Goal: Task Accomplishment & Management: Manage account settings

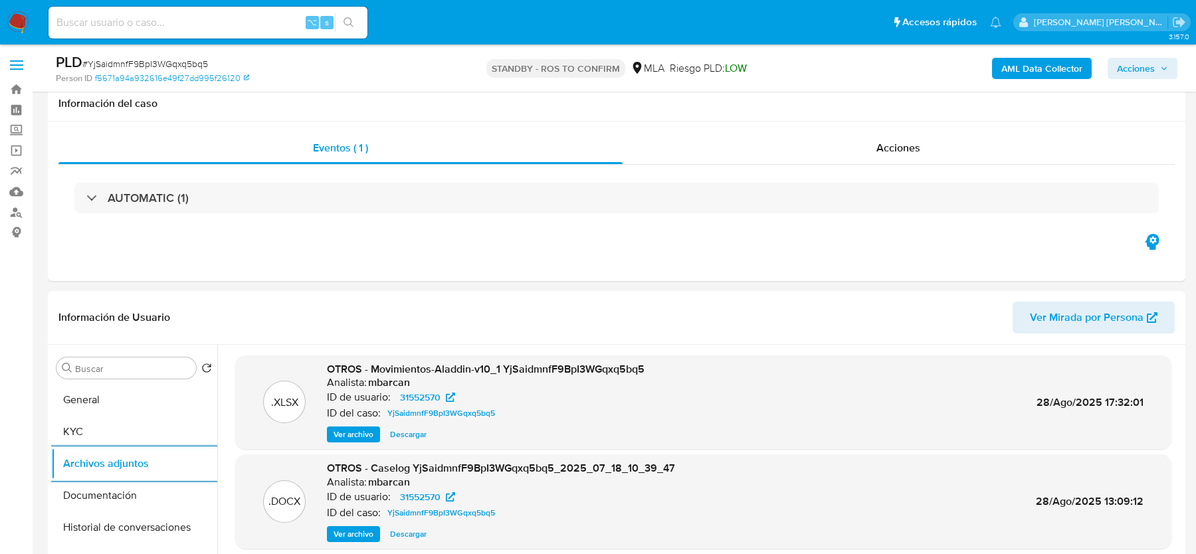
select select "10"
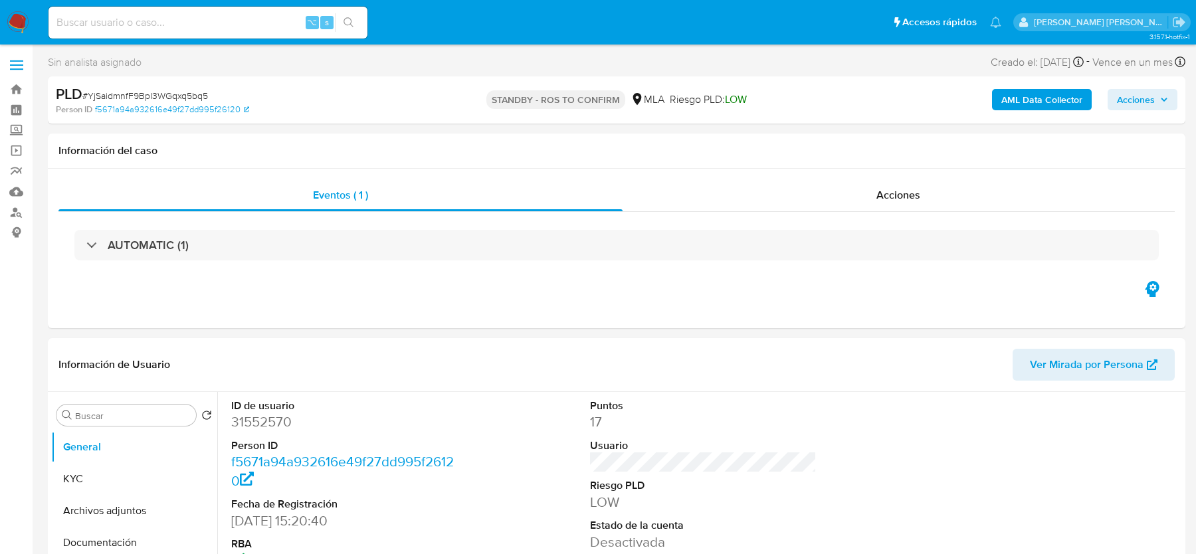
select select "10"
click at [36, 35] on nav "Pausado Ver notificaciones ⌥ s Accesos rápidos Presiona las siguientes teclas p…" at bounding box center [598, 22] width 1196 height 45
click at [23, 28] on img at bounding box center [18, 22] width 23 height 23
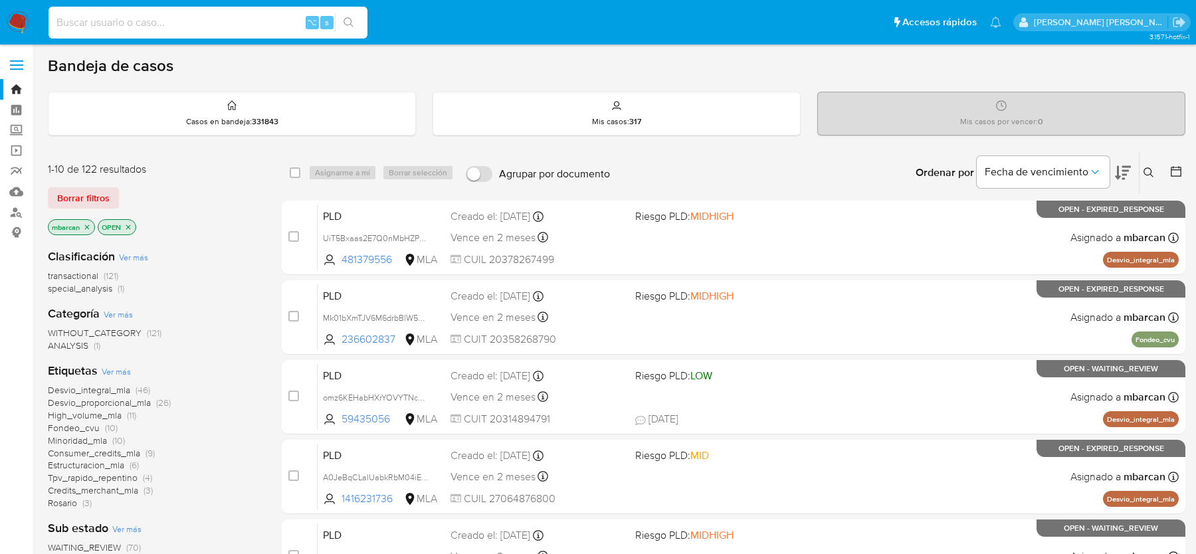
click at [96, 18] on input at bounding box center [208, 22] width 319 height 17
paste input "N2eYEoVe8JGAARttC4yavBnB"
type input "N2eYEoVe8JGAARttC4yavBnB"
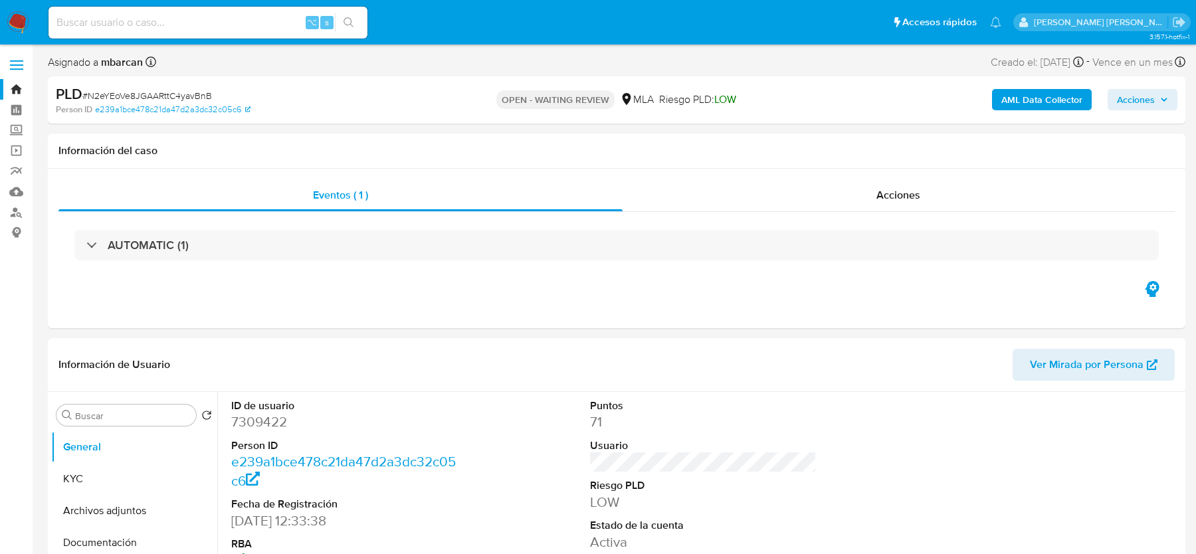
select select "10"
click at [201, 96] on span "# N2eYEoVe8JGAARttC4yavBnB" at bounding box center [147, 95] width 130 height 13
copy span "N2eYEoVe8JGAARttC4yavBnB"
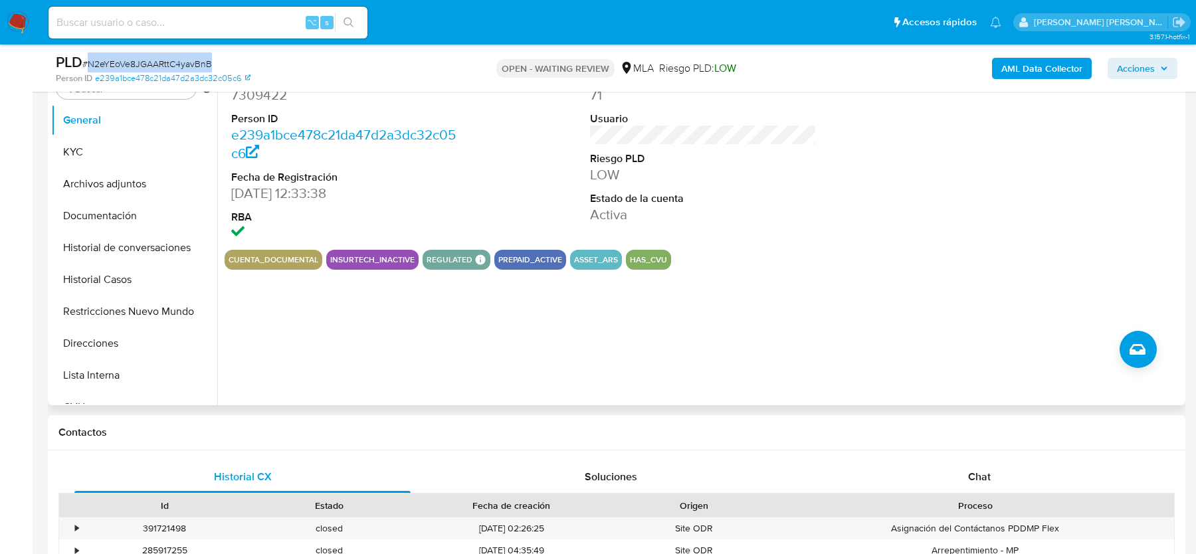
scroll to position [385, 0]
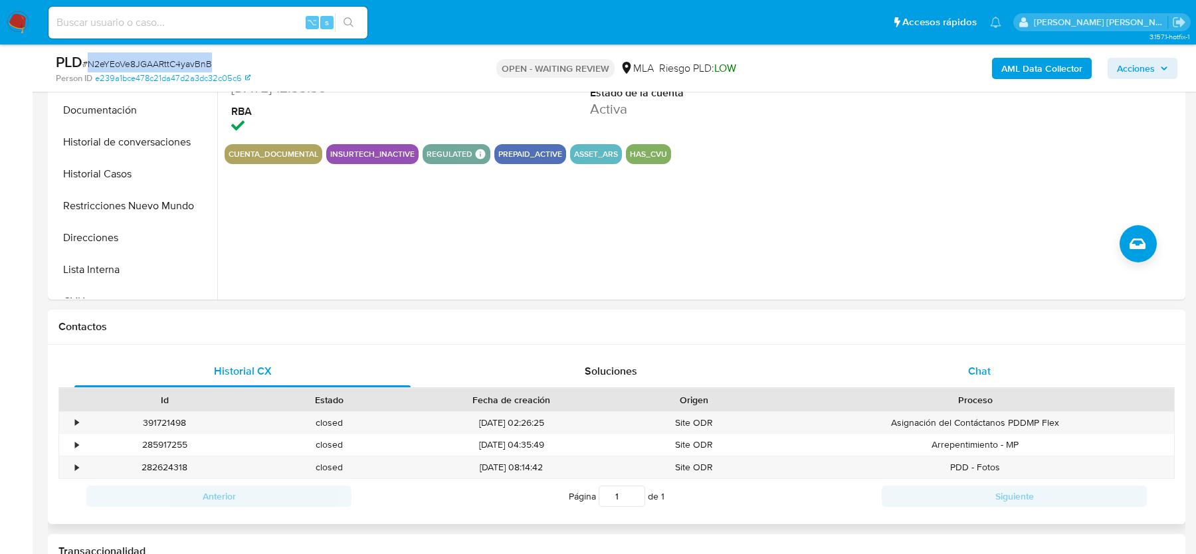
click at [966, 377] on div "Chat" at bounding box center [979, 372] width 336 height 32
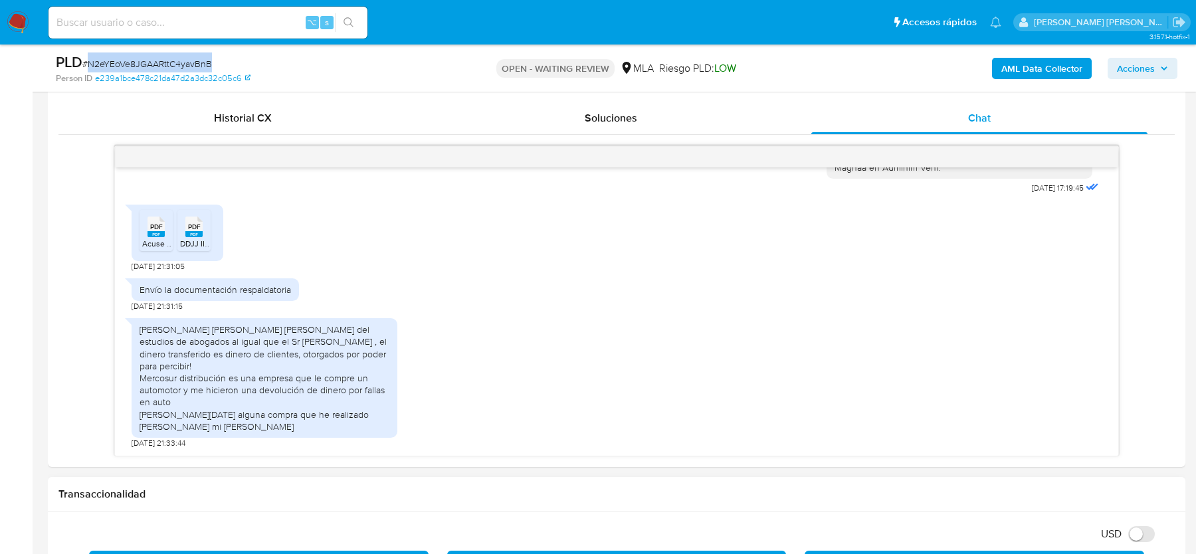
scroll to position [635, 0]
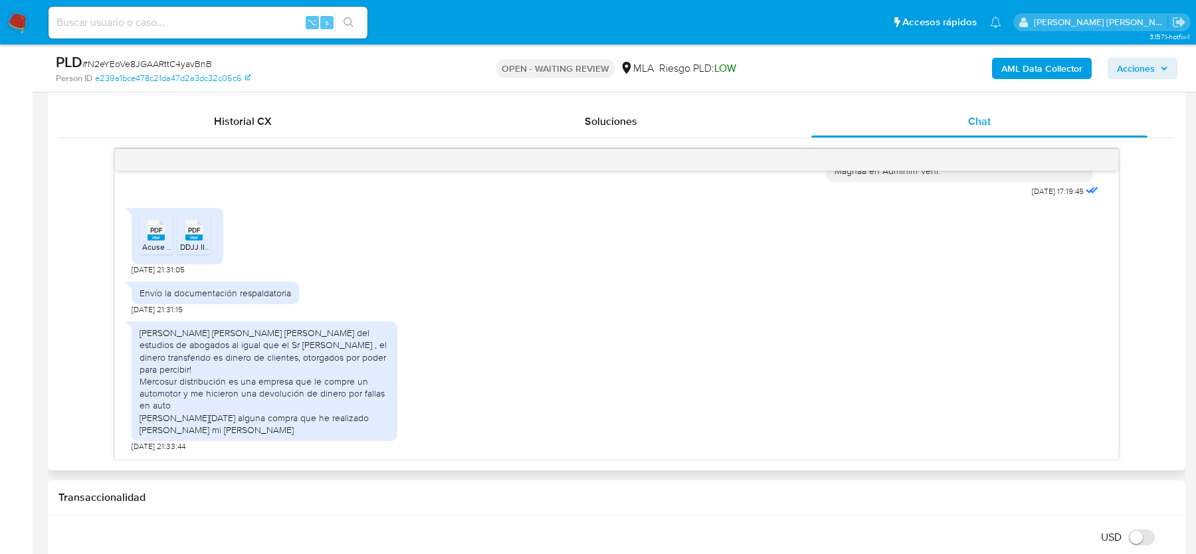
click at [152, 235] on span "PDF" at bounding box center [156, 230] width 13 height 9
click at [180, 242] on div "PDF PDF" at bounding box center [194, 229] width 28 height 26
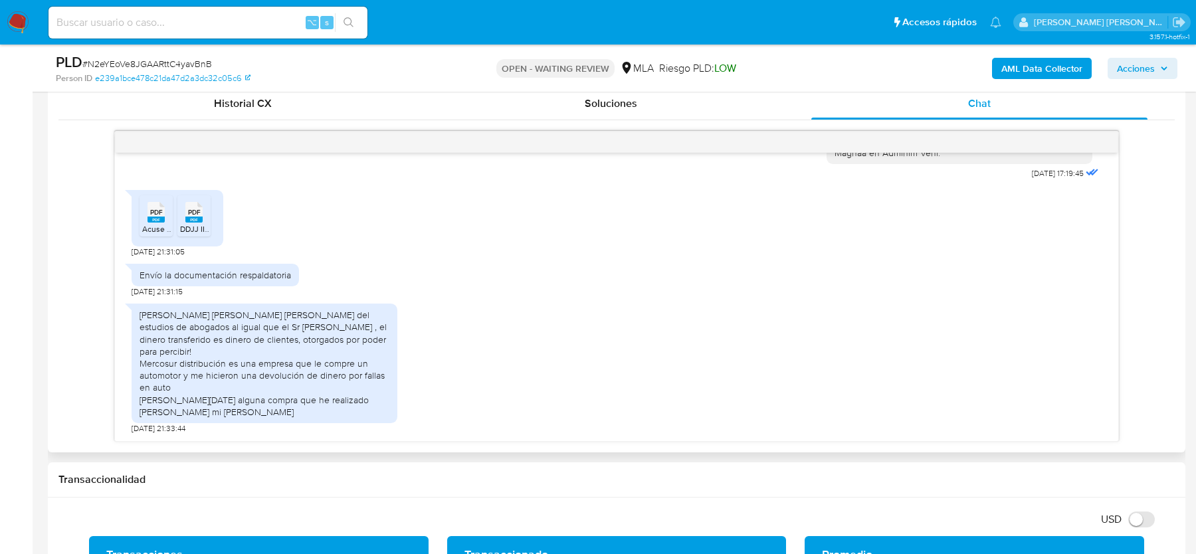
scroll to position [659, 0]
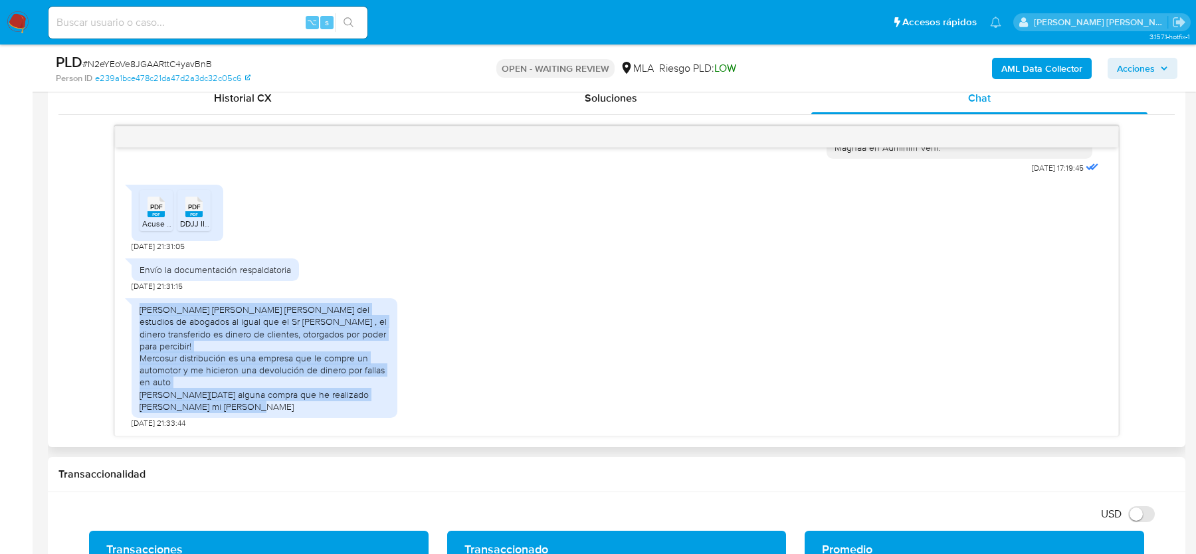
drag, startPoint x: 139, startPoint y: 316, endPoint x: 268, endPoint y: 411, distance: 160.7
click at [268, 411] on div "Natalia soledad Moreno es socia del estudios de abogados al igual que el Sr Pal…" at bounding box center [265, 358] width 266 height 120
click at [278, 359] on div "Natalia soledad Moreno es socia del estudios de abogados al igual que el Sr Pal…" at bounding box center [265, 358] width 250 height 109
drag, startPoint x: 224, startPoint y: 323, endPoint x: 309, endPoint y: 417, distance: 126.6
click at [309, 417] on div "Natalia soledad Moreno es socia del estudios de abogados al igual que el Sr Pal…" at bounding box center [265, 360] width 266 height 137
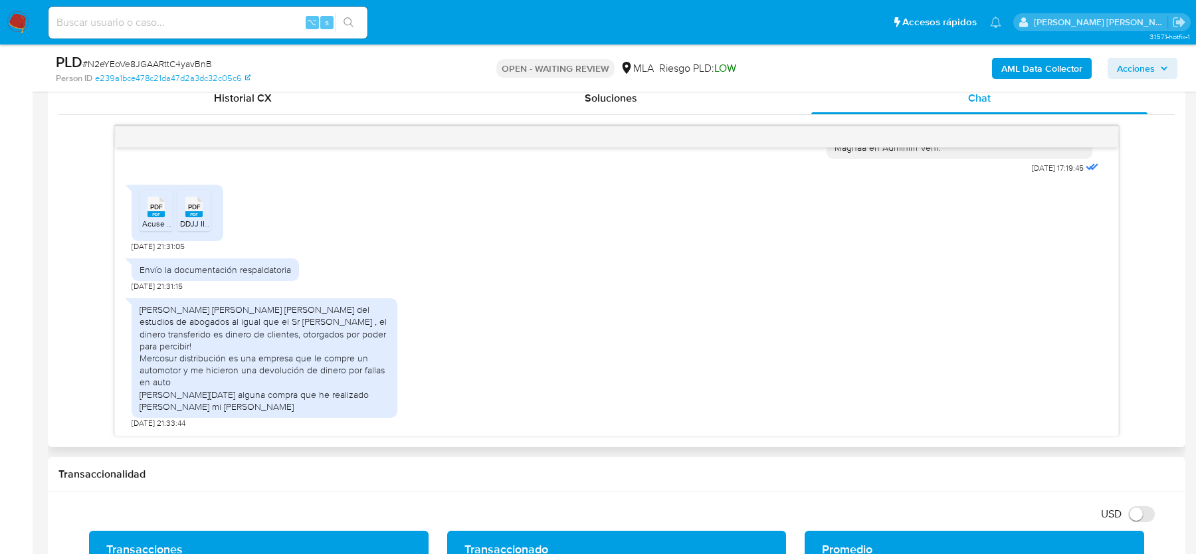
click at [251, 358] on div "[PERSON_NAME] [PERSON_NAME] [PERSON_NAME] del estudios de abogados al igual que…" at bounding box center [265, 358] width 250 height 109
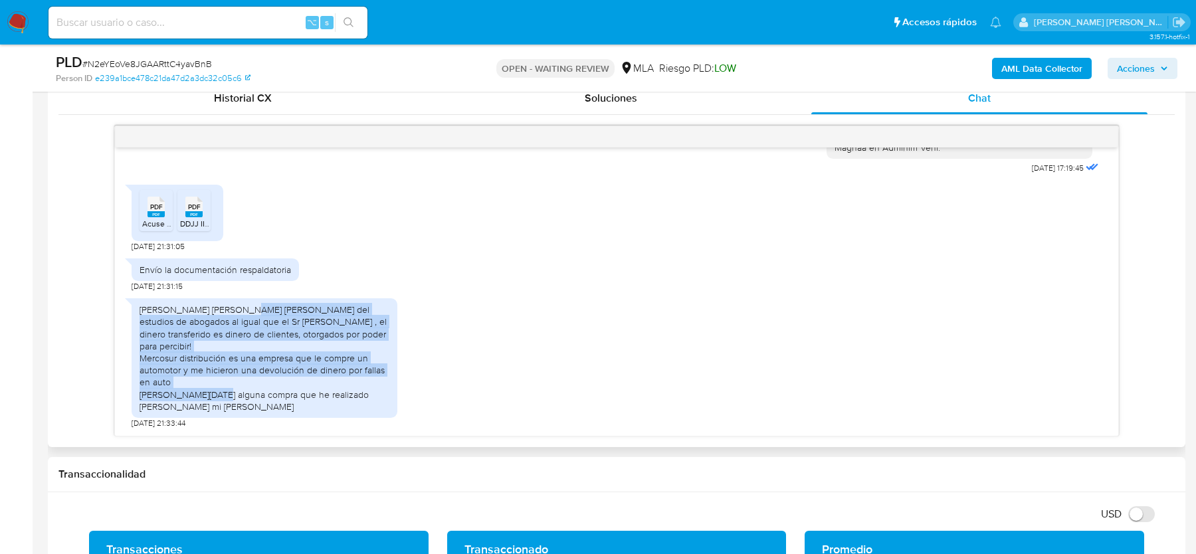
drag, startPoint x: 238, startPoint y: 324, endPoint x: 270, endPoint y: 390, distance: 74.0
click at [270, 389] on div "[PERSON_NAME] [PERSON_NAME] [PERSON_NAME] del estudios de abogados al igual que…" at bounding box center [265, 358] width 250 height 109
click at [270, 390] on div "Natalia soledad Moreno es socia del estudios de abogados al igual que el Sr Pal…" at bounding box center [265, 358] width 250 height 109
drag, startPoint x: 253, startPoint y: 326, endPoint x: 268, endPoint y: 402, distance: 77.3
click at [268, 402] on div "Natalia soledad Moreno es socia del estudios de abogados al igual que el Sr Pal…" at bounding box center [265, 358] width 250 height 109
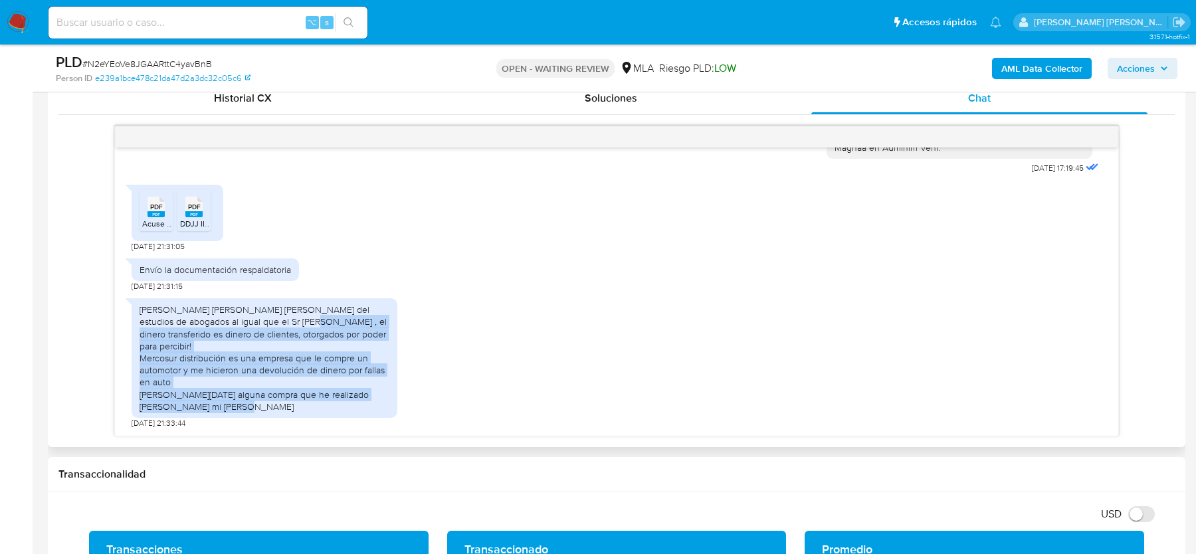
click at [268, 401] on div "Natalia soledad Moreno es socia del estudios de abogados al igual que el Sr Pal…" at bounding box center [265, 358] width 250 height 109
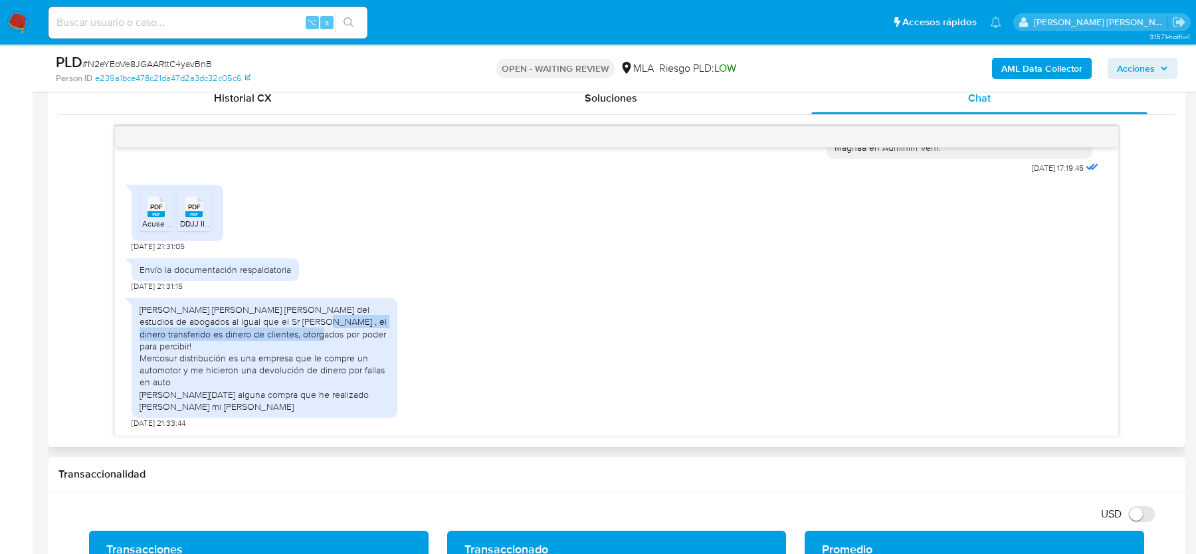
drag, startPoint x: 258, startPoint y: 336, endPoint x: 260, endPoint y: 343, distance: 7.6
click at [260, 343] on div "Natalia soledad Moreno es socia del estudios de abogados al igual que el Sr Pal…" at bounding box center [265, 358] width 250 height 109
drag, startPoint x: 184, startPoint y: 360, endPoint x: 187, endPoint y: 385, distance: 26.1
click at [187, 385] on div "Natalia soledad Moreno es socia del estudios de abogados al igual que el Sr Pal…" at bounding box center [265, 358] width 250 height 109
drag, startPoint x: 296, startPoint y: 399, endPoint x: 315, endPoint y: 399, distance: 19.3
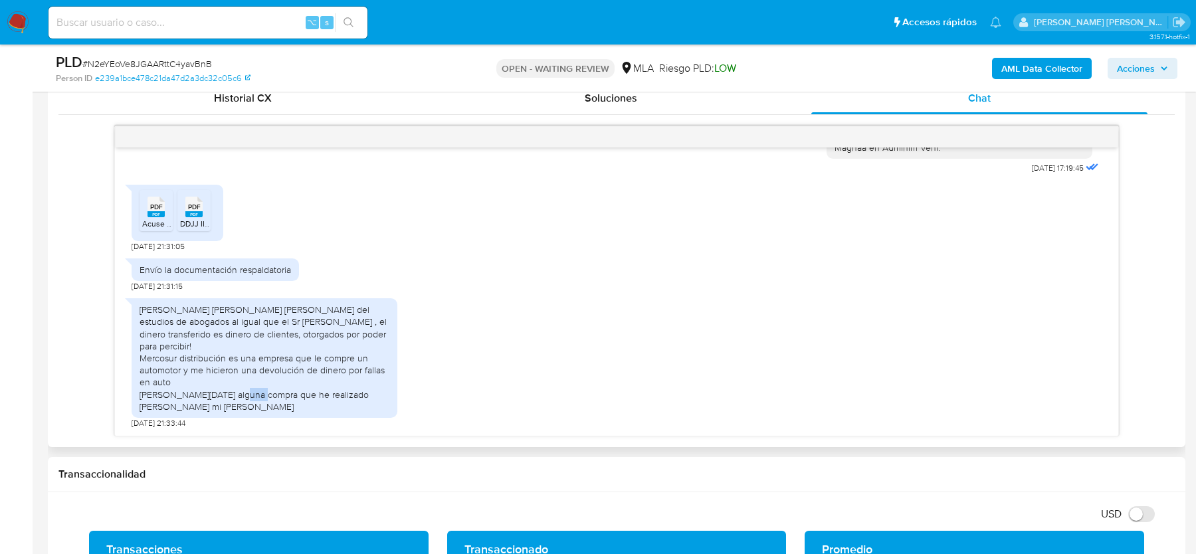
click at [314, 399] on div "Natalia soledad Moreno es socia del estudios de abogados al igual que el Sr Pal…" at bounding box center [265, 358] width 250 height 109
drag, startPoint x: 173, startPoint y: 400, endPoint x: 318, endPoint y: 401, distance: 144.2
click at [318, 401] on div "Natalia soledad Moreno es socia del estudios de abogados al igual que el Sr Pal…" at bounding box center [265, 358] width 250 height 109
click at [138, 319] on div "Natalia soledad Moreno es socia del estudios de abogados al igual que el Sr Pal…" at bounding box center [265, 358] width 266 height 120
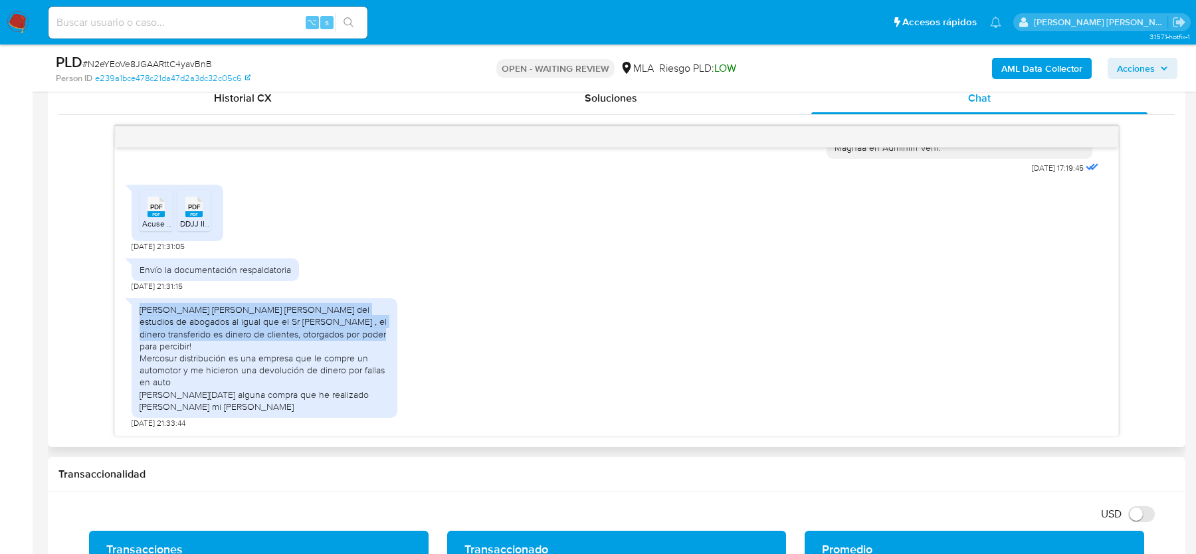
drag, startPoint x: 138, startPoint y: 318, endPoint x: 368, endPoint y: 346, distance: 232.4
click at [368, 346] on div "Natalia soledad Moreno es socia del estudios de abogados al igual que el Sr Pal…" at bounding box center [265, 358] width 266 height 120
click at [368, 346] on div "Natalia soledad Moreno es socia del estudios de abogados al igual que el Sr Pal…" at bounding box center [265, 358] width 250 height 109
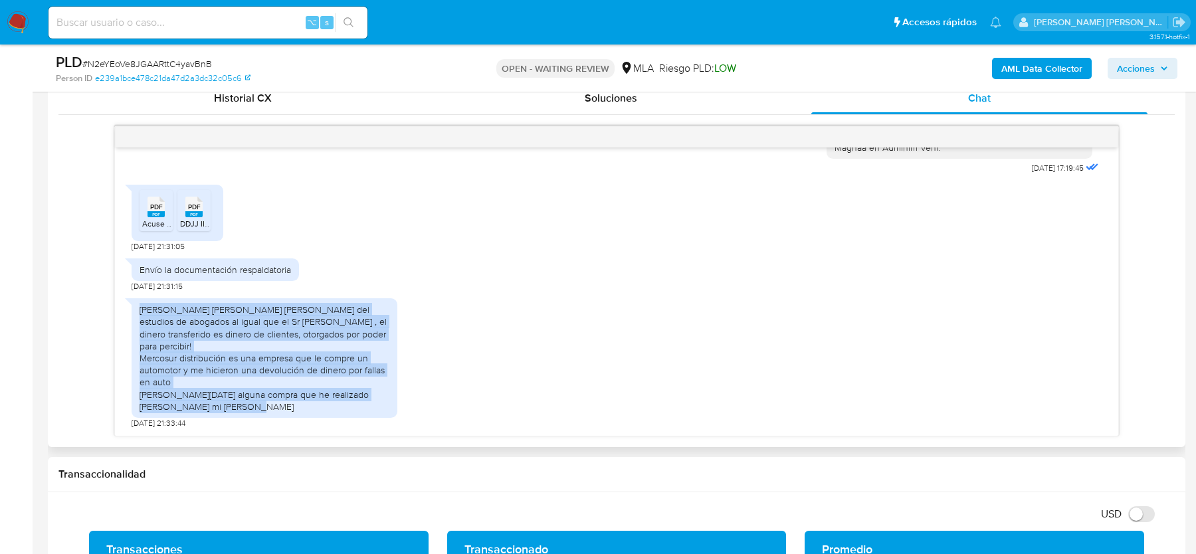
drag, startPoint x: 138, startPoint y: 320, endPoint x: 340, endPoint y: 409, distance: 221.1
click at [340, 409] on div "Natalia soledad Moreno es socia del estudios de abogados al igual que el Sr Pal…" at bounding box center [265, 358] width 266 height 120
copy div "Natalia soledad Moreno es socia del estudios de abogados al igual que el Sr Pal…"
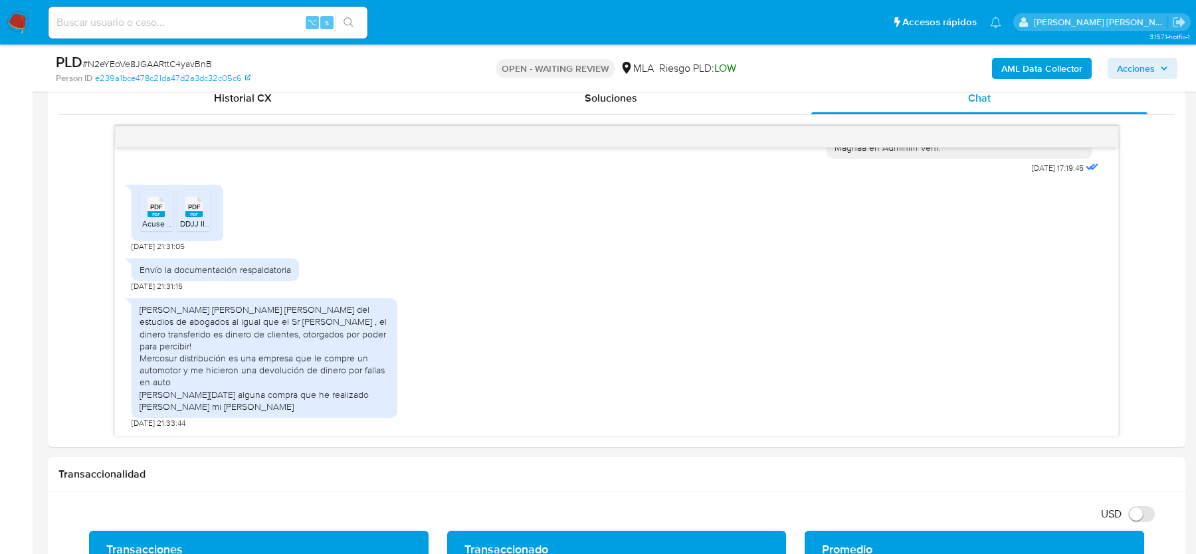
click at [221, 28] on input at bounding box center [208, 22] width 319 height 17
paste input "oNkCgf3nnadEXIvCyC73kCSH"
type input "oNkCgf3nnadEXIvCyC73kCSH"
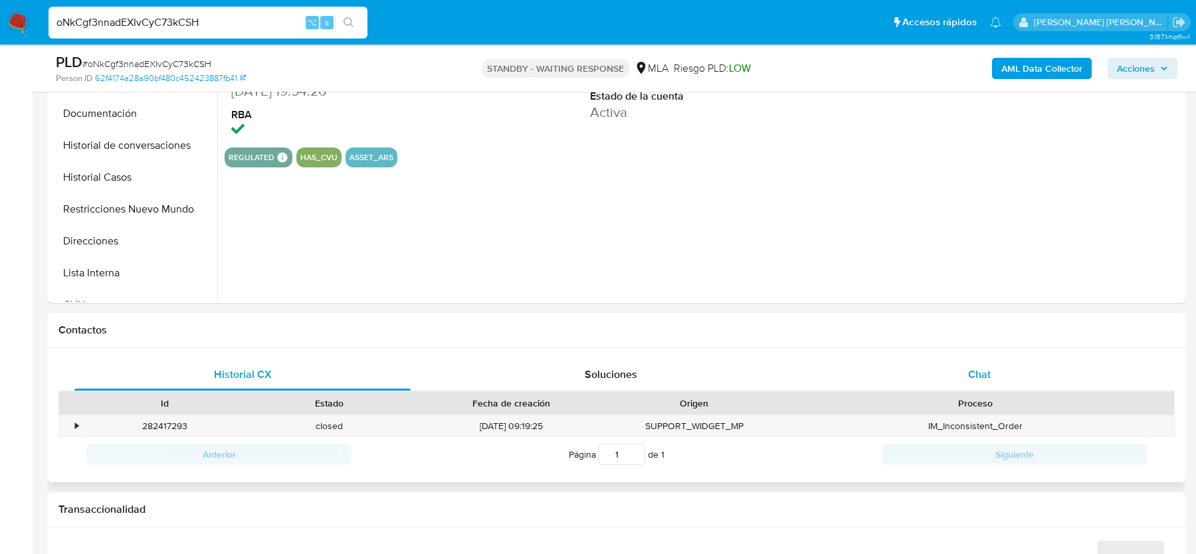
select select "10"
click at [1003, 369] on div "Chat" at bounding box center [979, 375] width 336 height 32
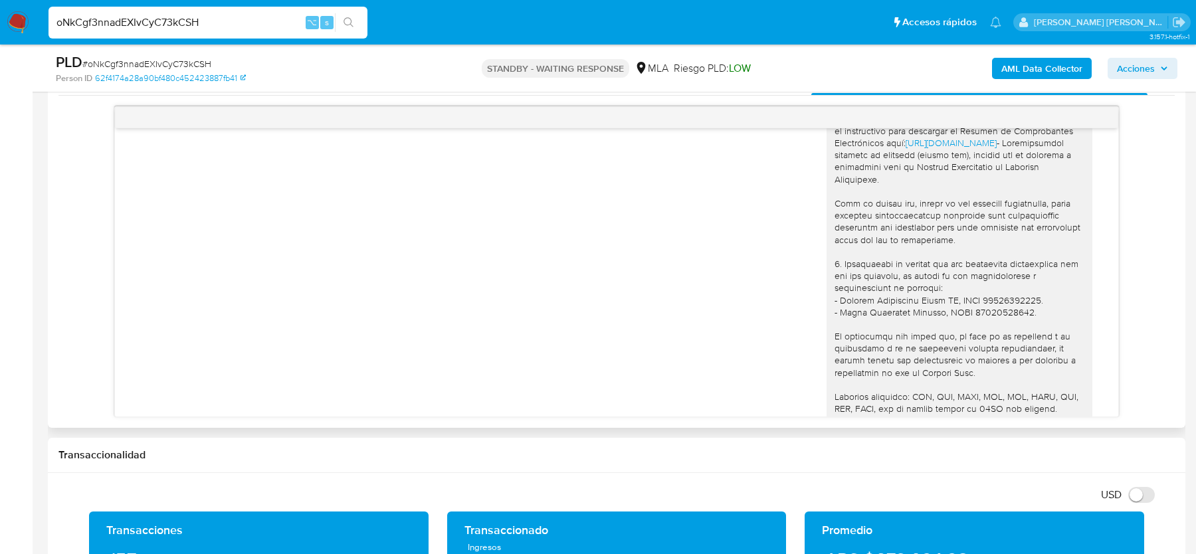
scroll to position [1482, 0]
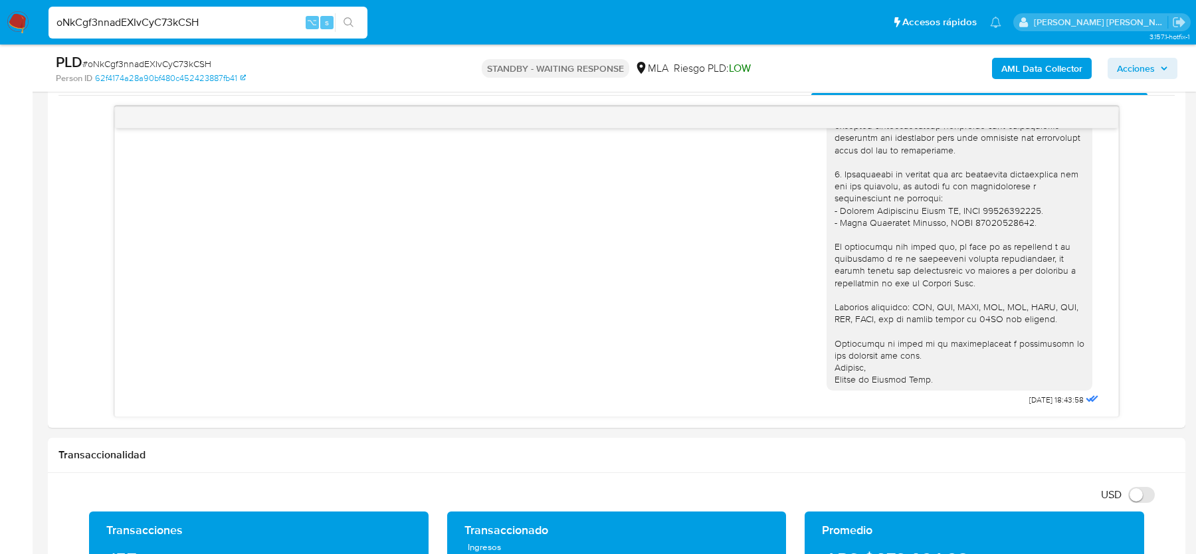
click at [169, 64] on span "# oNkCgf3nnadEXIvCyC73kCSH" at bounding box center [146, 63] width 129 height 13
copy span "oNkCgf3nnadEXIvCyC73kCSH"
click at [136, 66] on span "# oNkCgf3nnadEXIvCyC73kCSH" at bounding box center [146, 63] width 129 height 13
click at [117, 64] on span "# oNkCgf3nnadEXIvCyC73kCSH" at bounding box center [146, 63] width 129 height 13
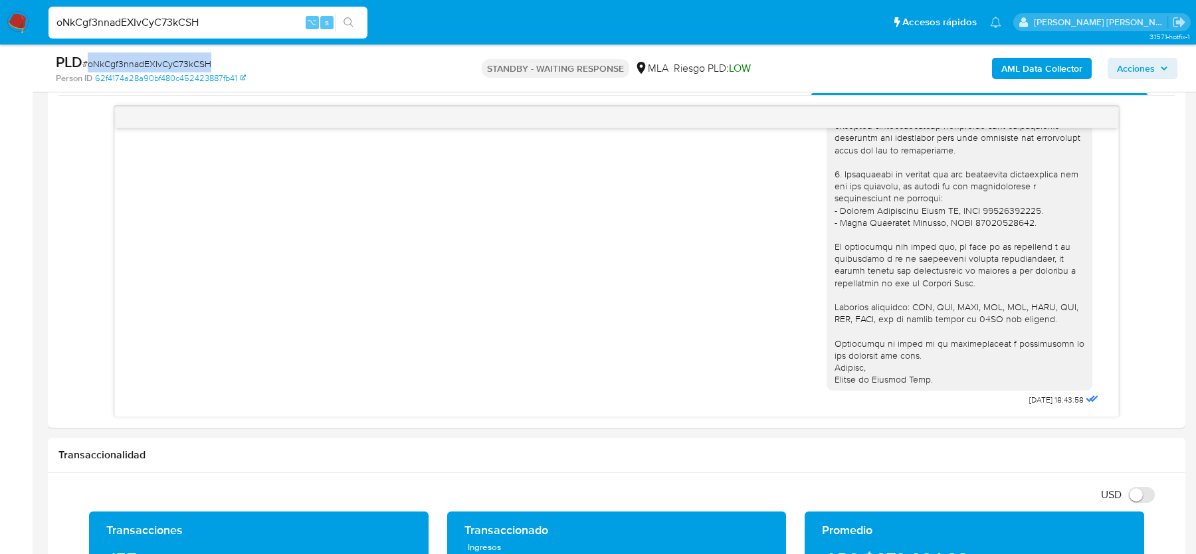
click at [117, 64] on span "# oNkCgf3nnadEXIvCyC73kCSH" at bounding box center [146, 63] width 129 height 13
copy span "oNkCgf3nnadEXIvCyC73kCSH"
click at [23, 17] on img at bounding box center [18, 22] width 23 height 23
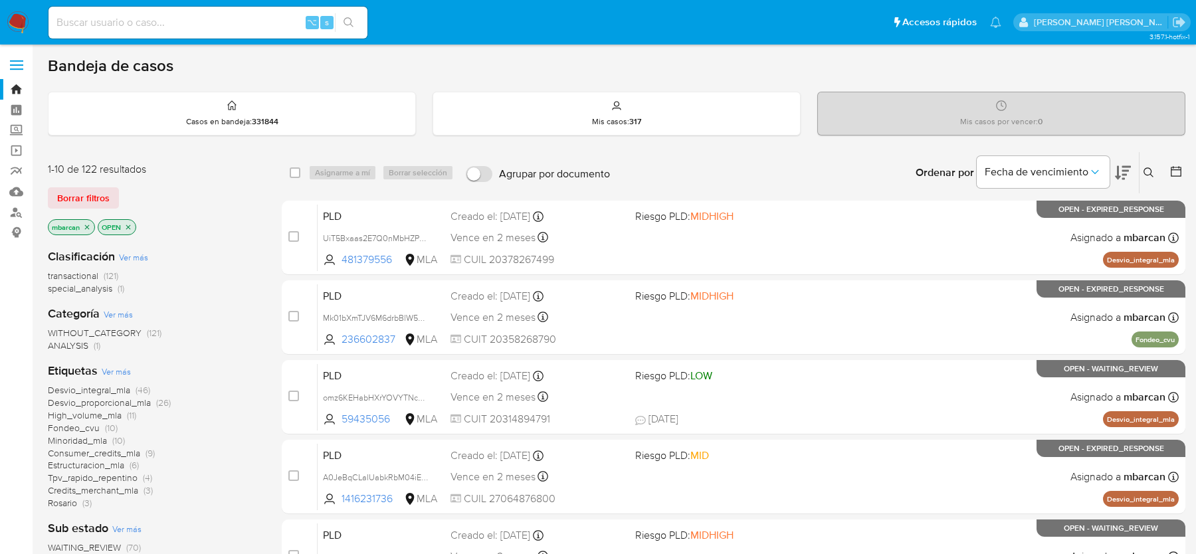
click at [1156, 166] on button at bounding box center [1151, 173] width 22 height 16
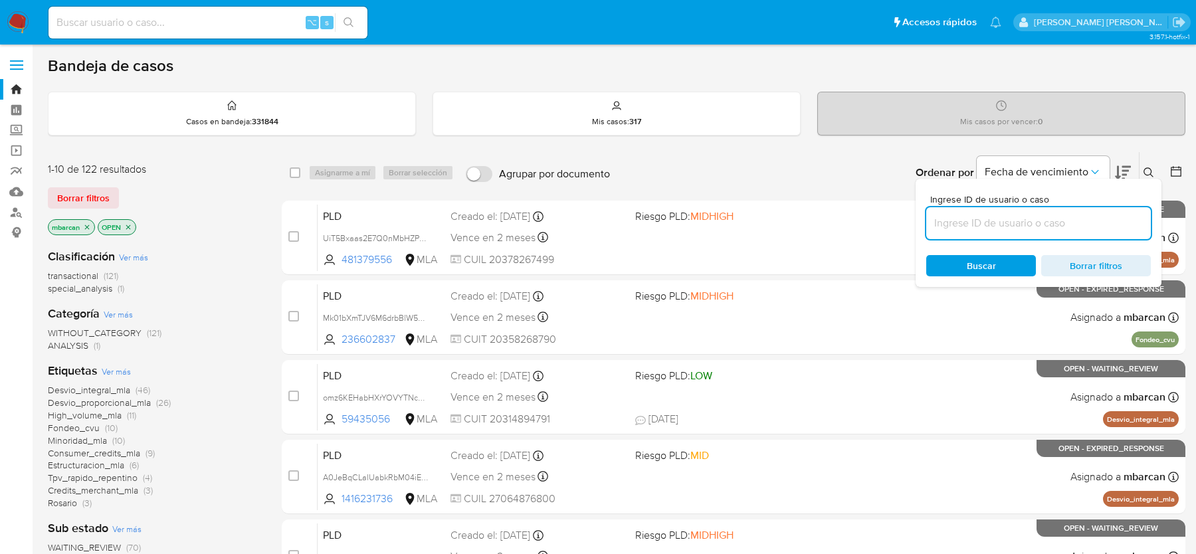
click at [1082, 215] on input at bounding box center [1038, 223] width 225 height 17
type input "oNkCgf3nnadEXIvCyC73kCSH"
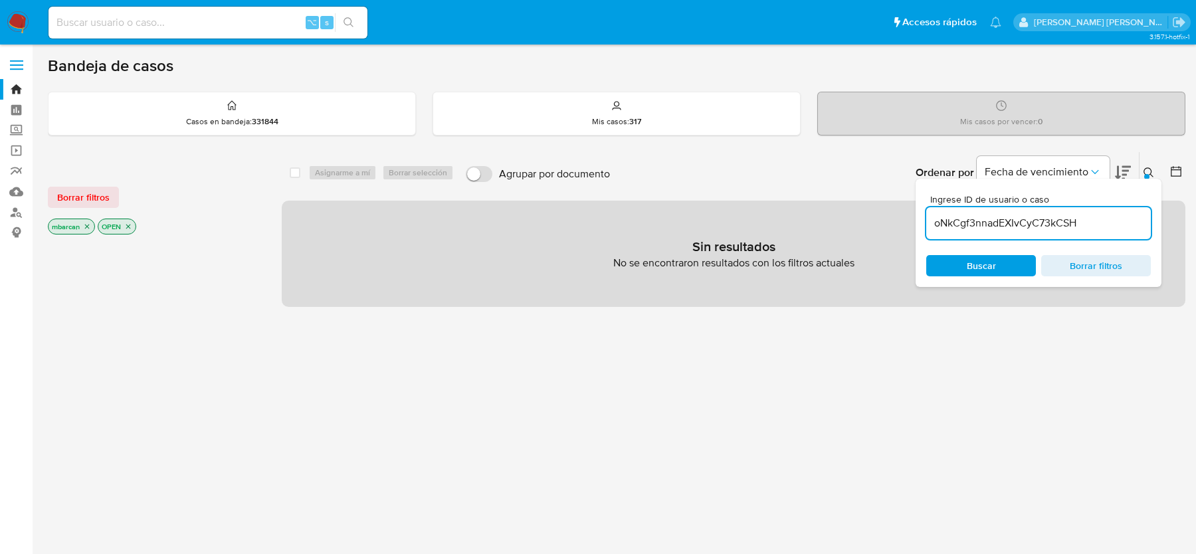
click at [1149, 171] on icon at bounding box center [1149, 172] width 11 height 11
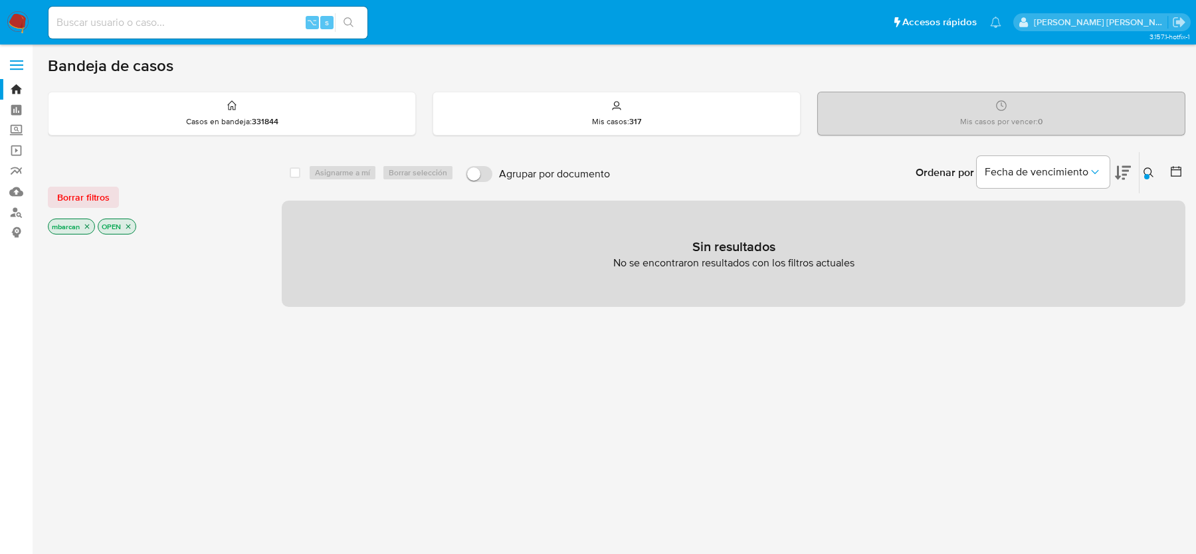
click at [230, 20] on input at bounding box center [208, 22] width 319 height 17
paste input "oNkCgf3nnadEXIvCyC73kCSH"
type input "oNkCgf3nnadEXIvCyC73kCSH"
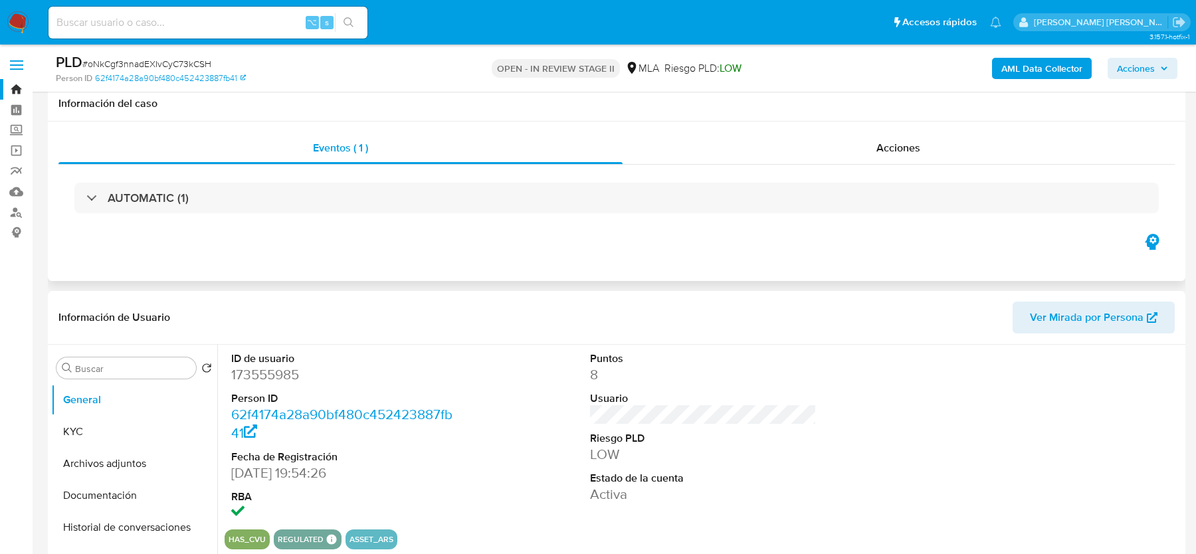
scroll to position [324, 0]
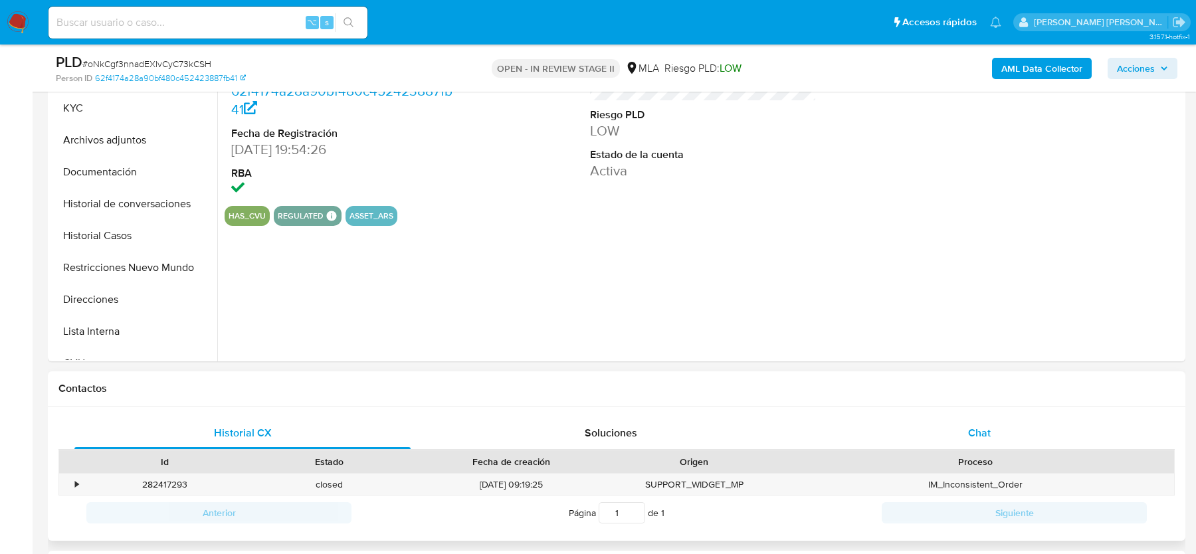
click at [950, 439] on div "Chat" at bounding box center [979, 433] width 336 height 32
select select "10"
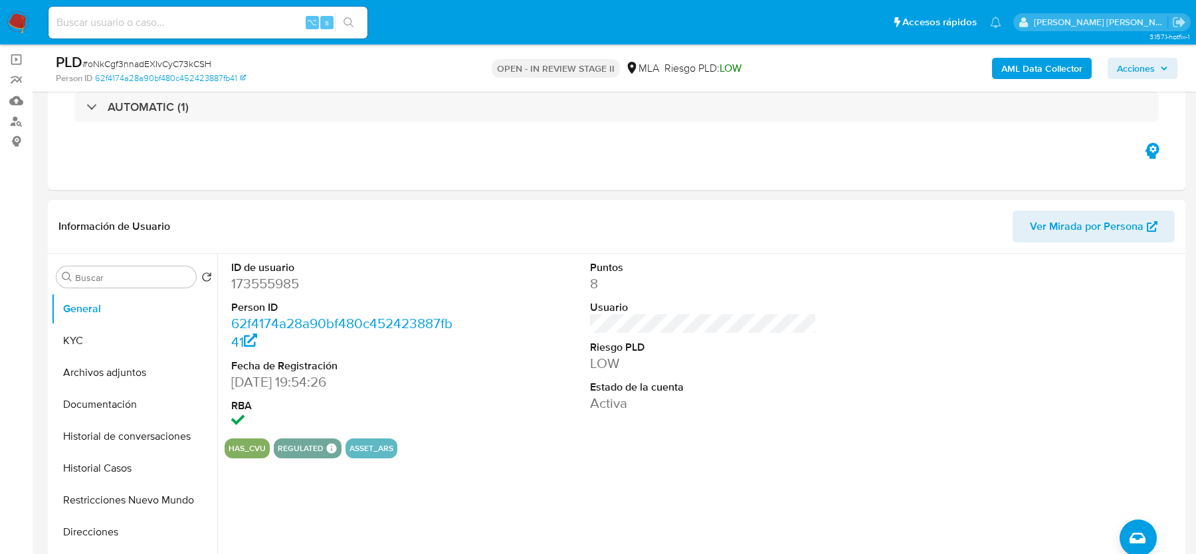
scroll to position [50, 0]
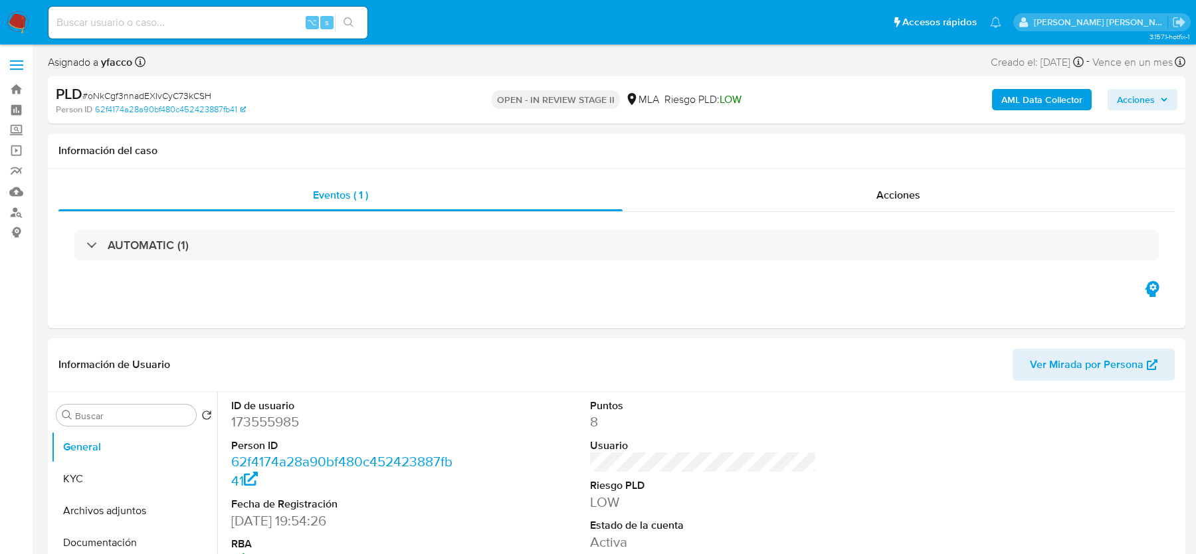
select select "10"
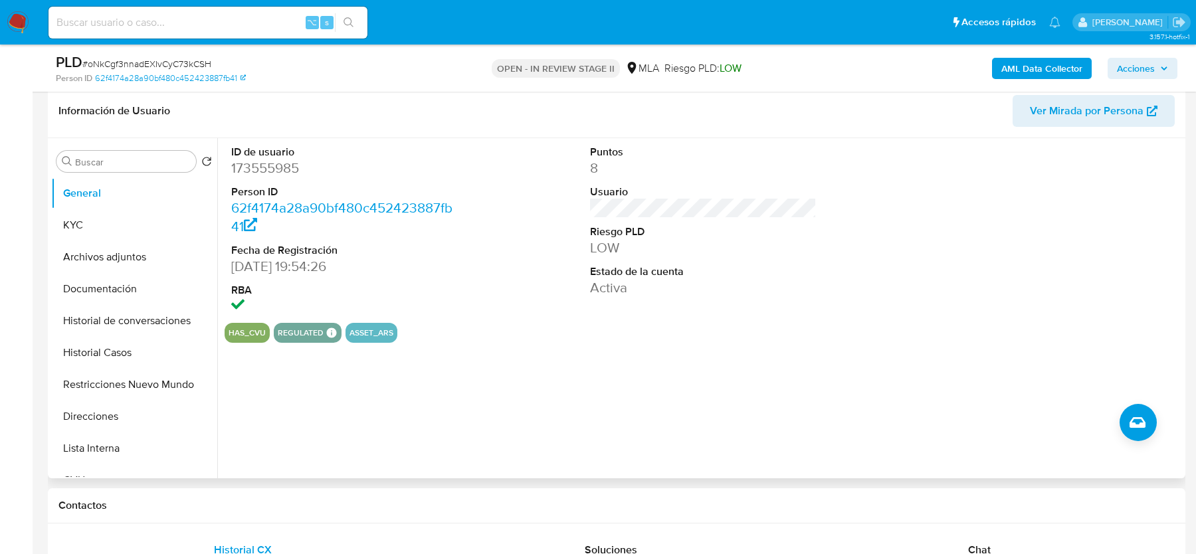
scroll to position [263, 0]
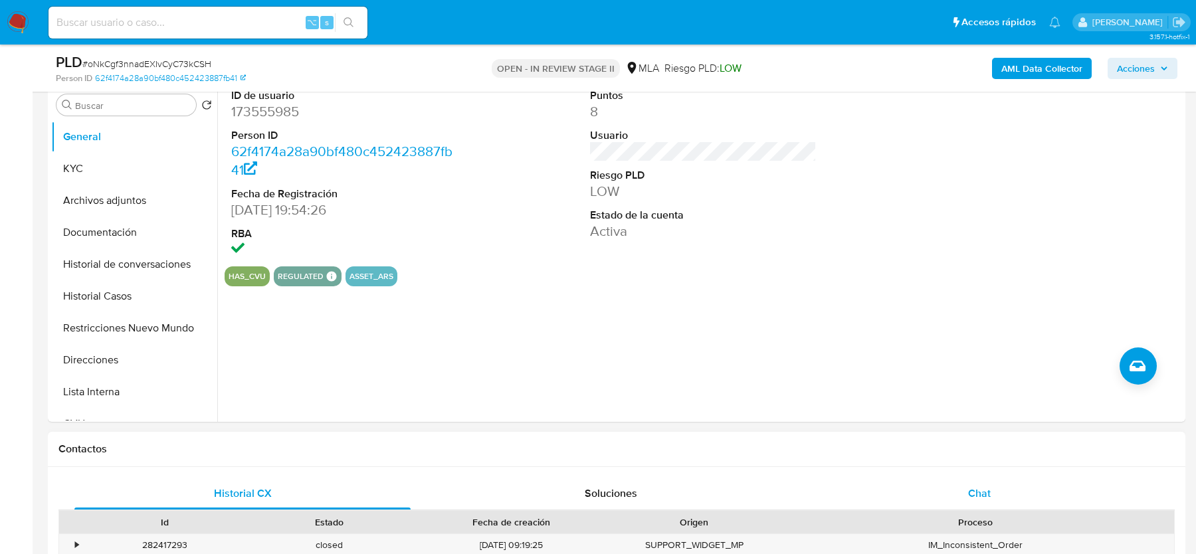
click at [982, 486] on span "Chat" at bounding box center [979, 493] width 23 height 15
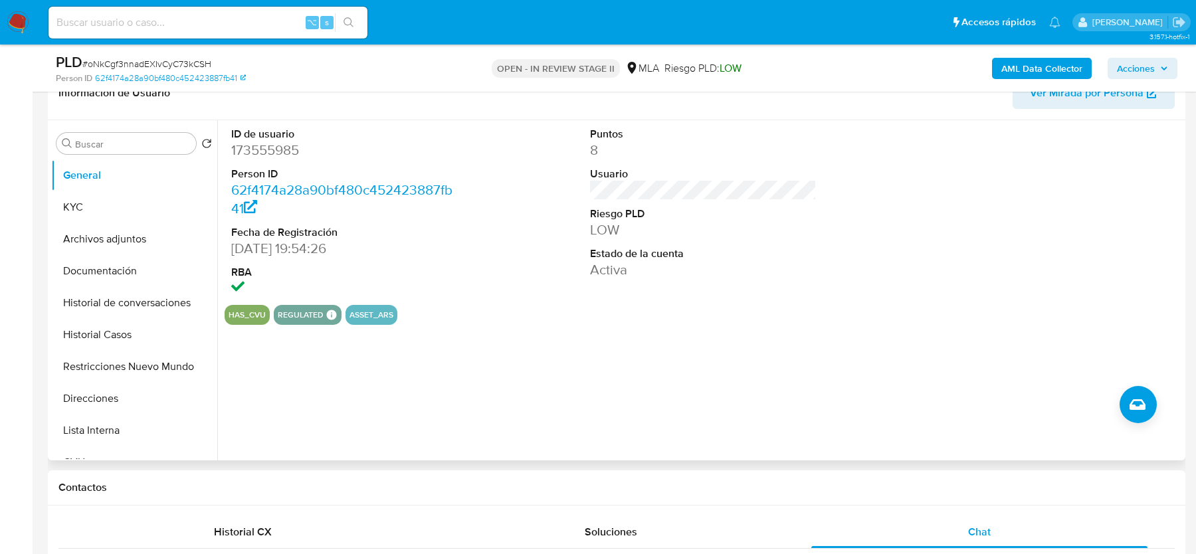
scroll to position [223, 0]
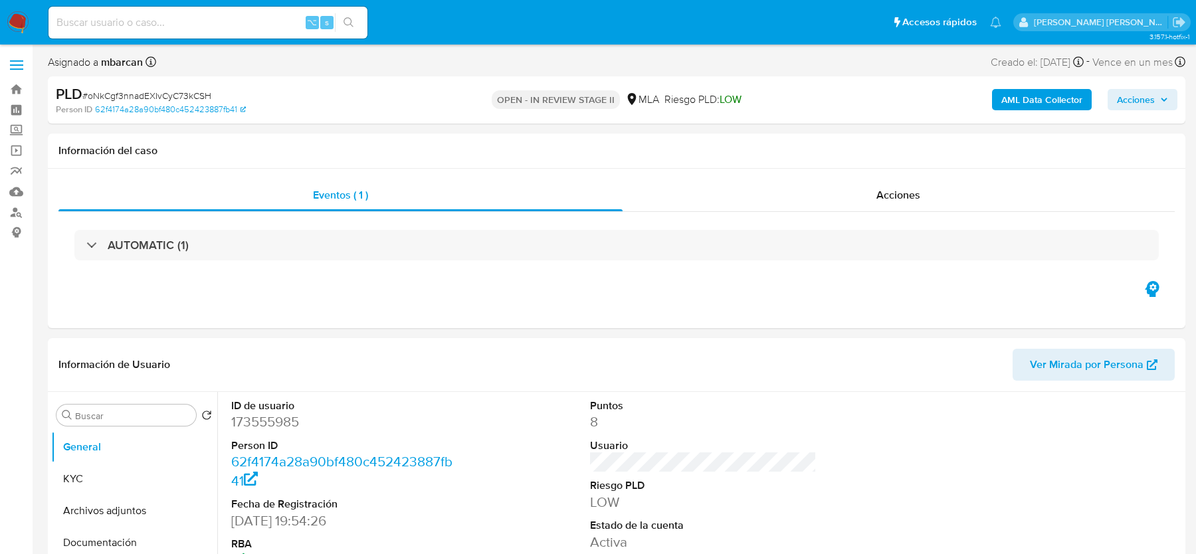
select select "10"
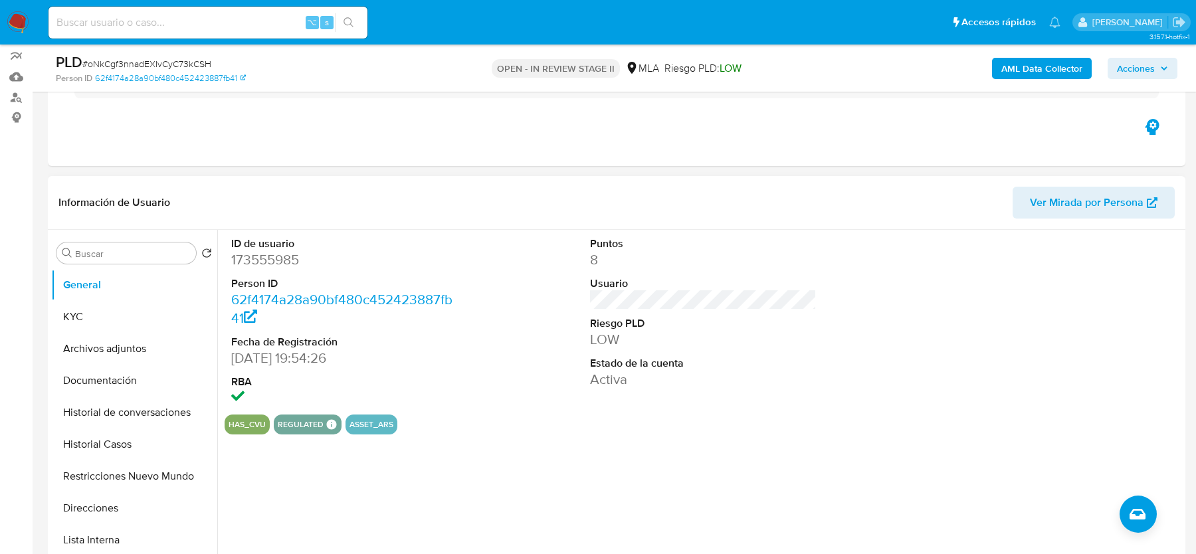
scroll to position [320, 0]
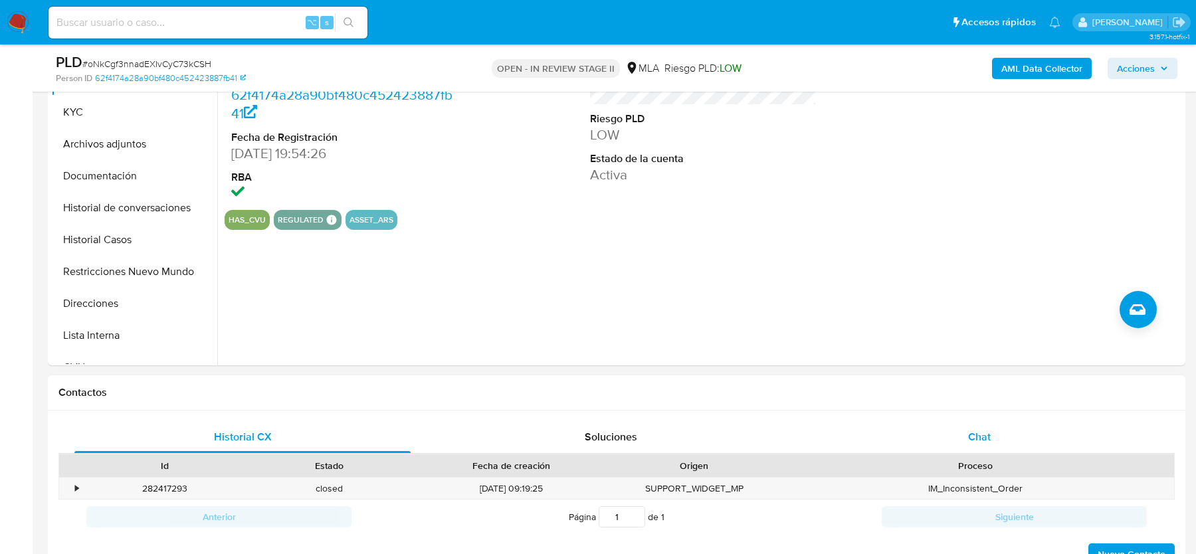
click at [987, 427] on div "Chat" at bounding box center [979, 437] width 336 height 32
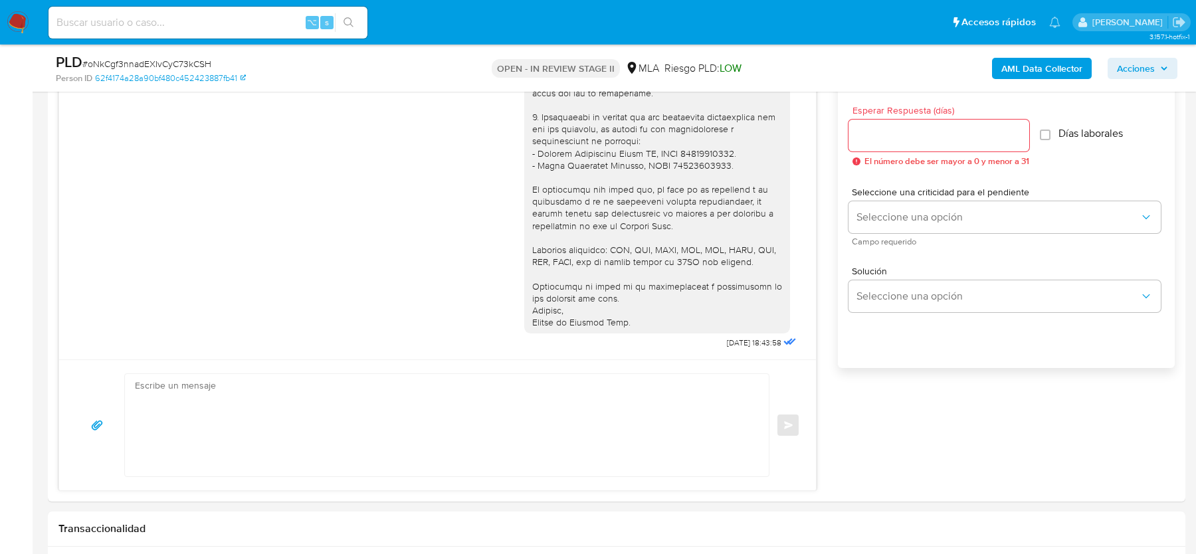
scroll to position [764, 0]
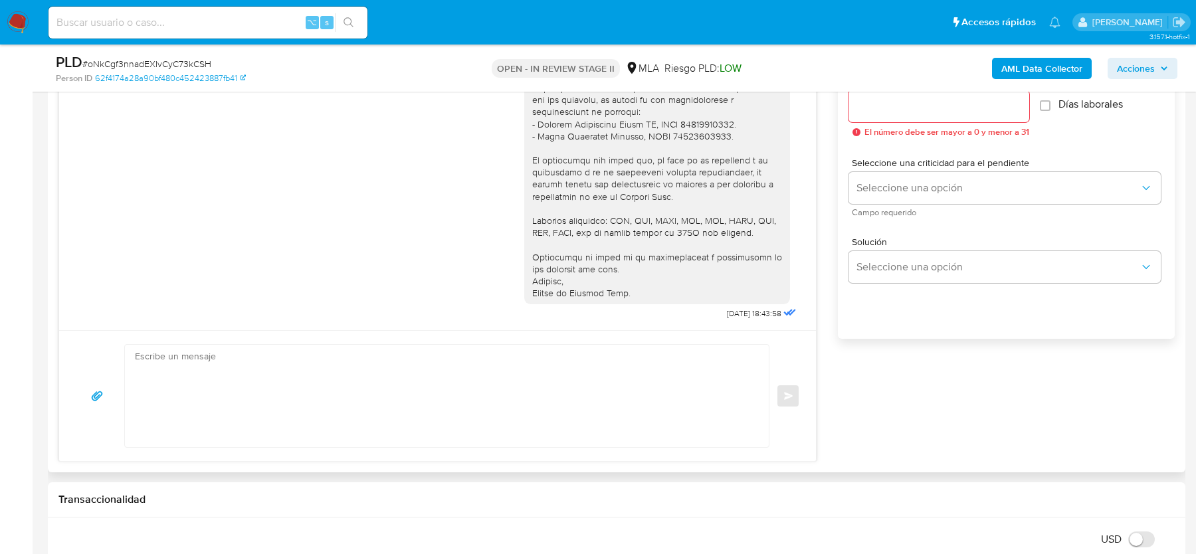
click at [212, 399] on textarea at bounding box center [443, 396] width 617 height 102
paste textarea "Hola, Esperamos que te encuentres muy bien. Te consultamos si tuviste oportunid…"
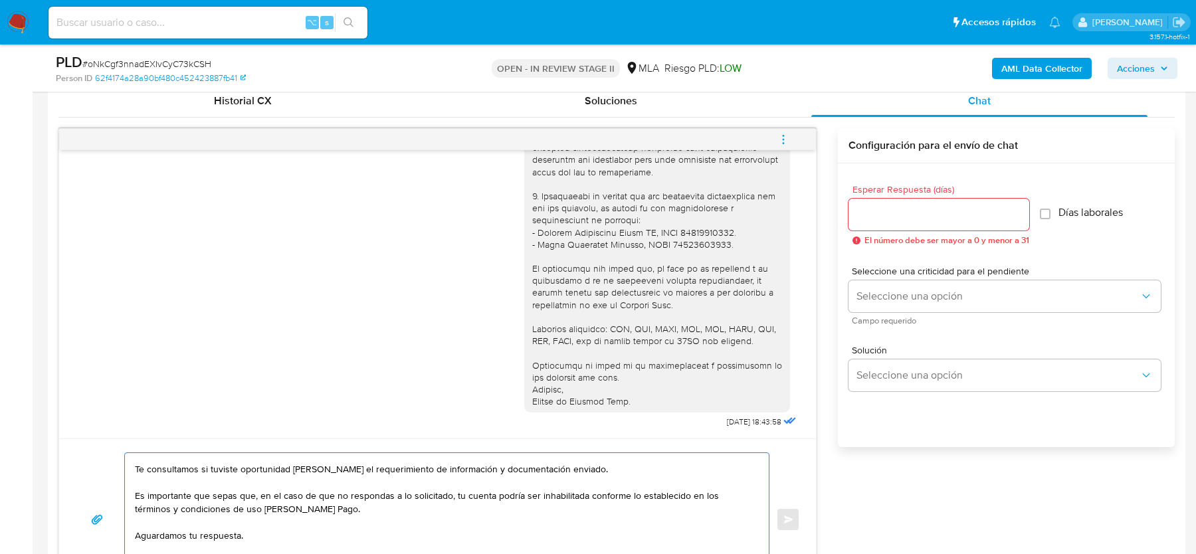
scroll to position [645, 0]
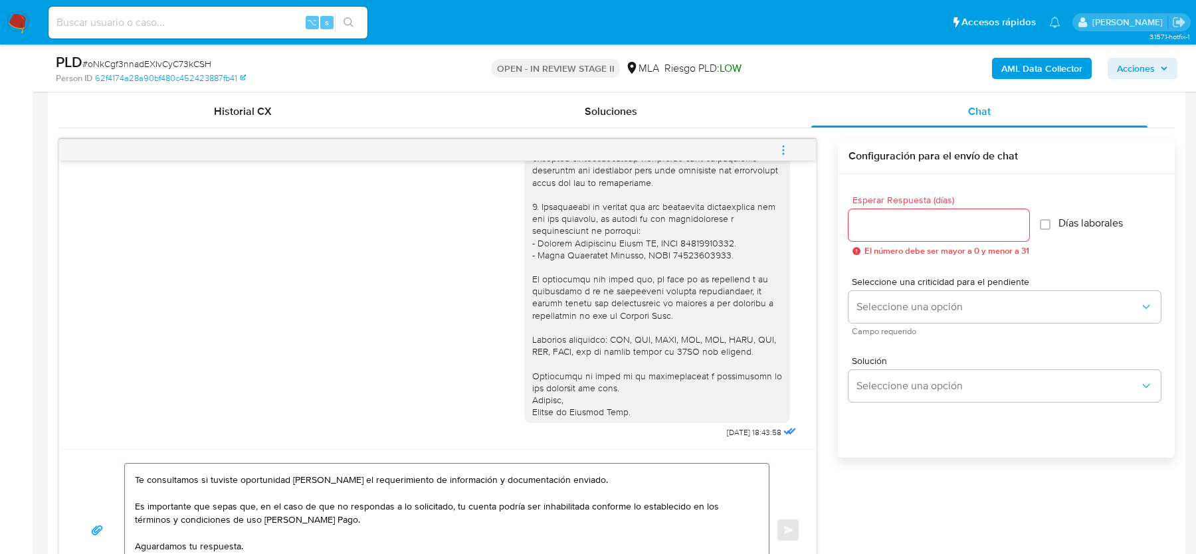
type textarea "Hola, Esperamos que te encuentres muy bien. Te consultamos si tuviste oportunid…"
click at [899, 232] on input "Esperar Respuesta (días)" at bounding box center [939, 225] width 181 height 17
click at [899, 227] on input "Esperar Respuesta (días)" at bounding box center [939, 225] width 181 height 17
type input "1"
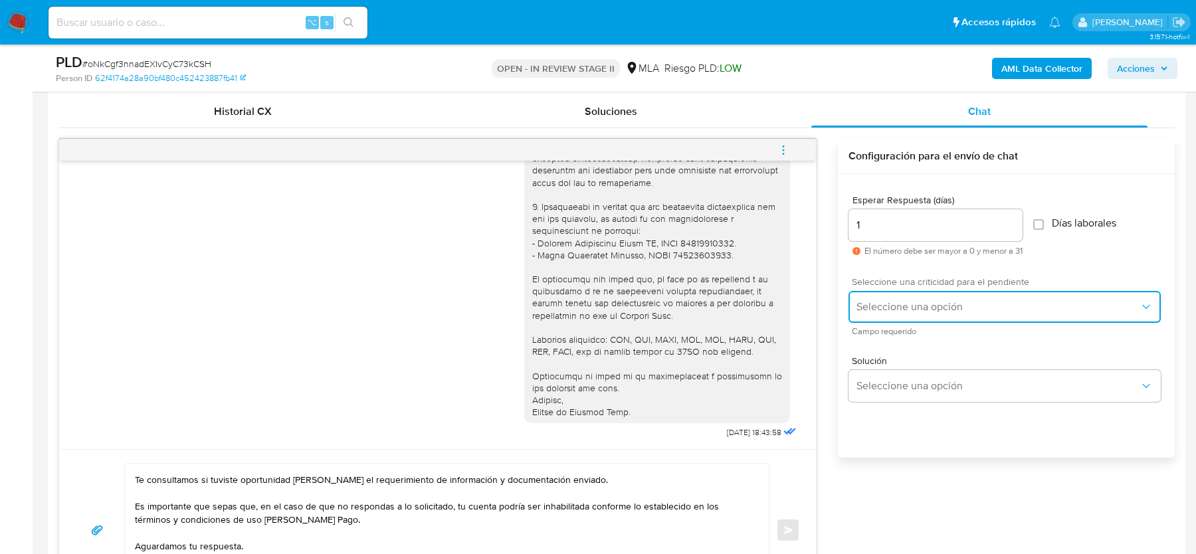
click at [890, 306] on span "Seleccione una opción" at bounding box center [998, 306] width 283 height 13
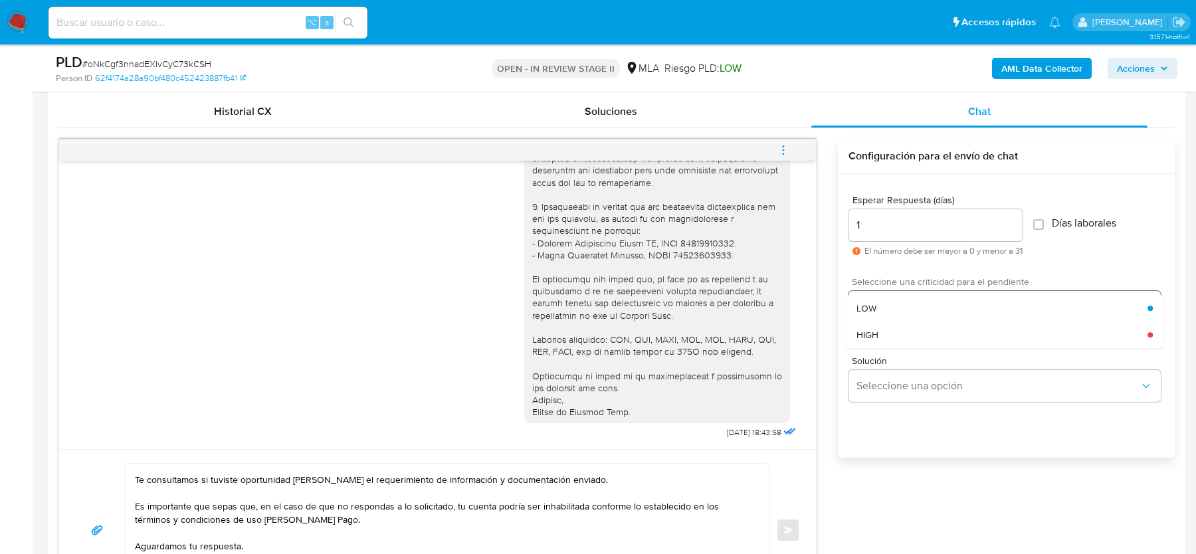
click at [890, 333] on div "HIGH" at bounding box center [1002, 335] width 291 height 27
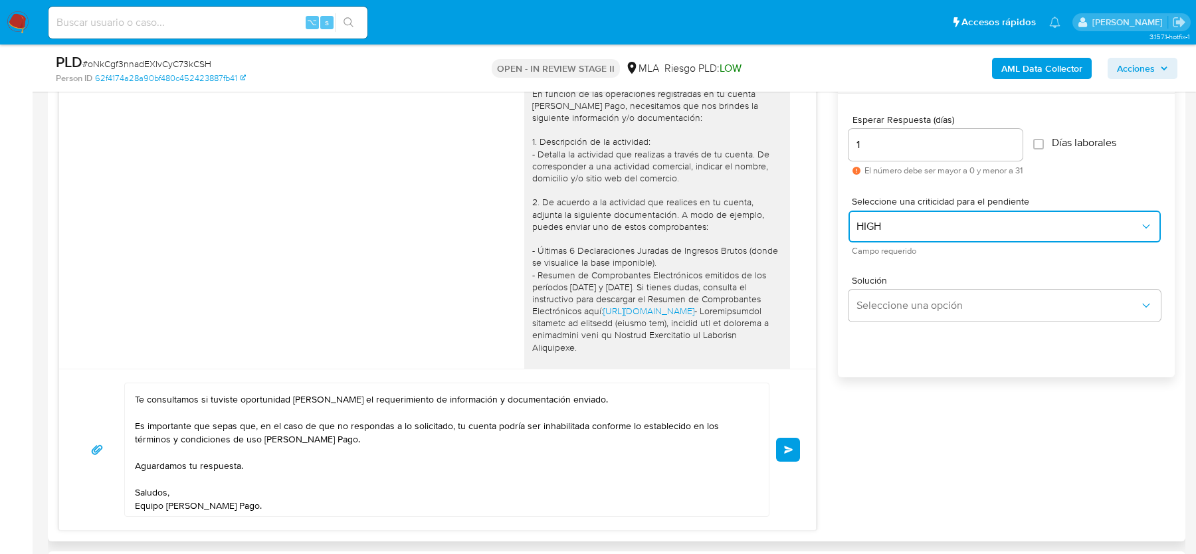
scroll to position [1482, 0]
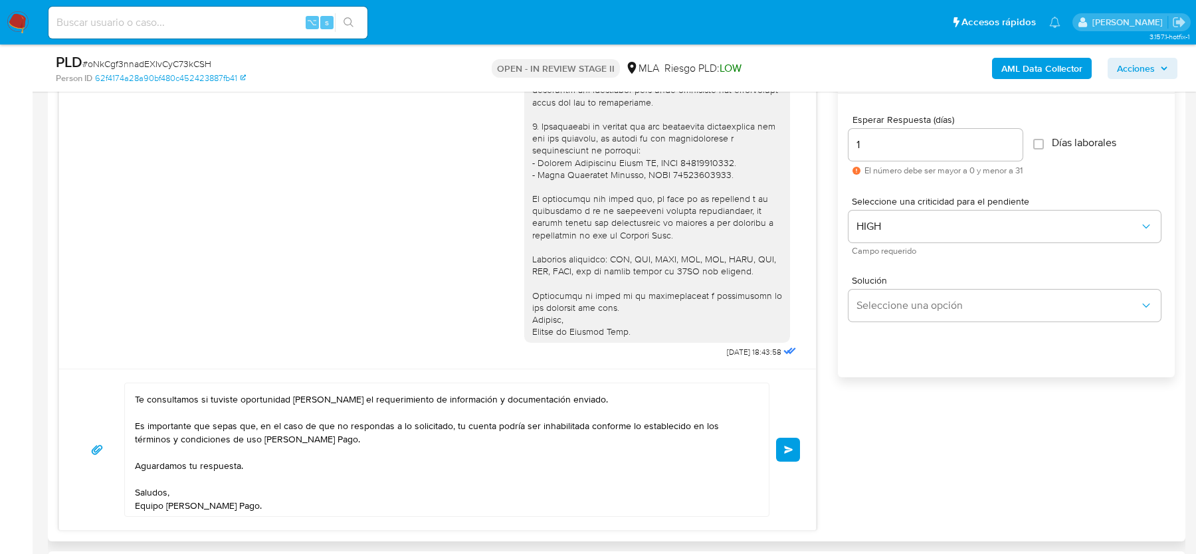
click at [781, 451] on button "Enviar" at bounding box center [788, 450] width 24 height 24
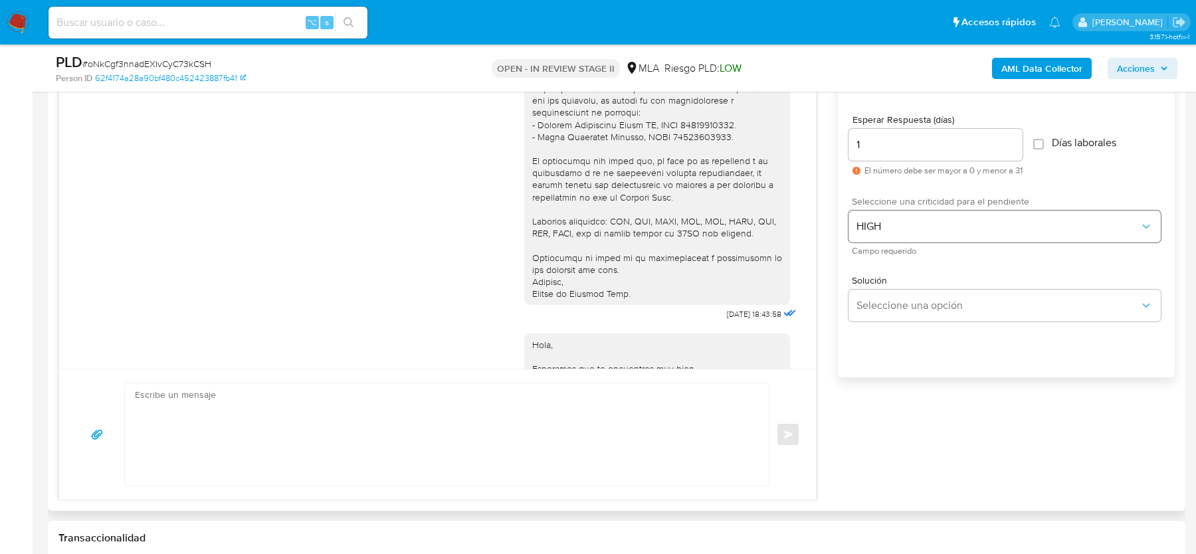
scroll to position [1715, 0]
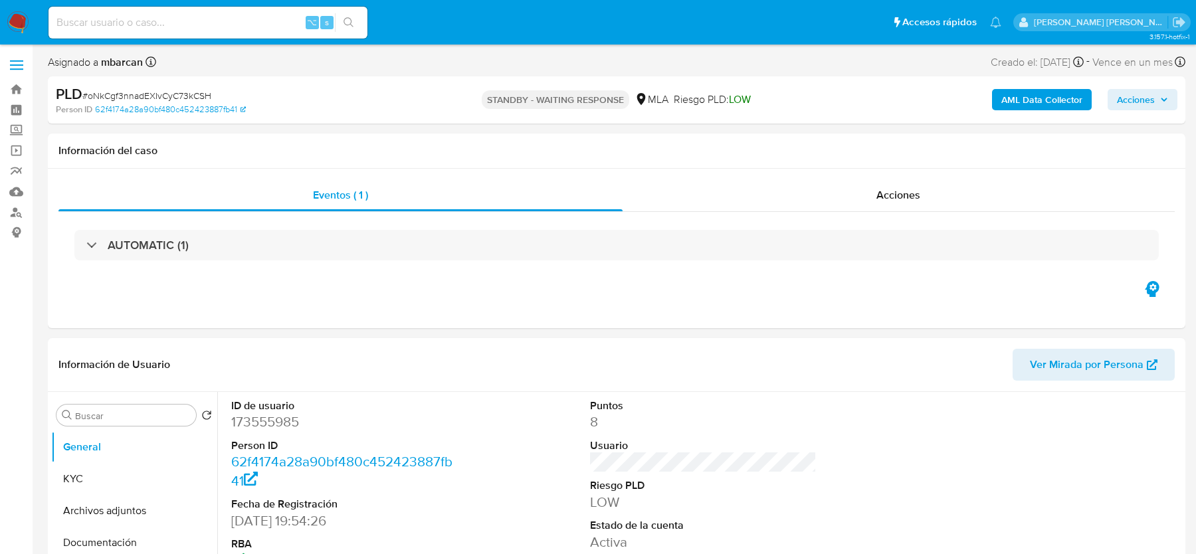
select select "10"
click at [148, 29] on input at bounding box center [208, 22] width 319 height 17
paste input "N2eYEoVe8JGAARttC4yavBnB"
type input "N2eYEoVe8JGAARttC4yavBnB"
click at [20, 19] on img at bounding box center [18, 22] width 23 height 23
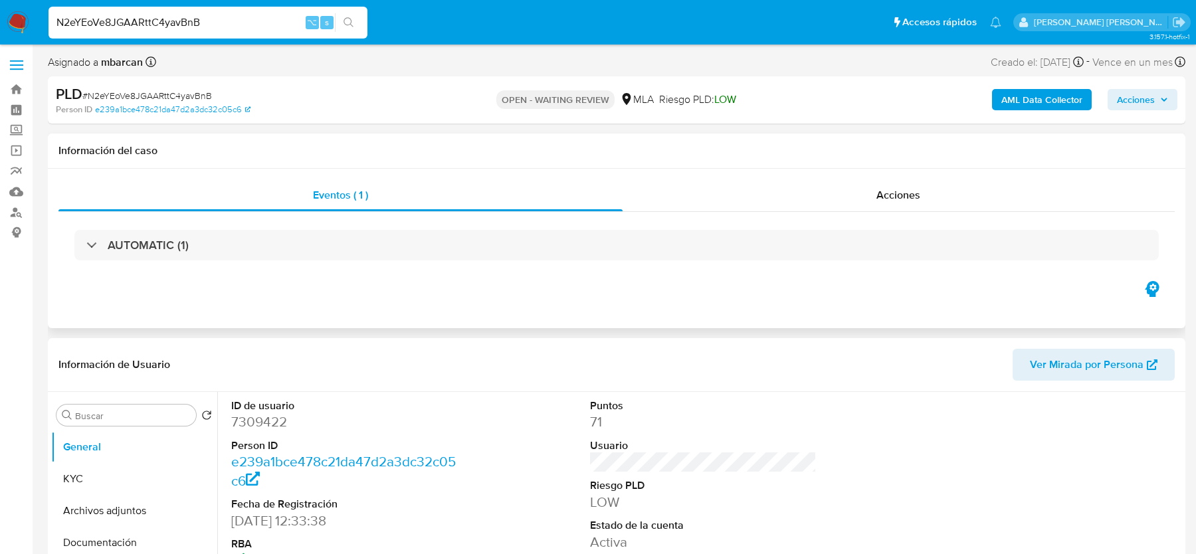
select select "10"
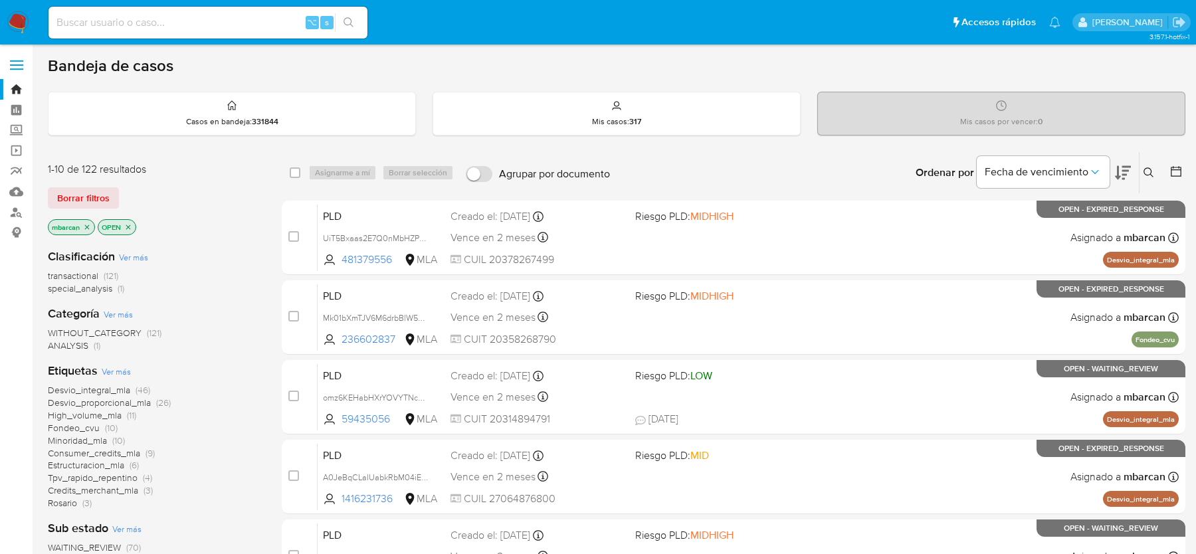
click at [1151, 173] on icon at bounding box center [1149, 172] width 10 height 10
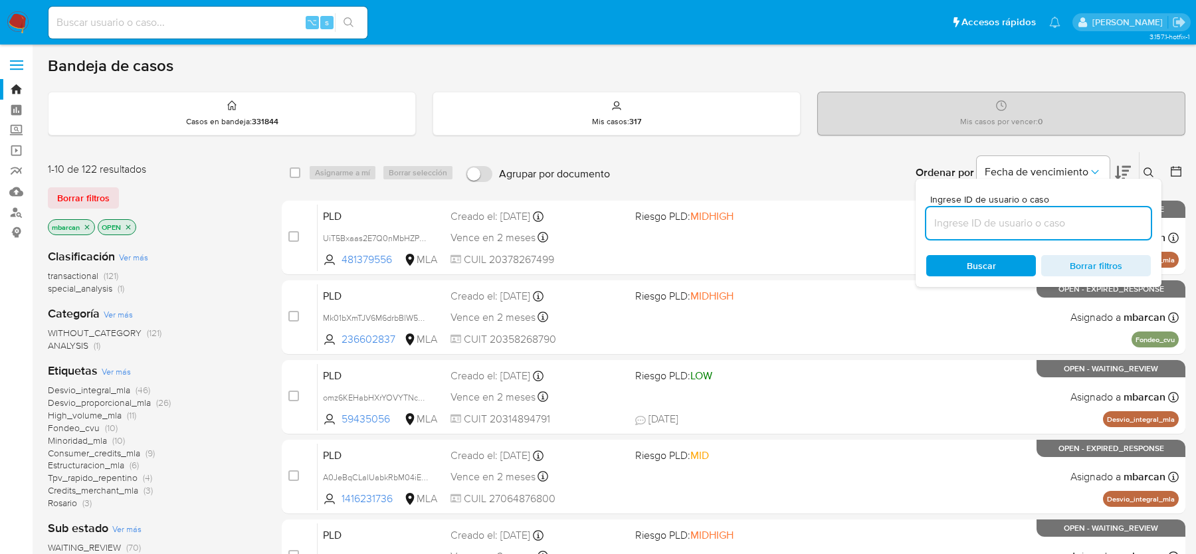
click at [1073, 226] on input at bounding box center [1038, 223] width 225 height 17
type input "N2eYEoVe8JGAARttC4yavBnB"
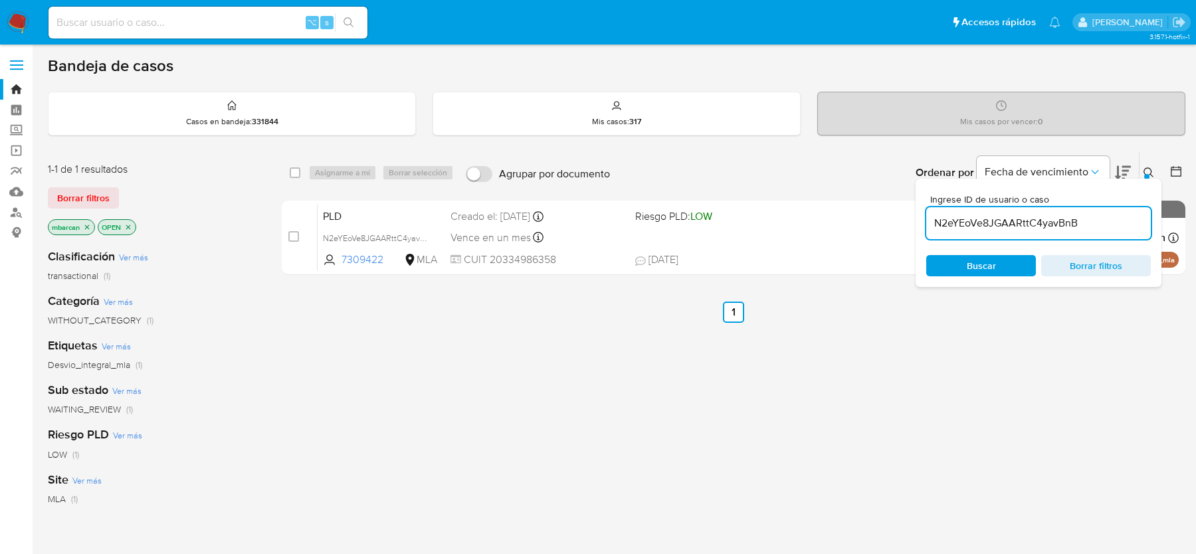
click at [1158, 169] on button at bounding box center [1151, 173] width 22 height 16
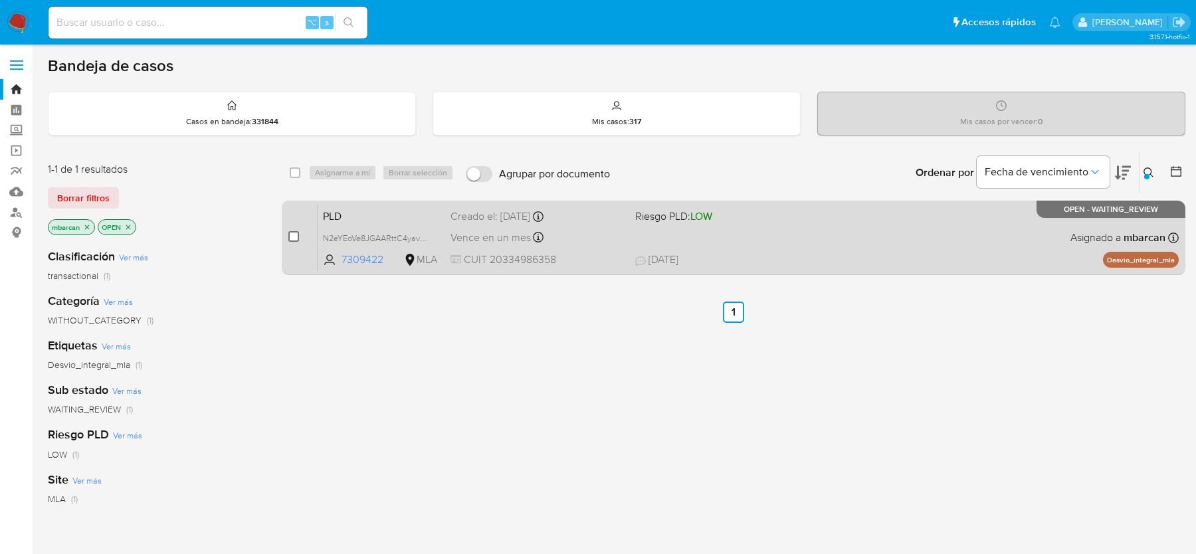
click at [296, 237] on input "checkbox" at bounding box center [293, 236] width 11 height 11
checkbox input "true"
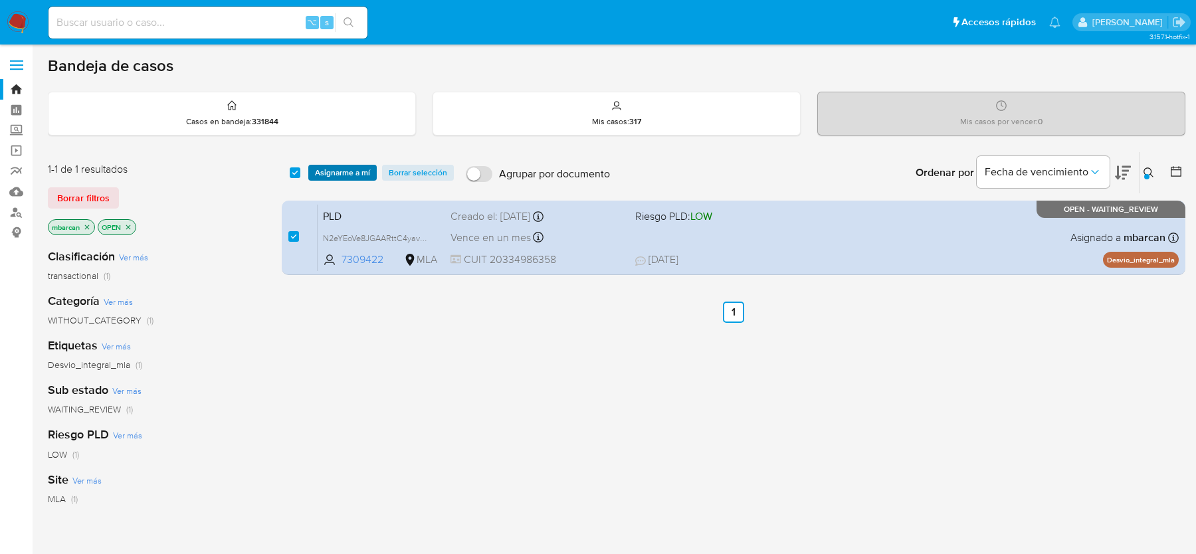
click at [343, 173] on span "Asignarme a mí" at bounding box center [342, 172] width 55 height 13
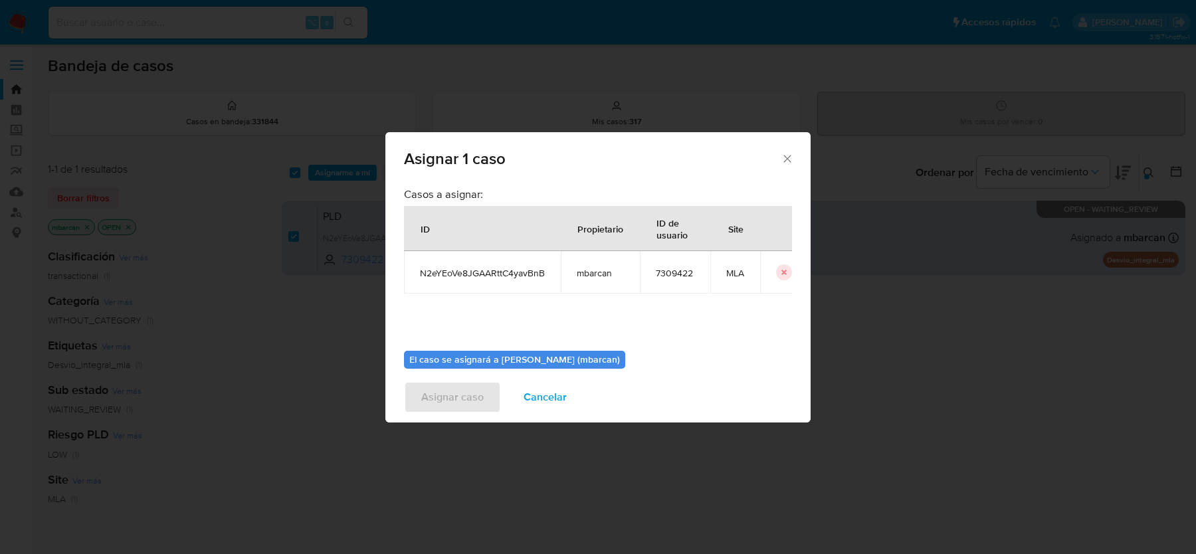
scroll to position [68, 0]
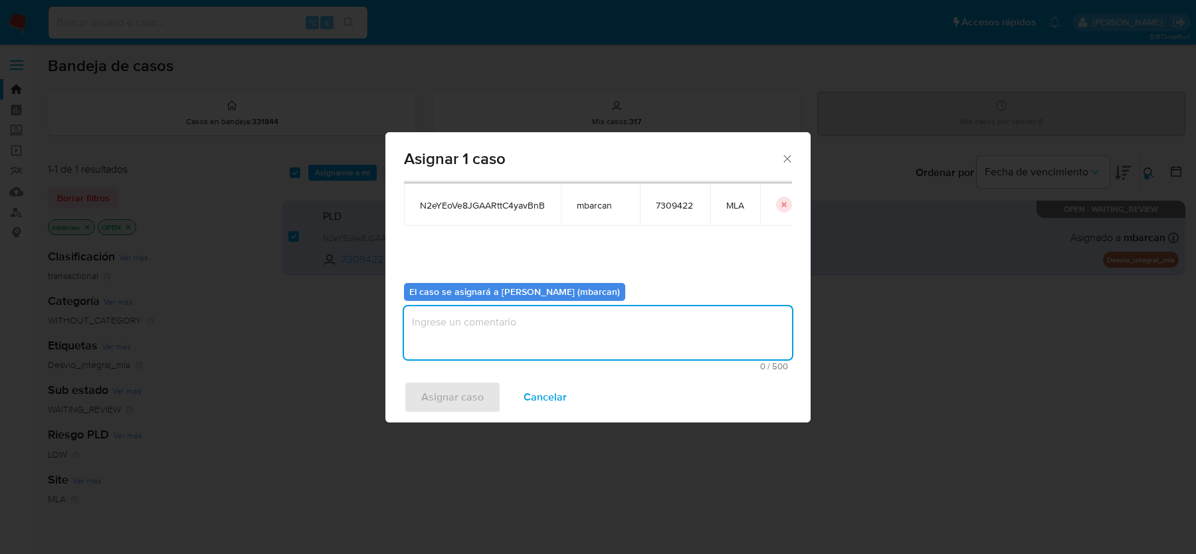
click at [489, 355] on textarea "assign-modal" at bounding box center [598, 332] width 388 height 53
type textarea "análisis"
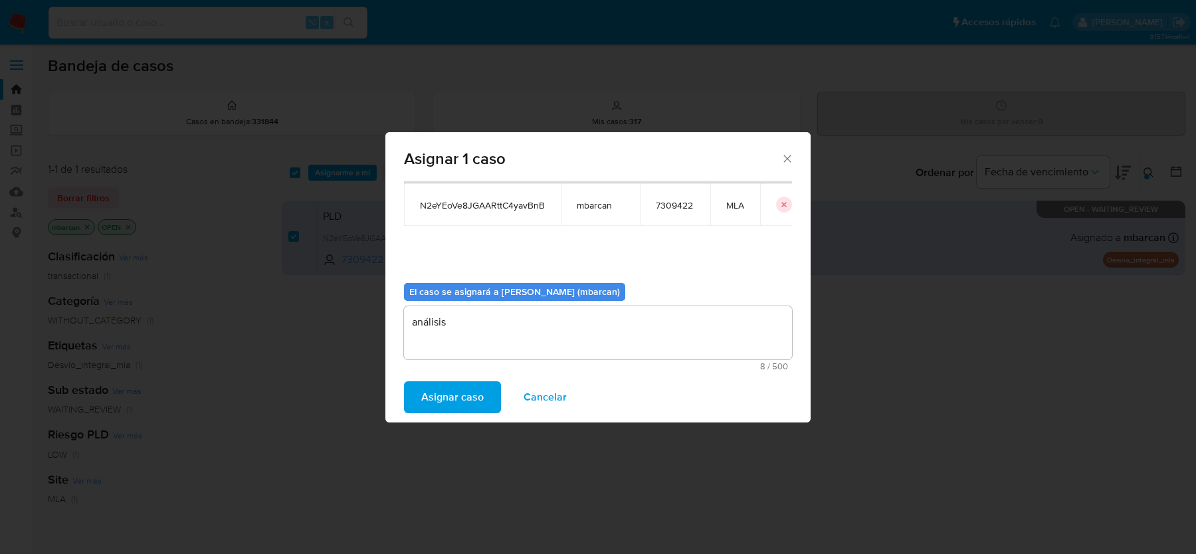
click at [435, 400] on span "Asignar caso" at bounding box center [452, 397] width 62 height 29
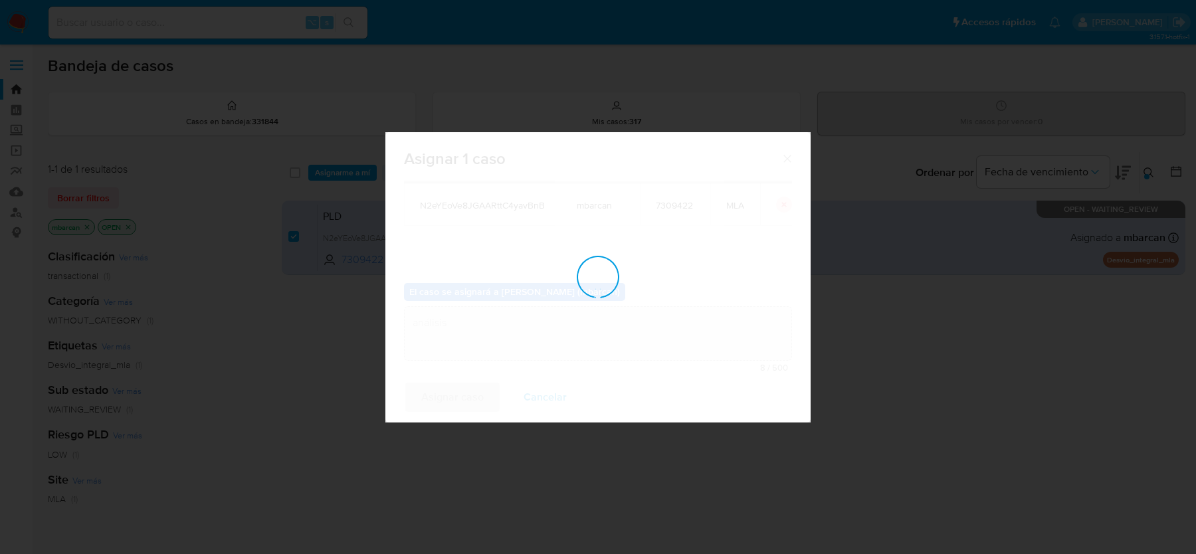
checkbox input "false"
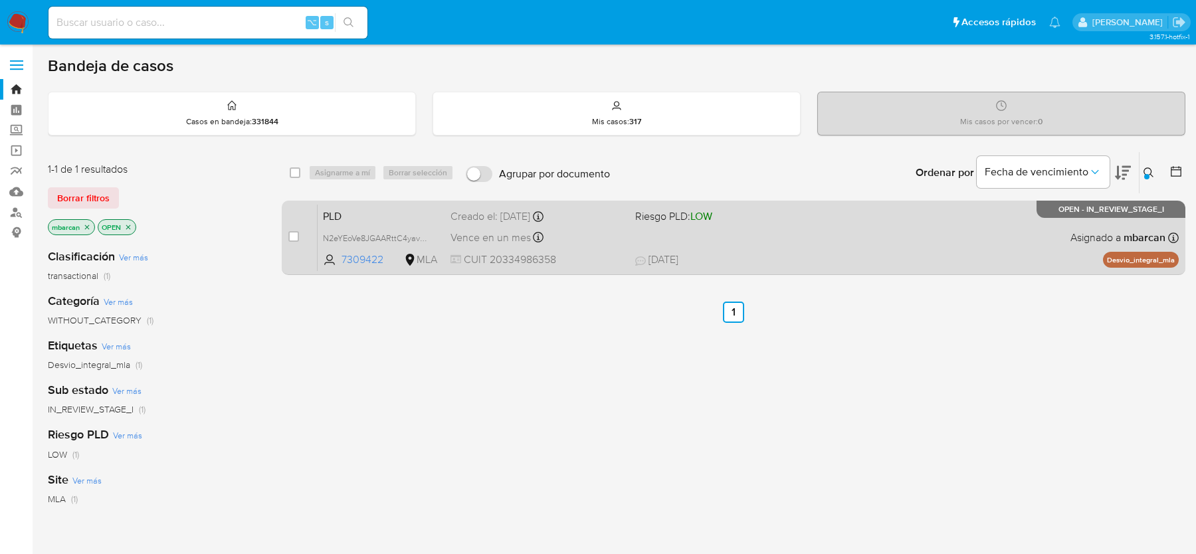
click at [393, 222] on span "PLD" at bounding box center [381, 215] width 117 height 17
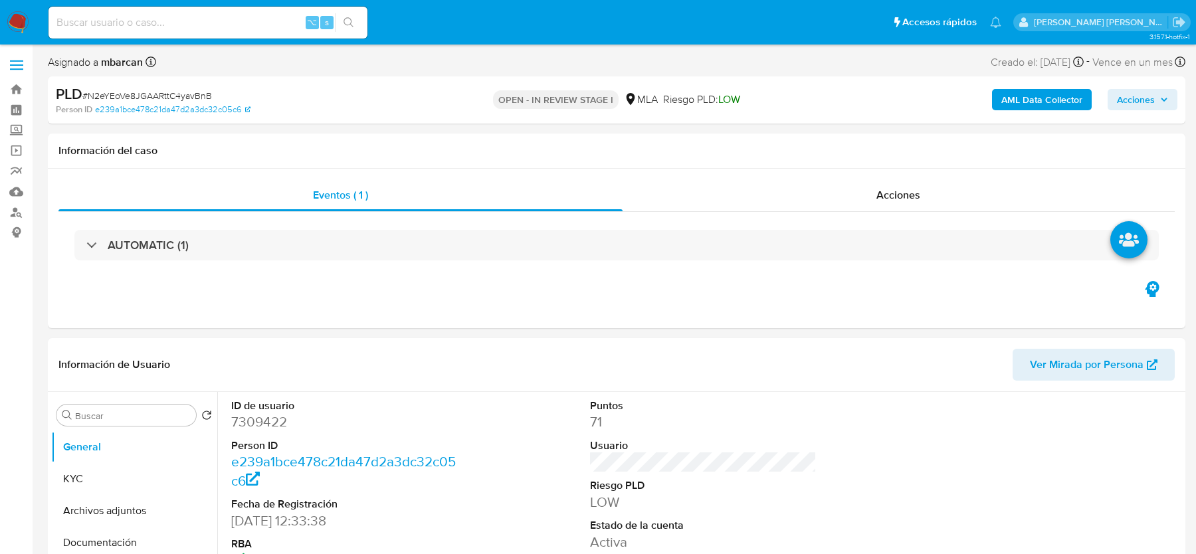
select select "10"
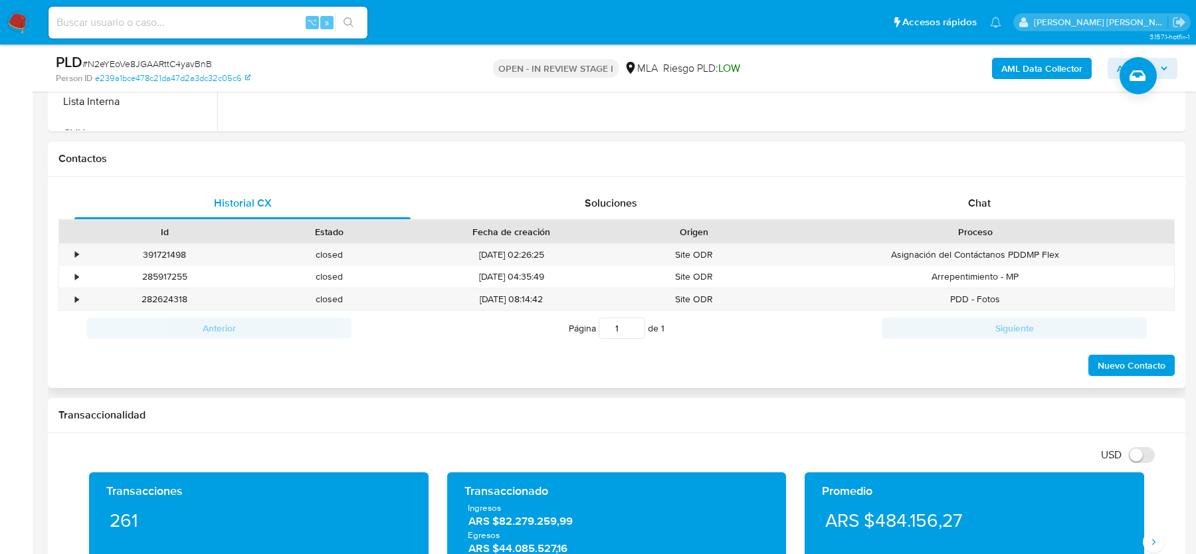
scroll to position [550, 0]
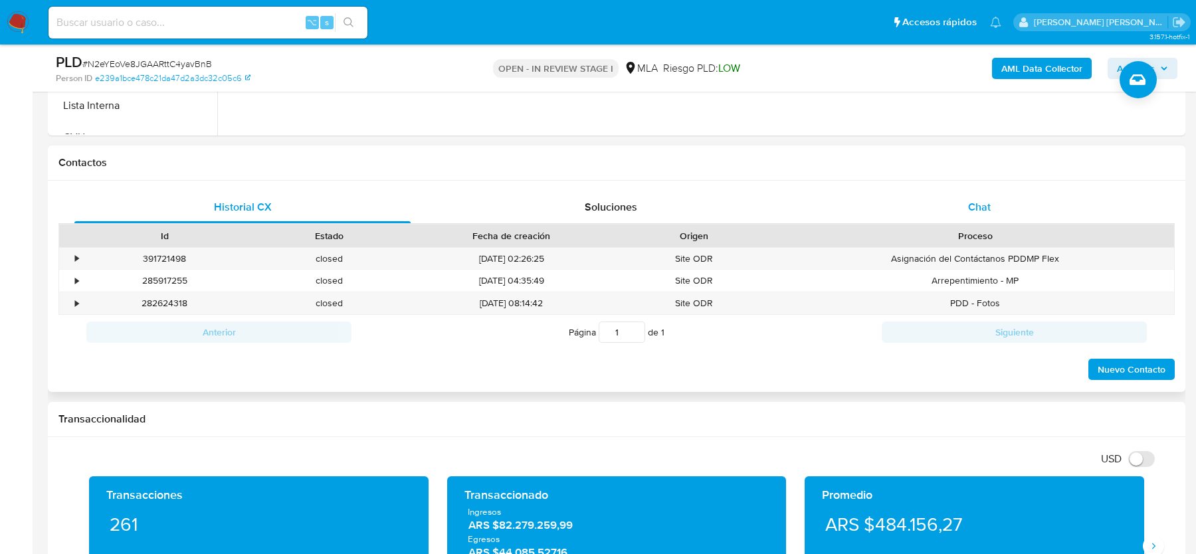
click at [989, 199] on span "Chat" at bounding box center [979, 206] width 23 height 15
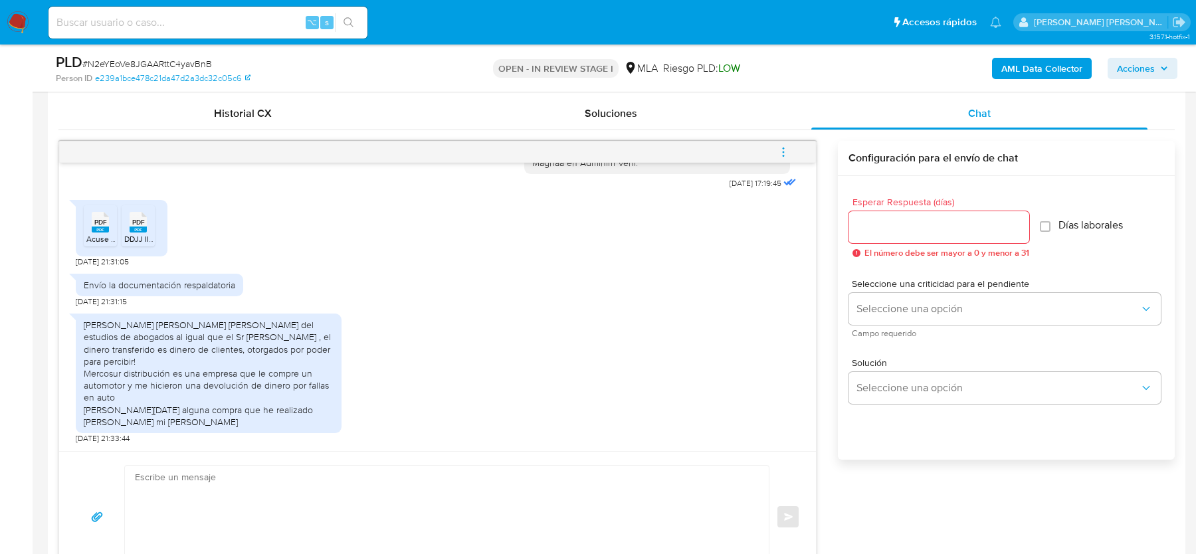
scroll to position [645, 0]
click at [262, 518] on textarea at bounding box center [443, 516] width 617 height 102
paste textarea "Hola, ¡Muchas gracias por tu respuesta! Confirmamos la recepción de la document…"
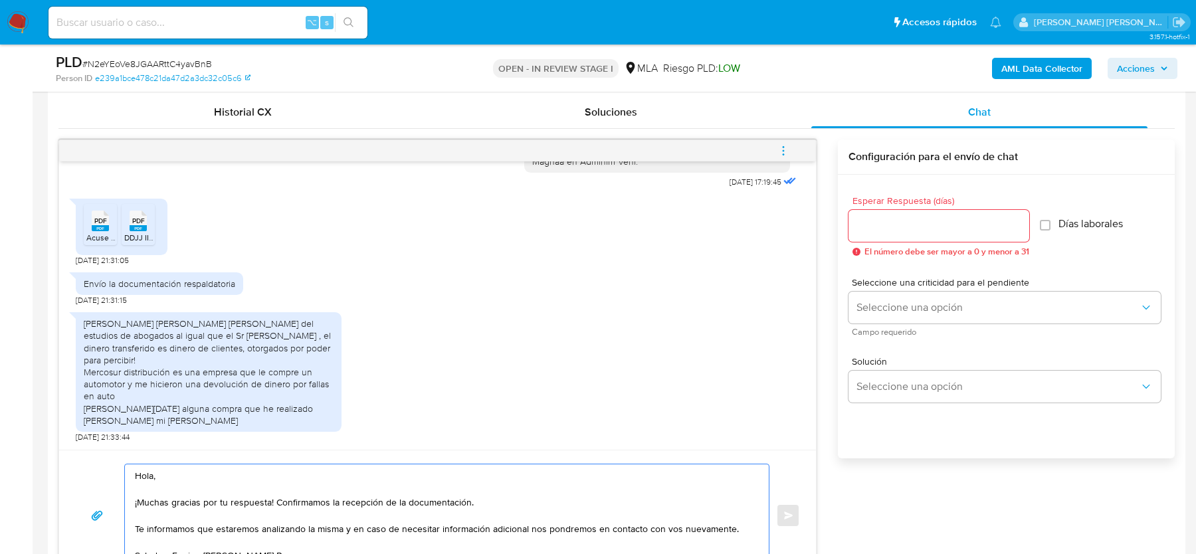
scroll to position [663, 0]
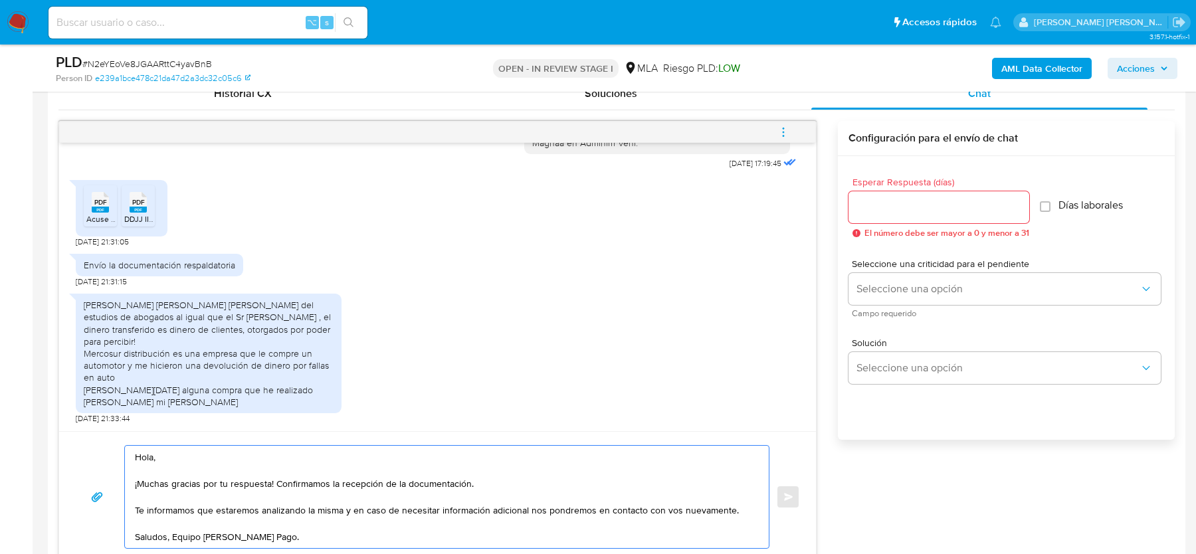
type textarea "Hola, ¡Muchas gracias por tu respuesta! Confirmamos la recepción de la document…"
click at [910, 229] on span "El número debe ser mayor a 0 y menor a 31" at bounding box center [947, 233] width 165 height 9
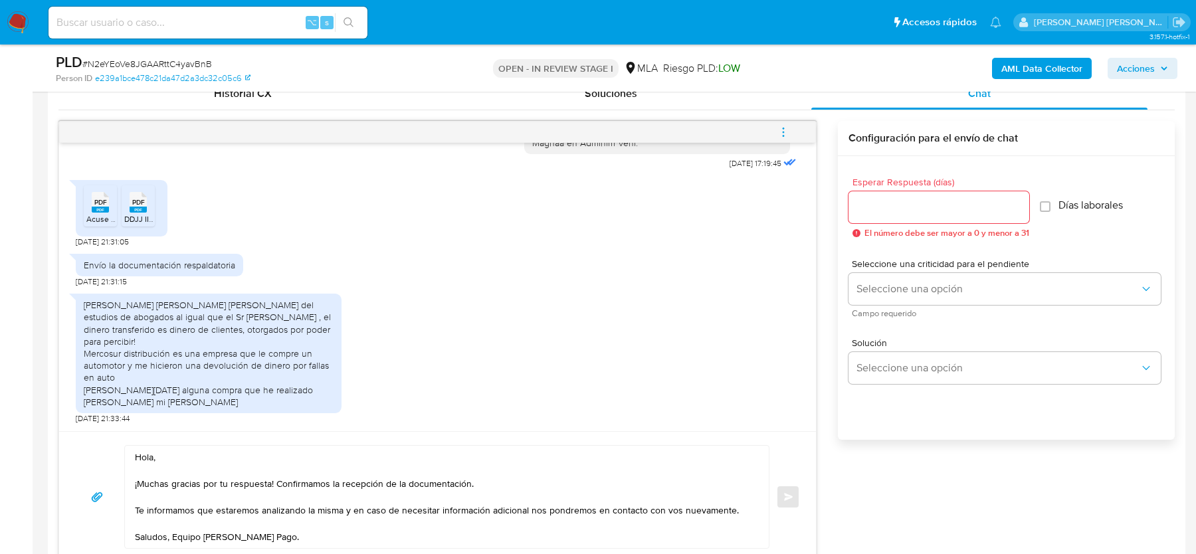
click at [909, 213] on input "Esperar Respuesta (días)" at bounding box center [939, 207] width 181 height 17
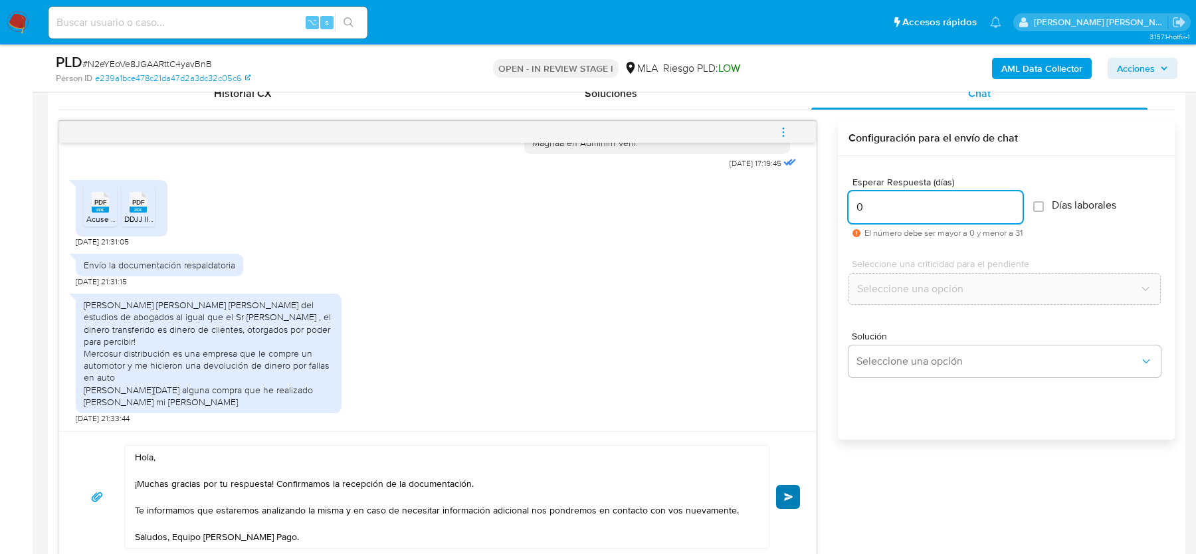
type input "0"
click at [793, 498] on button "Enviar" at bounding box center [788, 497] width 24 height 24
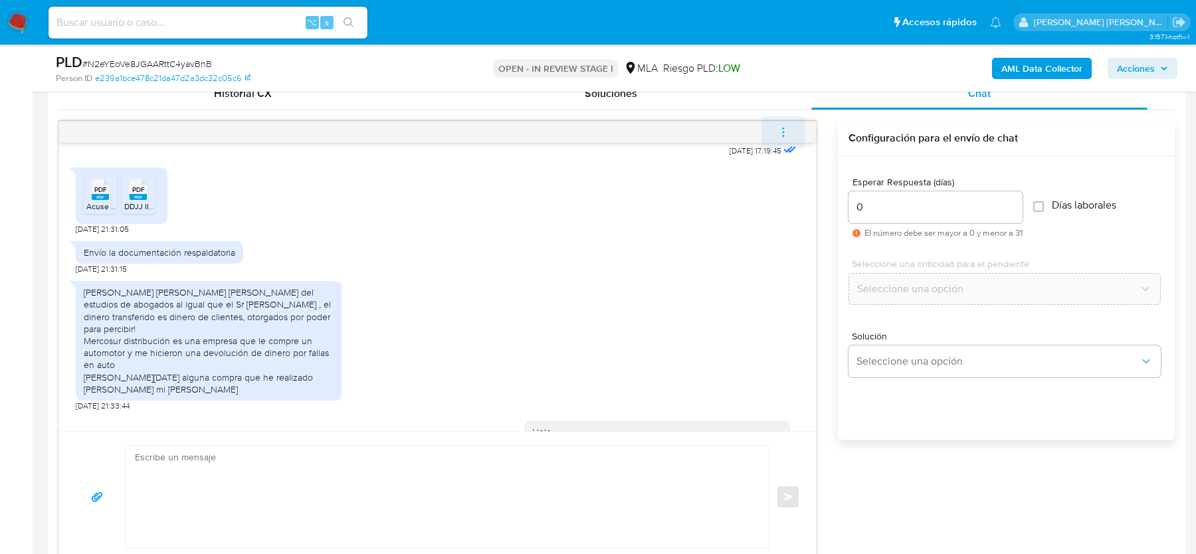
scroll to position [1363, 0]
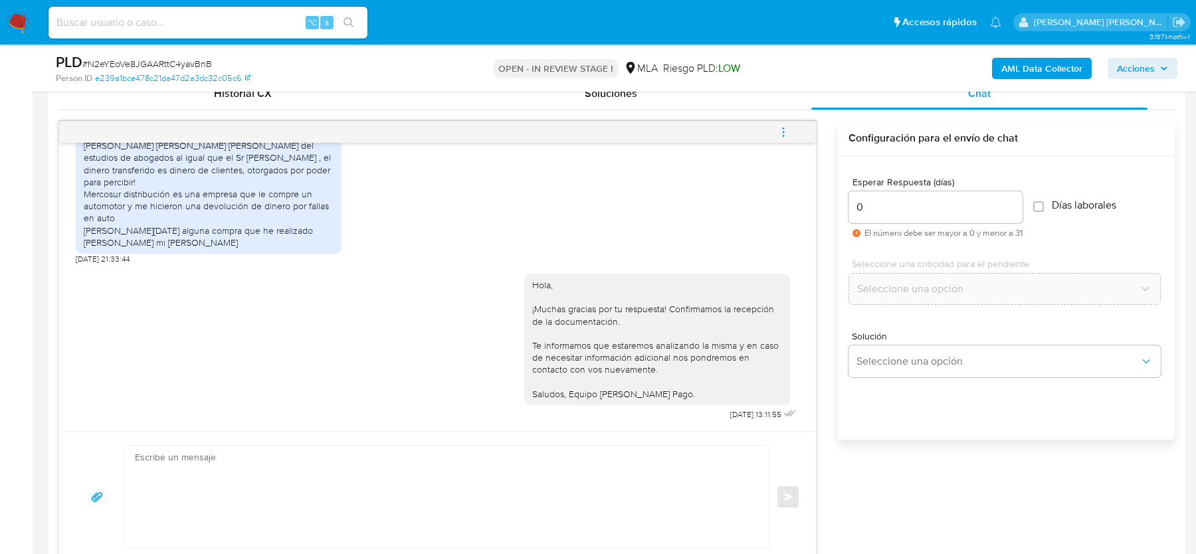
click at [787, 130] on icon "menu-action" at bounding box center [784, 132] width 12 height 12
click at [669, 108] on li "Cerrar conversación" at bounding box center [694, 105] width 136 height 24
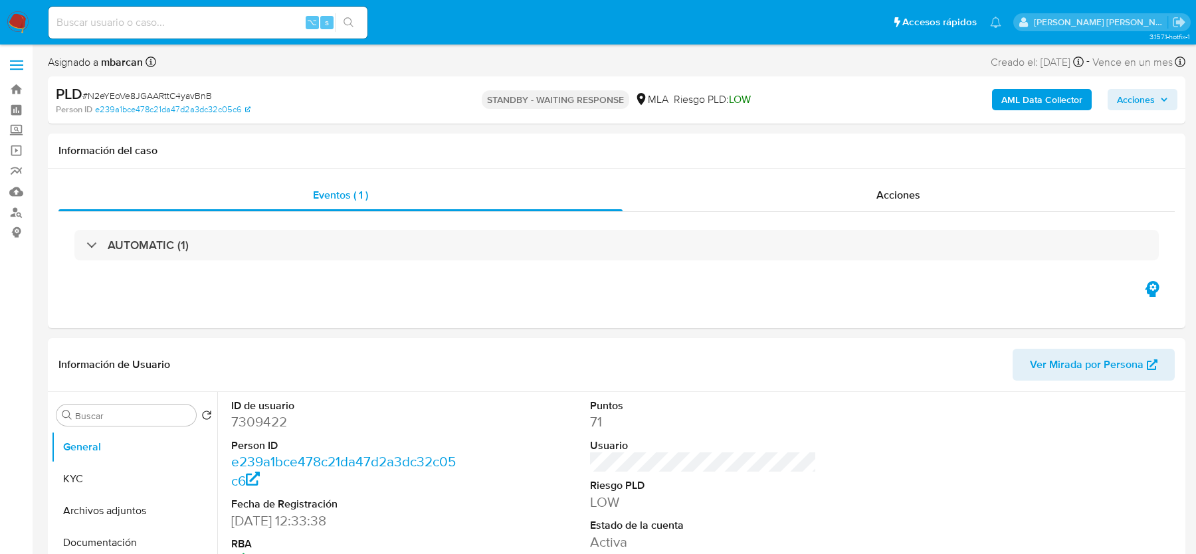
select select "10"
click at [231, 23] on input at bounding box center [208, 22] width 319 height 17
paste input "nBOF5g2DoOEj2IALzHiCOxLb"
type input "nBOF5g2DoOEj2IALzHiCOxLb"
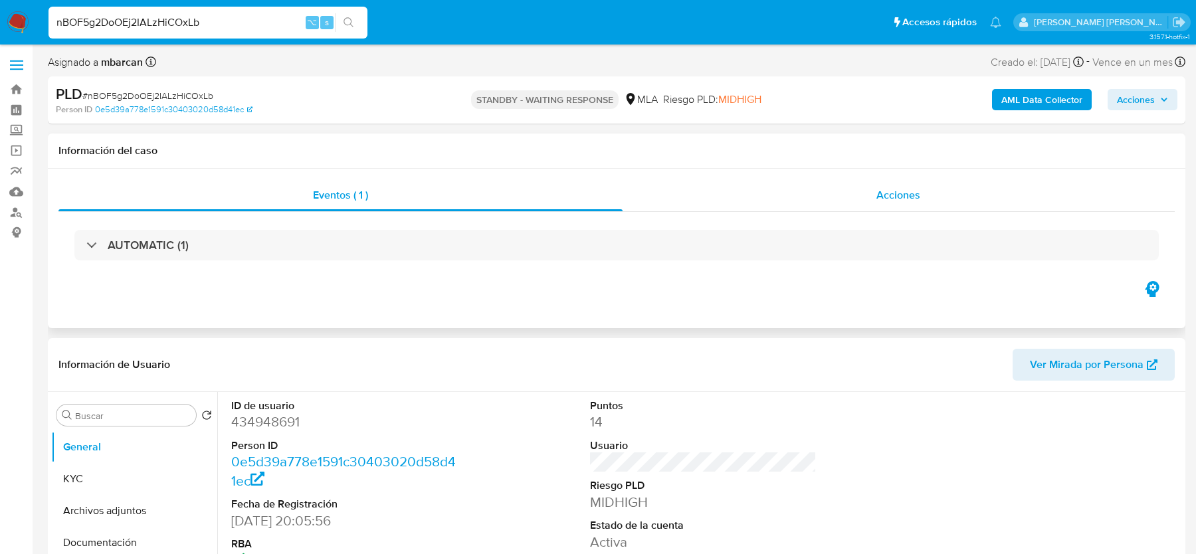
select select "10"
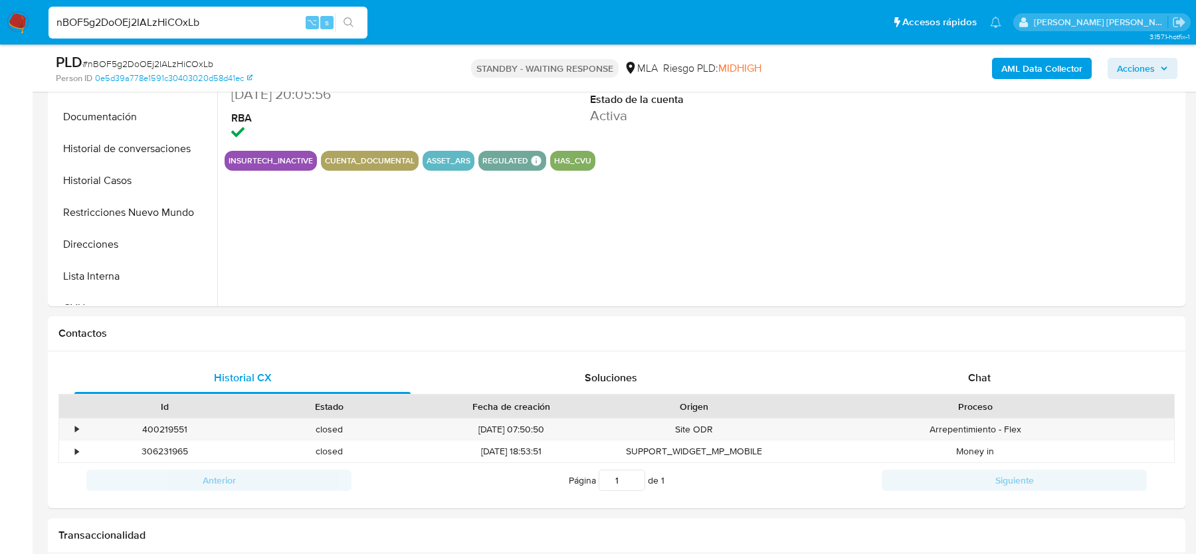
scroll to position [537, 0]
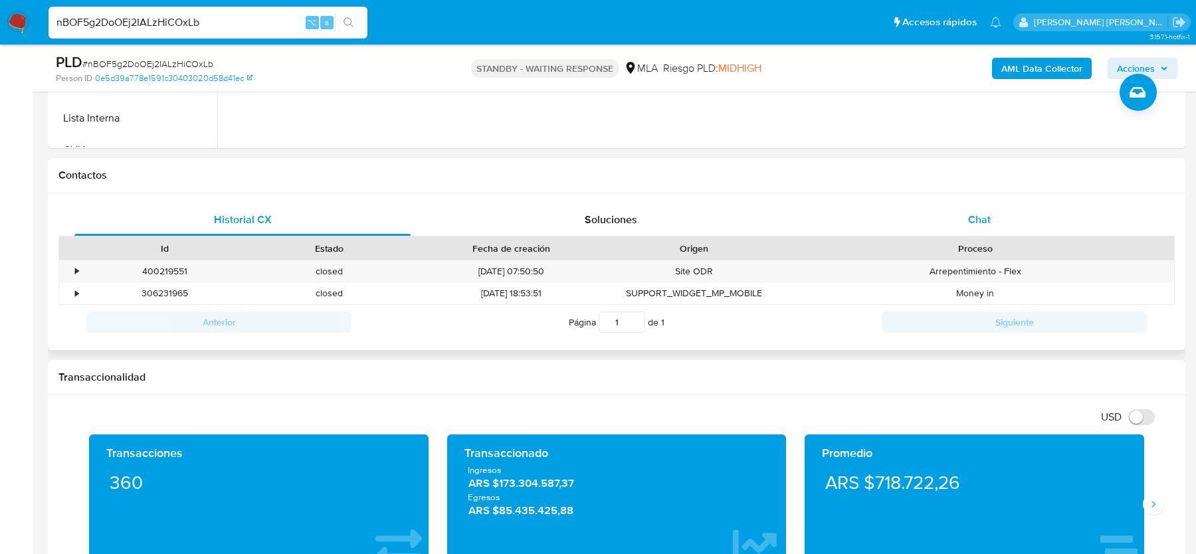
click at [931, 211] on div "Chat" at bounding box center [979, 220] width 336 height 32
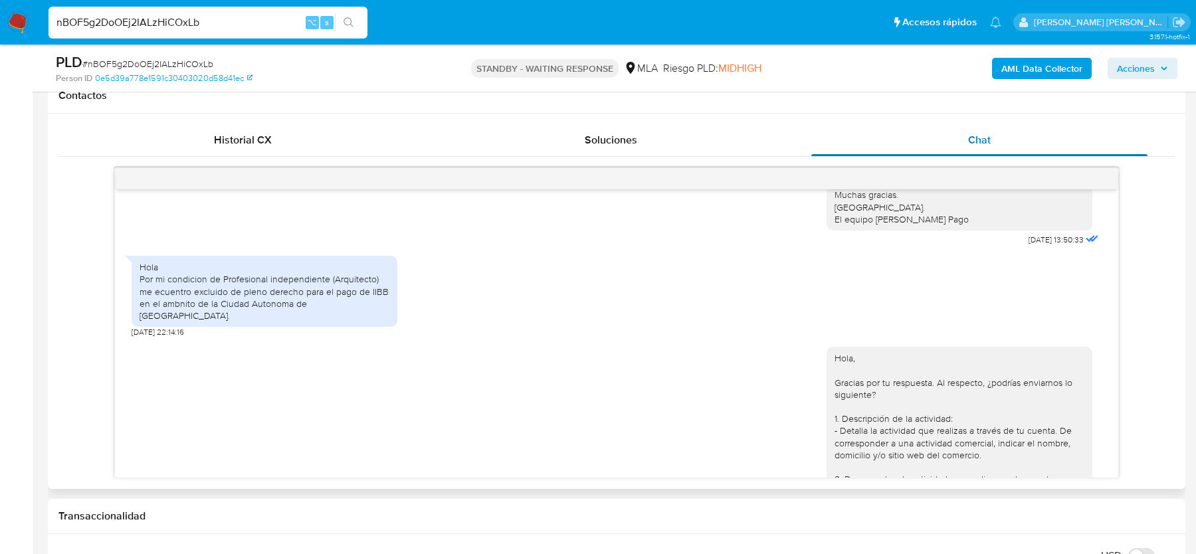
scroll to position [1550, 0]
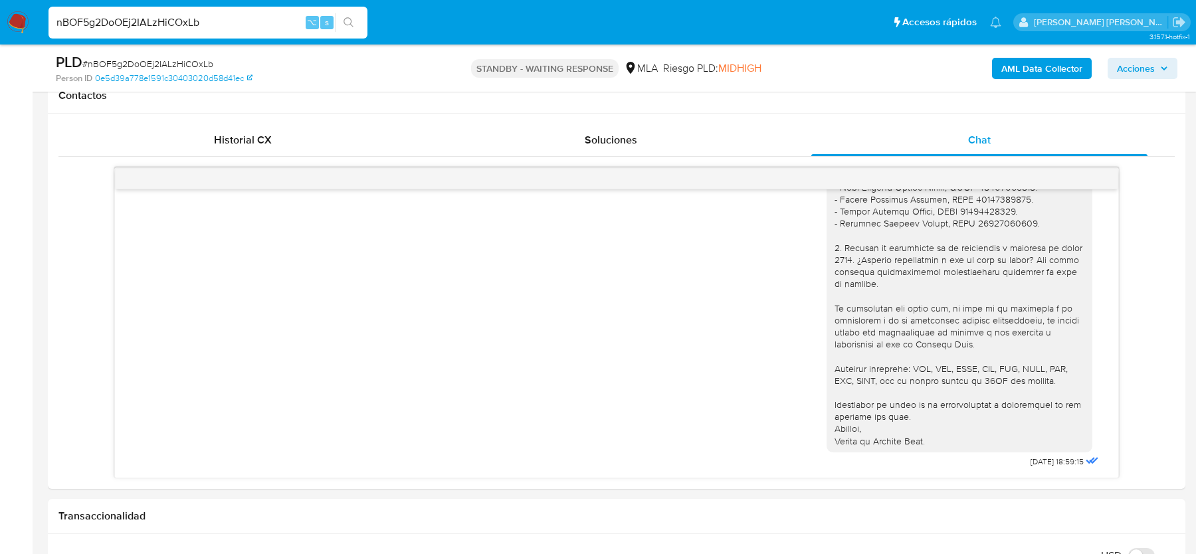
click at [187, 58] on span "# nBOF5g2DoOEj2IALzHiCOxLb" at bounding box center [147, 63] width 131 height 13
click at [173, 72] on link "0e5d39a778e1591c30403020d58d41ec" at bounding box center [173, 78] width 157 height 12
click at [115, 16] on input "nBOF5g2DoOEj2IALzHiCOxLb" at bounding box center [208, 22] width 319 height 17
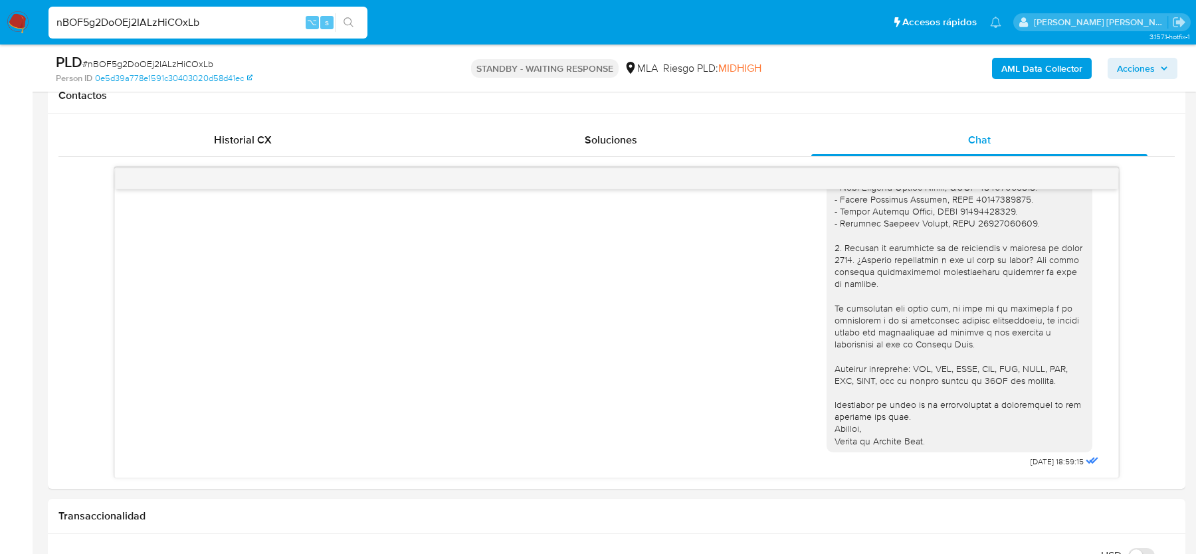
click at [115, 16] on input "nBOF5g2DoOEj2IALzHiCOxLb" at bounding box center [208, 22] width 319 height 17
paste input "RXlnqrXMDI2g2uhkBrjV6MLK"
type input "RXlnqrXMDI2g2uhkBrjV6MLK"
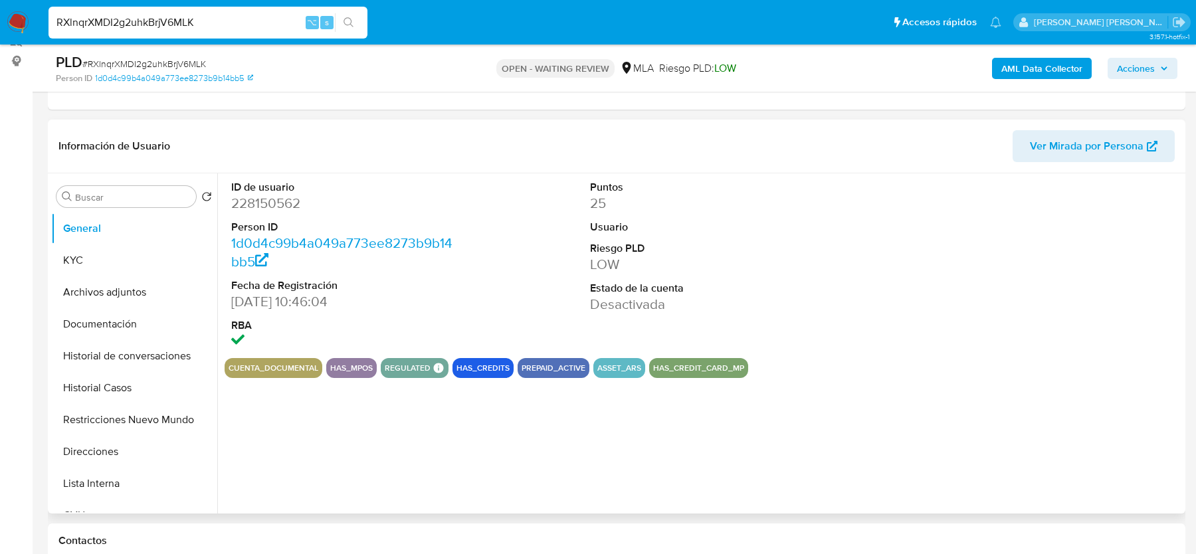
scroll to position [433, 0]
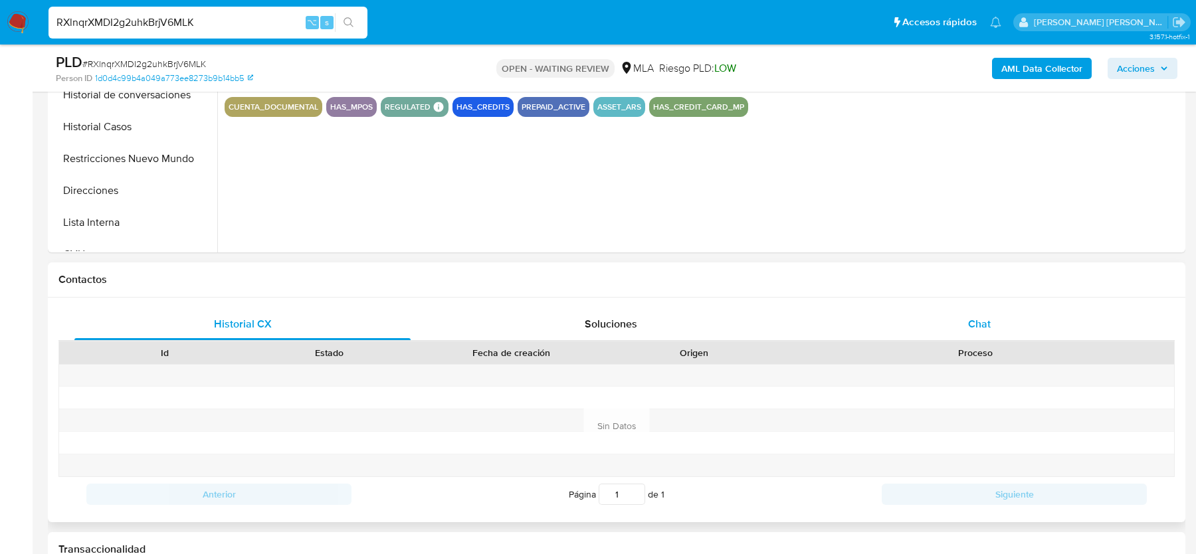
click at [969, 311] on div "Chat" at bounding box center [979, 324] width 336 height 32
select select "10"
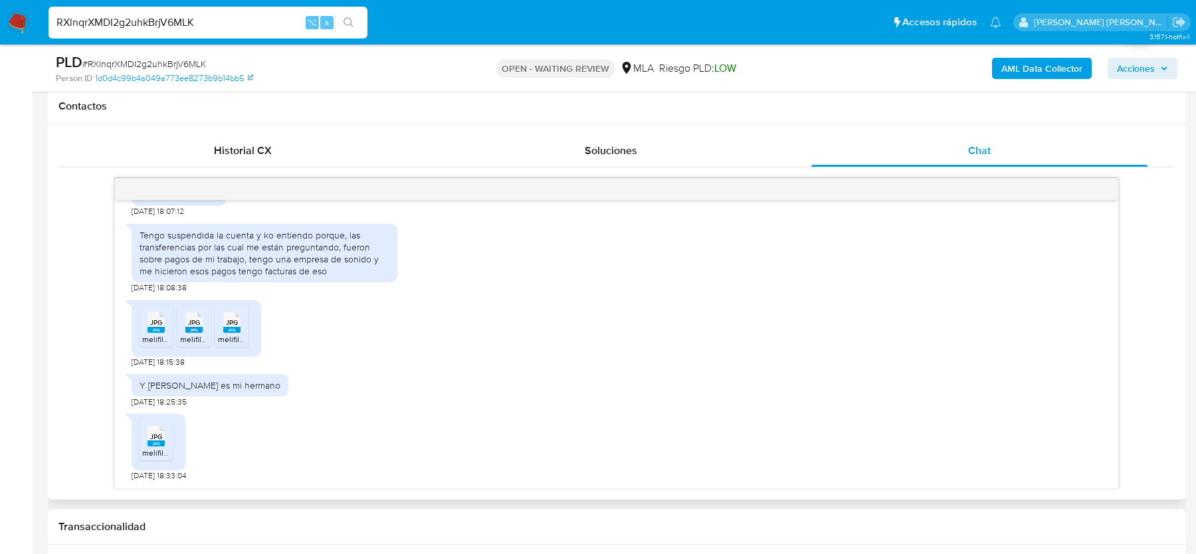
scroll to position [2087, 0]
click at [159, 334] on icon "JPG" at bounding box center [156, 322] width 17 height 23
click at [195, 334] on icon "JPG" at bounding box center [193, 322] width 17 height 23
click at [229, 333] on rect at bounding box center [231, 330] width 17 height 6
click at [152, 57] on span "# RXlnqrXMDI2g2uhkBrjV6MLK" at bounding box center [144, 63] width 124 height 13
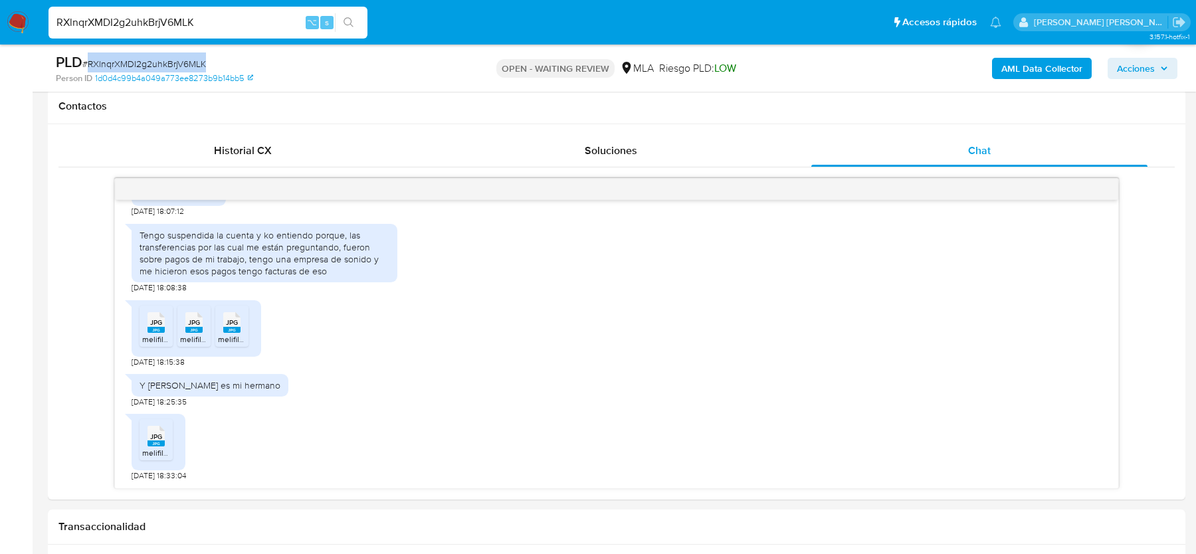
click at [152, 57] on span "# RXlnqrXMDI2g2uhkBrjV6MLK" at bounding box center [144, 63] width 124 height 13
copy span "RXlnqrXMDI2g2uhkBrjV6MLK"
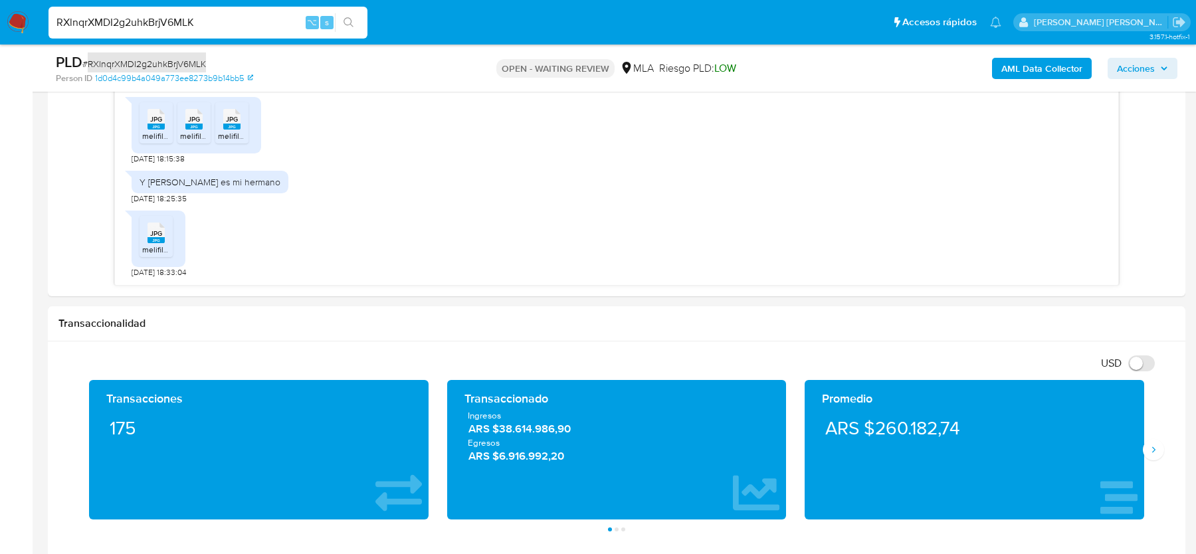
scroll to position [2115, 0]
click at [159, 239] on rect at bounding box center [156, 240] width 17 height 6
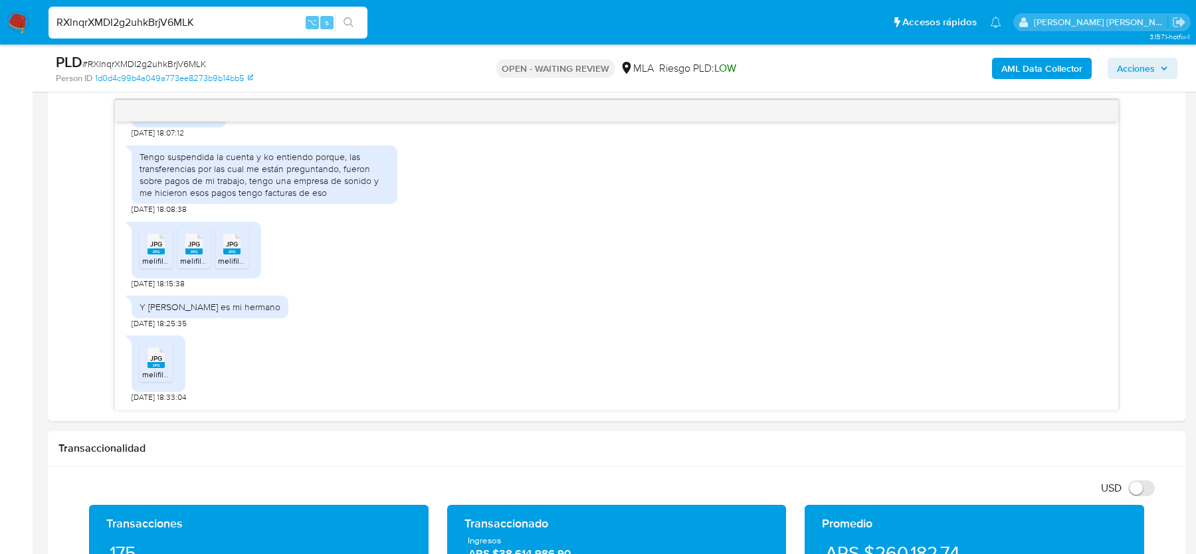
click at [126, 66] on span "# RXlnqrXMDI2g2uhkBrjV6MLK" at bounding box center [144, 63] width 124 height 13
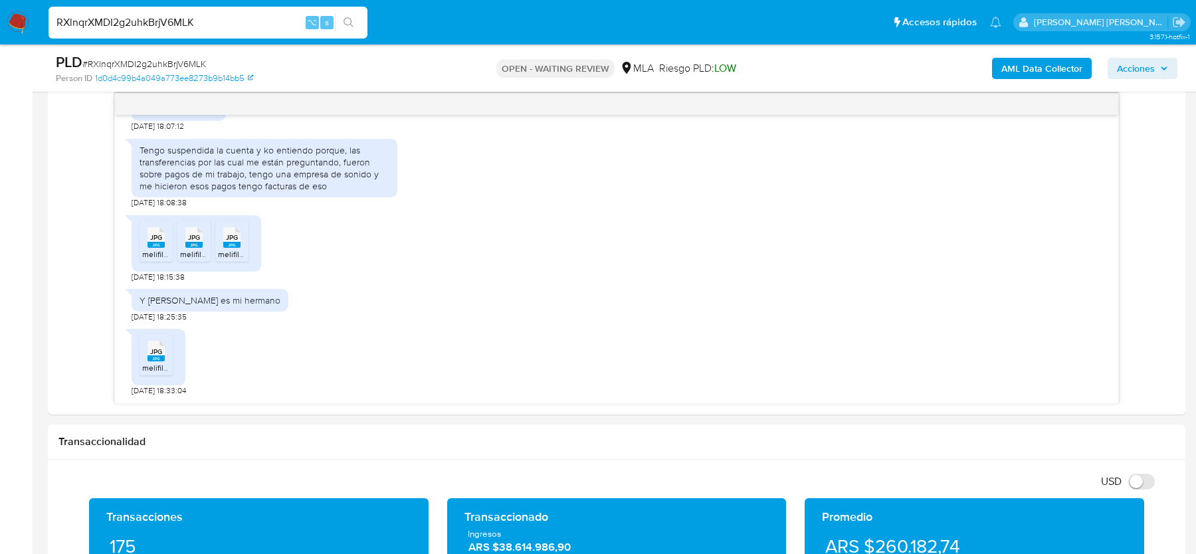
click at [111, 60] on span "# RXlnqrXMDI2g2uhkBrjV6MLK" at bounding box center [144, 63] width 124 height 13
copy span "RXlnqrXMDI2g2uhkBrjV6MLK"
click at [22, 25] on img at bounding box center [18, 22] width 23 height 23
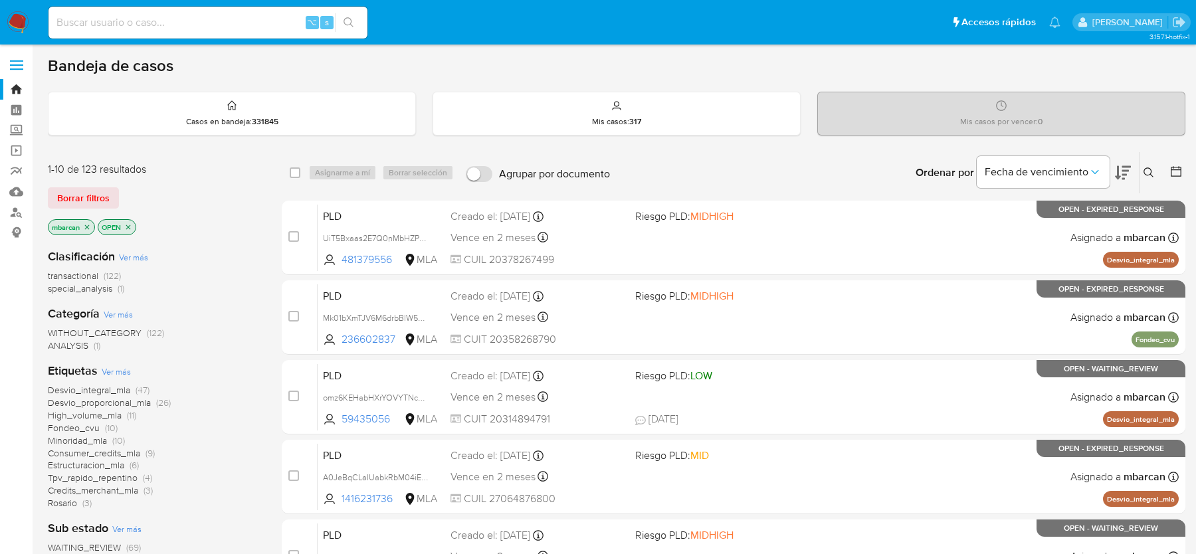
click at [1152, 175] on icon at bounding box center [1149, 172] width 10 height 10
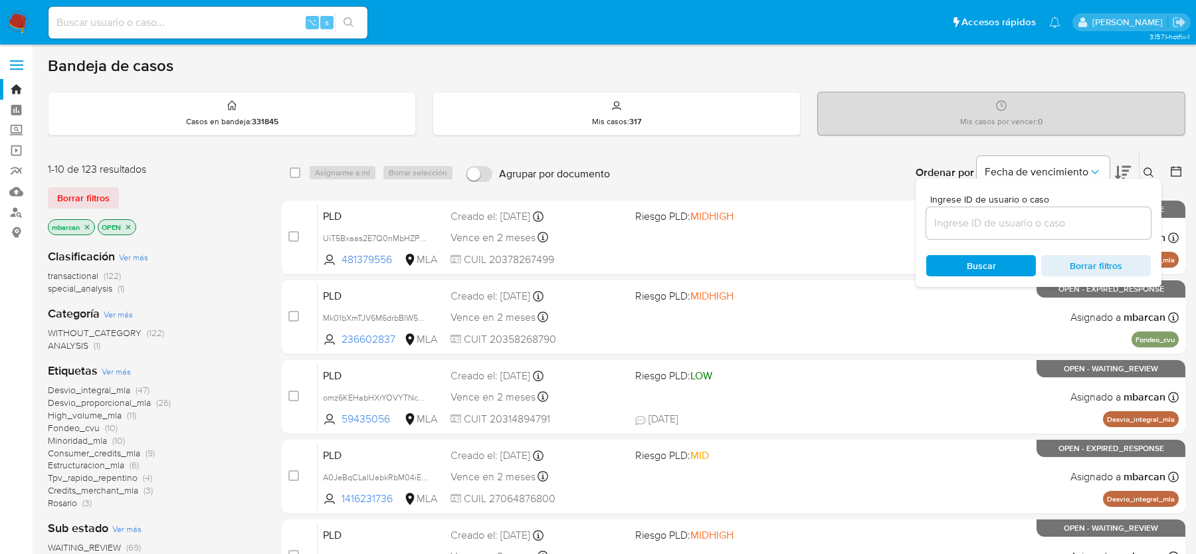
click at [1043, 217] on input at bounding box center [1038, 223] width 225 height 17
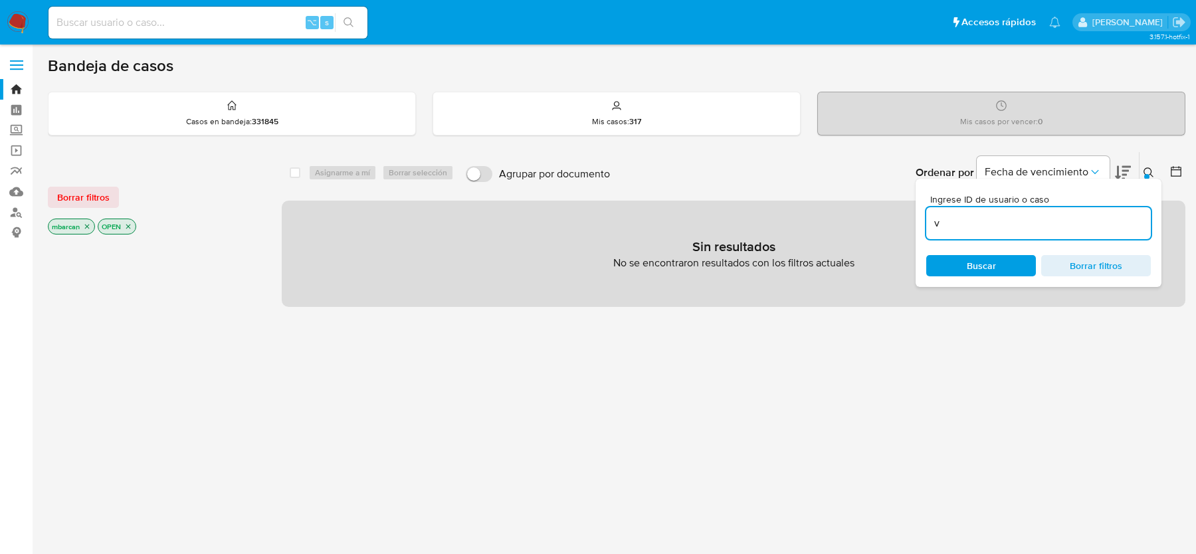
click at [999, 213] on div "v" at bounding box center [1038, 223] width 225 height 32
click at [979, 216] on input "v" at bounding box center [1038, 223] width 225 height 17
paste input "RXlnqrXMDI2g2uhkBrjV6MLK"
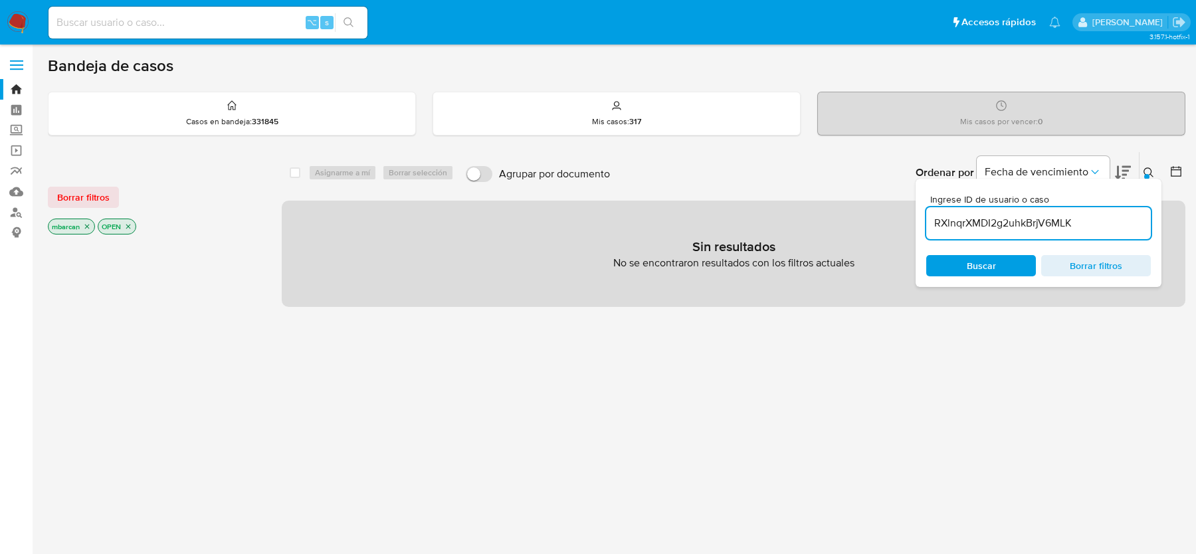
type input "RXlnqrXMDI2g2uhkBrjV6MLK"
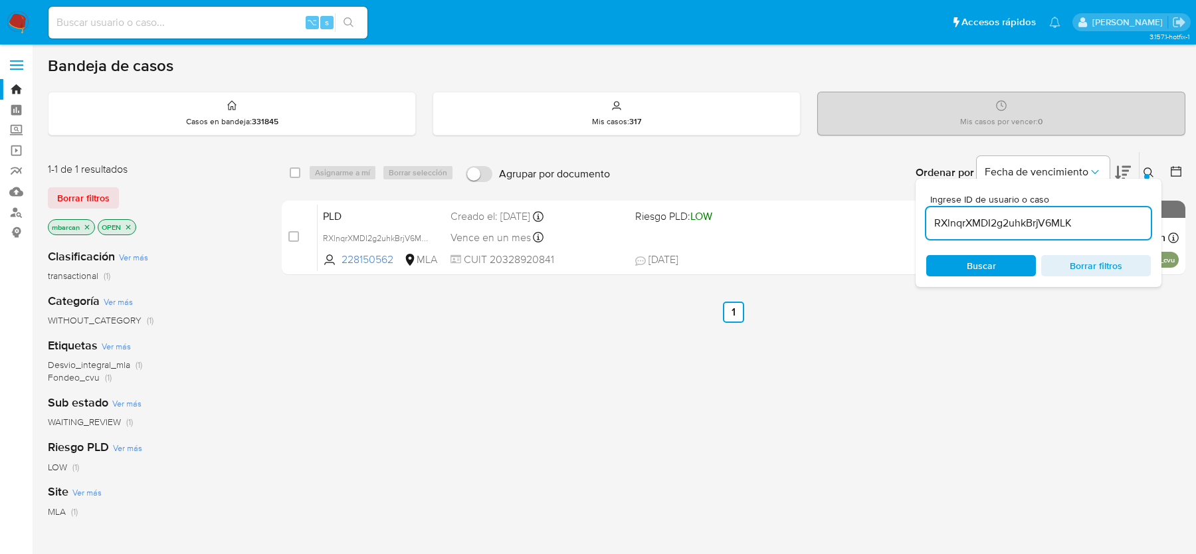
click at [1150, 179] on div "Ingrese ID de usuario o caso RXlnqrXMDI2g2uhkBrjV6MLK Buscar Borrar filtros" at bounding box center [1039, 233] width 246 height 108
click at [1144, 173] on icon at bounding box center [1149, 172] width 11 height 11
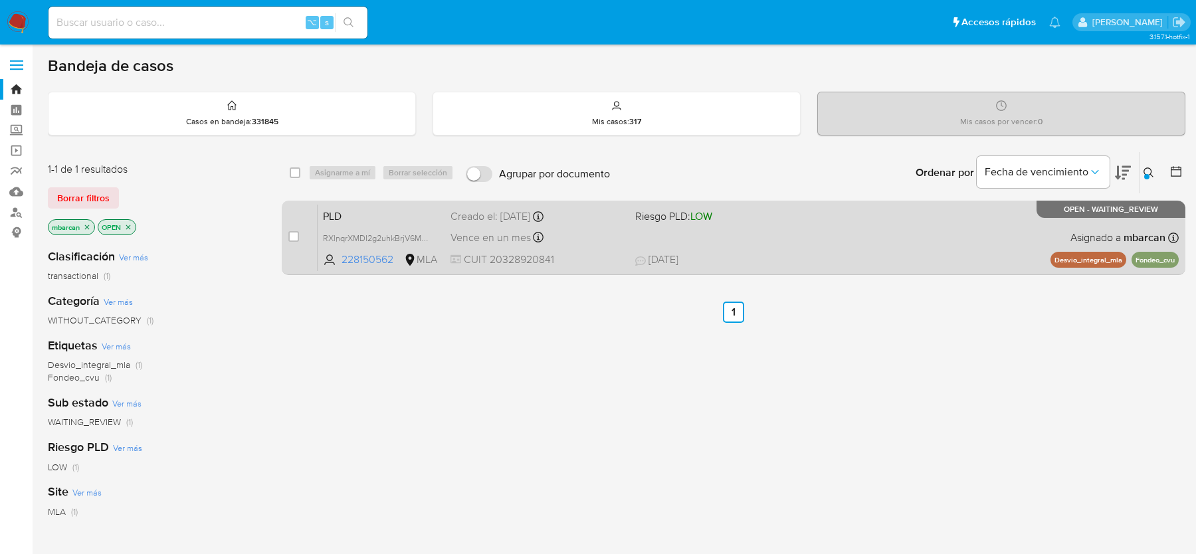
drag, startPoint x: 290, startPoint y: 234, endPoint x: 301, endPoint y: 226, distance: 13.3
click at [290, 234] on input "checkbox" at bounding box center [293, 236] width 11 height 11
checkbox input "true"
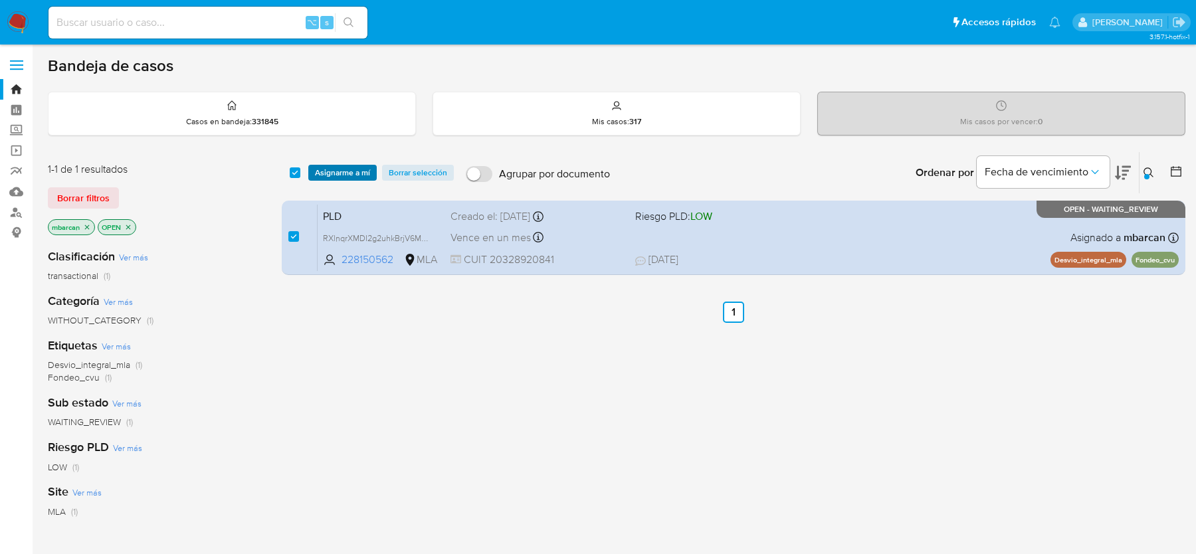
click at [334, 173] on span "Asignarme a mí" at bounding box center [342, 172] width 55 height 13
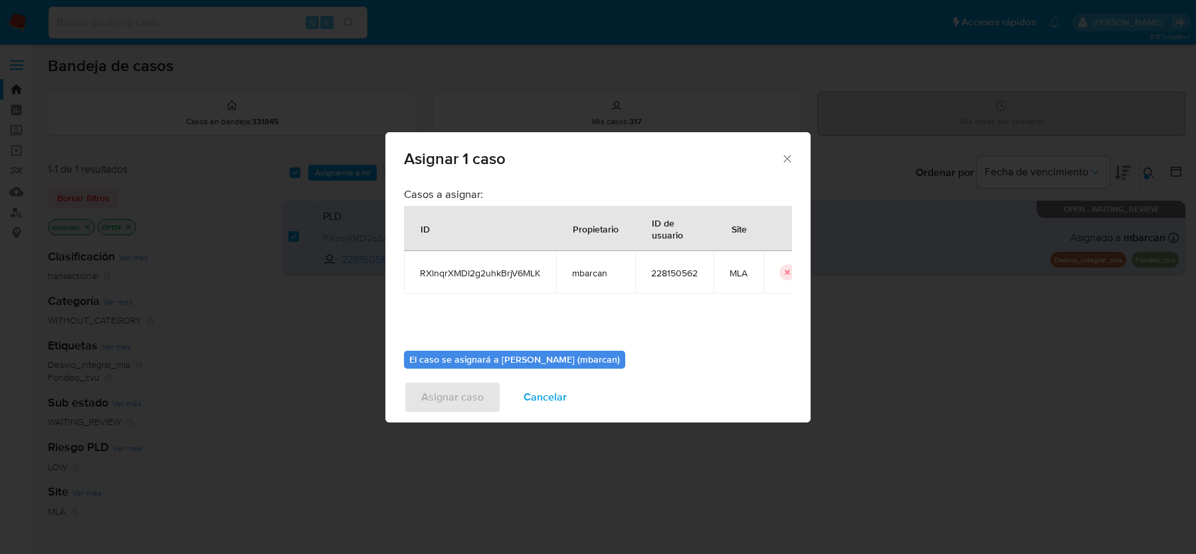
scroll to position [68, 0]
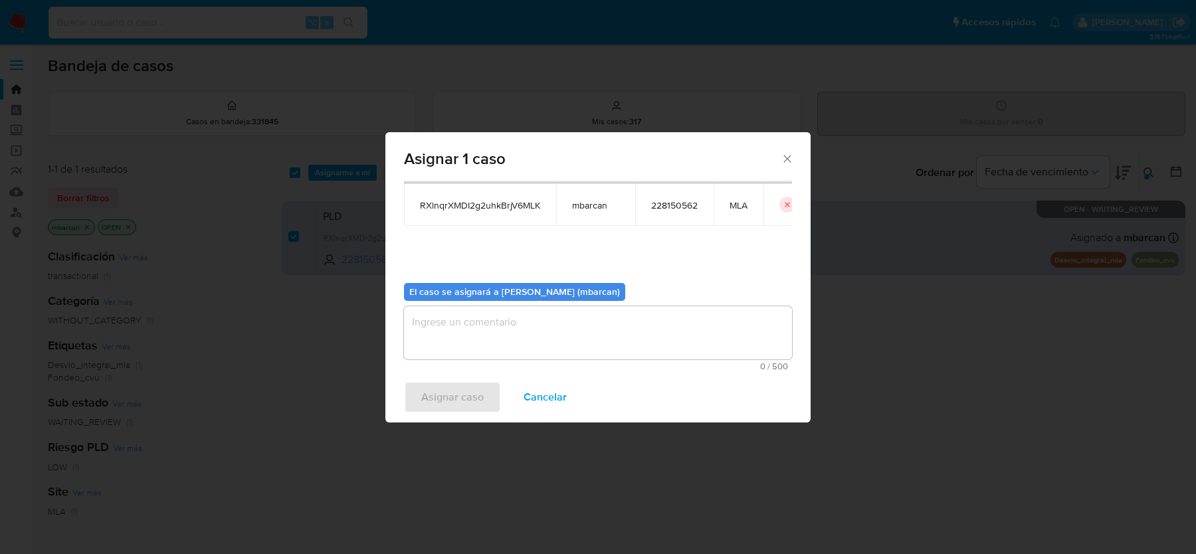
click at [488, 327] on textarea "assign-modal" at bounding box center [598, 332] width 388 height 53
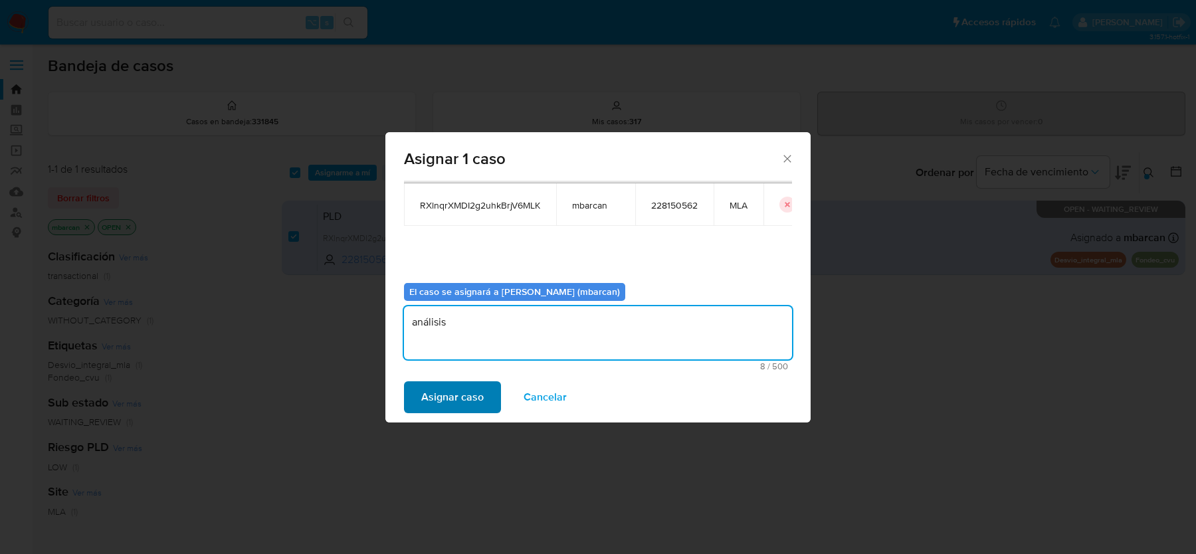
type textarea "análisis"
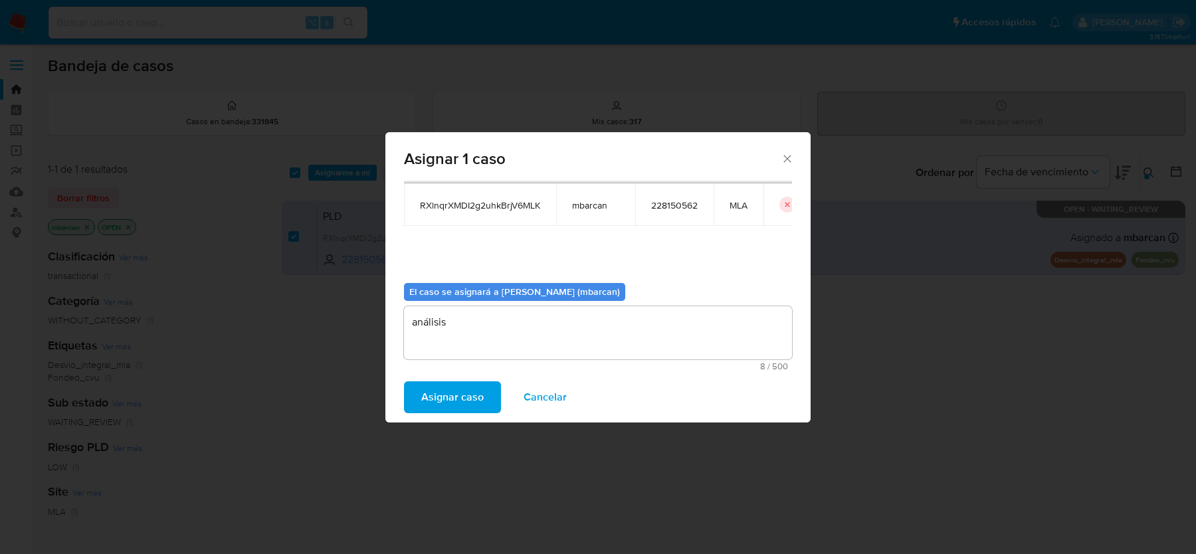
click at [430, 399] on span "Asignar caso" at bounding box center [452, 397] width 62 height 29
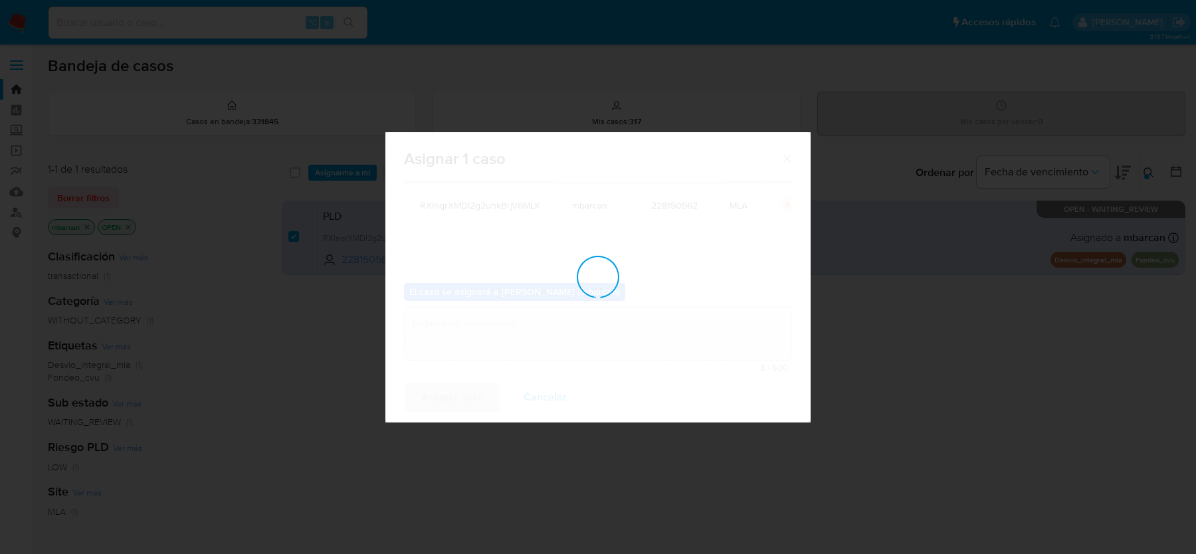
checkbox input "false"
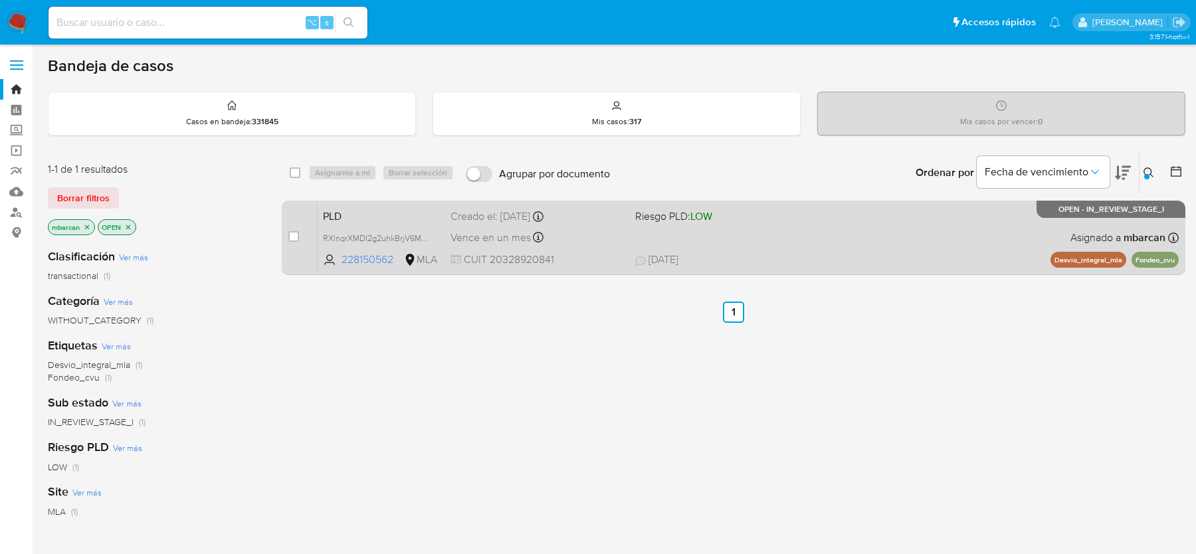
click at [433, 204] on div "PLD RXlnqrXMDI2g2uhkBrjV6MLK 228150562 MLA Riesgo PLD: LOW Creado el: [DATE] Cr…" at bounding box center [748, 237] width 861 height 67
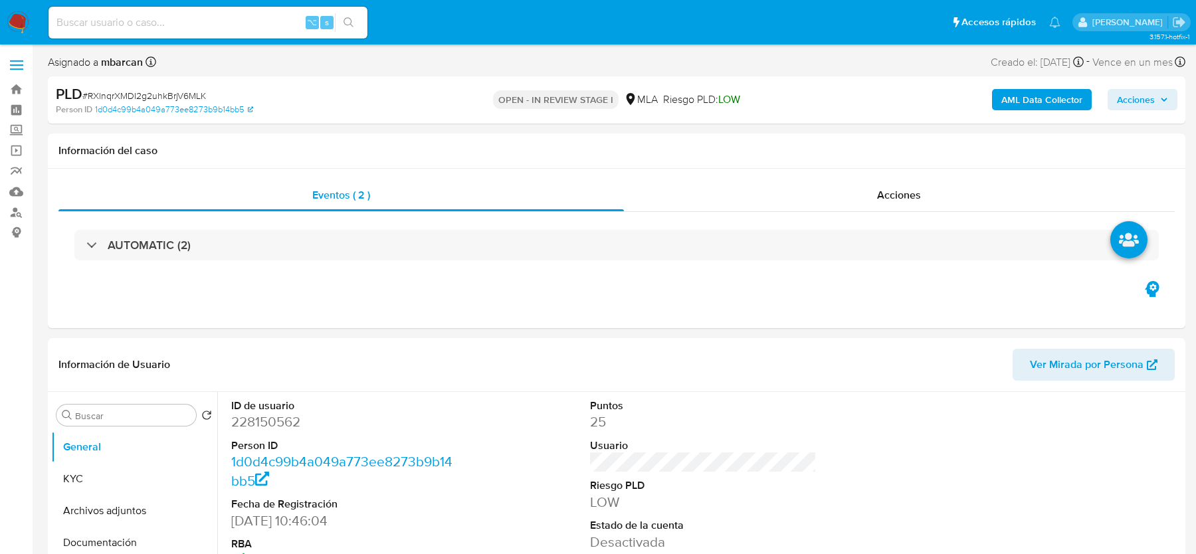
select select "10"
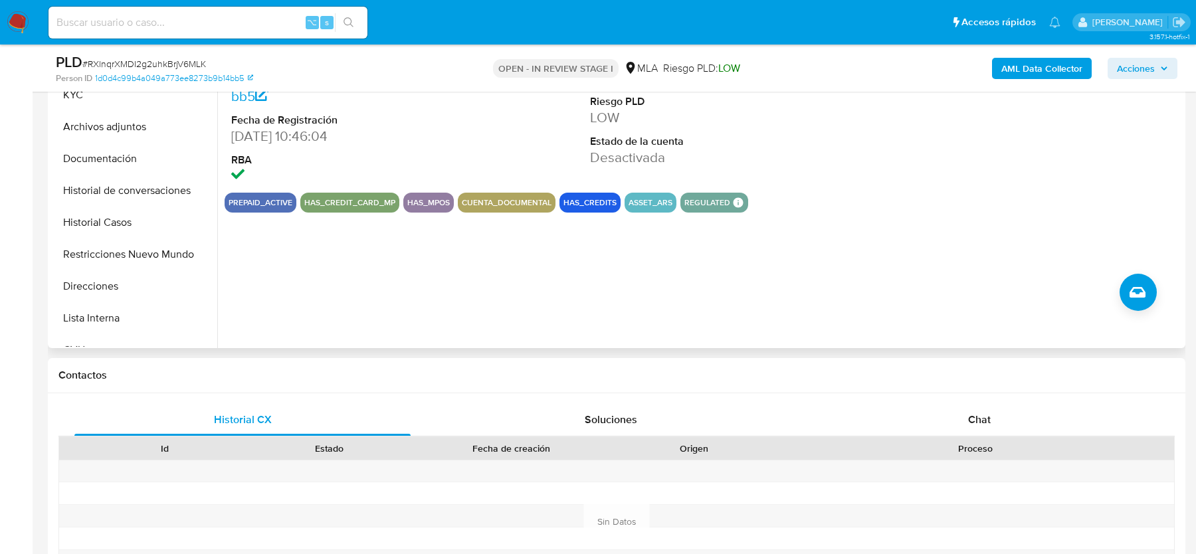
scroll to position [344, 0]
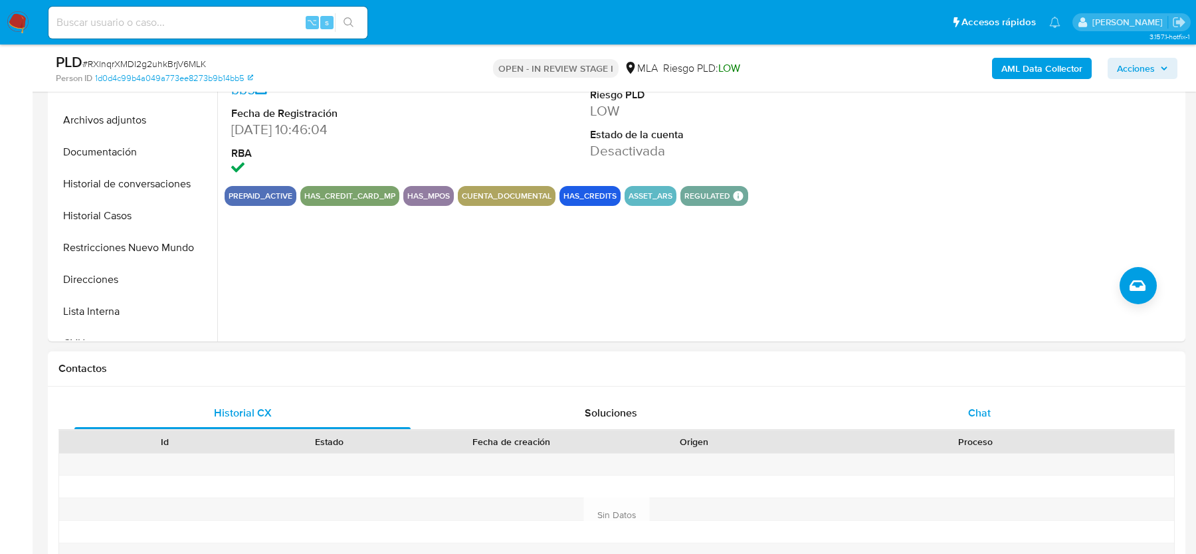
click at [952, 405] on div "Chat" at bounding box center [979, 413] width 336 height 32
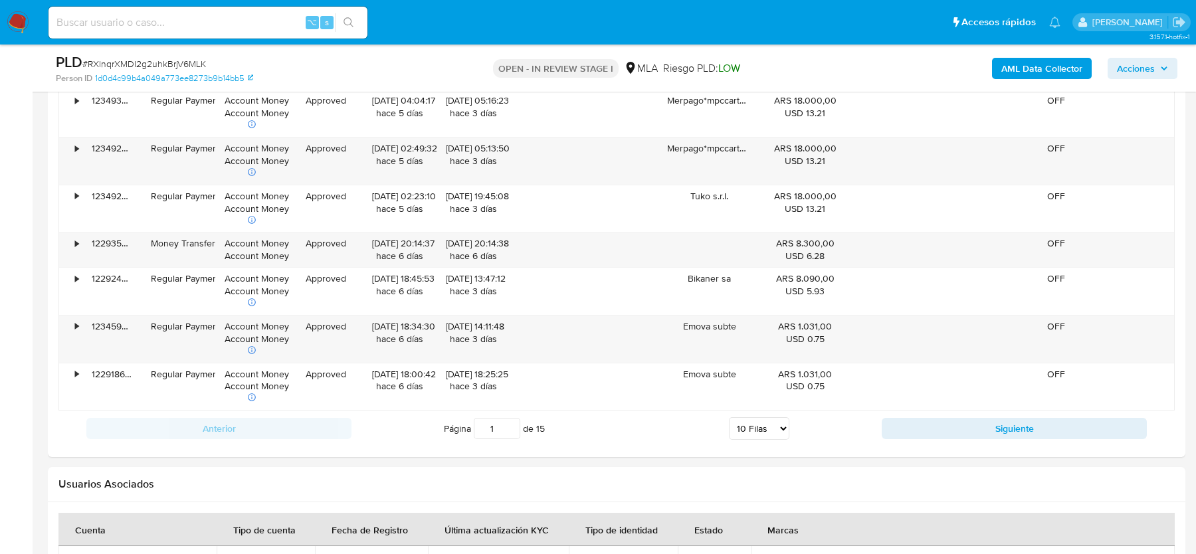
scroll to position [2418, 0]
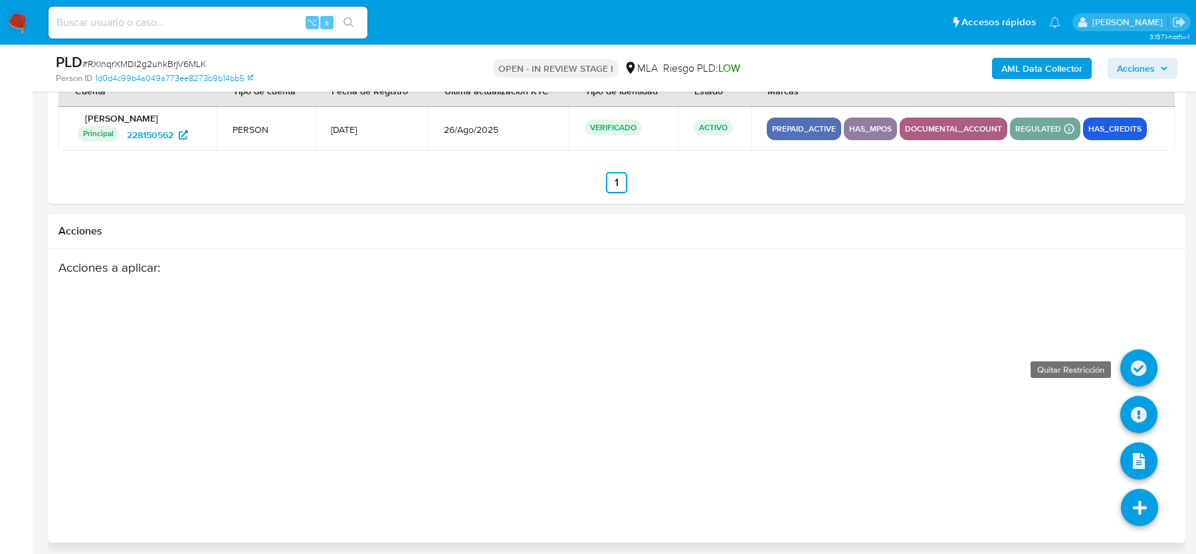
click at [1141, 361] on icon at bounding box center [1138, 368] width 37 height 37
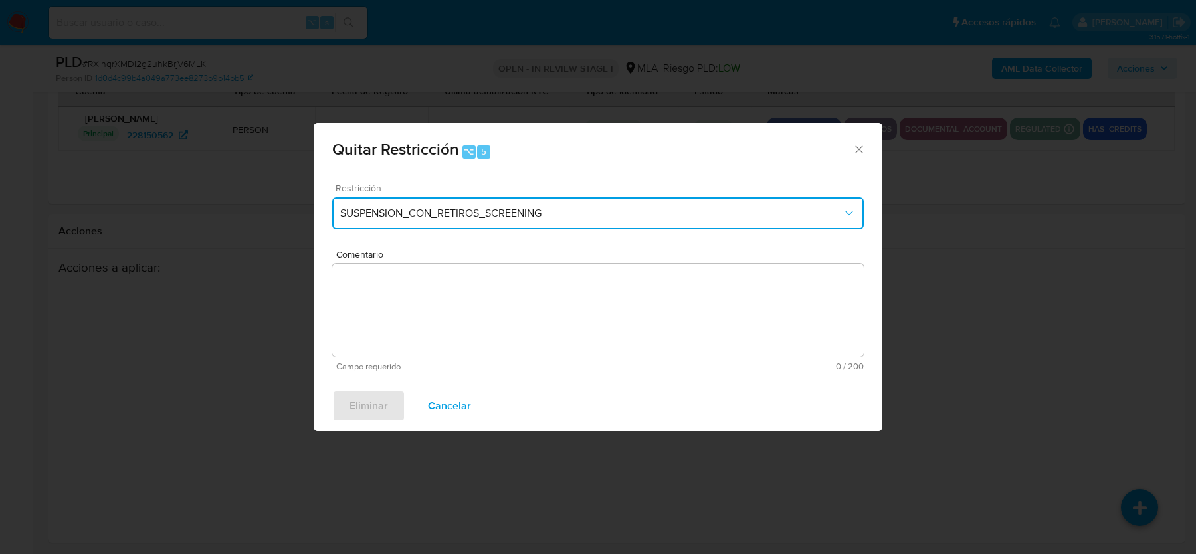
click at [506, 198] on button "SUSPENSION_CON_RETIROS_SCREENING" at bounding box center [598, 213] width 532 height 32
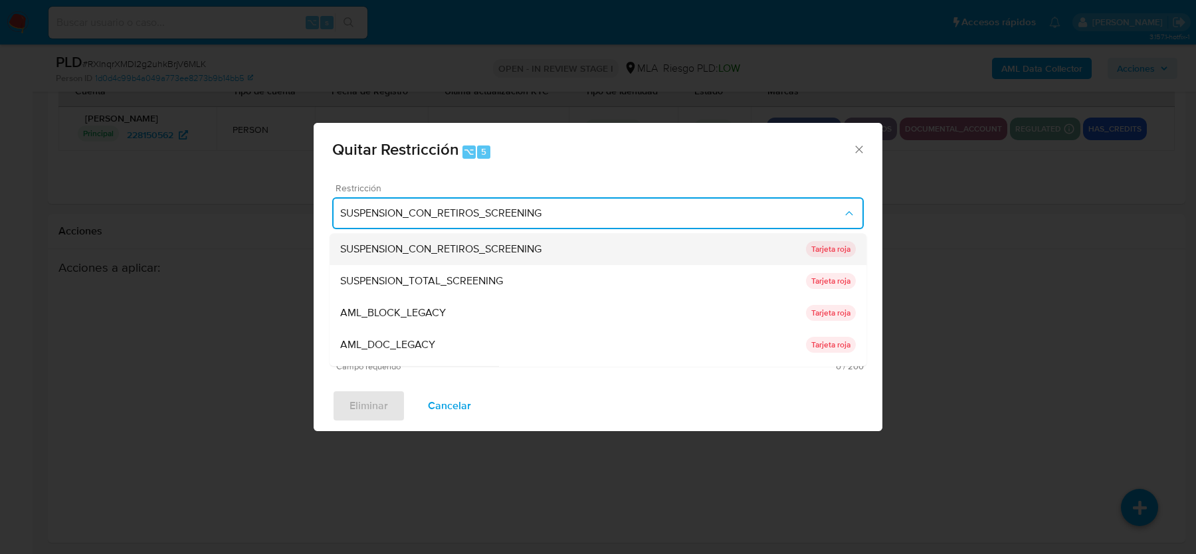
scroll to position [281, 0]
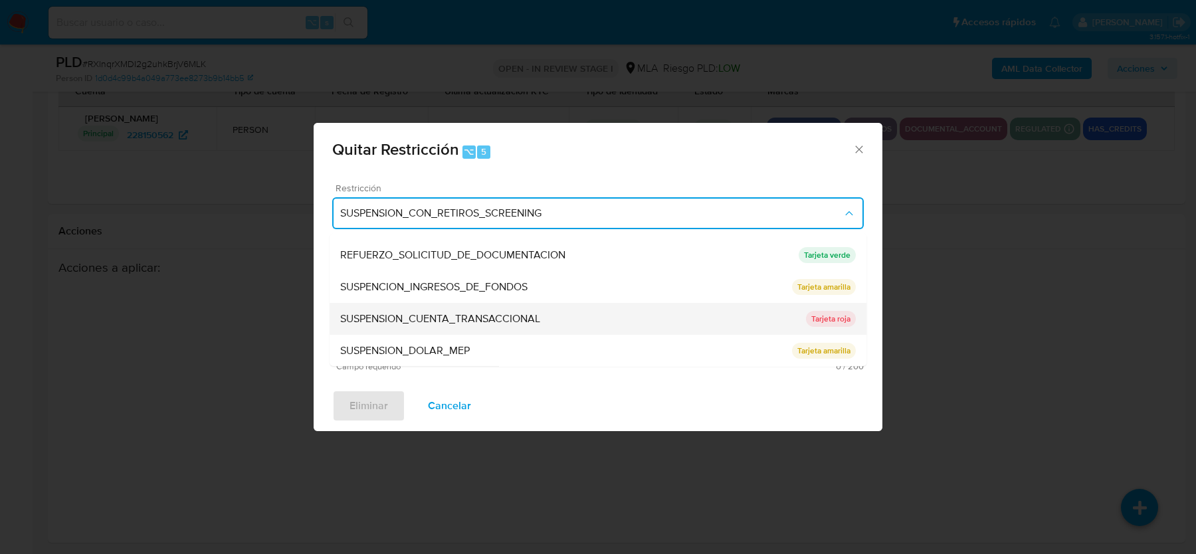
click at [488, 329] on div "SUSPENSION_CUENTA_TRANSACCIONAL" at bounding box center [573, 319] width 466 height 32
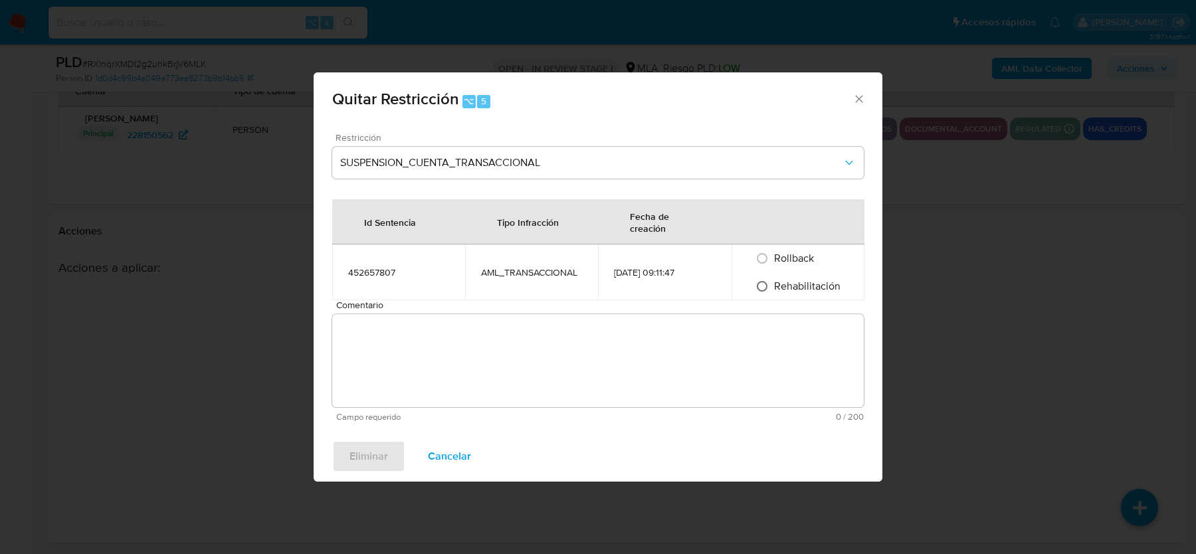
click at [768, 286] on input "Rehabilitación" at bounding box center [762, 286] width 21 height 21
radio input "true"
click at [675, 366] on textarea "Comentario" at bounding box center [598, 360] width 532 height 93
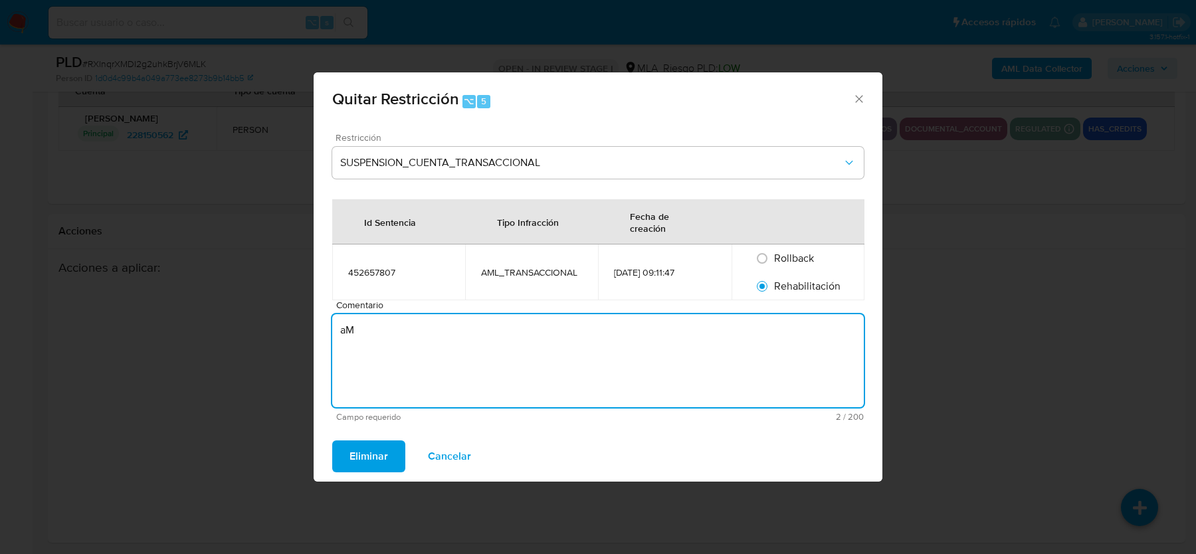
type textarea "a"
type textarea "AML"
click at [350, 449] on span "Eliminar" at bounding box center [369, 456] width 39 height 29
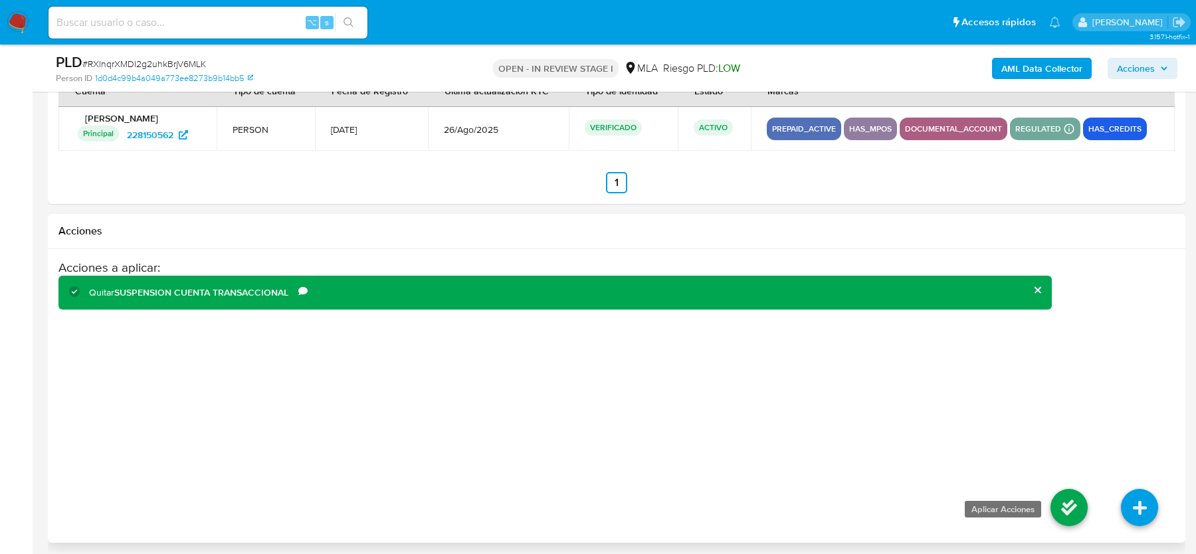
click at [1065, 489] on icon at bounding box center [1069, 507] width 37 height 37
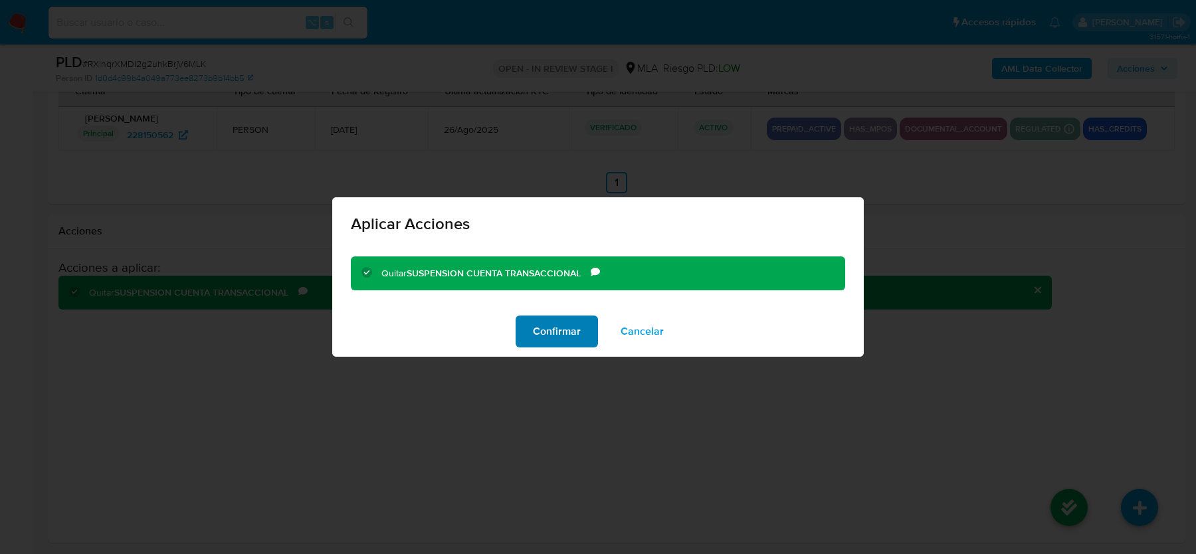
click at [541, 329] on span "Confirmar" at bounding box center [557, 331] width 48 height 29
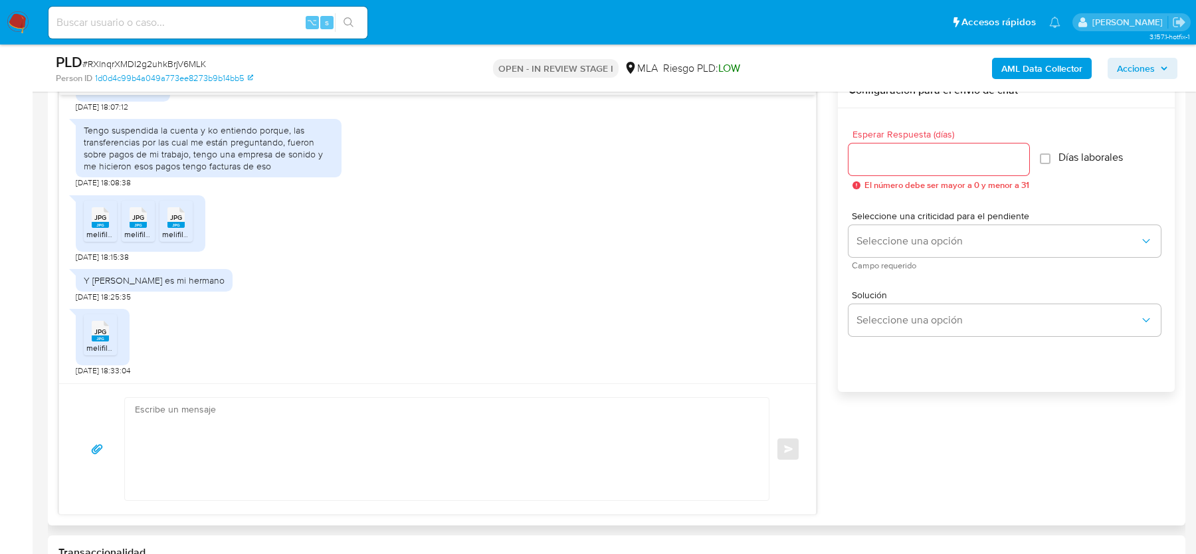
scroll to position [717, 0]
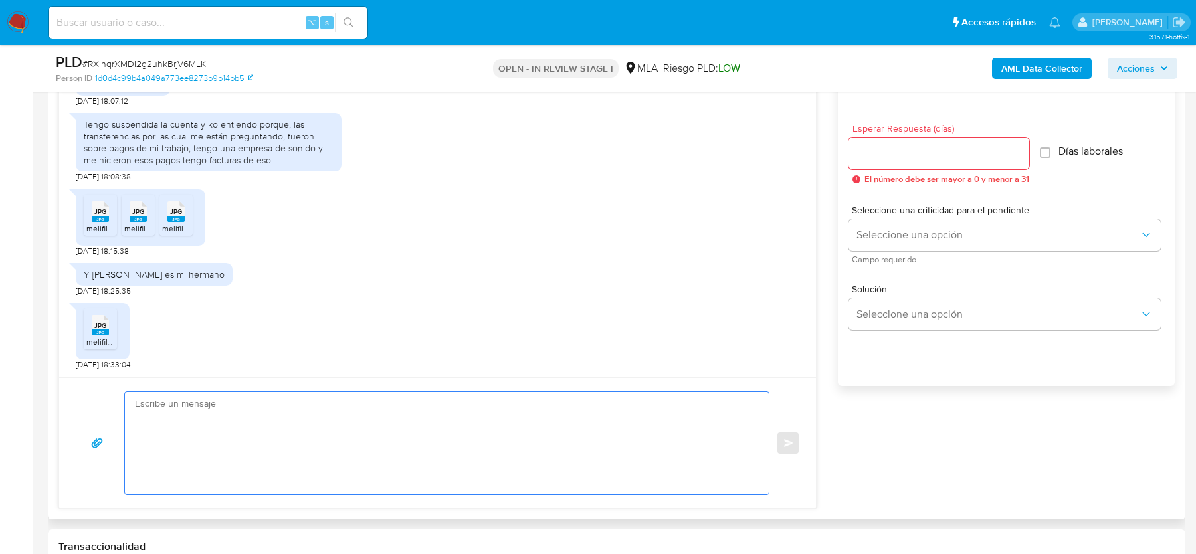
click at [249, 458] on textarea at bounding box center [443, 443] width 617 height 102
paste textarea "Hola, Muchas gracias por la respuesta. ¡Te contamos que tu cuenta ya está activ…"
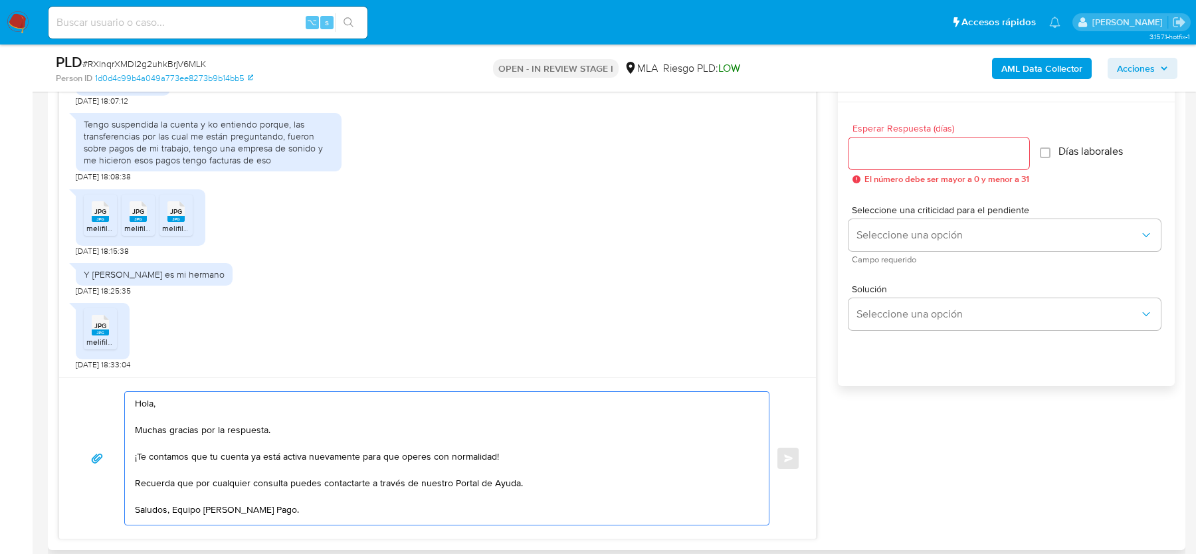
scroll to position [0, 0]
type textarea "Hola, Muchas gracias por la respuesta. ¡Te contamos que tu cuenta ya está activ…"
click at [967, 158] on input "Esperar Respuesta (días)" at bounding box center [939, 153] width 181 height 17
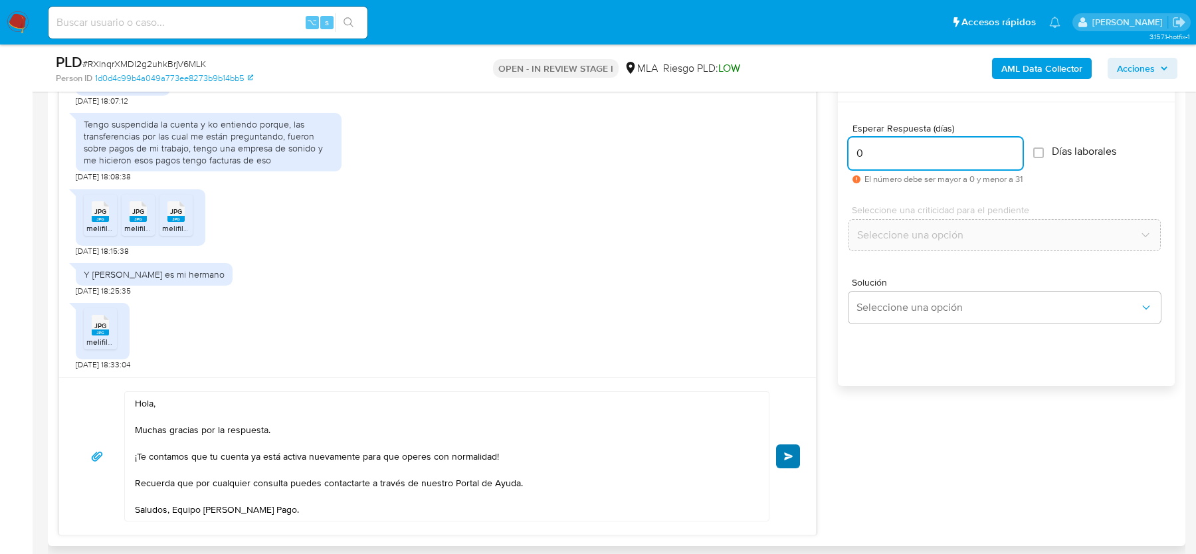
type input "0"
click at [797, 458] on button "Enviar" at bounding box center [788, 457] width 24 height 24
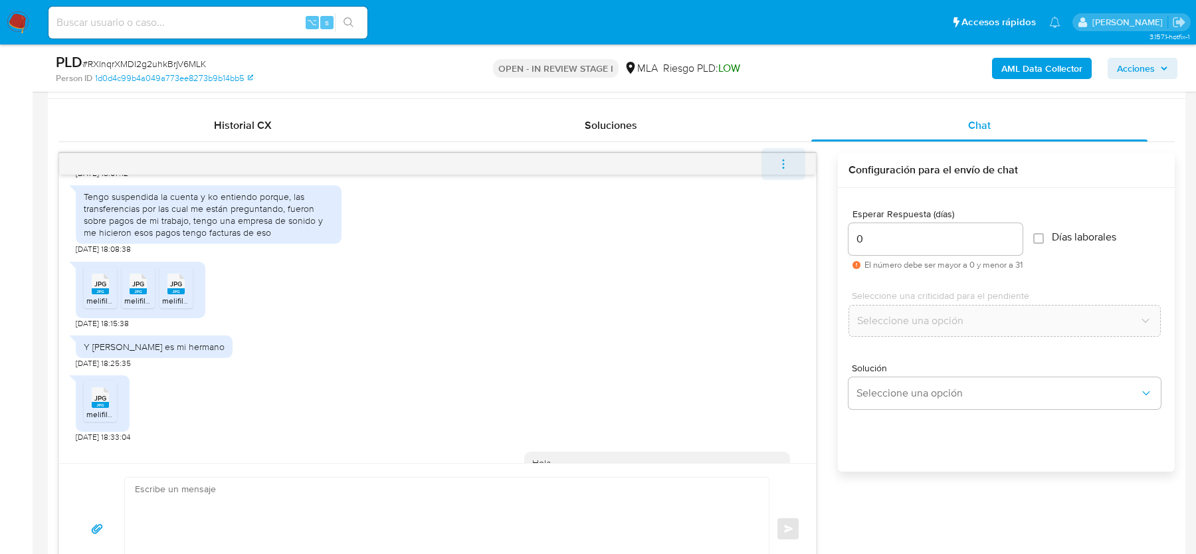
scroll to position [1535, 0]
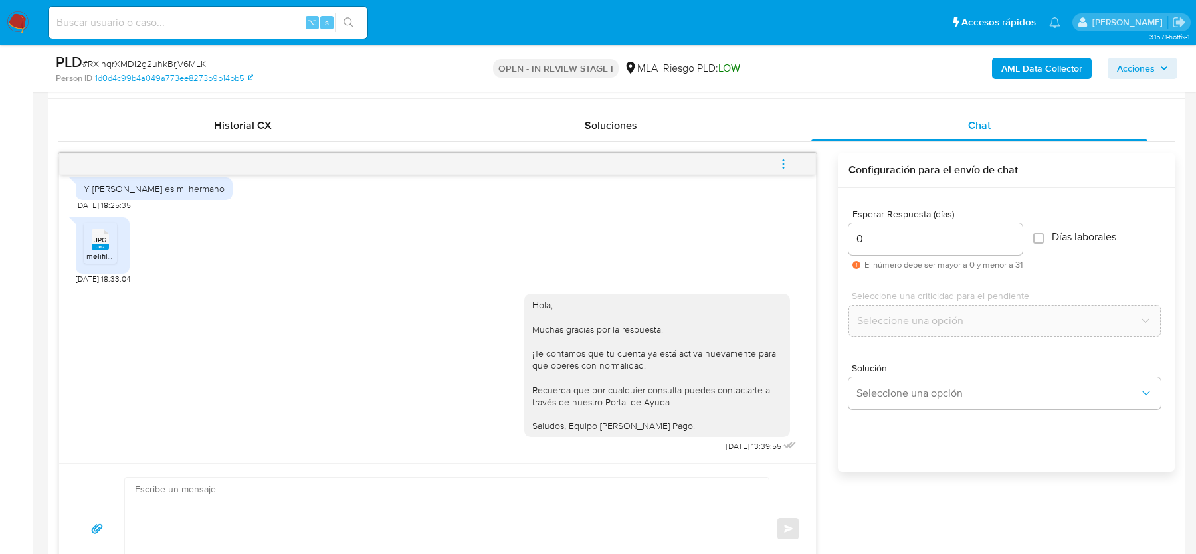
click at [776, 157] on button "menu-action" at bounding box center [784, 164] width 44 height 32
click at [674, 136] on li "Cerrar conversación" at bounding box center [694, 137] width 136 height 24
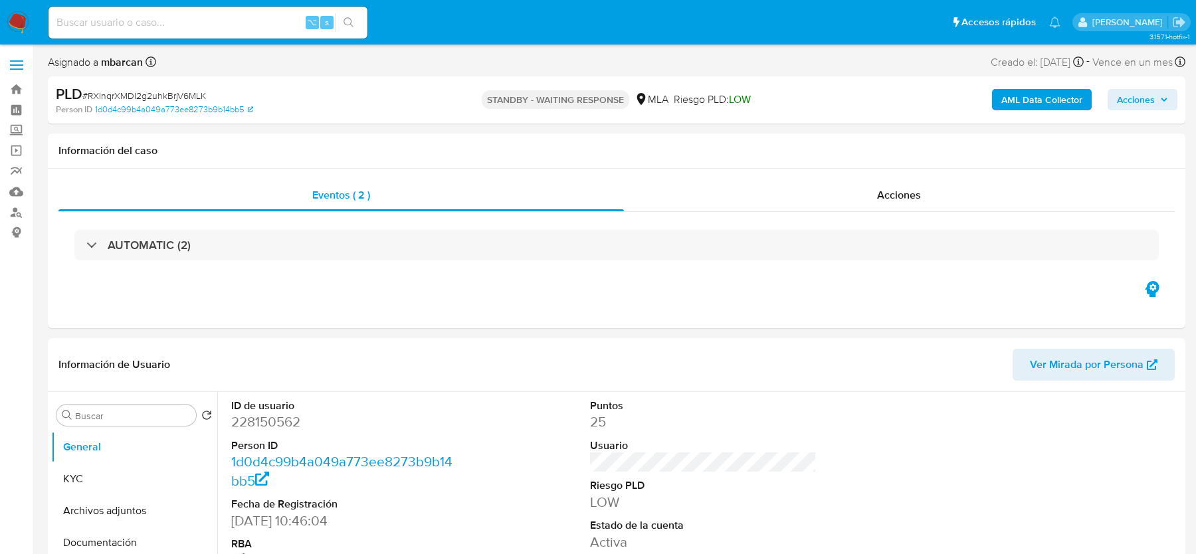
select select "10"
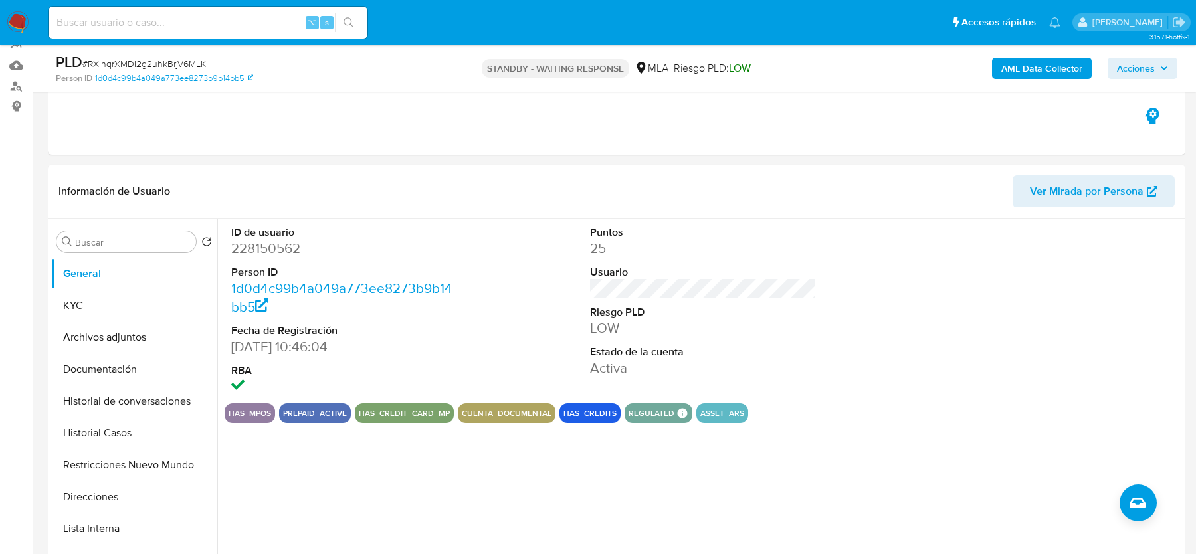
scroll to position [325, 0]
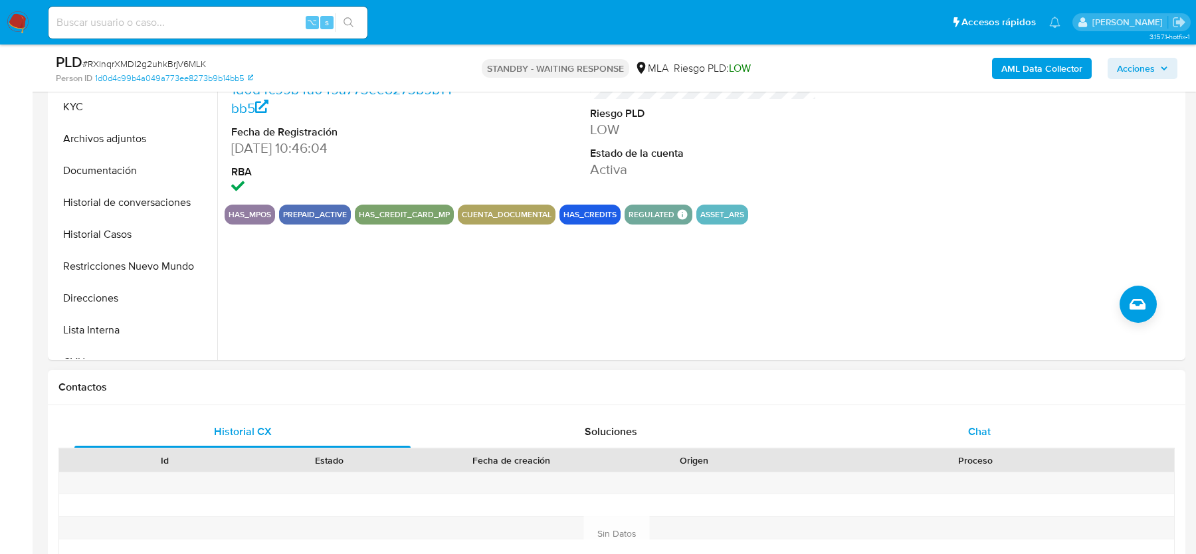
click at [964, 416] on div "Chat" at bounding box center [979, 432] width 336 height 32
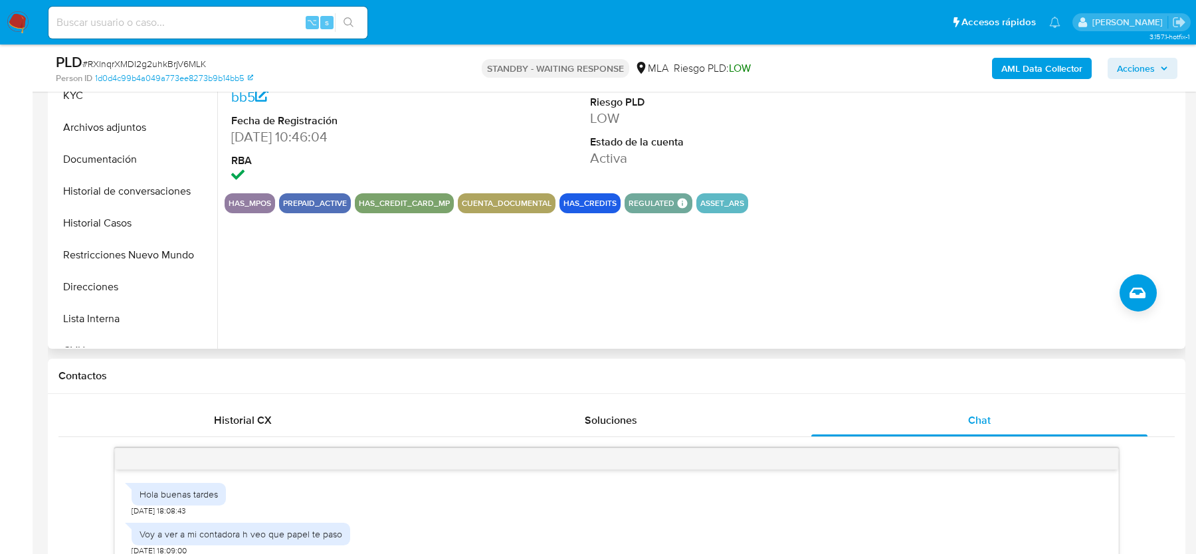
scroll to position [1254, 0]
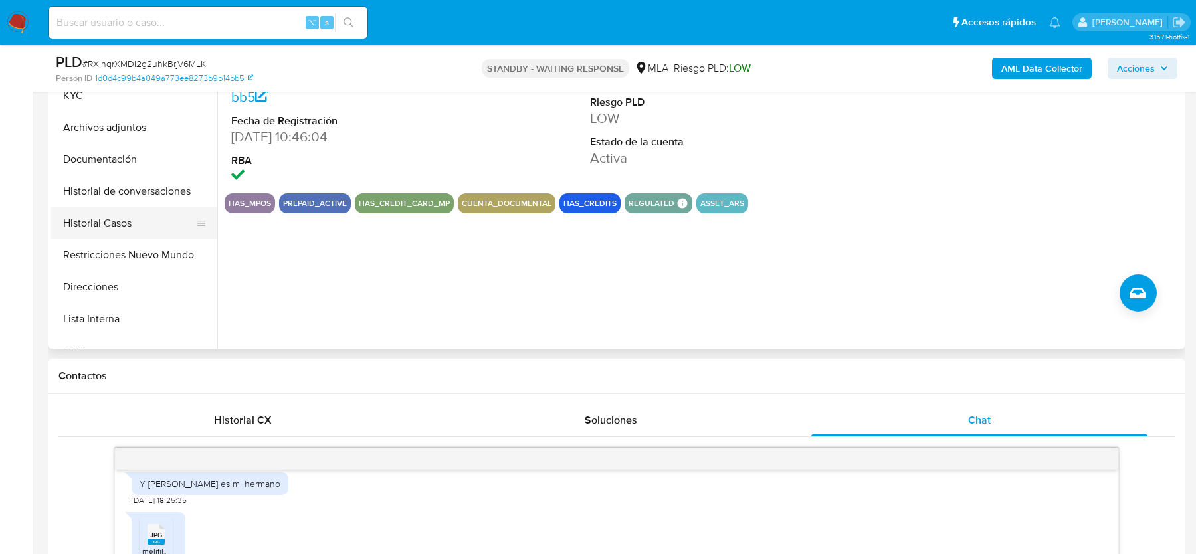
click at [126, 223] on button "Historial Casos" at bounding box center [129, 223] width 156 height 32
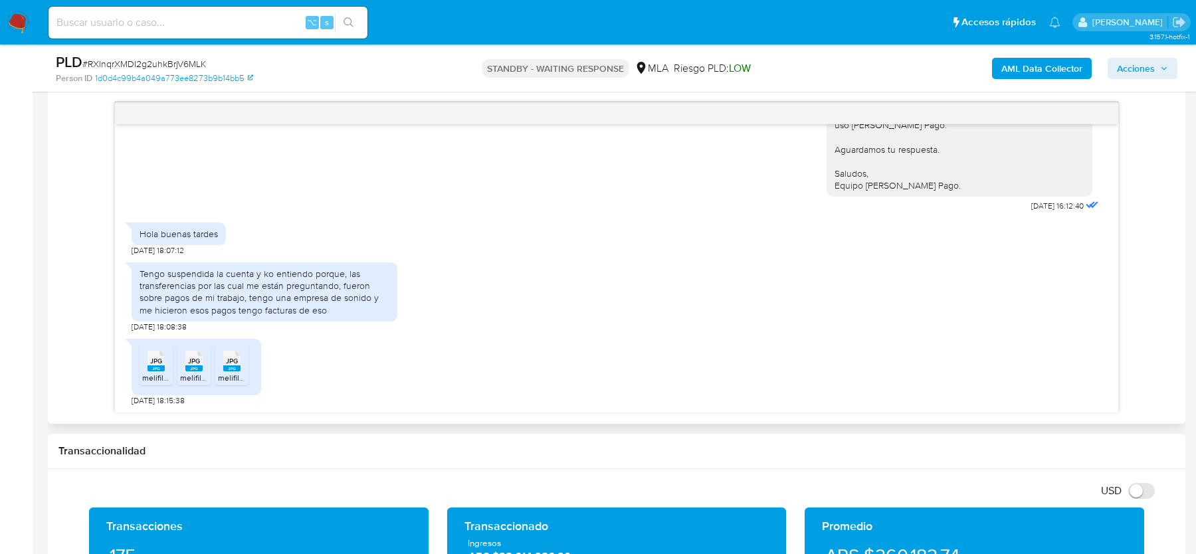
scroll to position [1013, 0]
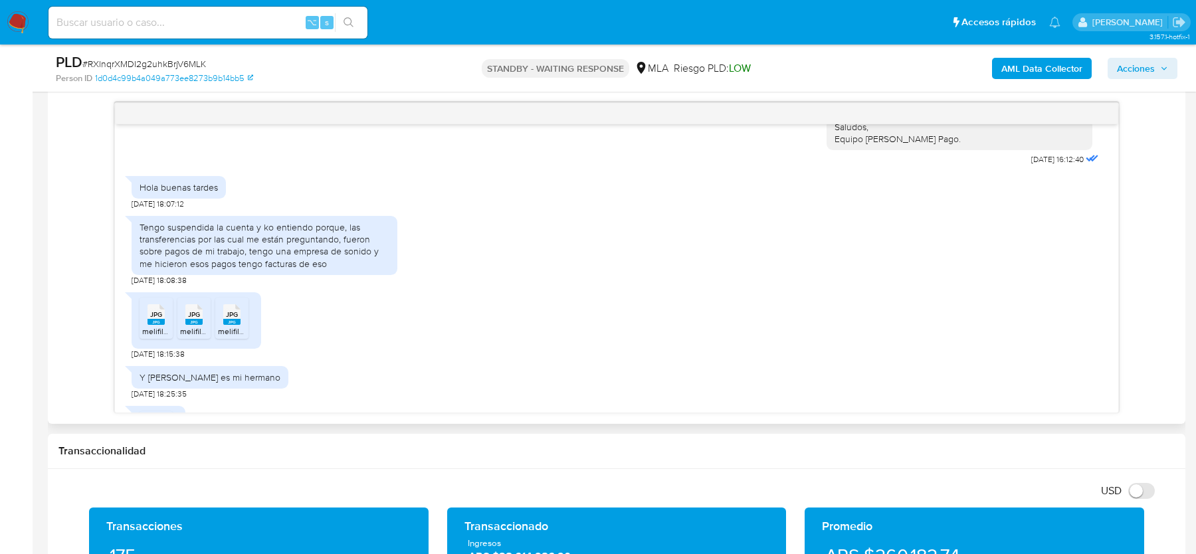
click at [260, 257] on div "Tengo suspendida la cuenta y ko entiendo porque, las transferencias por las cua…" at bounding box center [265, 245] width 250 height 49
drag, startPoint x: 348, startPoint y: 221, endPoint x: 371, endPoint y: 247, distance: 34.9
click at [371, 247] on div "Tengo suspendida la cuenta y ko entiendo porque, las transferencias por las cua…" at bounding box center [265, 245] width 250 height 49
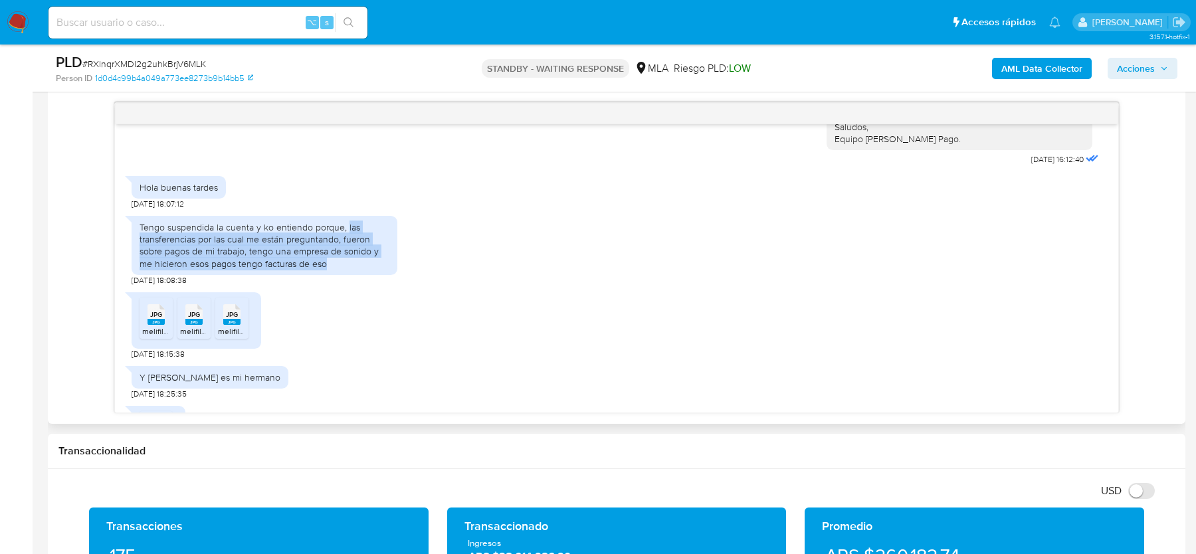
drag, startPoint x: 345, startPoint y: 228, endPoint x: 348, endPoint y: 263, distance: 35.4
click at [348, 263] on div "Tengo suspendida la cuenta y ko entiendo porque, las transferencias por las cua…" at bounding box center [265, 245] width 250 height 49
copy div "las transferencias por las cual me están preguntando, fueron sobre pagos de mi …"
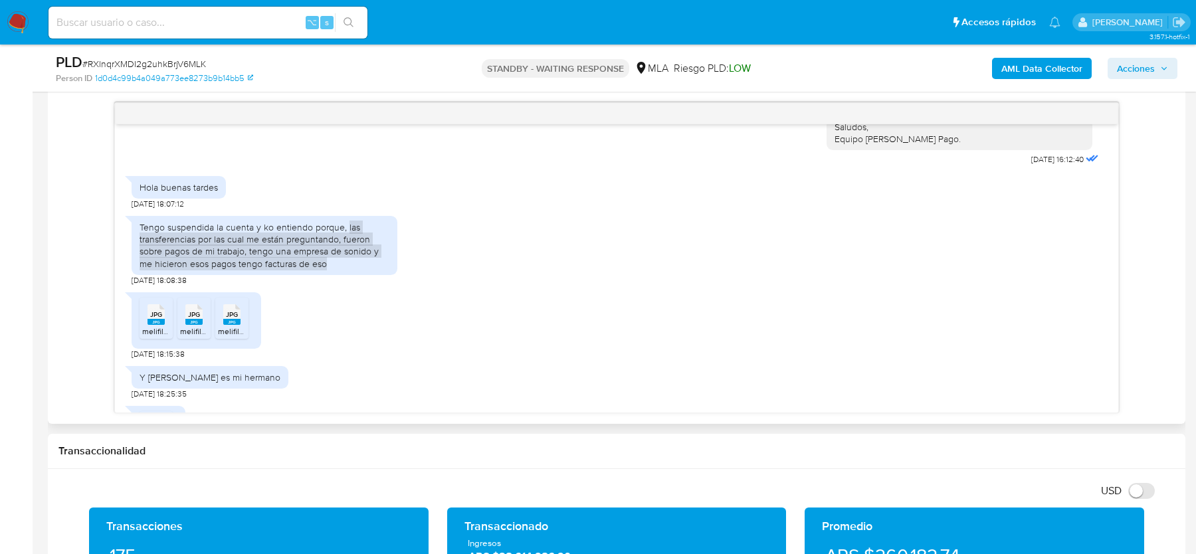
scroll to position [1254, 0]
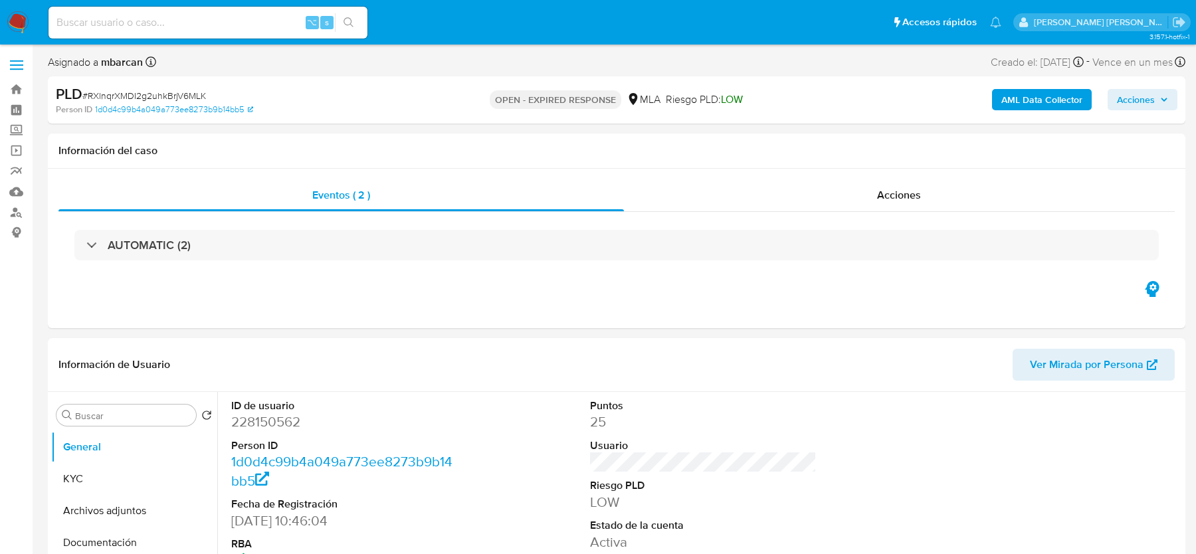
select select "10"
click at [138, 95] on span "# RXlnqrXMDI2g2uhkBrjV6MLK" at bounding box center [144, 95] width 124 height 13
click at [15, 23] on img at bounding box center [18, 22] width 23 height 23
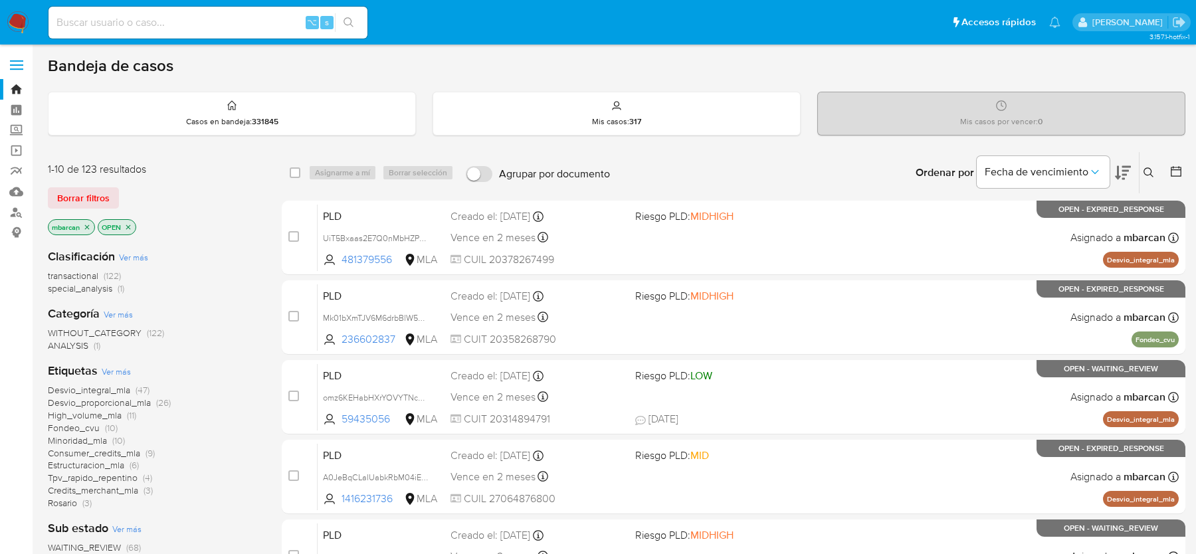
click at [1146, 175] on icon at bounding box center [1149, 172] width 11 height 11
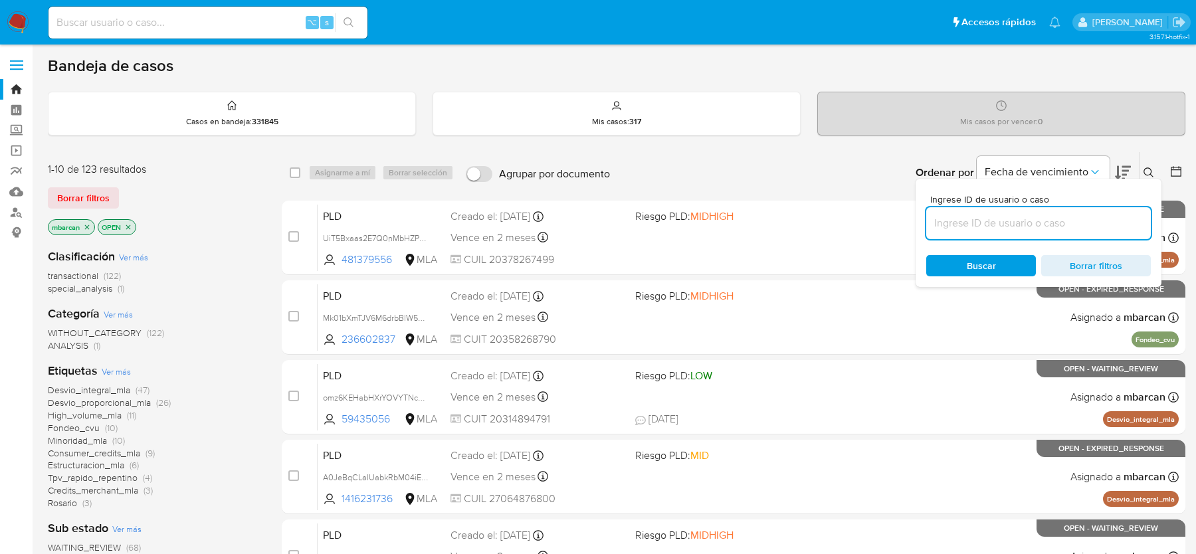
click at [1056, 216] on input at bounding box center [1038, 223] width 225 height 17
type input "RXlnqrXMDI2g2uhkBrjV6MLK"
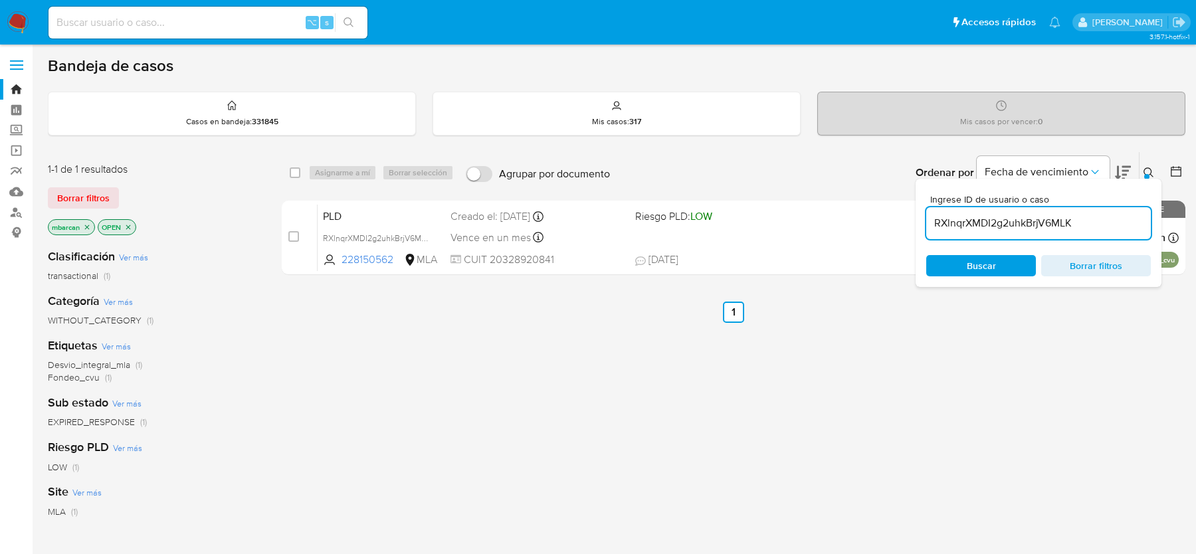
click at [1151, 171] on icon at bounding box center [1149, 172] width 11 height 11
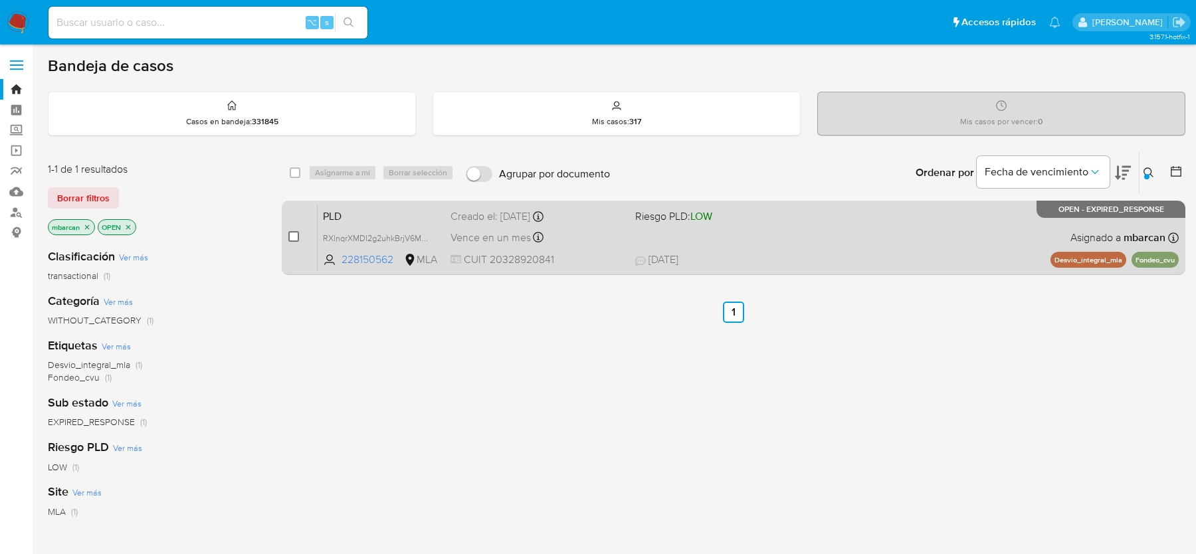
click at [293, 236] on input "checkbox" at bounding box center [293, 236] width 11 height 11
checkbox input "true"
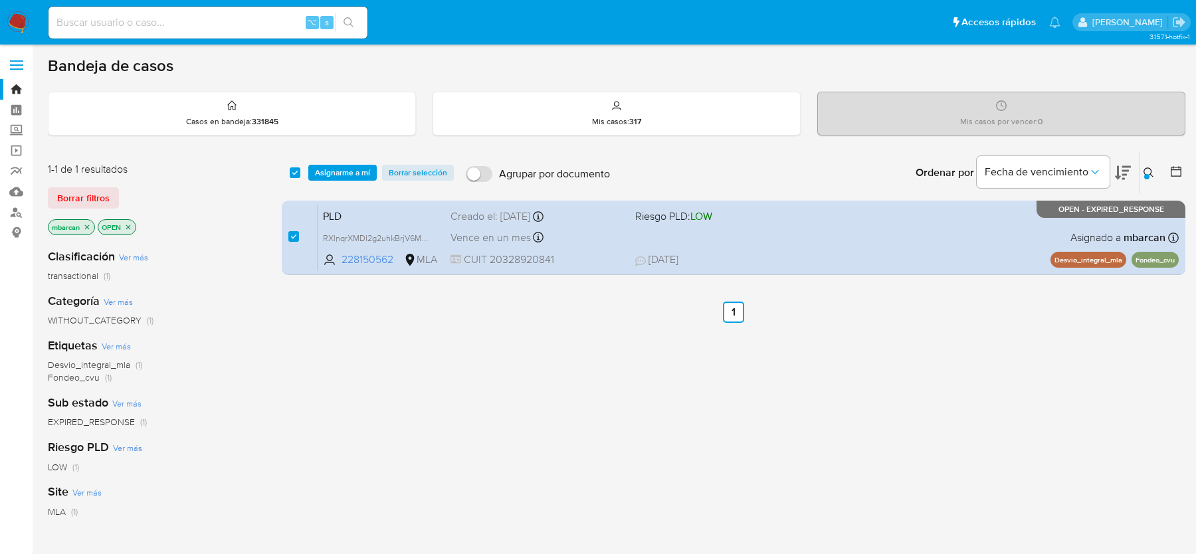
click at [350, 179] on div "select-all-cases-checkbox Asignarme a mí Borrar selección Agrupar por documento…" at bounding box center [734, 172] width 904 height 41
click at [352, 166] on span "Asignarme a mí" at bounding box center [342, 172] width 55 height 13
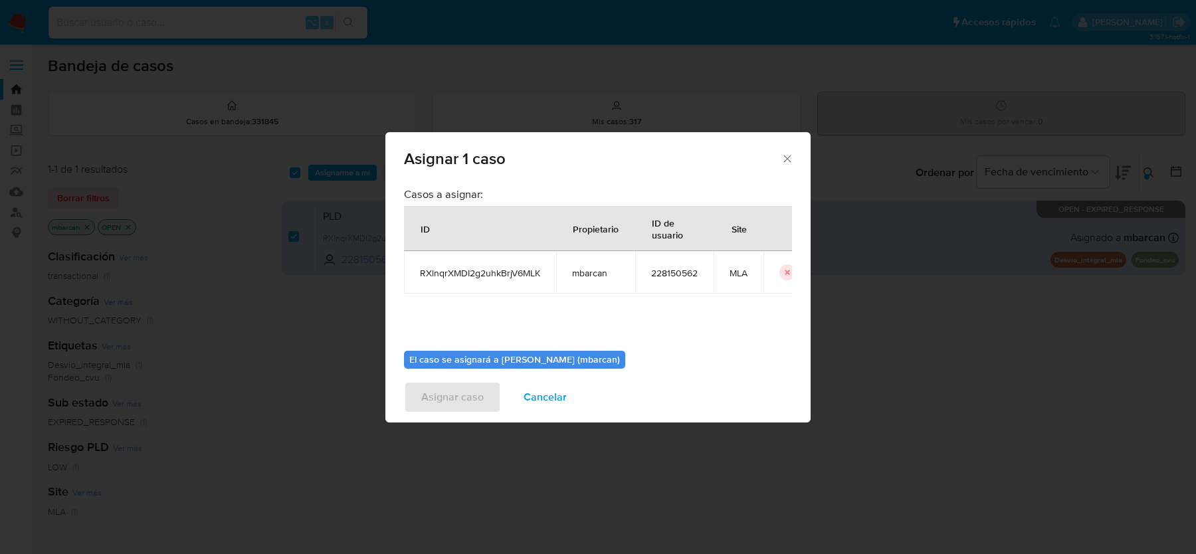
scroll to position [68, 0]
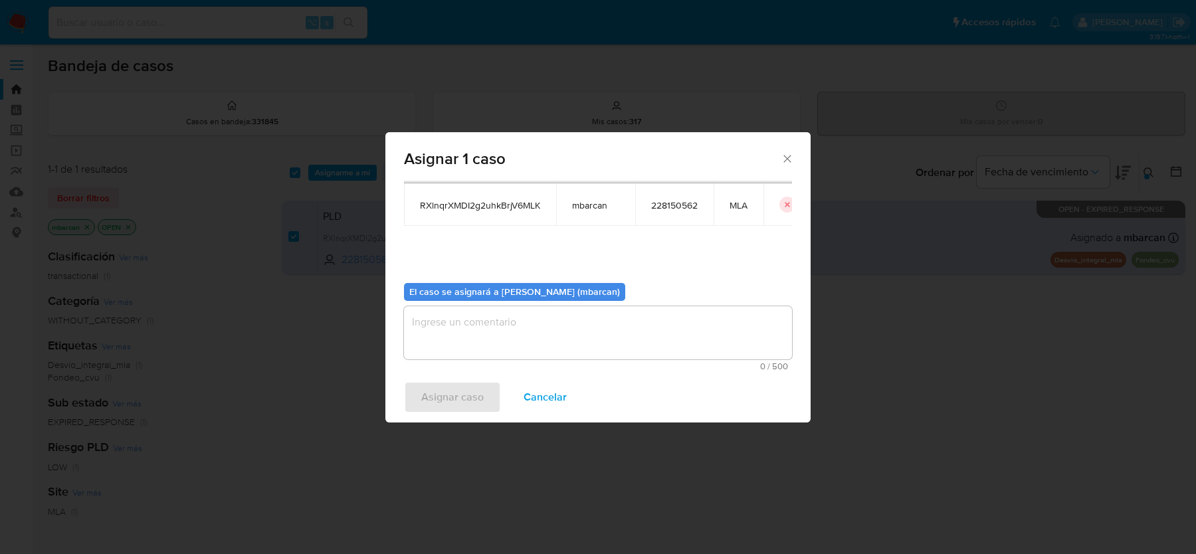
click at [564, 329] on textarea "assign-modal" at bounding box center [598, 332] width 388 height 53
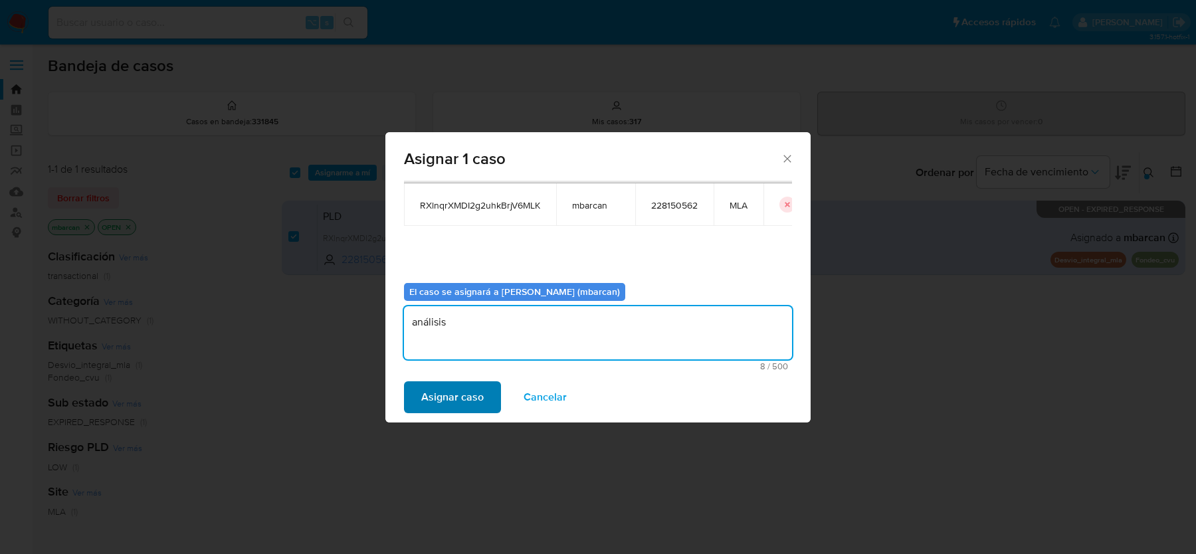
type textarea "análisis"
click at [467, 386] on span "Asignar caso" at bounding box center [452, 397] width 62 height 29
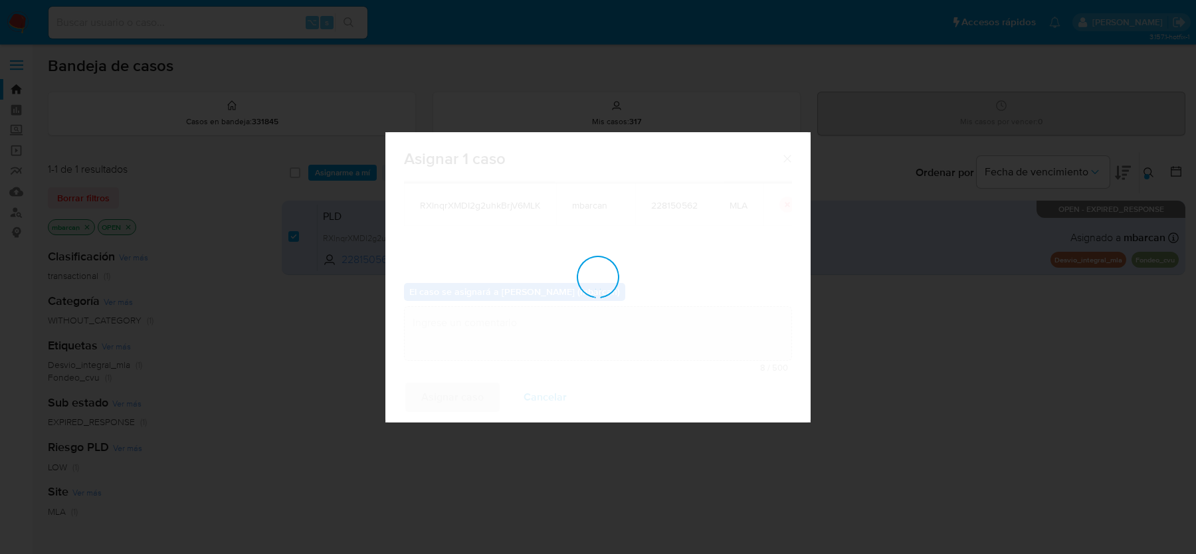
checkbox input "false"
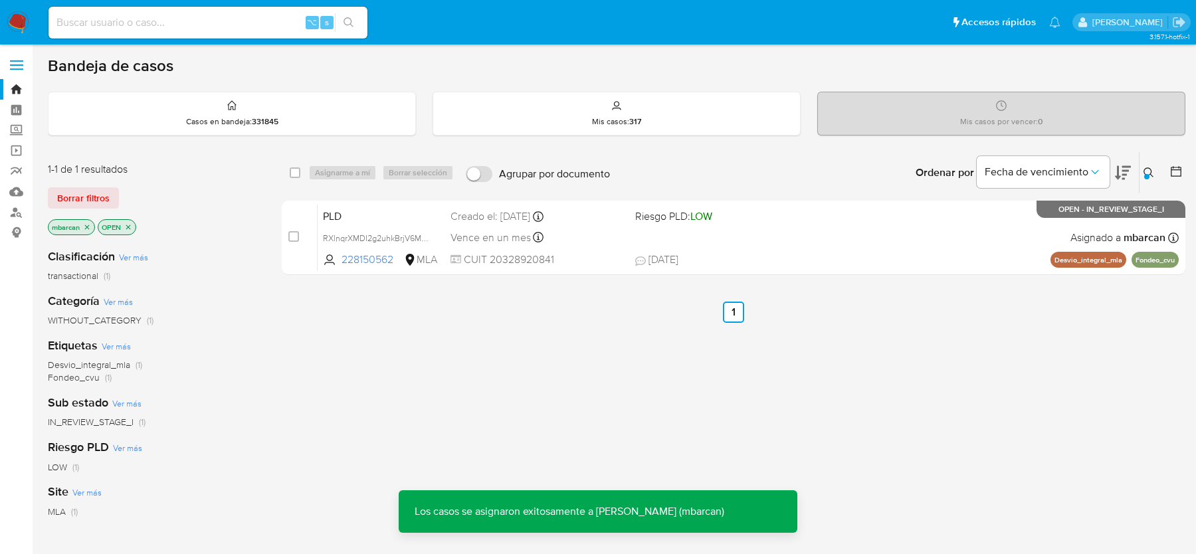
click at [371, 193] on div "select-all-cases-checkbox Asignarme a mí Borrar selección Agrupar por documento…" at bounding box center [734, 216] width 904 height 129
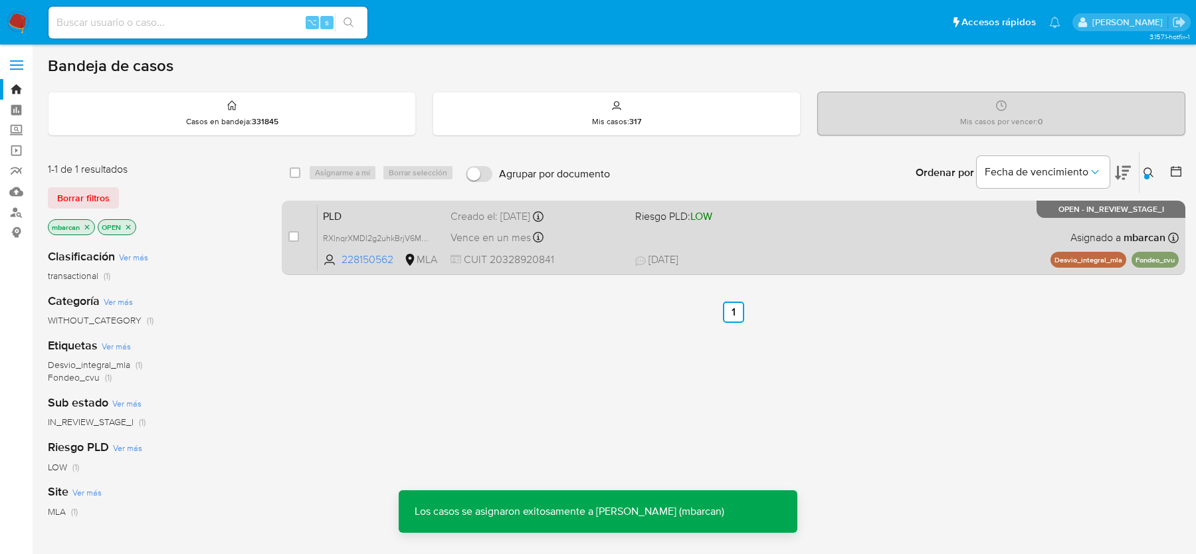
click at [371, 211] on span "PLD" at bounding box center [381, 215] width 117 height 17
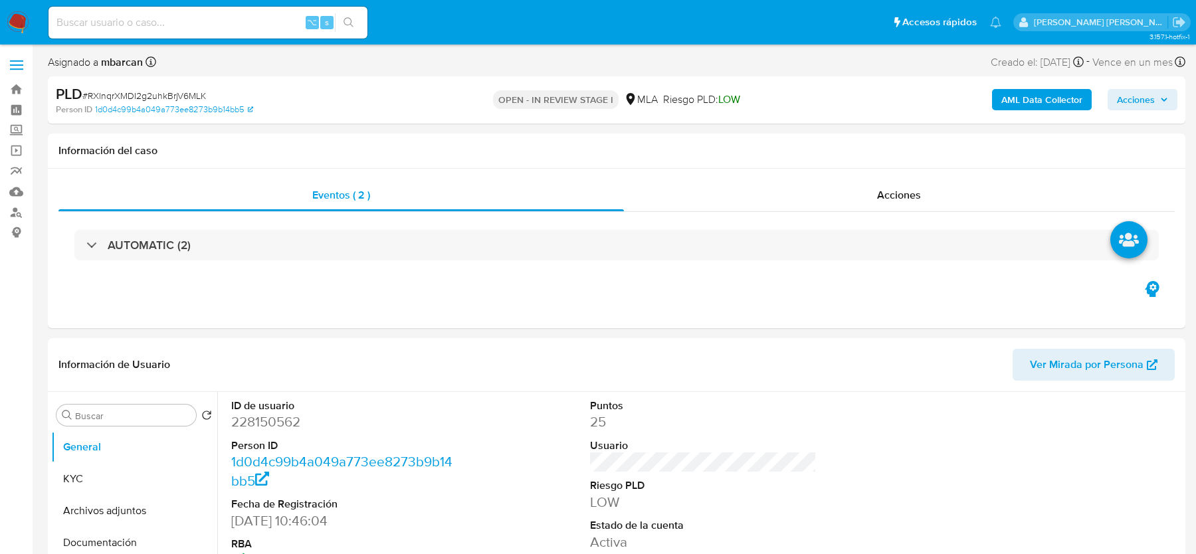
select select "10"
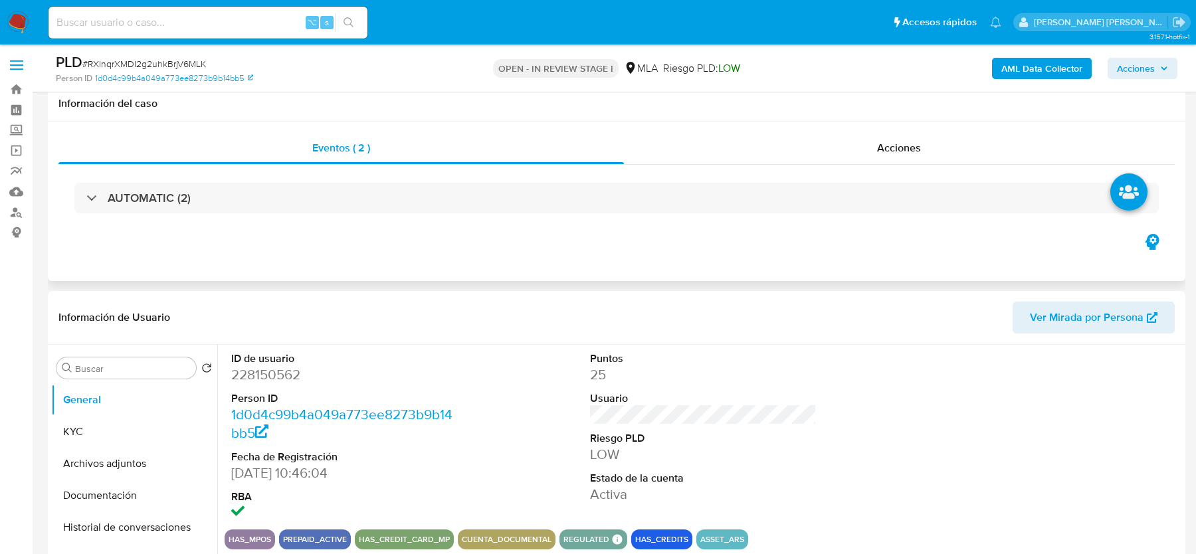
scroll to position [351, 0]
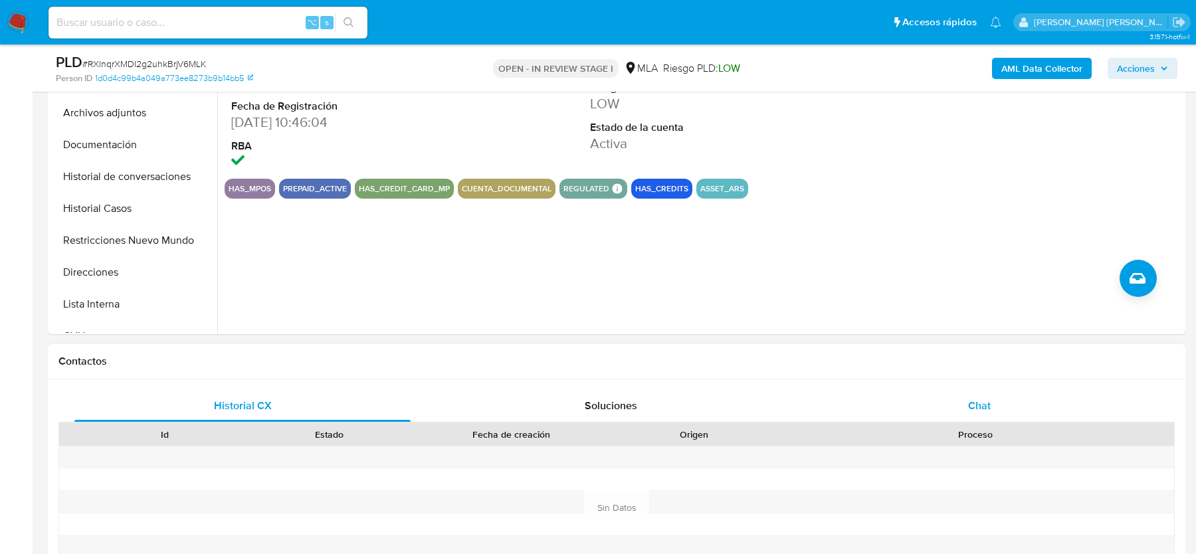
click at [986, 395] on div "Chat" at bounding box center [979, 406] width 336 height 32
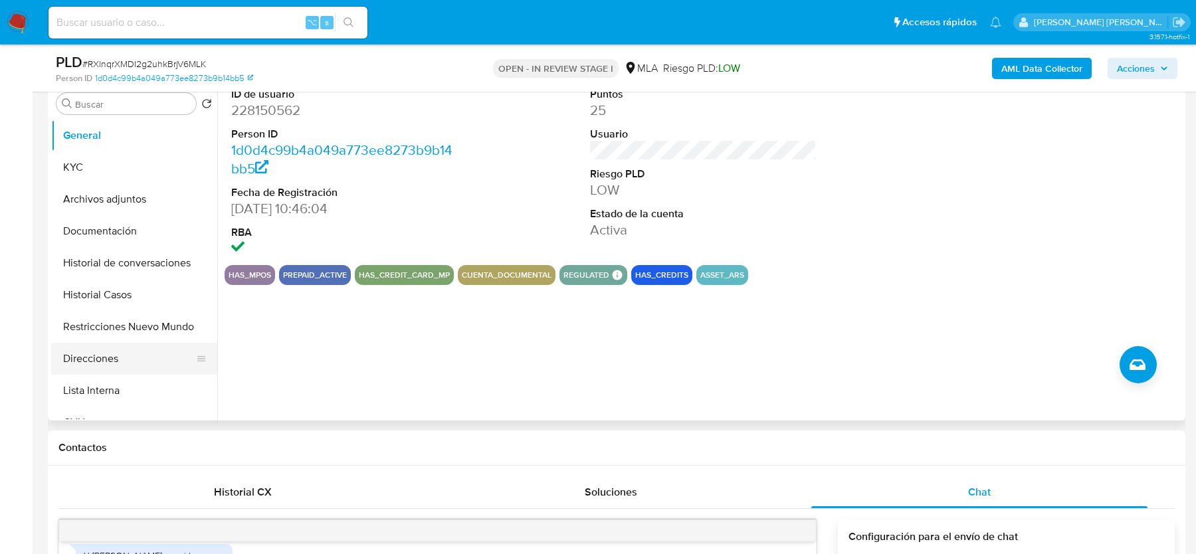
scroll to position [133, 0]
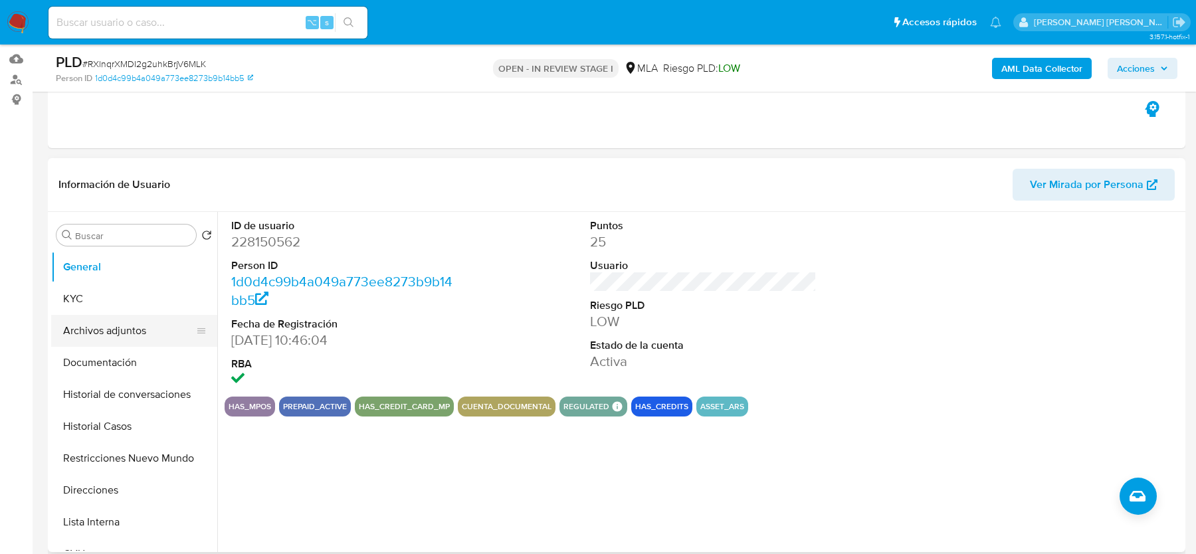
click at [102, 324] on button "Archivos adjuntos" at bounding box center [129, 331] width 156 height 32
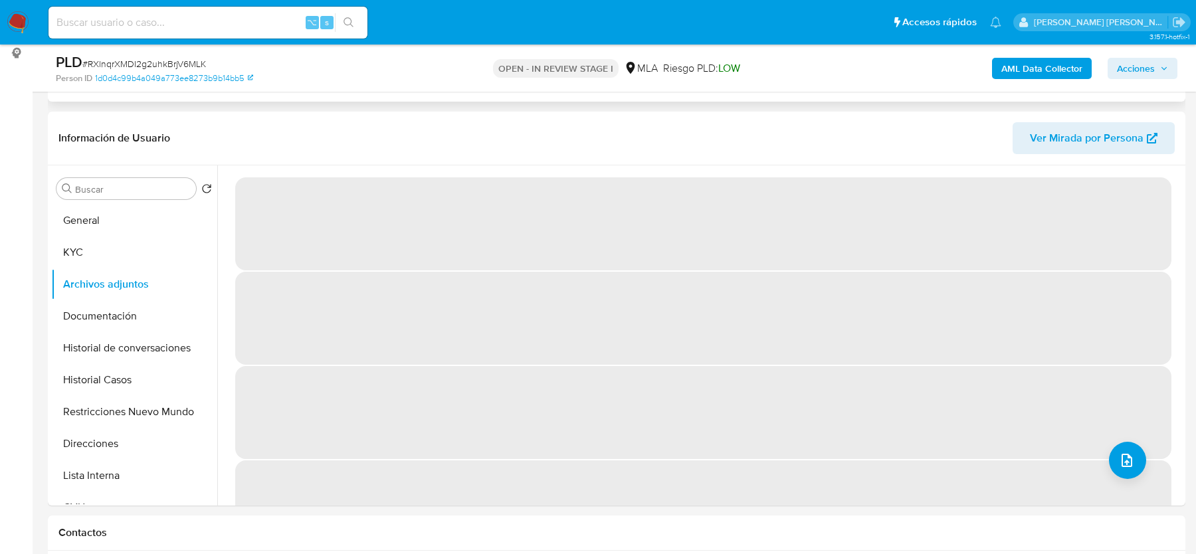
scroll to position [207, 0]
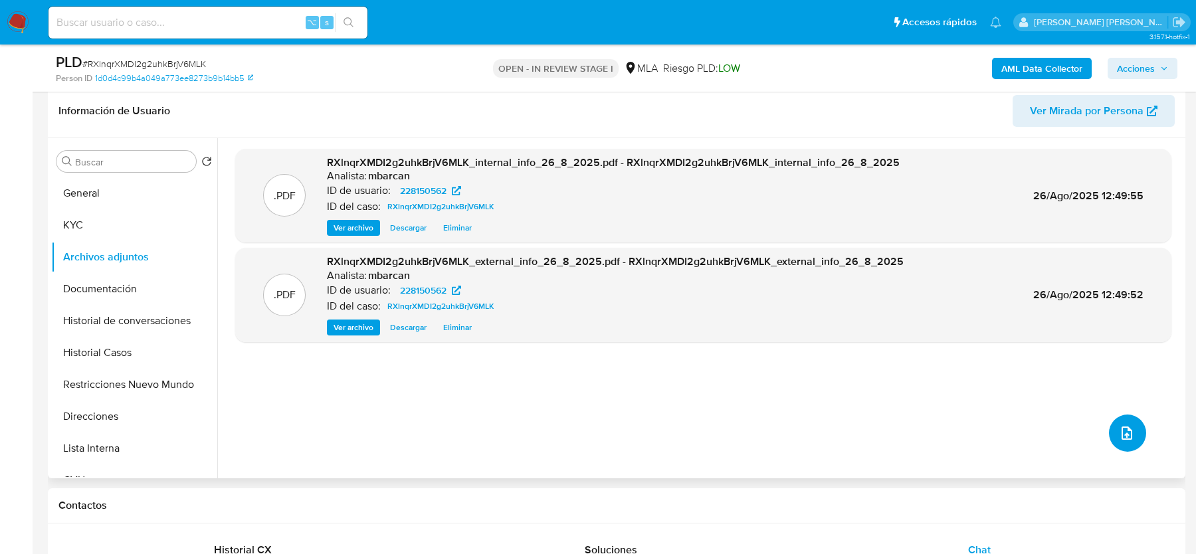
click at [1124, 441] on button "upload-file" at bounding box center [1127, 433] width 37 height 37
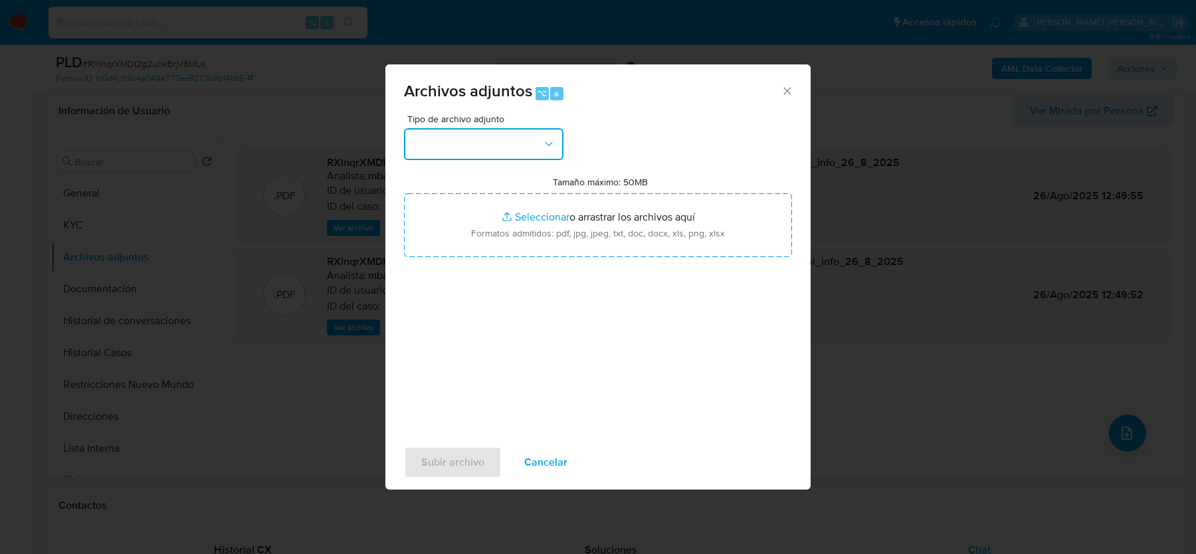
click at [493, 136] on button "button" at bounding box center [483, 144] width 159 height 32
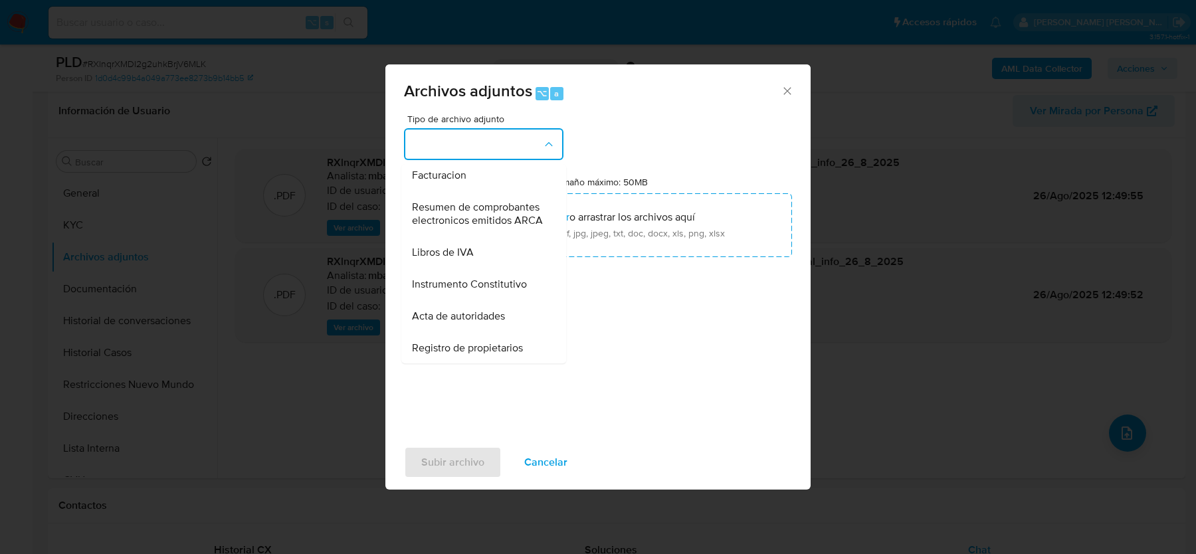
scroll to position [532, 0]
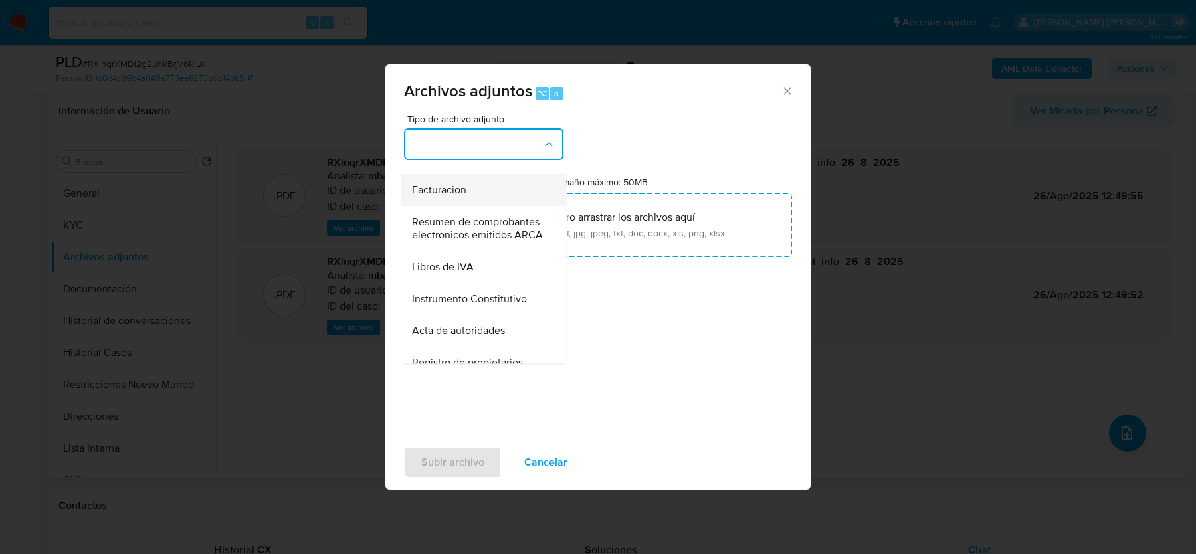
click at [445, 191] on span "Facturacion" at bounding box center [439, 189] width 54 height 13
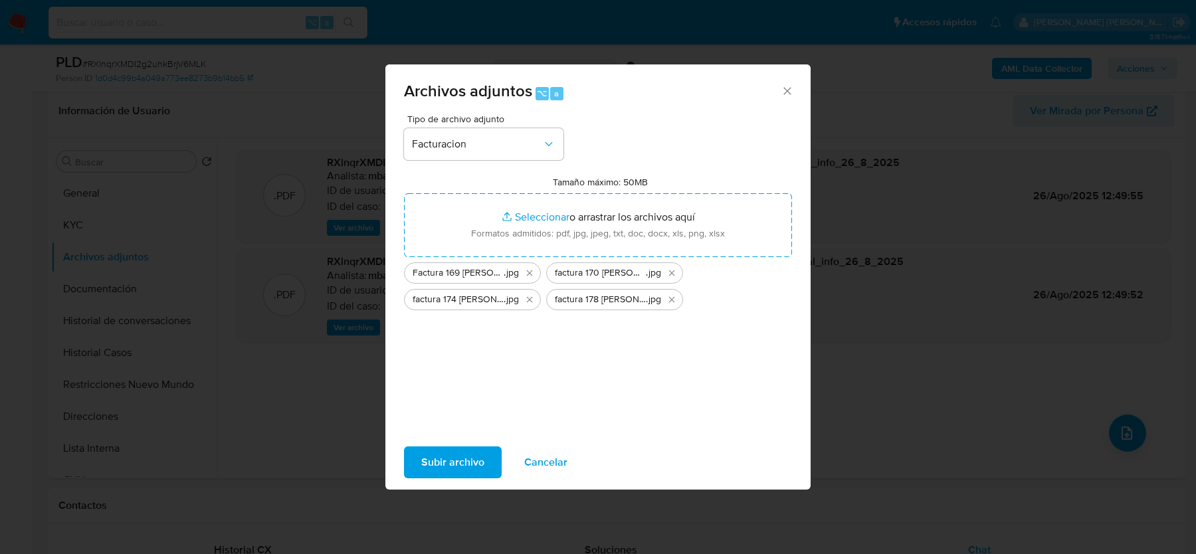
click at [452, 453] on span "Subir archivo" at bounding box center [452, 462] width 63 height 29
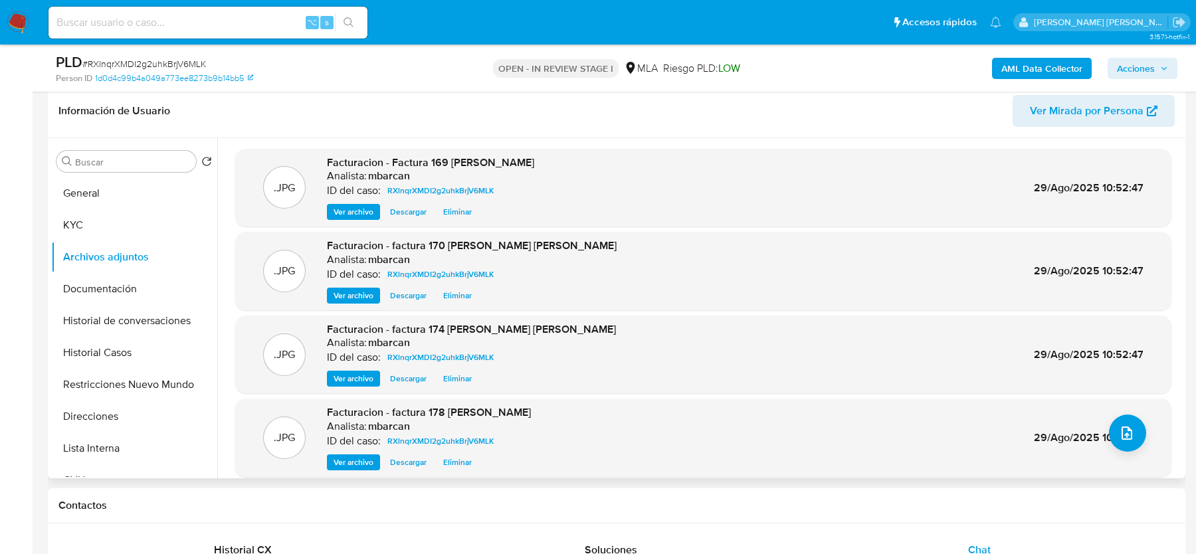
click at [1146, 435] on div ".JPG Facturacion - factura 178 guzman Analista: mbarcan ID del caso: RXlnqrXMDI…" at bounding box center [703, 437] width 923 height 65
click at [1124, 435] on icon "upload-file" at bounding box center [1127, 433] width 16 height 16
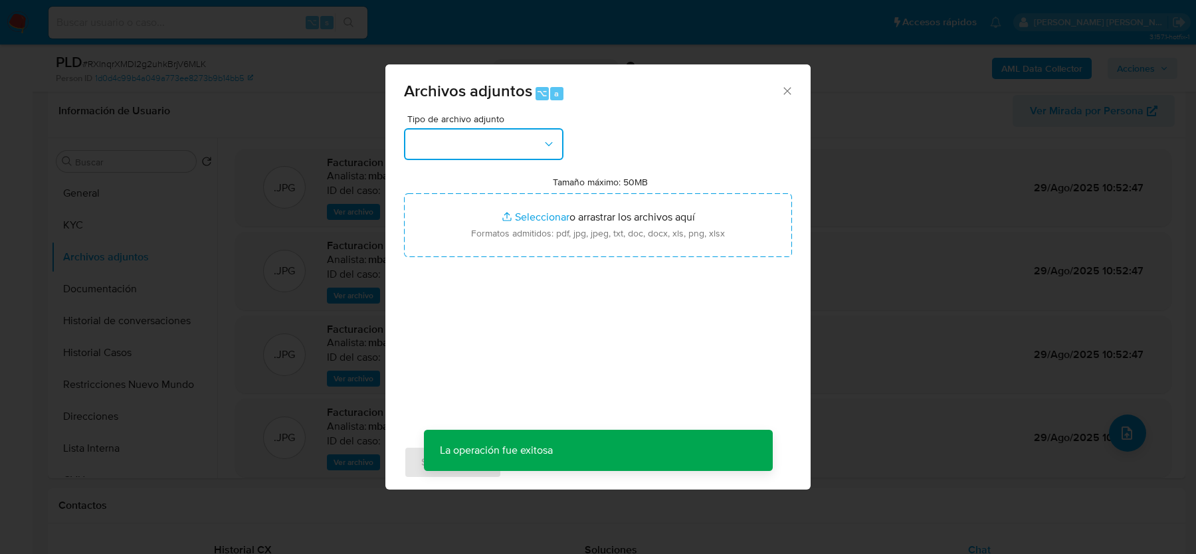
click at [485, 142] on button "button" at bounding box center [483, 144] width 159 height 32
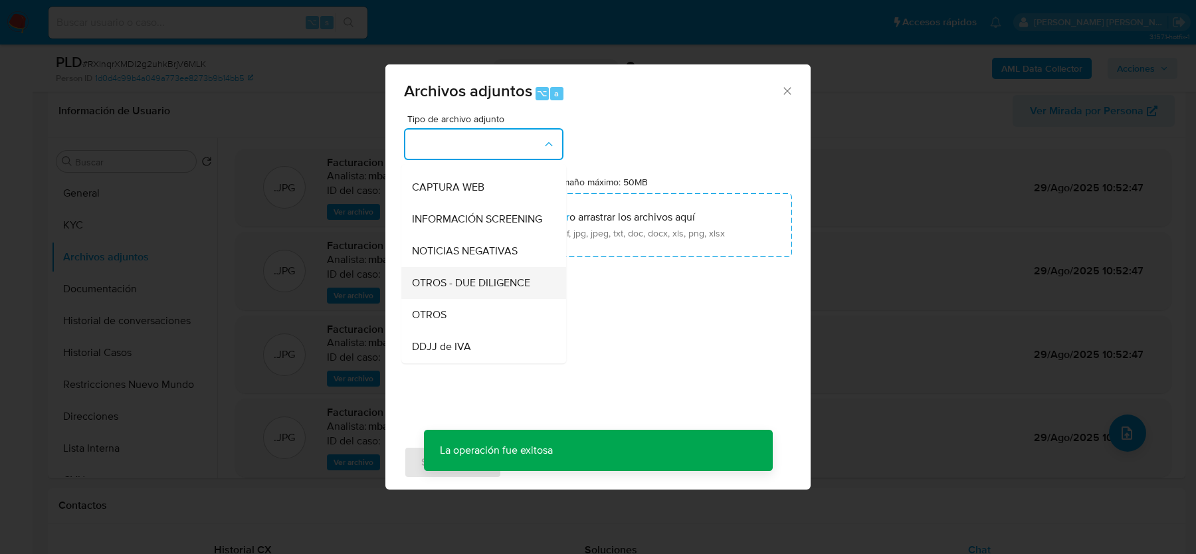
scroll to position [134, 0]
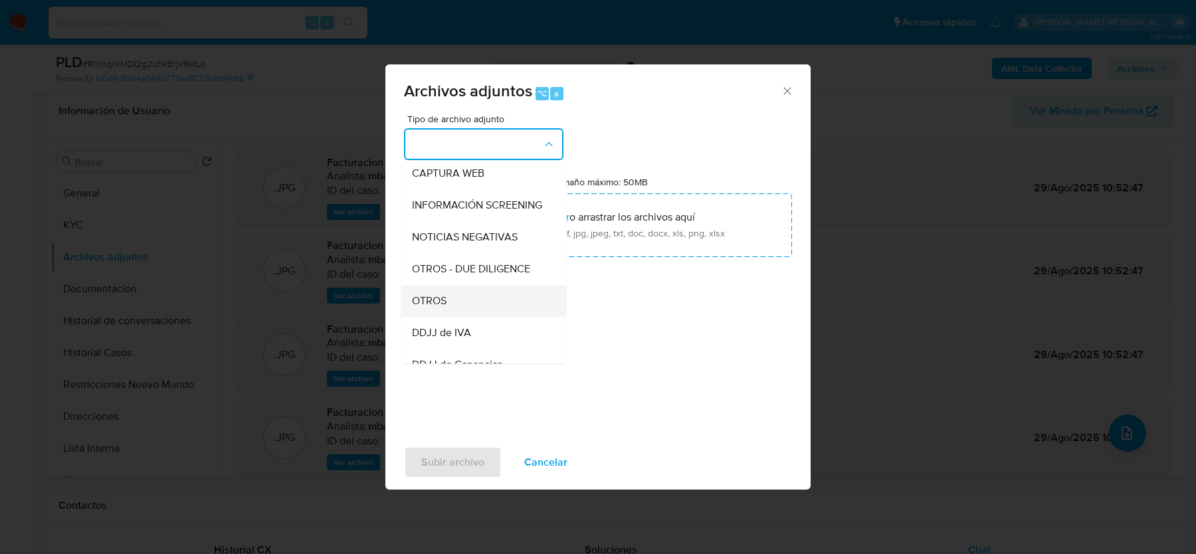
click at [460, 293] on div "OTROS" at bounding box center [480, 301] width 136 height 32
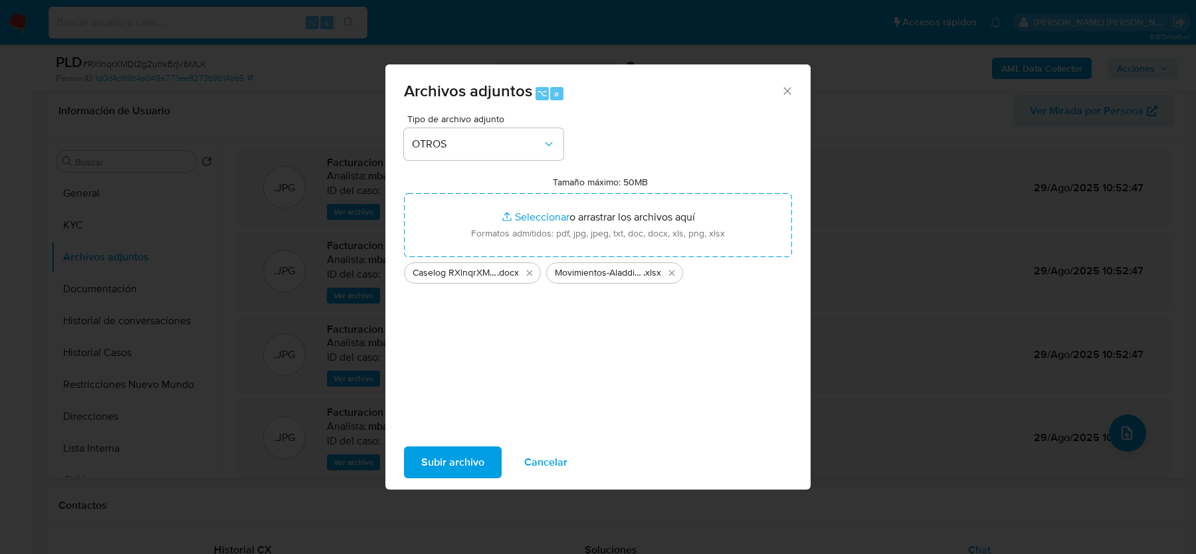
click at [429, 456] on span "Subir archivo" at bounding box center [452, 462] width 63 height 29
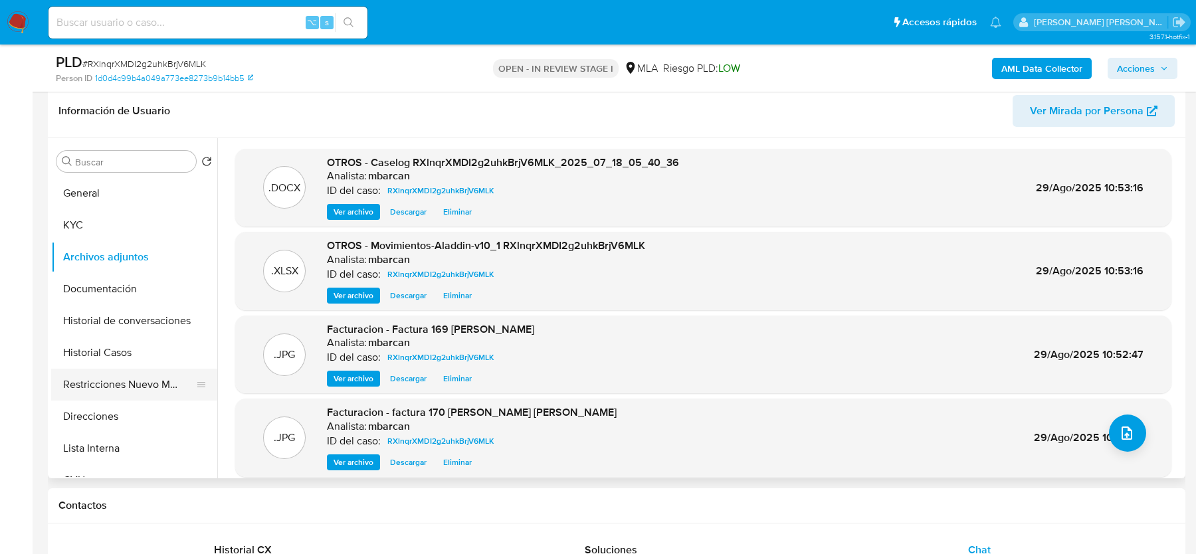
click at [128, 374] on button "Restricciones Nuevo Mundo" at bounding box center [129, 385] width 156 height 32
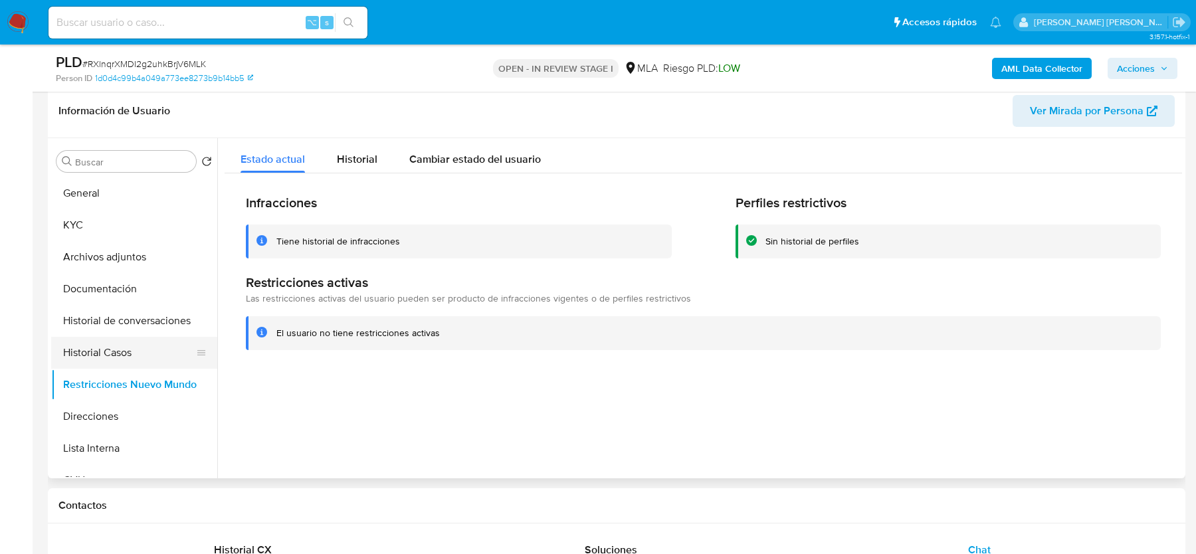
click at [103, 344] on button "Historial Casos" at bounding box center [129, 353] width 156 height 32
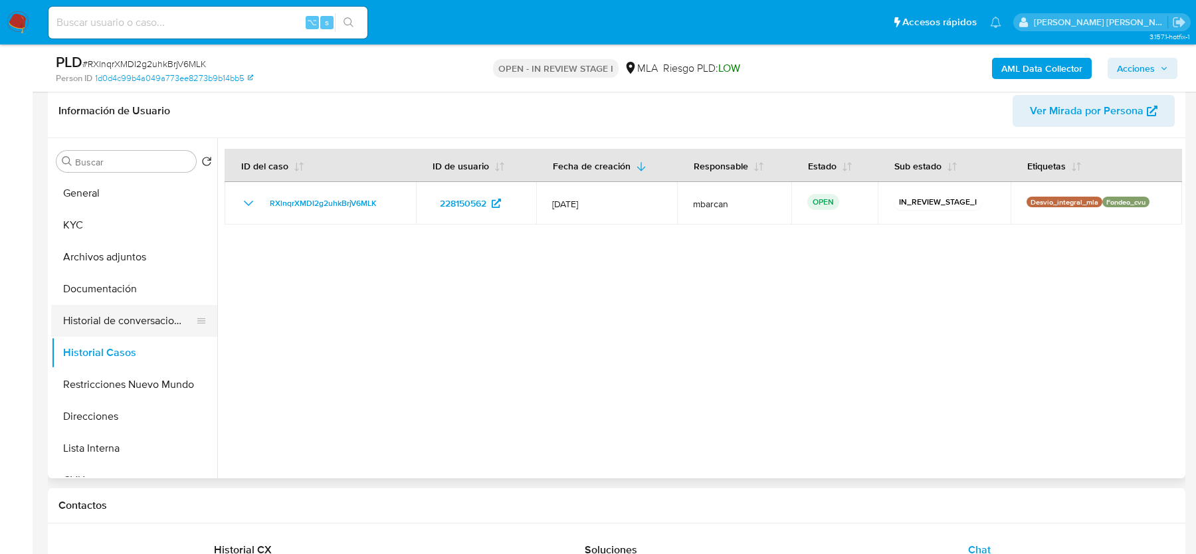
click at [102, 312] on button "Historial de conversaciones" at bounding box center [129, 321] width 156 height 32
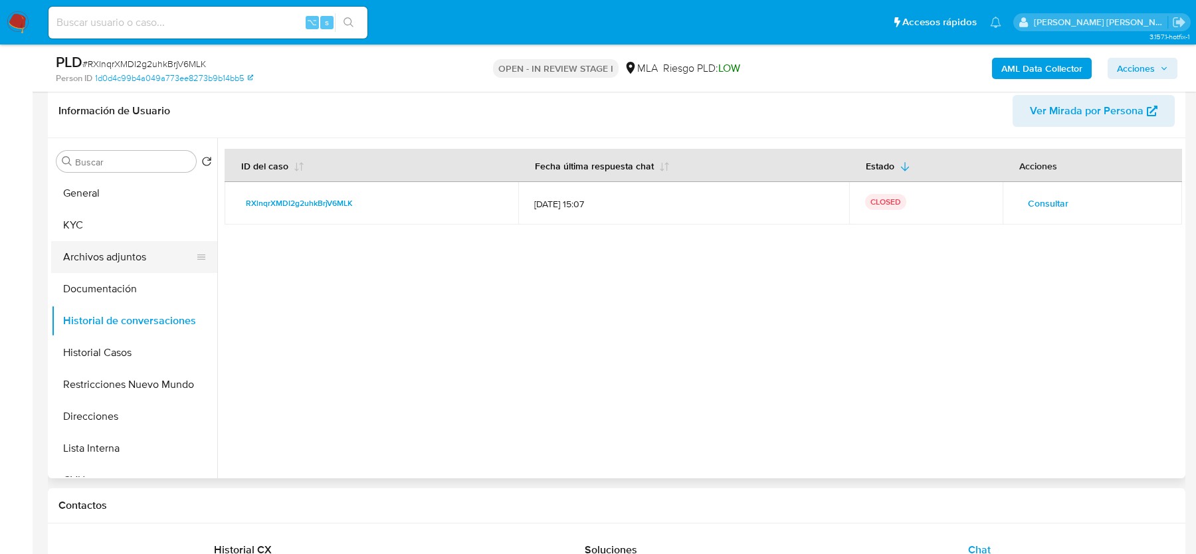
click at [104, 251] on button "Archivos adjuntos" at bounding box center [129, 257] width 156 height 32
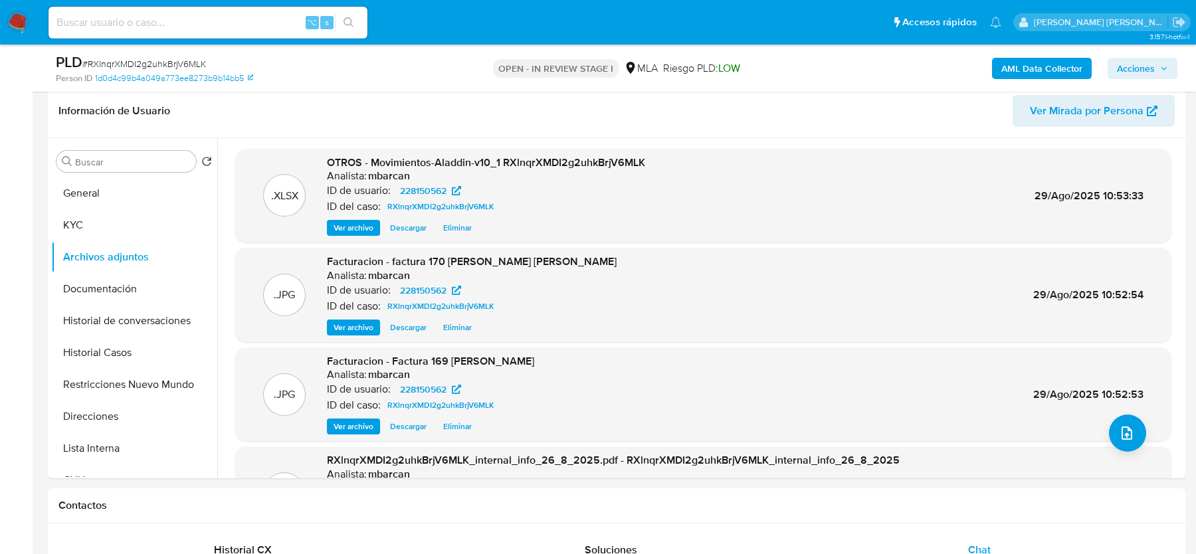
click at [1141, 63] on span "Acciones" at bounding box center [1136, 68] width 38 height 21
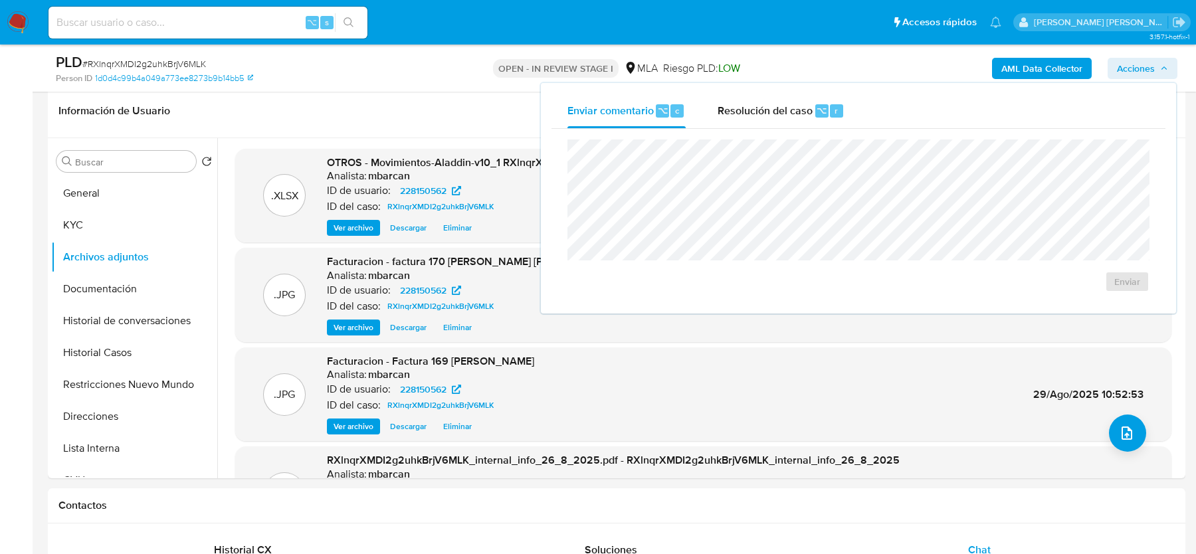
click at [754, 127] on div "Resolución del caso ⌥ r" at bounding box center [781, 111] width 127 height 35
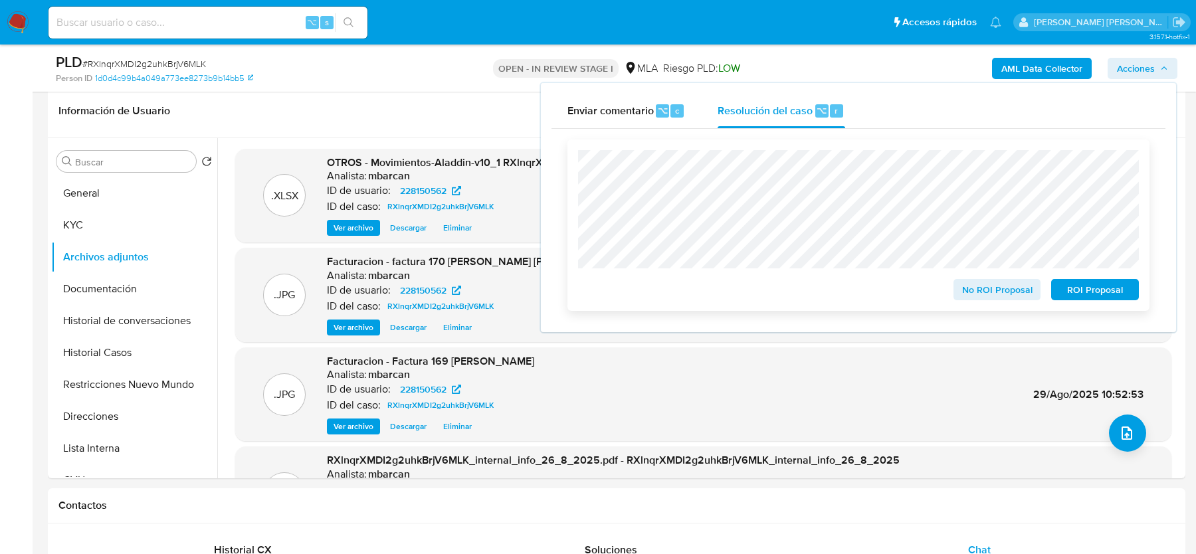
click at [966, 282] on span "No ROI Proposal" at bounding box center [997, 289] width 69 height 19
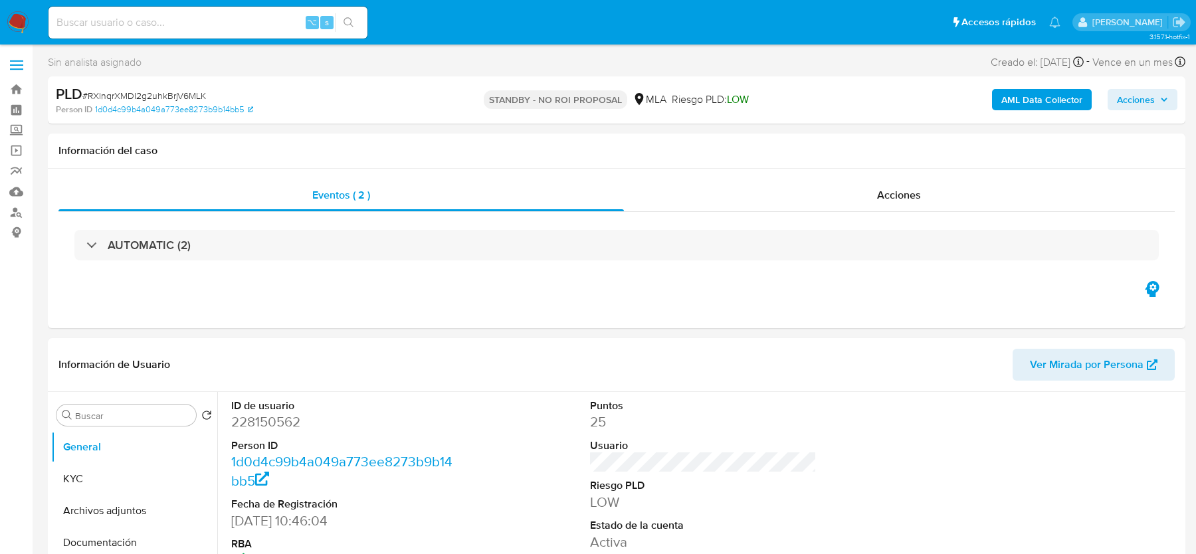
select select "10"
click at [281, 25] on input at bounding box center [208, 22] width 319 height 17
type input "v"
paste input "nBOF5g2DoOEj2IALzHiCOxLb"
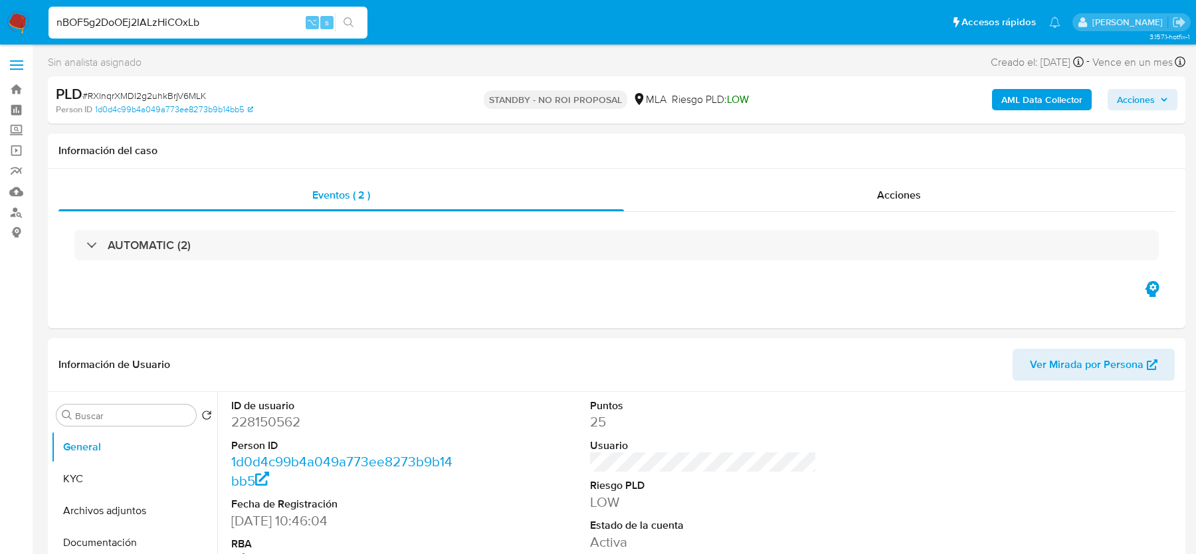
type input "nBOF5g2DoOEj2IALzHiCOxLb"
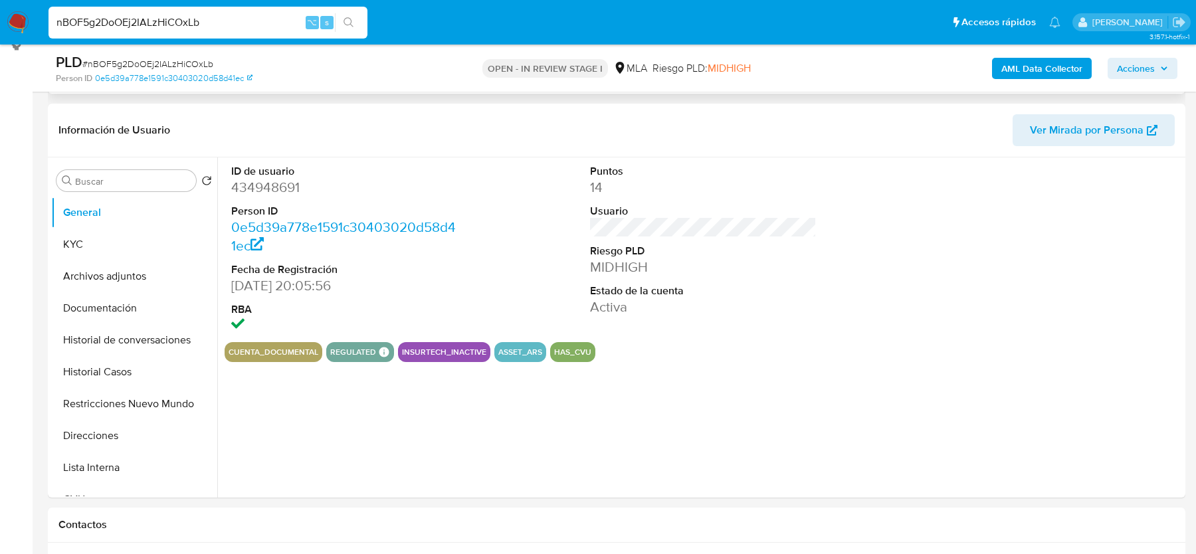
select select "10"
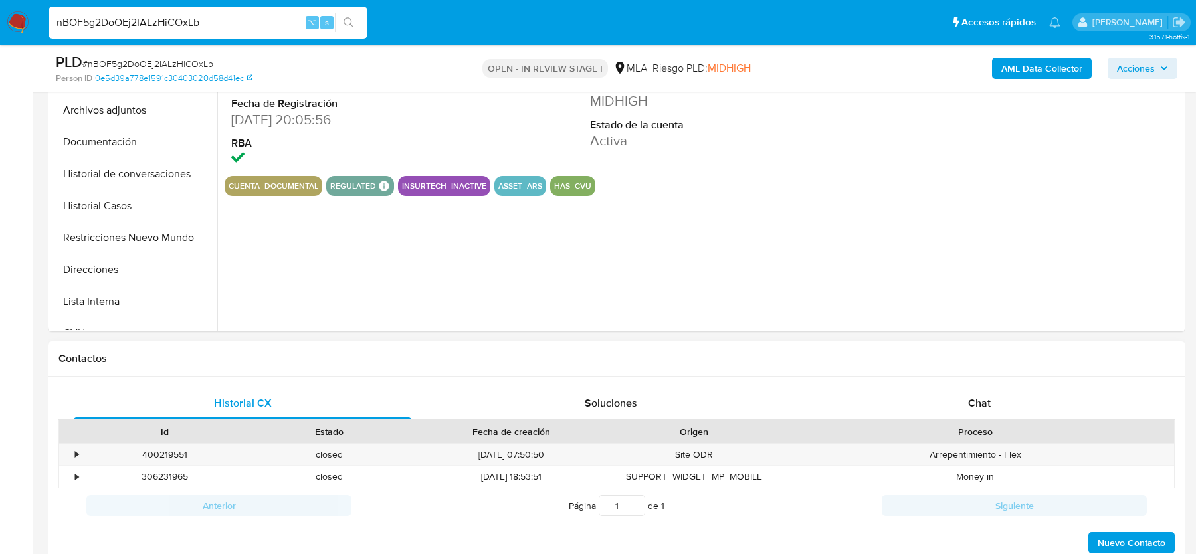
scroll to position [405, 0]
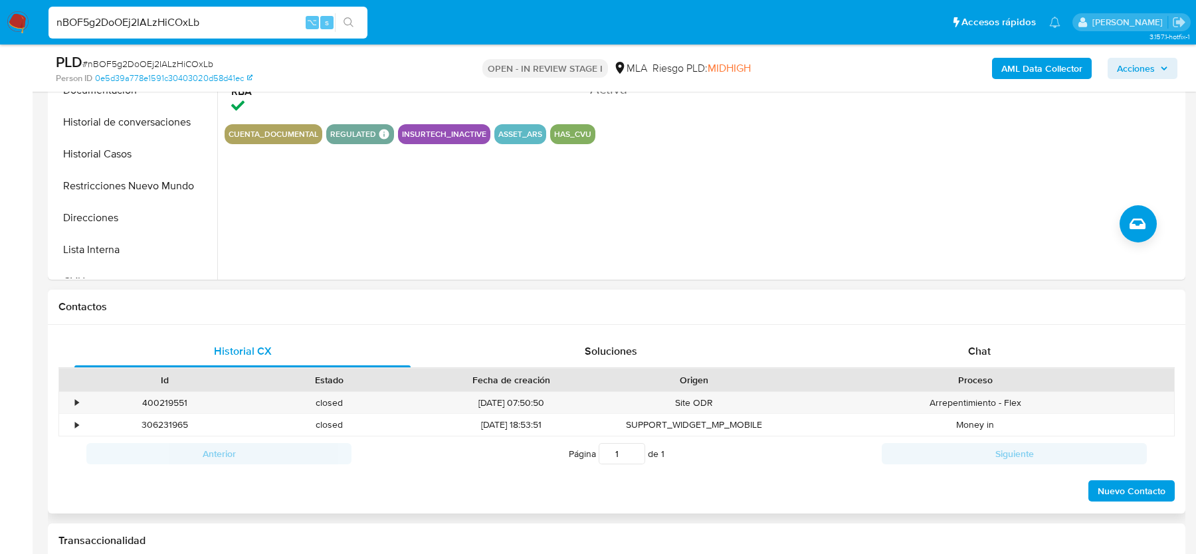
click at [913, 330] on div "Historial CX Soluciones Chat Id Estado Fecha de creación Origen Proceso • 40021…" at bounding box center [617, 419] width 1138 height 189
click at [924, 349] on div "Chat" at bounding box center [979, 352] width 336 height 32
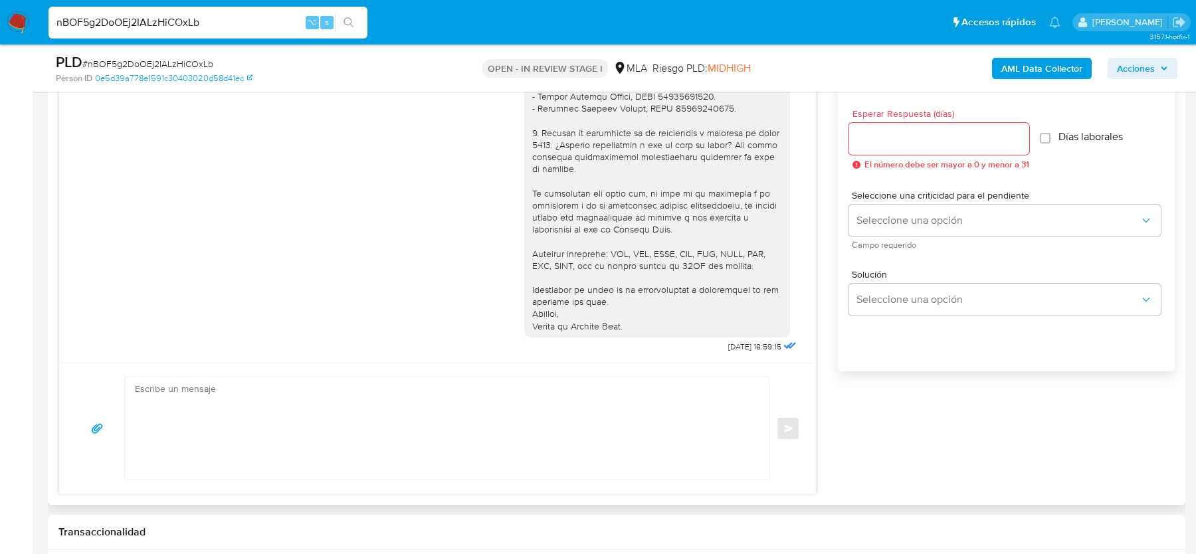
scroll to position [652, 0]
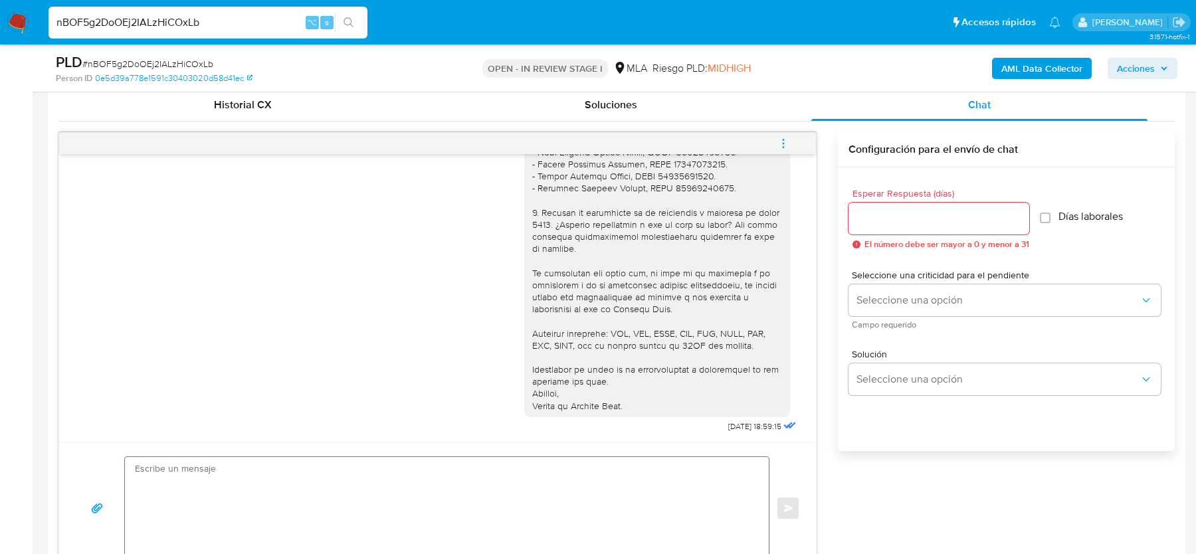
click at [335, 486] on textarea at bounding box center [443, 508] width 617 height 102
paste textarea "Hola, Esperamos que te encuentres muy bien. Te consultamos si tuviste oportunid…"
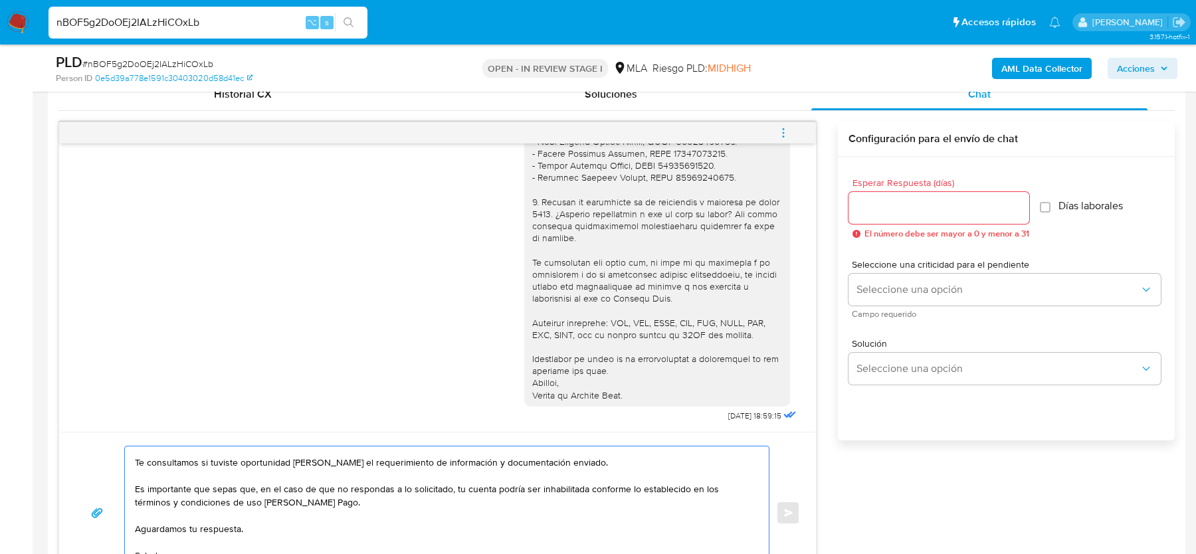
scroll to position [633, 0]
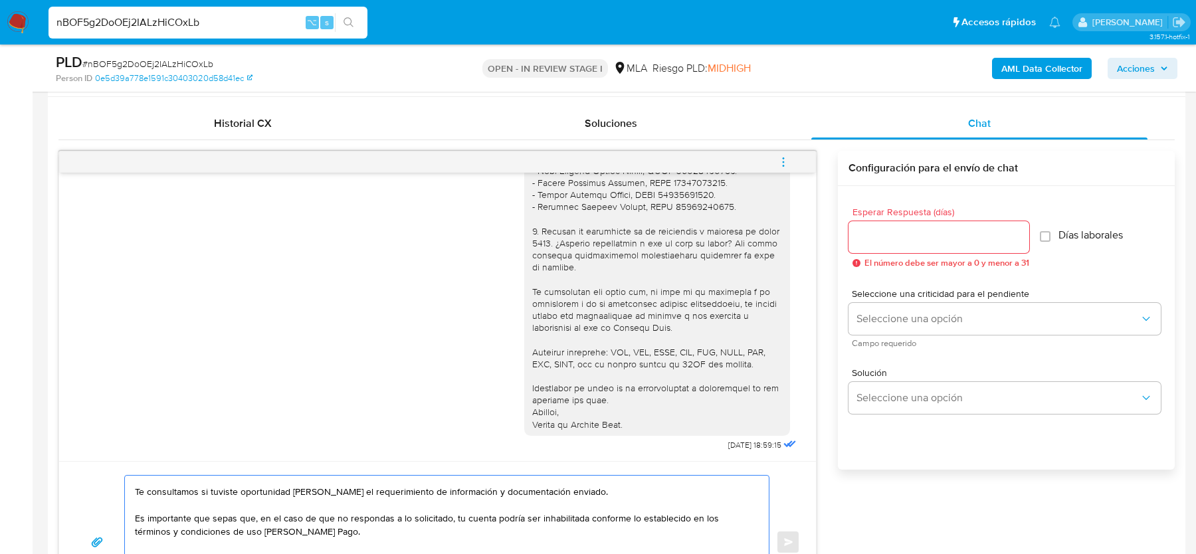
type textarea "Hola, Esperamos que te encuentres muy bien. Te consultamos si tuviste oportunid…"
click at [870, 243] on input "Esperar Respuesta (días)" at bounding box center [939, 237] width 181 height 17
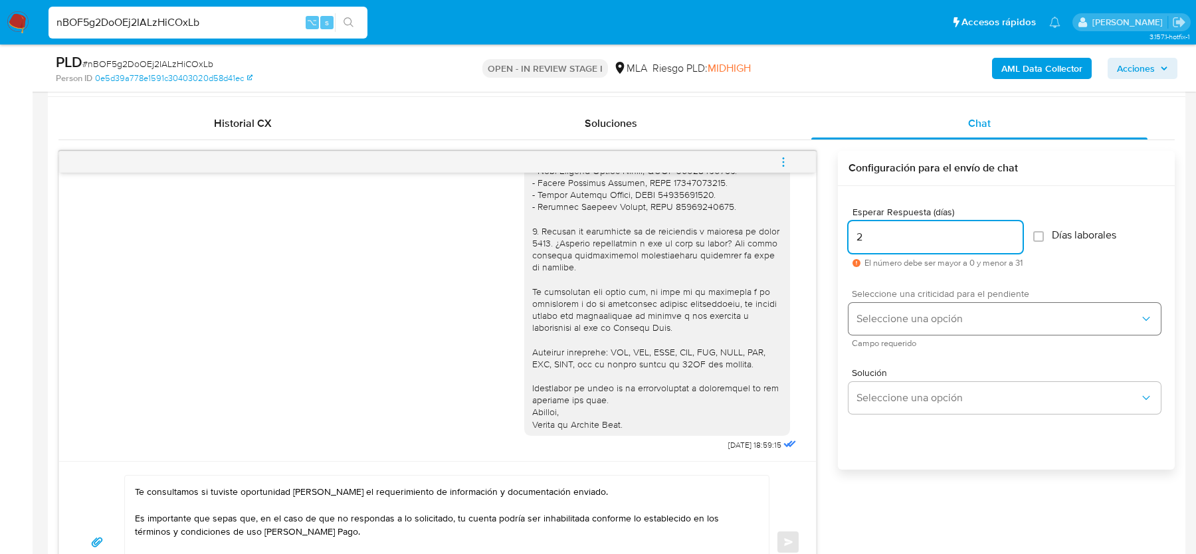
type input "2"
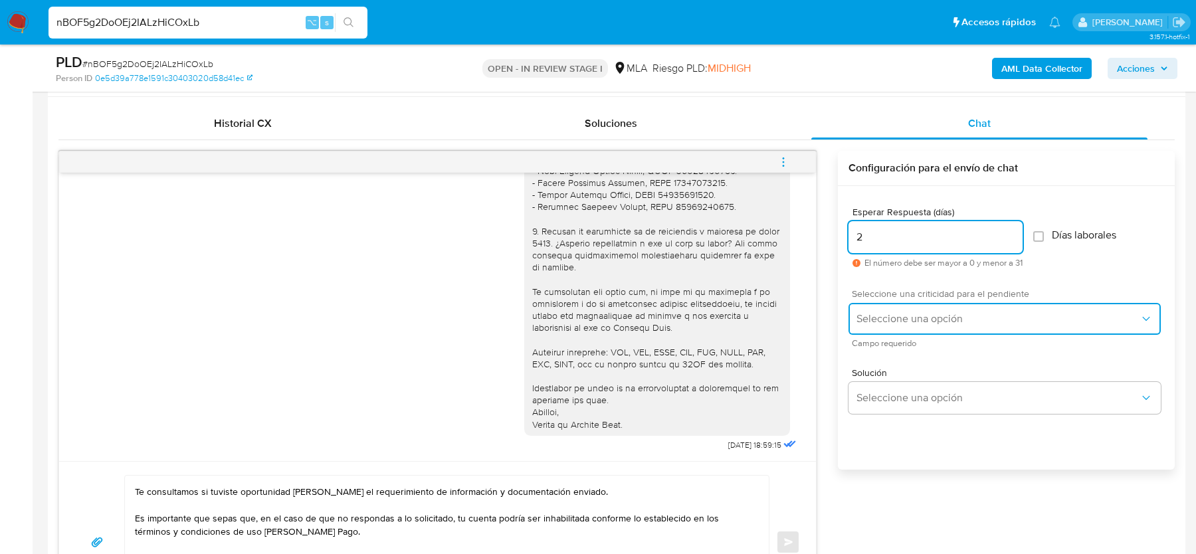
click at [871, 320] on span "Seleccione una opción" at bounding box center [998, 318] width 283 height 13
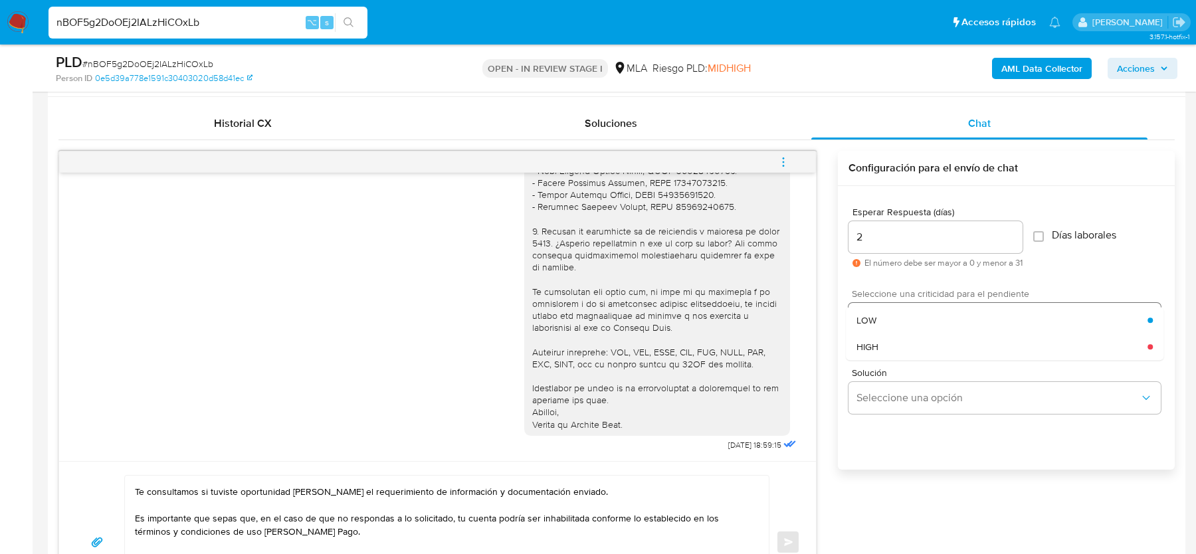
click at [871, 350] on span "HIGH" at bounding box center [868, 347] width 22 height 12
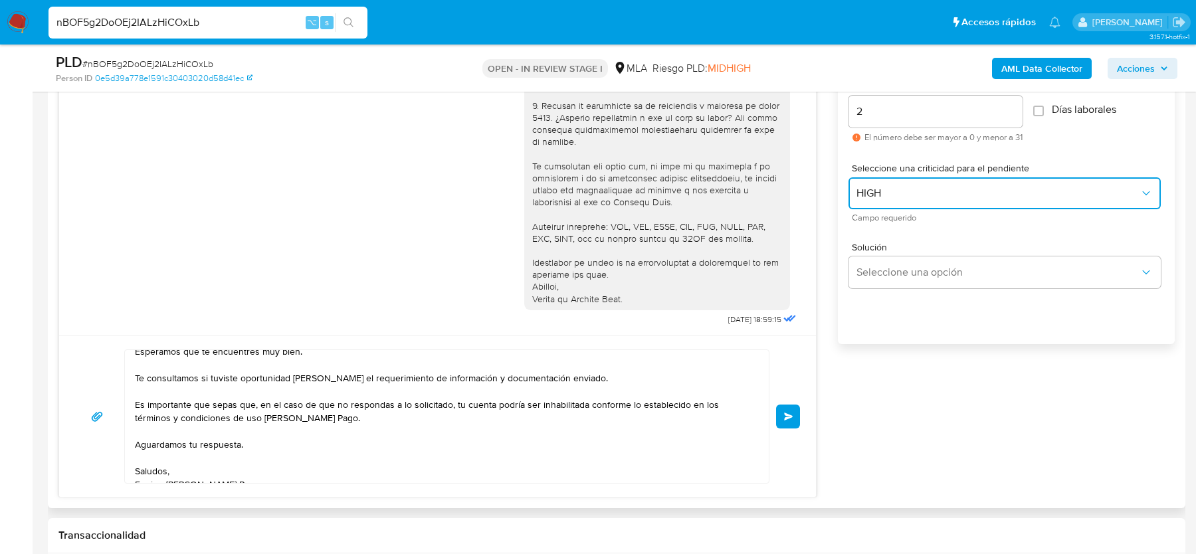
scroll to position [49, 0]
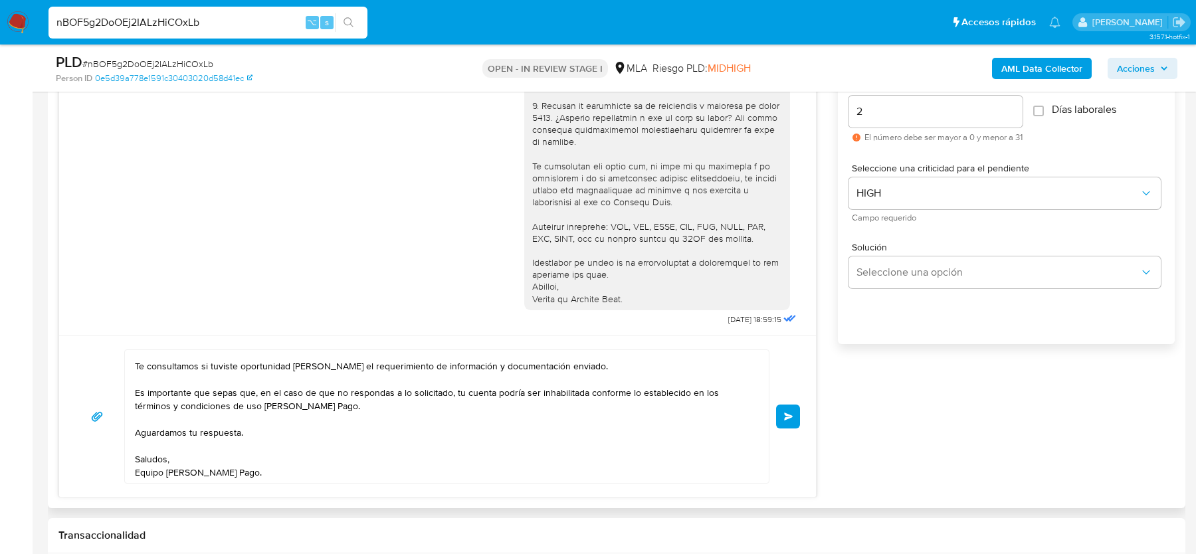
click at [786, 417] on span "Enviar" at bounding box center [788, 417] width 9 height 8
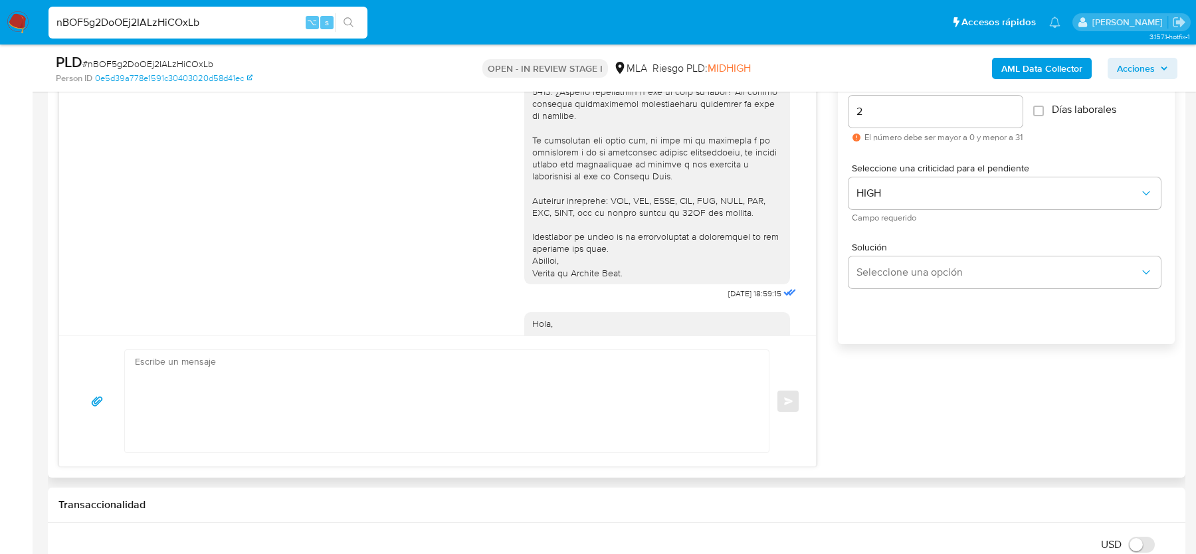
scroll to position [1783, 0]
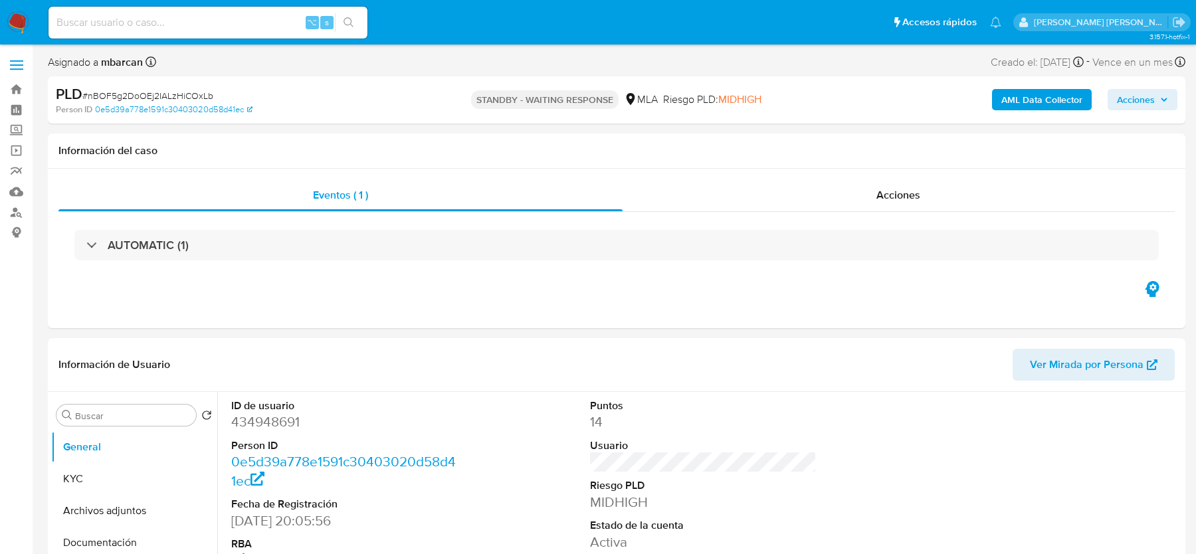
select select "10"
click at [113, 18] on input at bounding box center [208, 22] width 319 height 17
paste input "N2eYEoVe8JGAARttC4yavBnB"
type input "N2eYEoVe8JGAARttC4yavBnB"
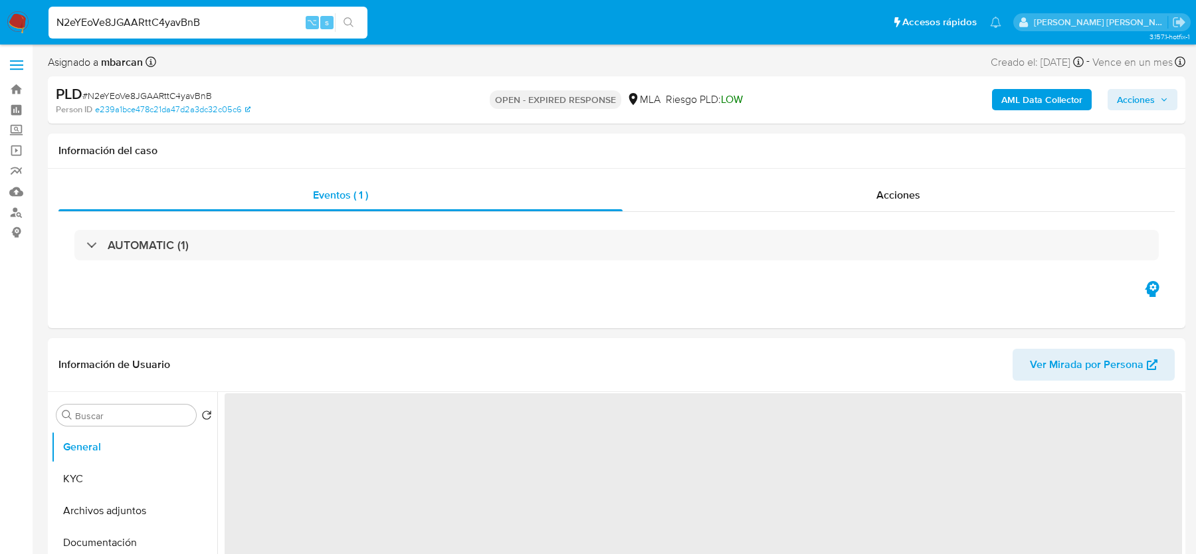
click at [20, 25] on img at bounding box center [18, 22] width 23 height 23
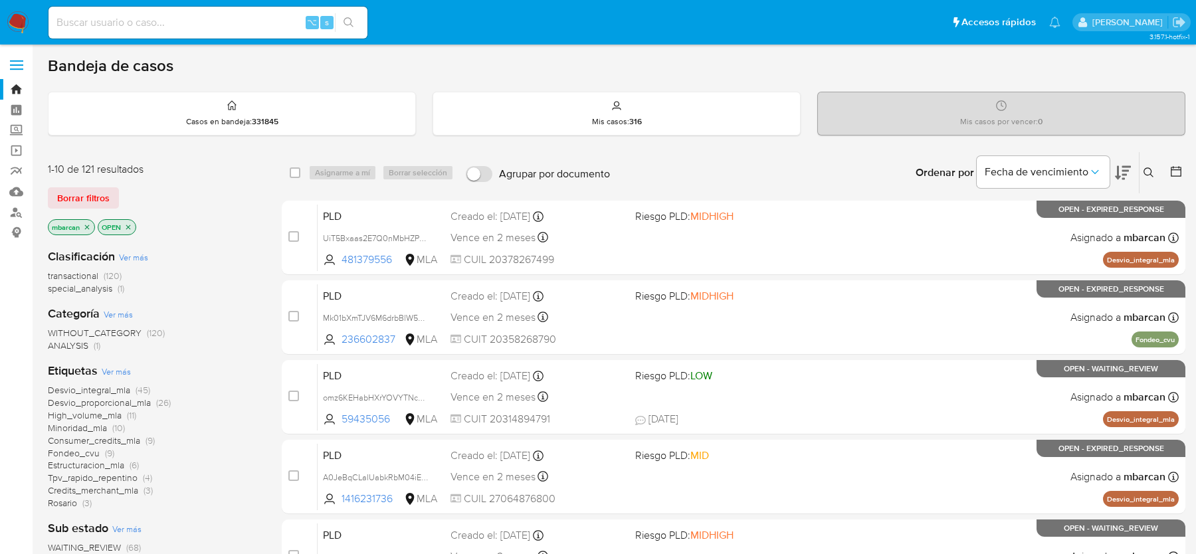
click at [1144, 179] on button at bounding box center [1151, 173] width 22 height 16
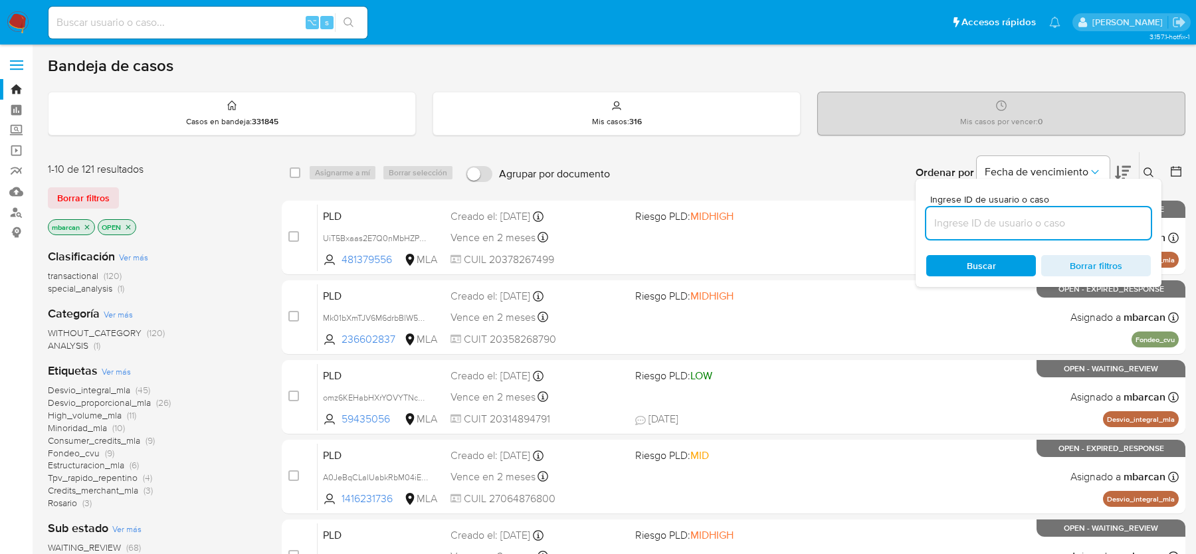
click at [1077, 224] on input at bounding box center [1038, 223] width 225 height 17
type input "N2eYEoVe8JGAARttC4yavBnB"
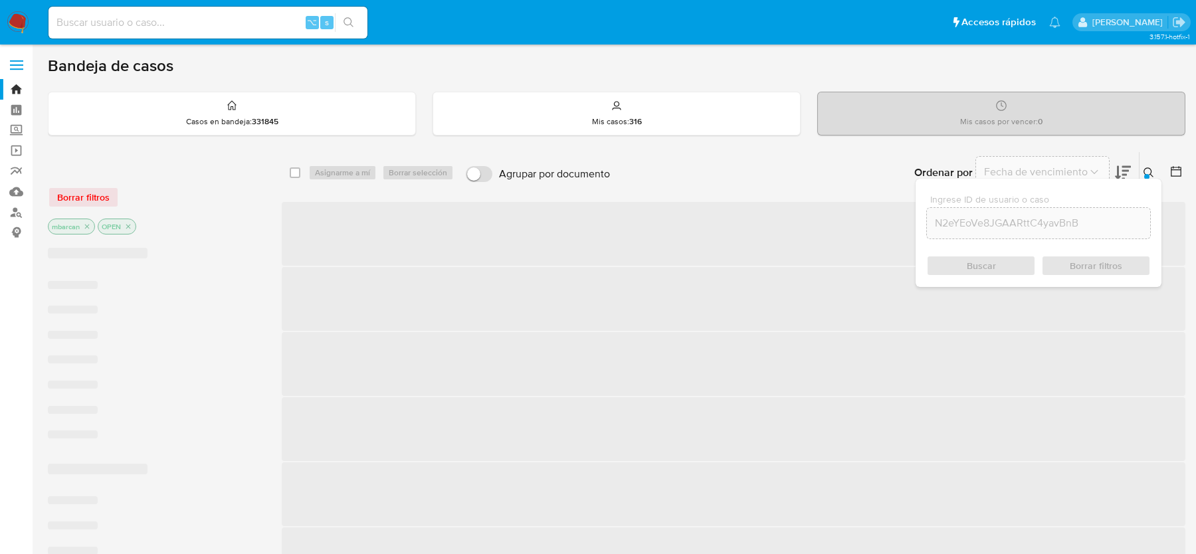
click at [1152, 171] on icon at bounding box center [1149, 172] width 11 height 11
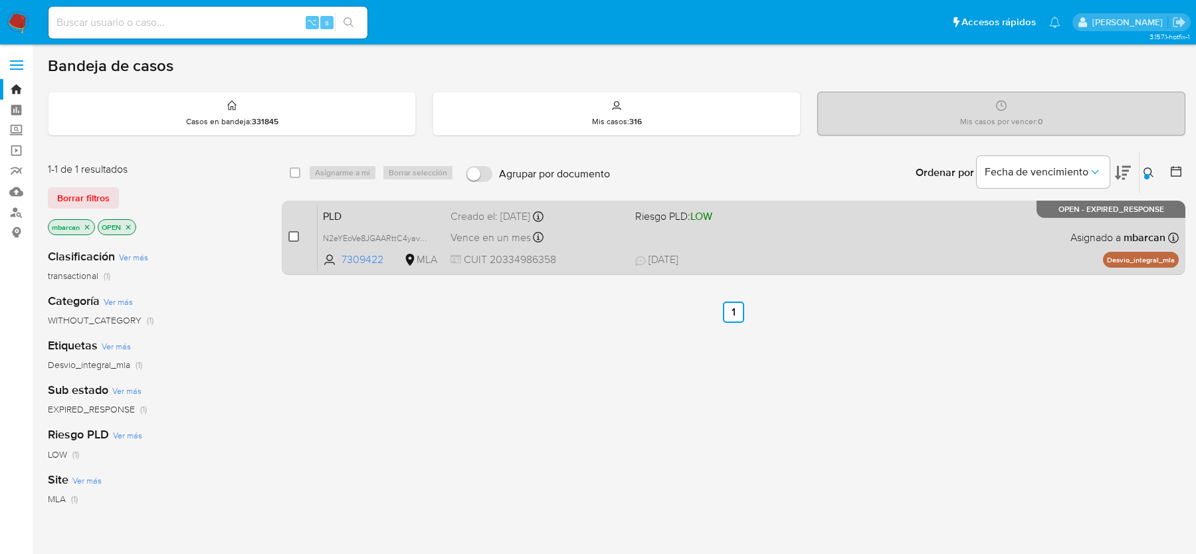
click at [295, 235] on input "checkbox" at bounding box center [293, 236] width 11 height 11
checkbox input "true"
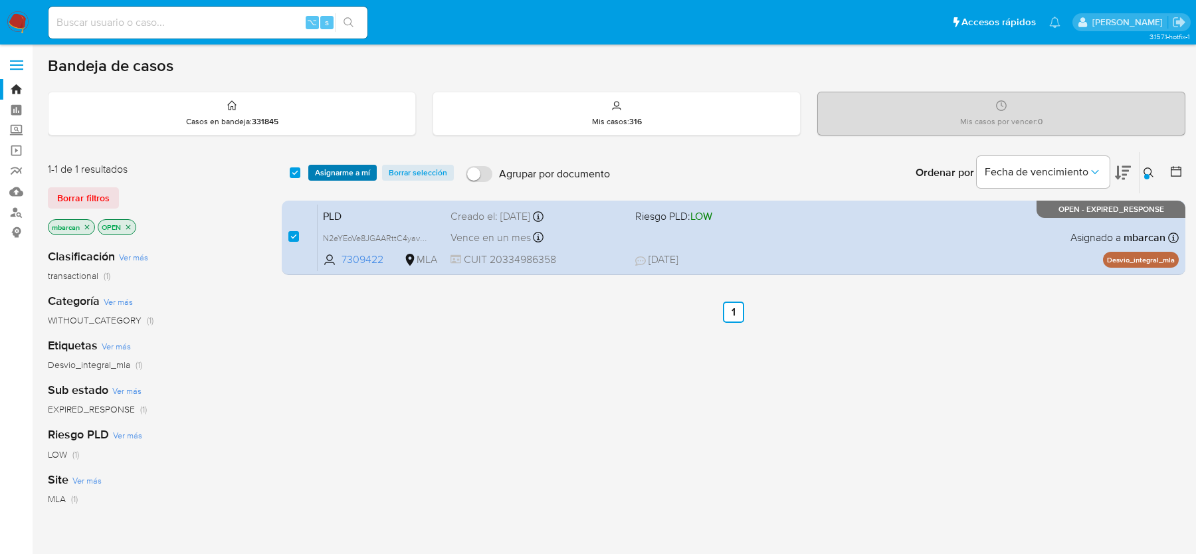
click at [334, 175] on span "Asignarme a mí" at bounding box center [342, 172] width 55 height 13
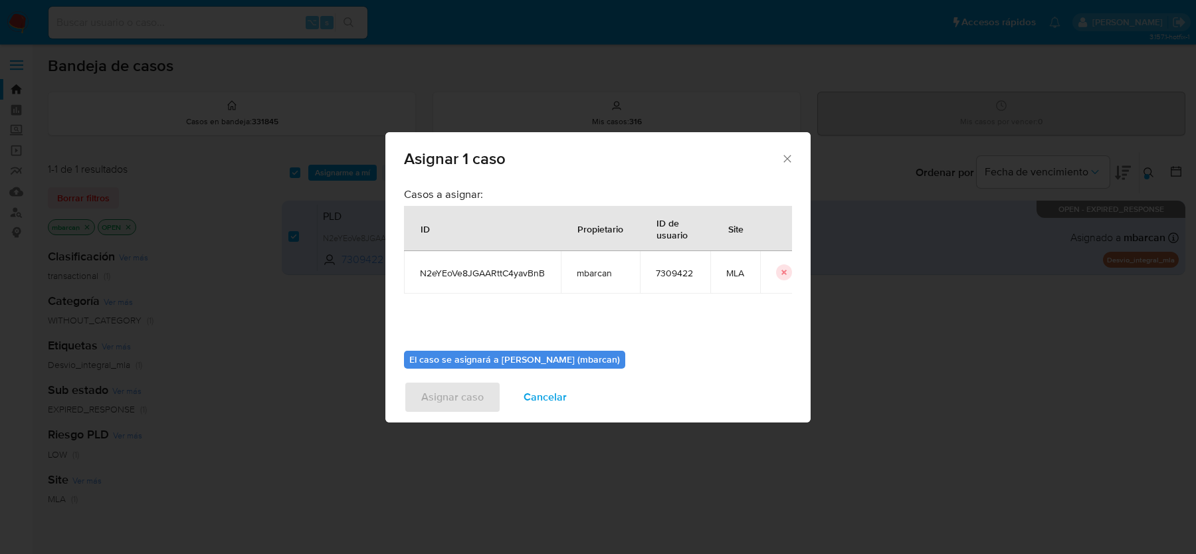
scroll to position [68, 0]
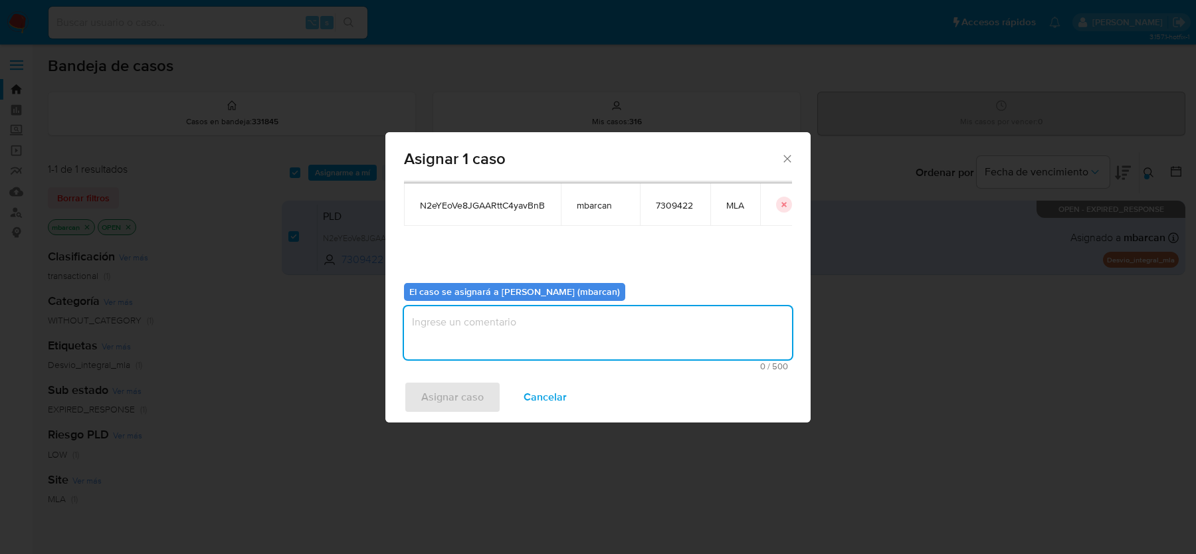
click at [455, 326] on textarea "assign-modal" at bounding box center [598, 332] width 388 height 53
type textarea "análisis"
click at [424, 401] on span "Asignar caso" at bounding box center [452, 397] width 62 height 29
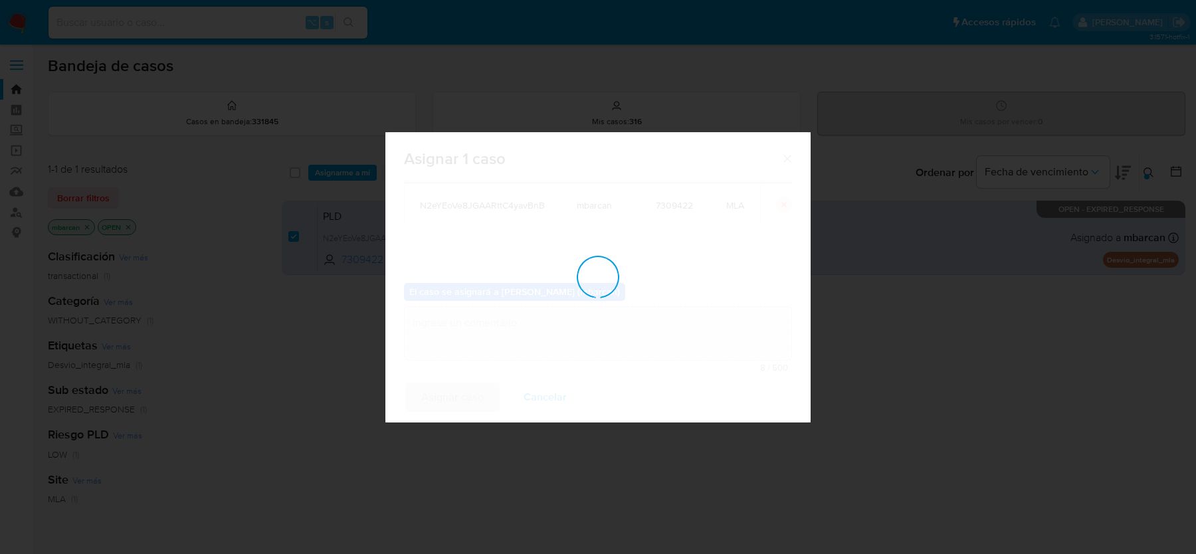
checkbox input "false"
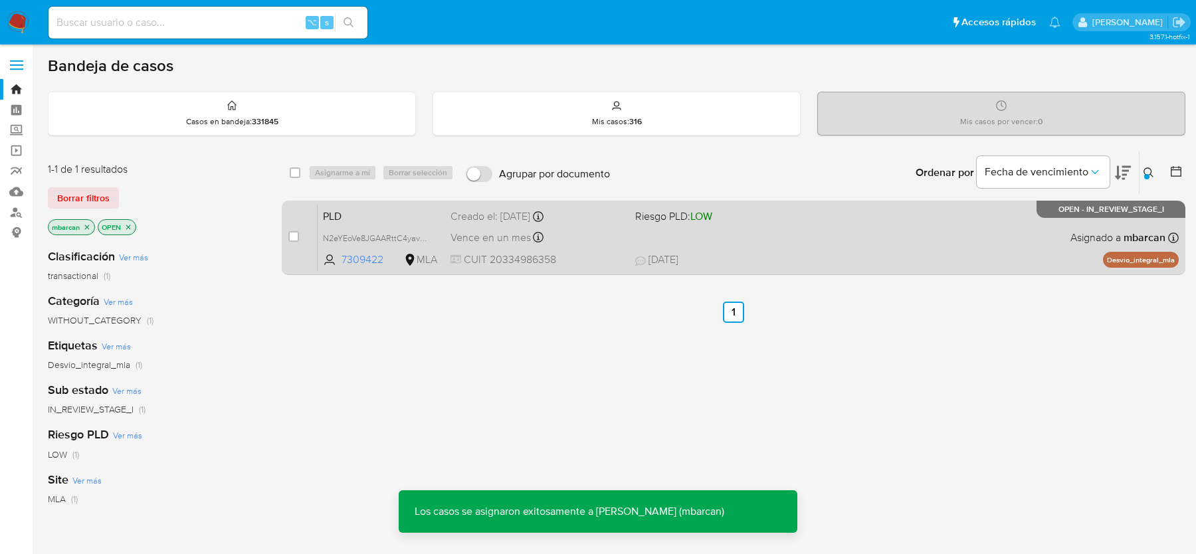
click at [363, 211] on span "PLD" at bounding box center [381, 215] width 117 height 17
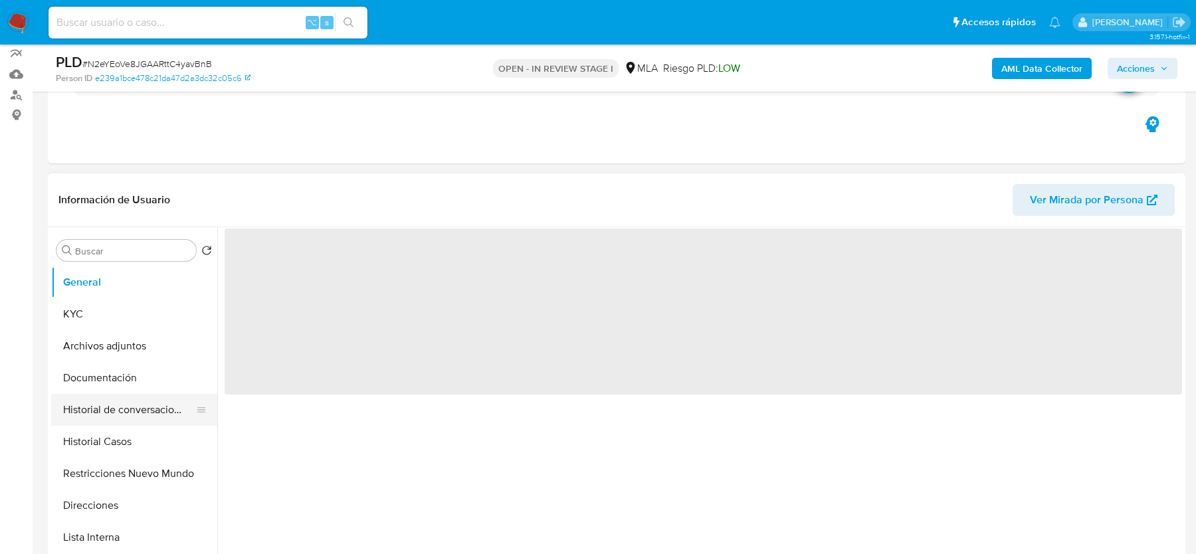
scroll to position [156, 0]
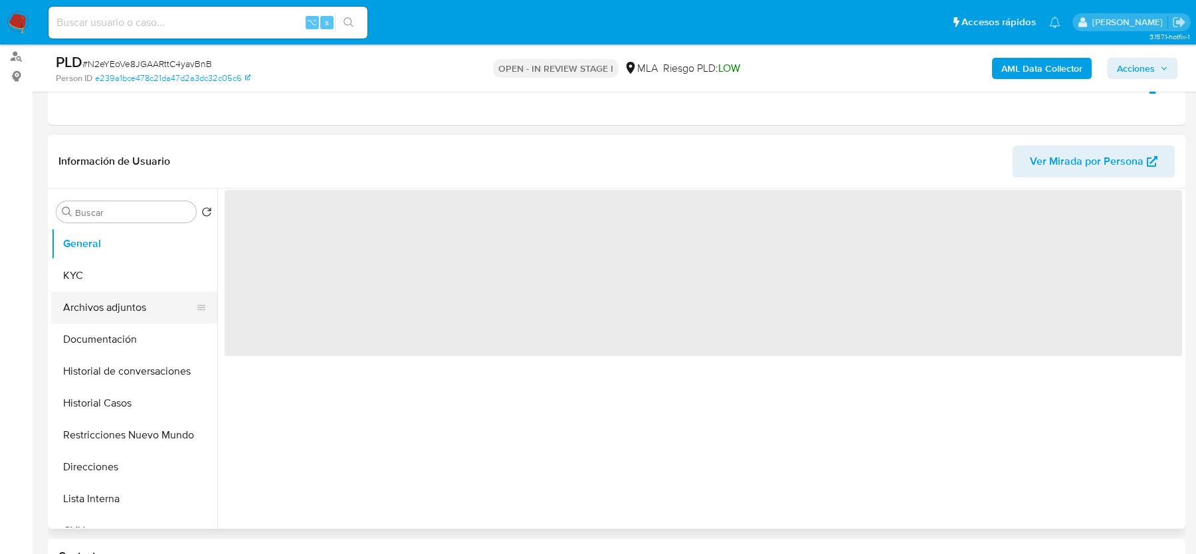
click at [110, 298] on button "Archivos adjuntos" at bounding box center [129, 308] width 156 height 32
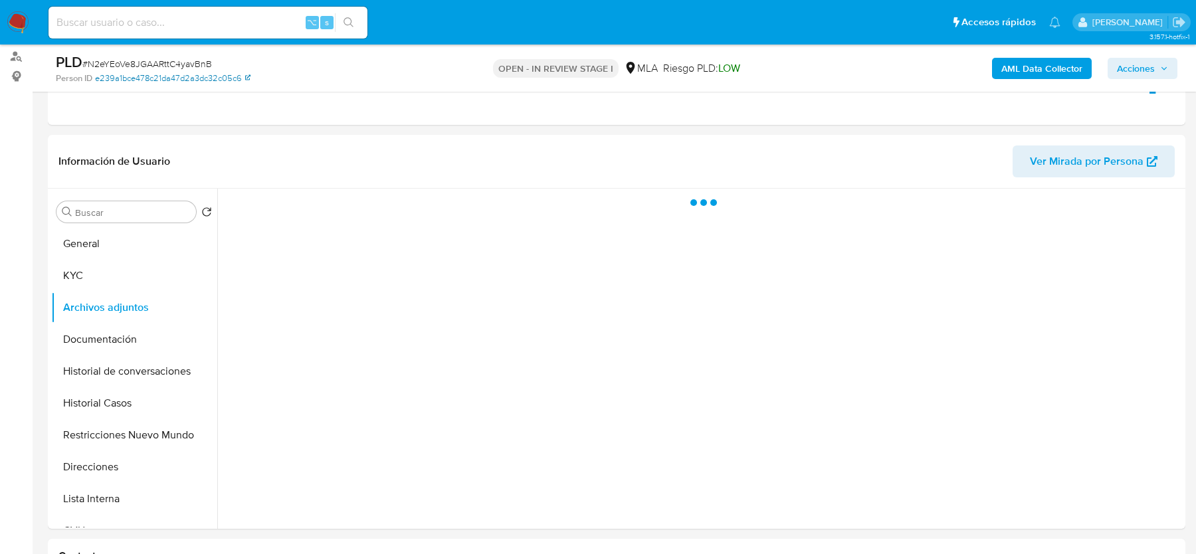
select select "10"
click at [97, 59] on span "# N2eYEoVe8JGAARttC4yavBnB" at bounding box center [147, 63] width 130 height 13
copy span "N2eYEoVe8JGAARttC4yavBnB"
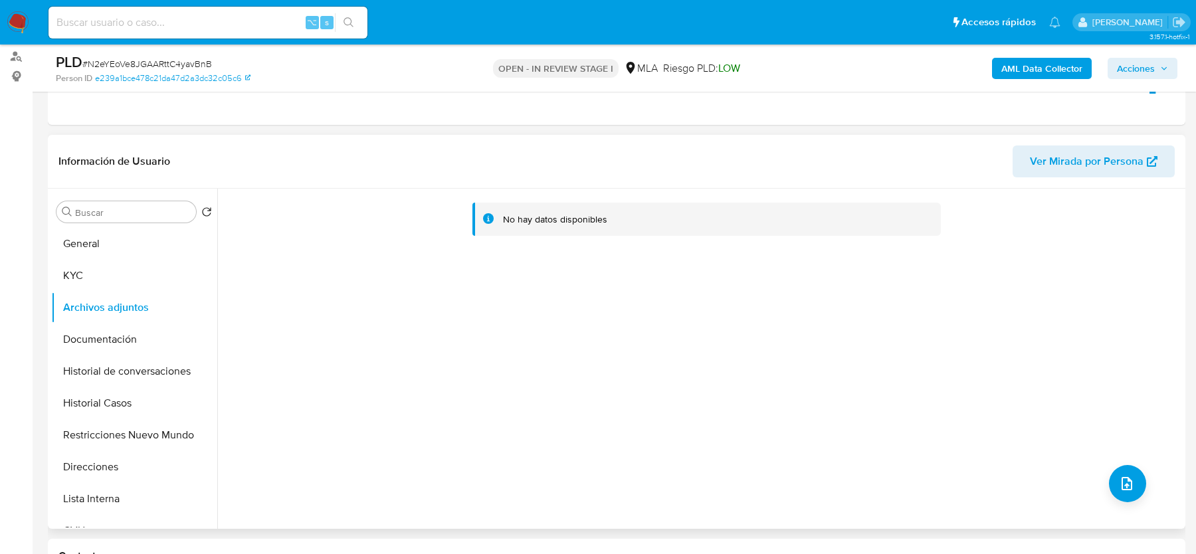
click at [1159, 496] on div "No hay datos disponibles" at bounding box center [699, 359] width 965 height 340
click at [1119, 484] on icon "upload-file" at bounding box center [1127, 484] width 16 height 16
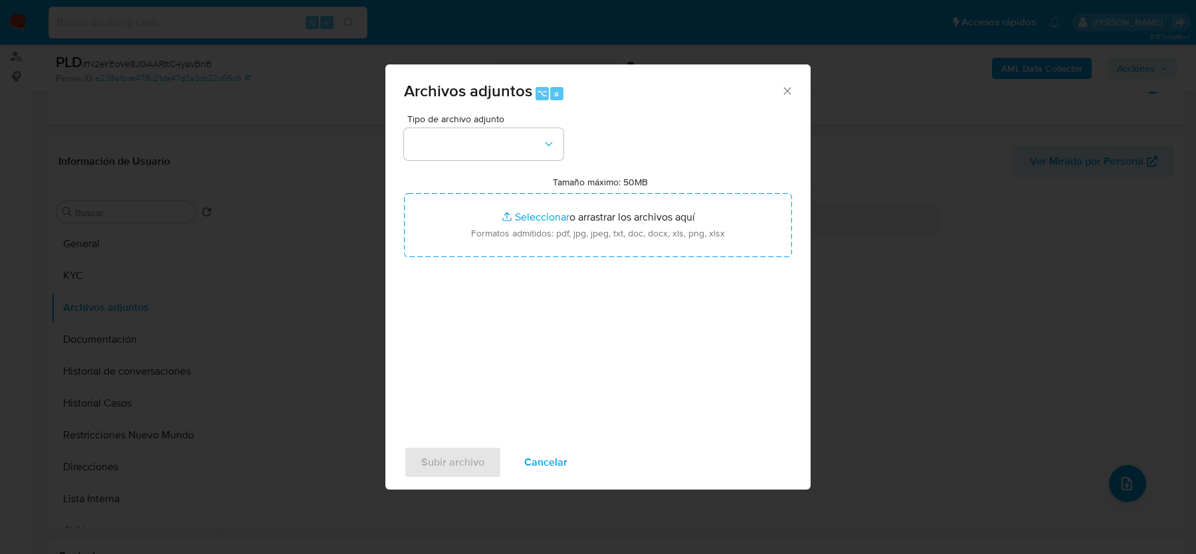
click at [449, 120] on span "Tipo de archivo adjunto" at bounding box center [486, 118] width 159 height 9
click at [449, 130] on button "button" at bounding box center [483, 144] width 159 height 32
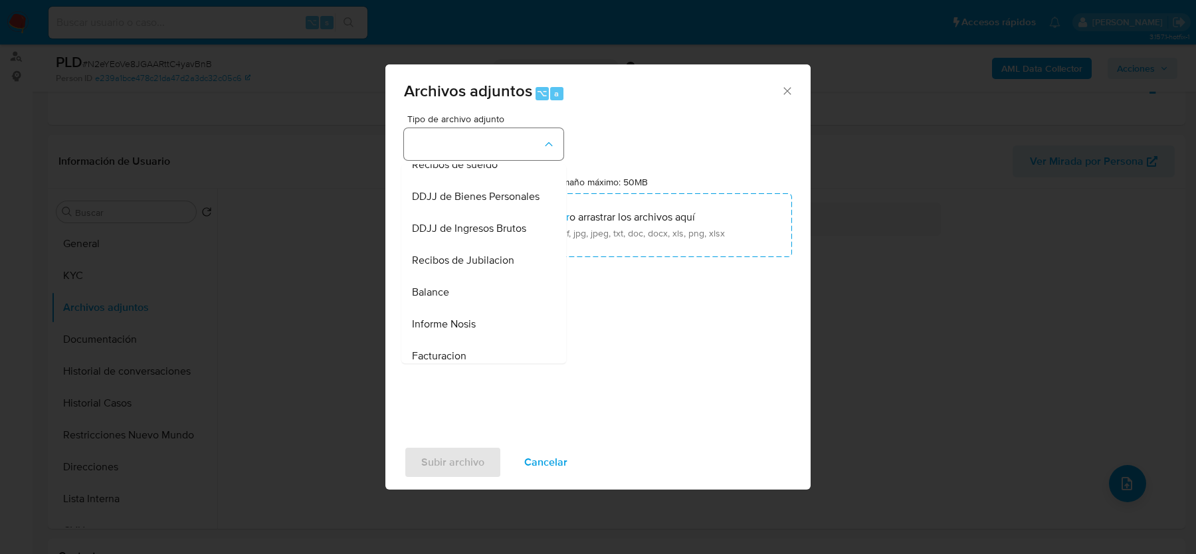
scroll to position [363, 0]
click at [486, 229] on span "DDJJ de Ingresos Brutos" at bounding box center [469, 231] width 114 height 13
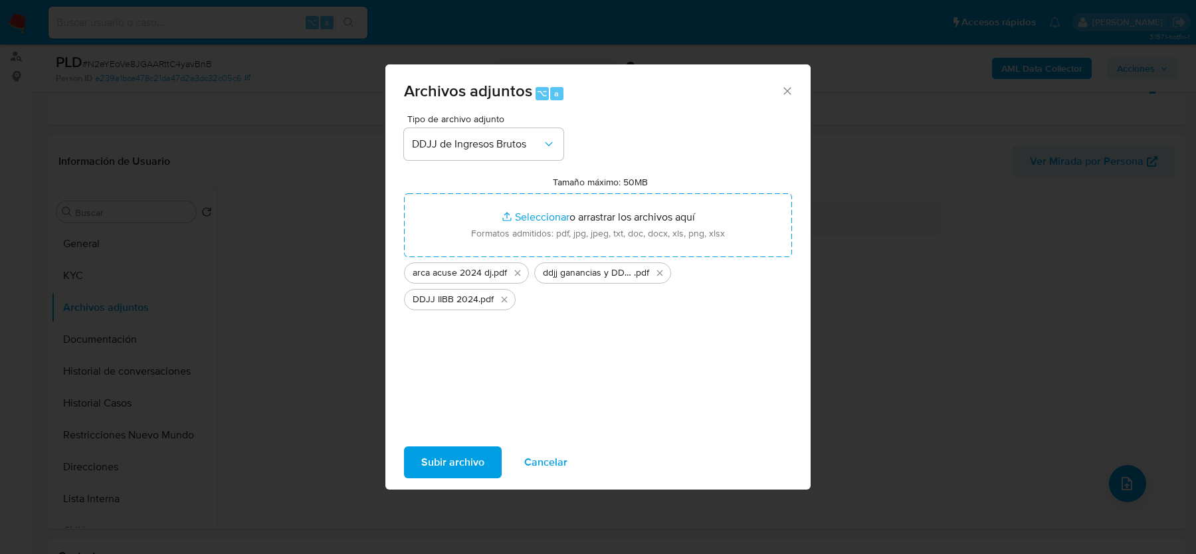
click at [462, 451] on span "Subir archivo" at bounding box center [452, 462] width 63 height 29
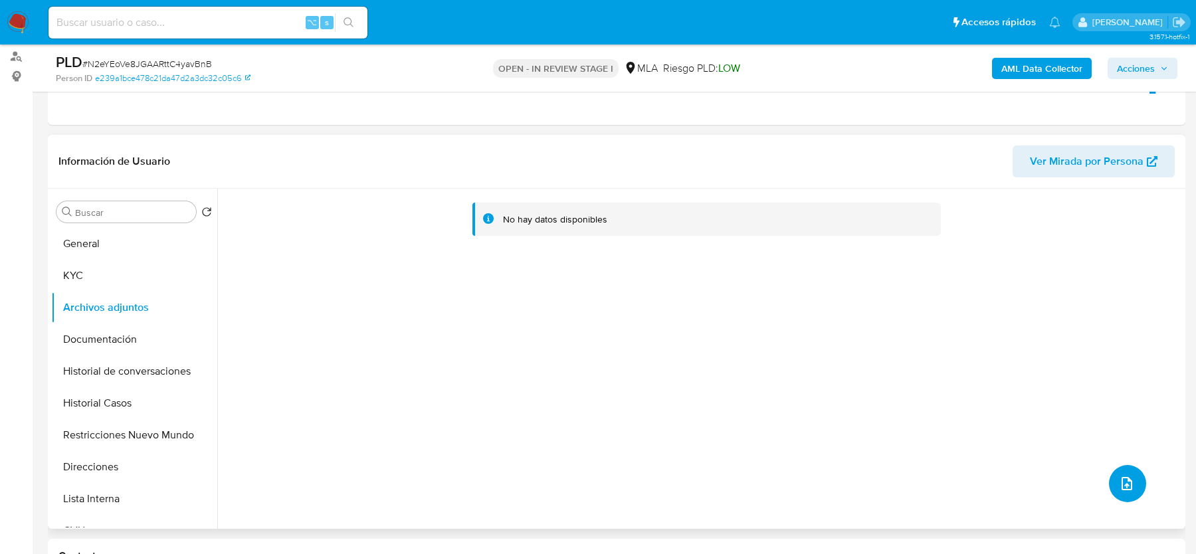
click at [1110, 482] on button "upload-file" at bounding box center [1127, 483] width 37 height 37
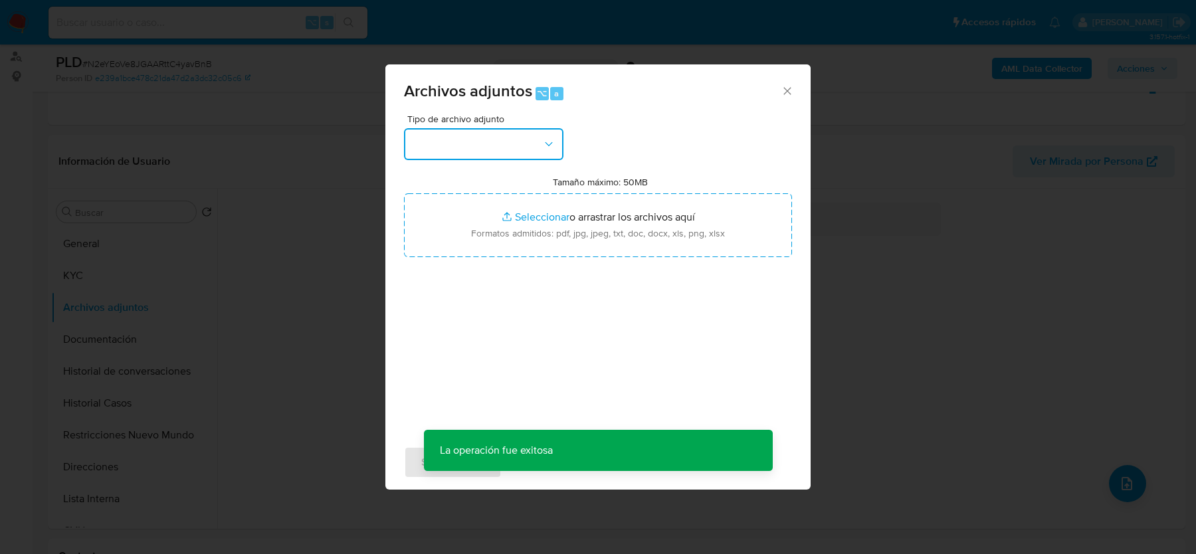
click at [495, 157] on button "button" at bounding box center [483, 144] width 159 height 32
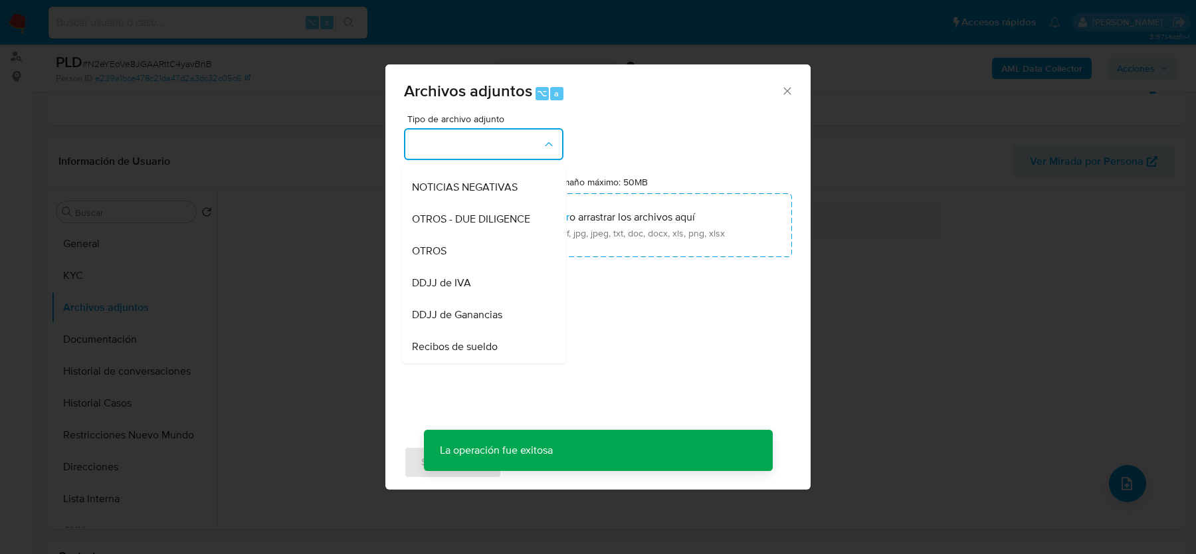
scroll to position [186, 0]
click at [474, 247] on div "OTROS" at bounding box center [480, 249] width 136 height 32
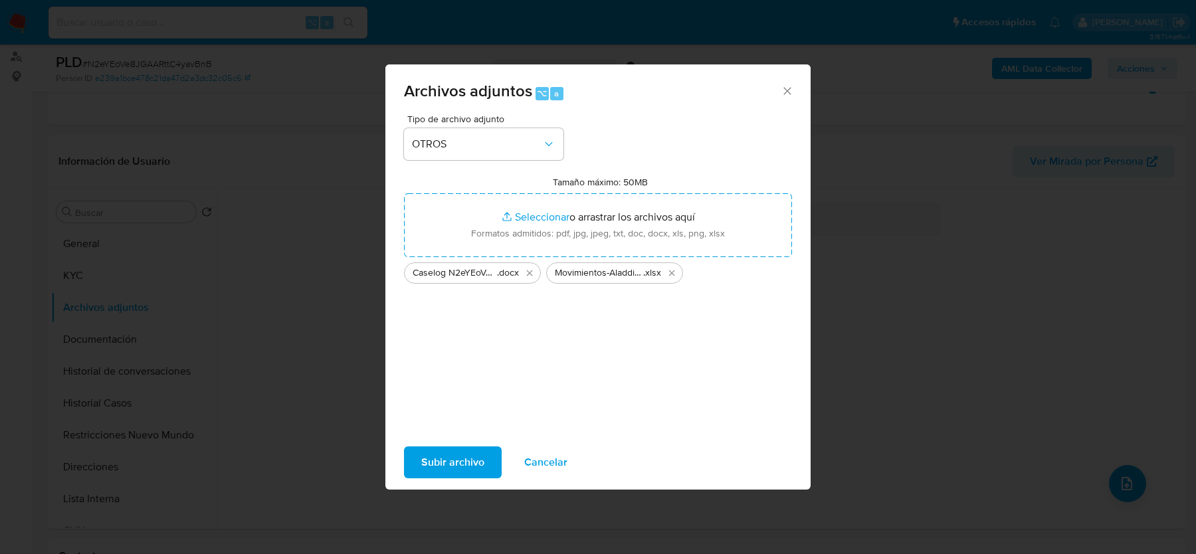
click at [469, 445] on div "Subir archivo Cancelar" at bounding box center [597, 462] width 425 height 51
click at [466, 461] on span "Subir archivo" at bounding box center [452, 462] width 63 height 29
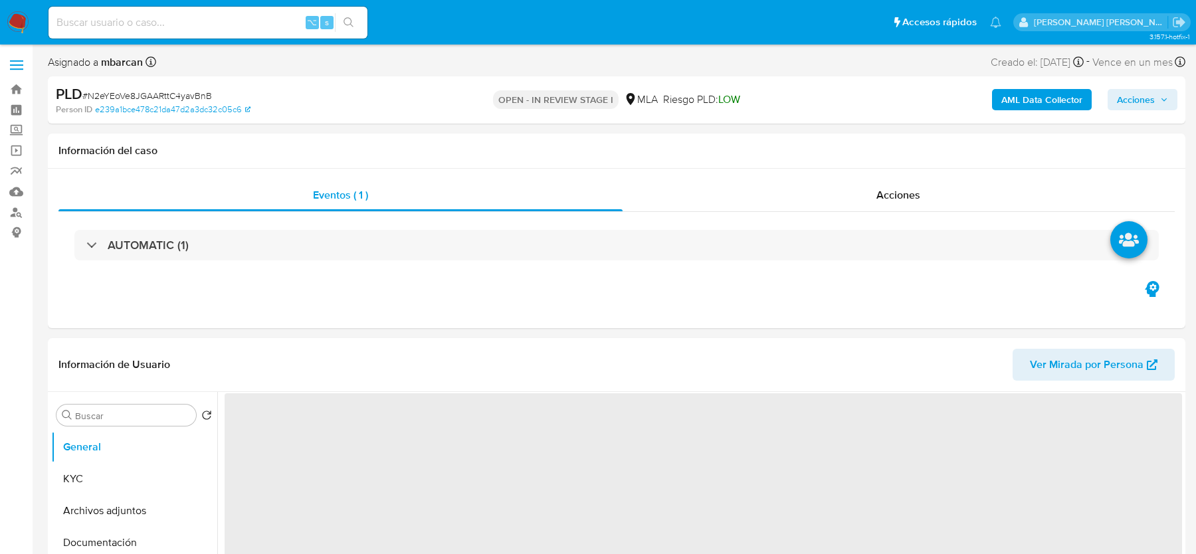
scroll to position [104, 0]
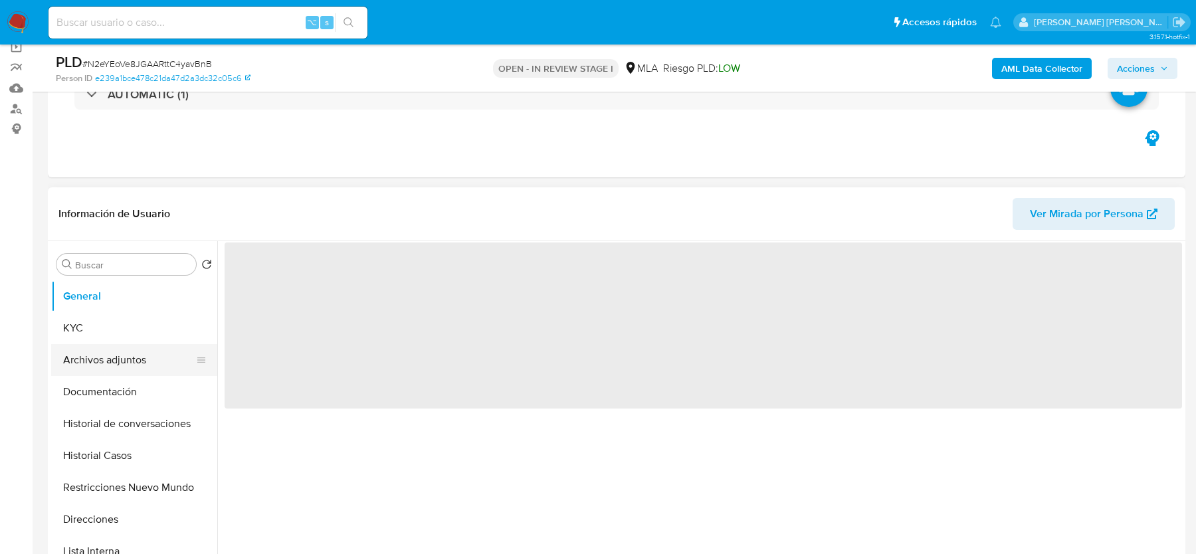
click at [106, 360] on button "Archivos adjuntos" at bounding box center [129, 360] width 156 height 32
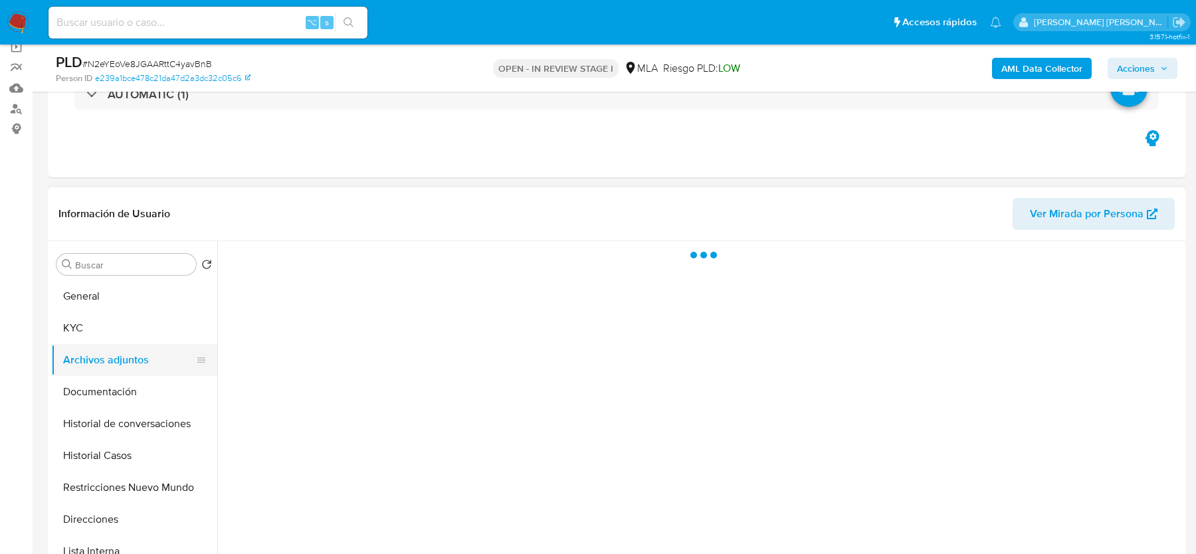
select select "10"
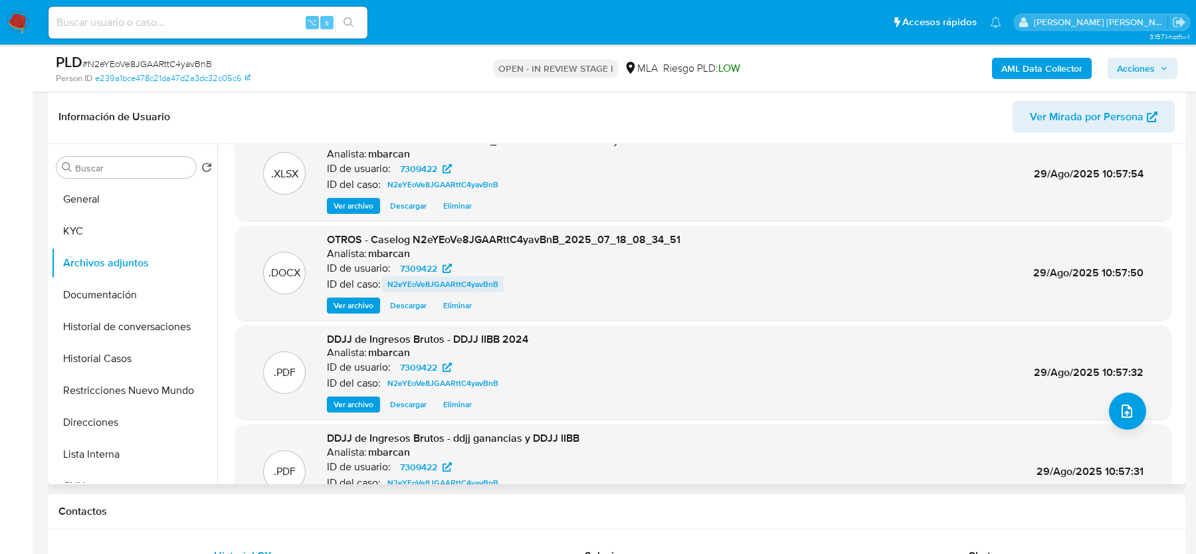
scroll to position [112, 0]
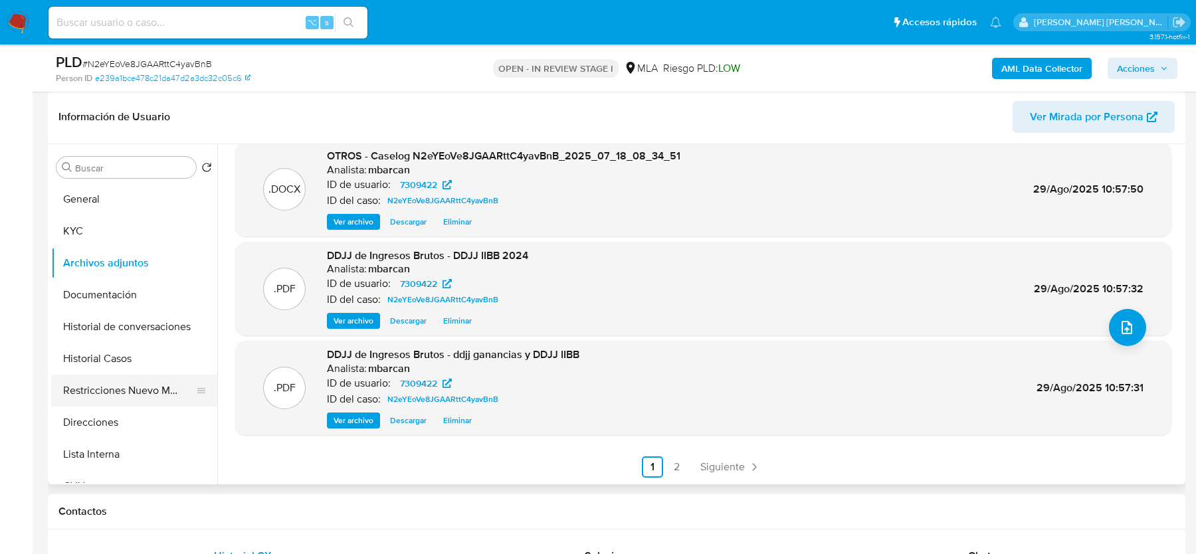
click at [140, 382] on button "Restricciones Nuevo Mundo" at bounding box center [129, 391] width 156 height 32
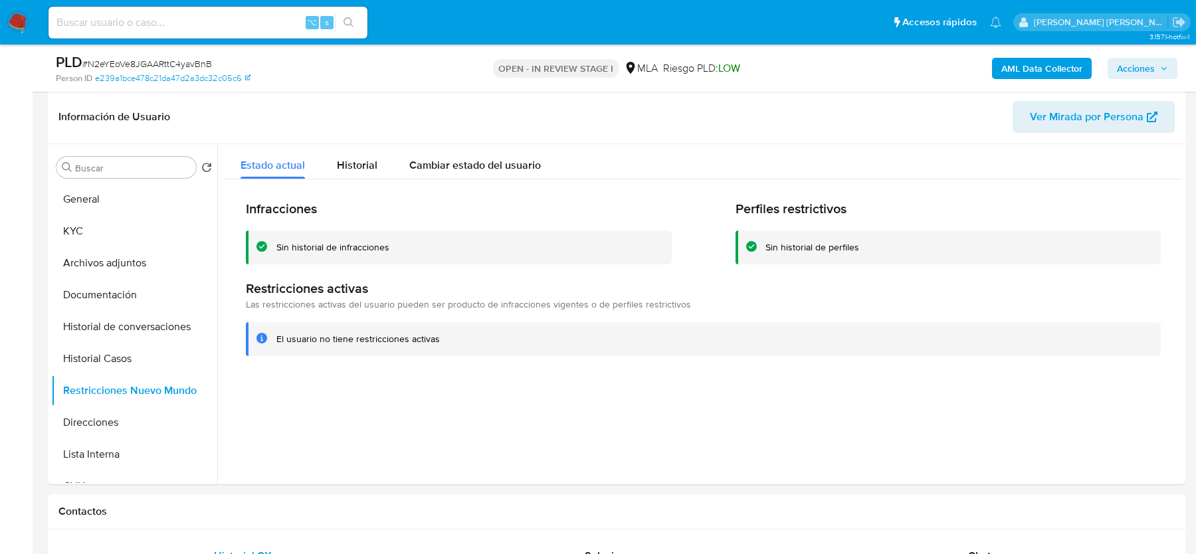
click at [1141, 68] on span "Acciones" at bounding box center [1136, 68] width 38 height 21
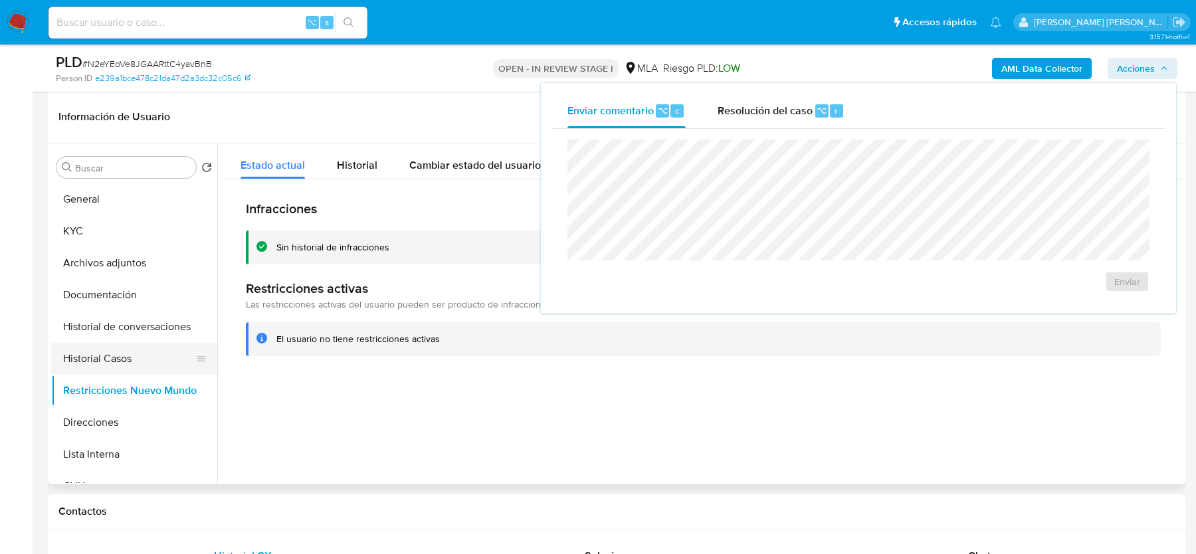
click at [105, 357] on button "Historial Casos" at bounding box center [129, 359] width 156 height 32
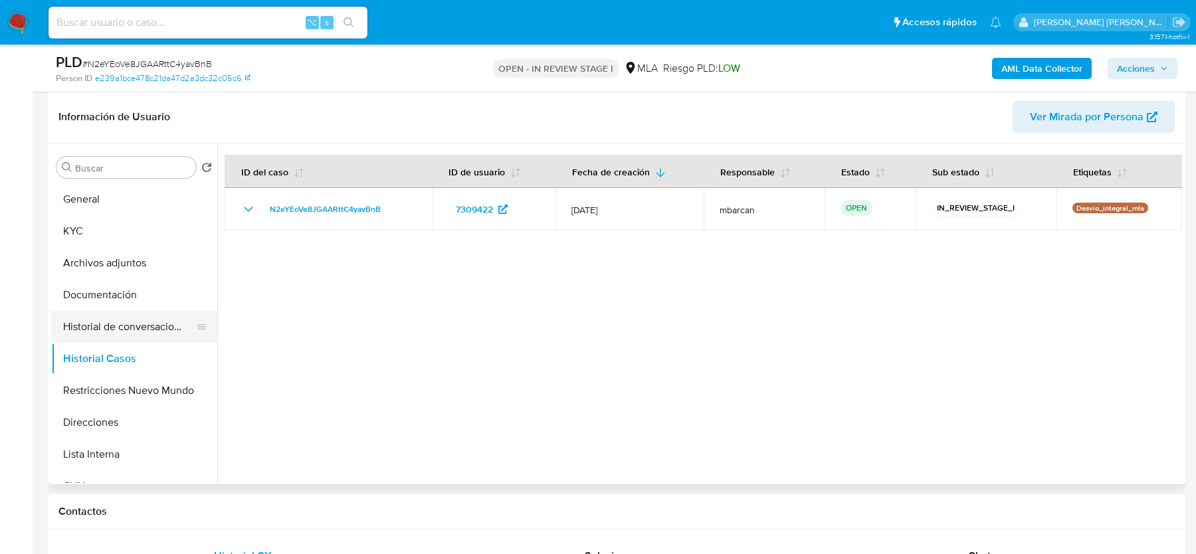
click at [118, 320] on button "Historial de conversaciones" at bounding box center [129, 327] width 156 height 32
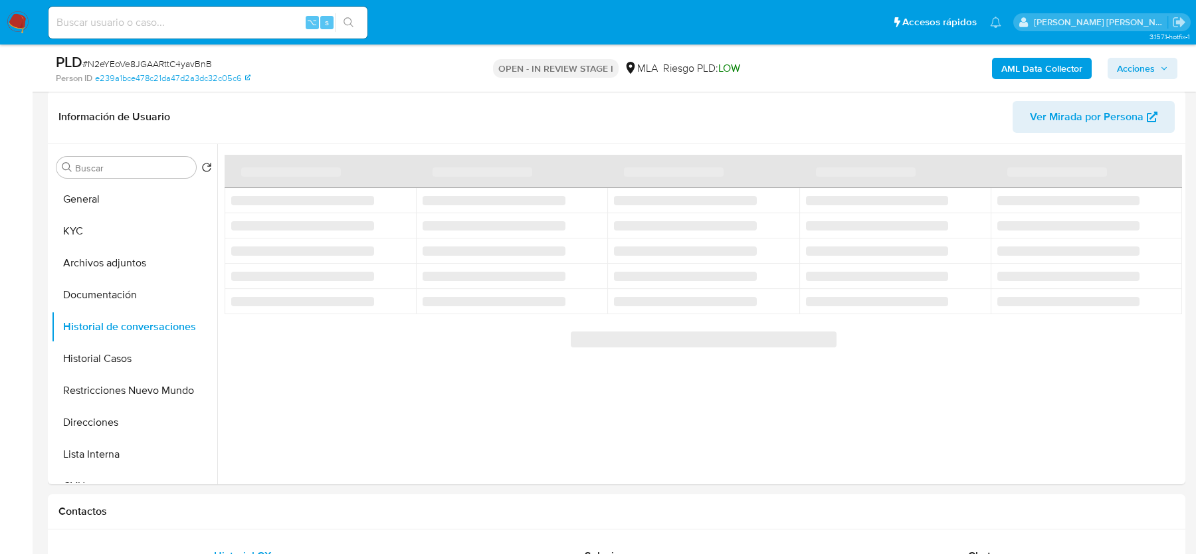
click at [1129, 64] on span "Acciones" at bounding box center [1136, 68] width 38 height 21
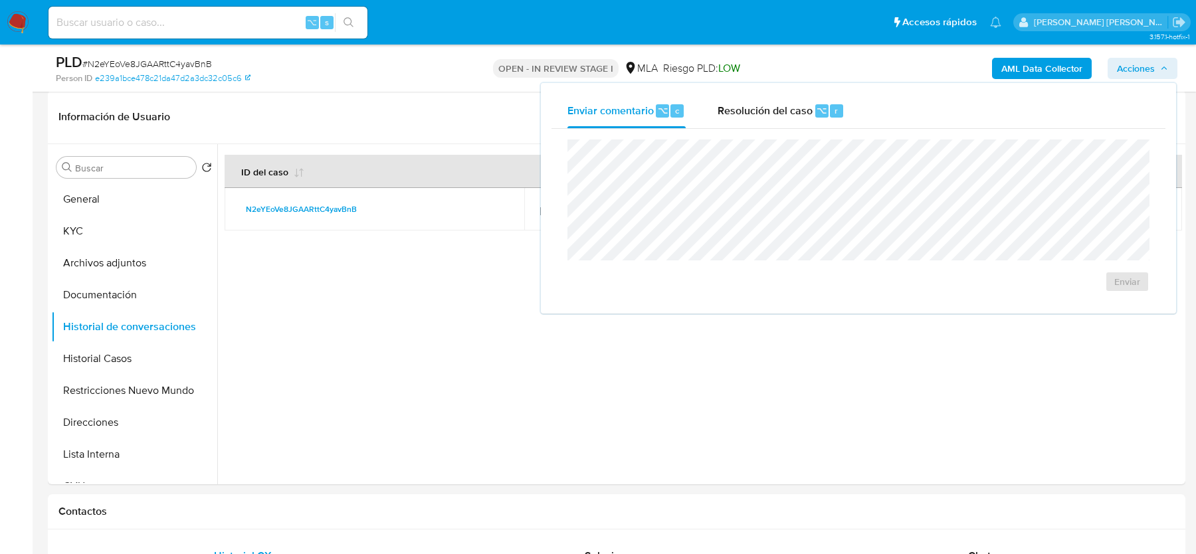
drag, startPoint x: 780, startPoint y: 111, endPoint x: 772, endPoint y: 133, distance: 23.6
click at [780, 112] on span "Resolución del caso" at bounding box center [765, 109] width 95 height 15
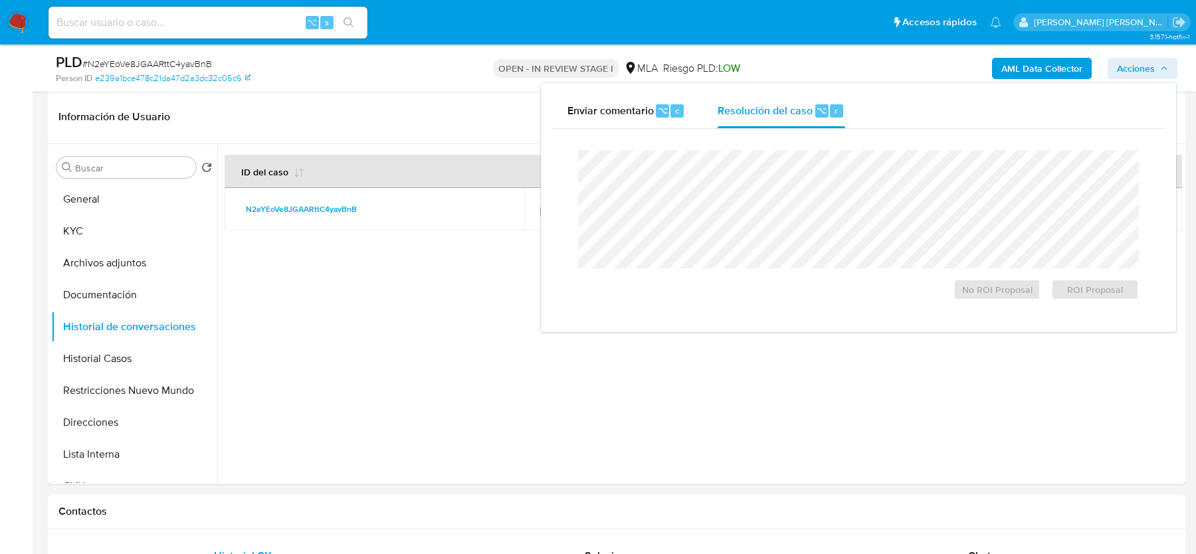
click at [772, 134] on div "Cierre de caso No ROI Proposal ROI Proposal" at bounding box center [859, 225] width 614 height 193
click at [986, 297] on span "No ROI Proposal" at bounding box center [997, 289] width 69 height 19
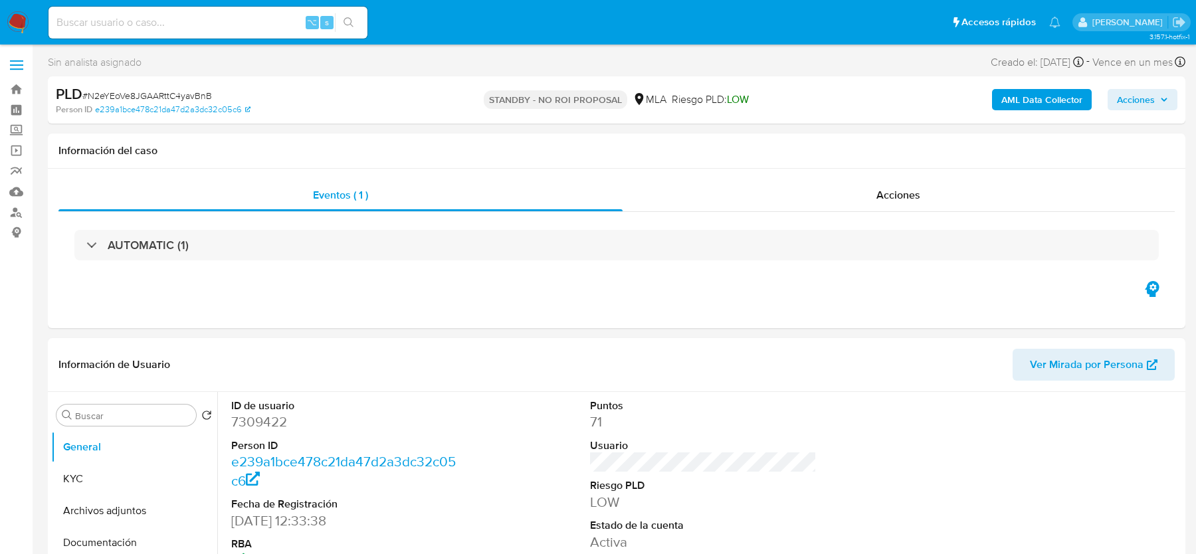
select select "10"
click at [138, 25] on input at bounding box center [208, 22] width 319 height 17
paste input "Hjz1gZ9Eb63N8ujeA54T1F1M"
type input "Hjz1gZ9Eb63N8ujeA54T1F1M"
select select "10"
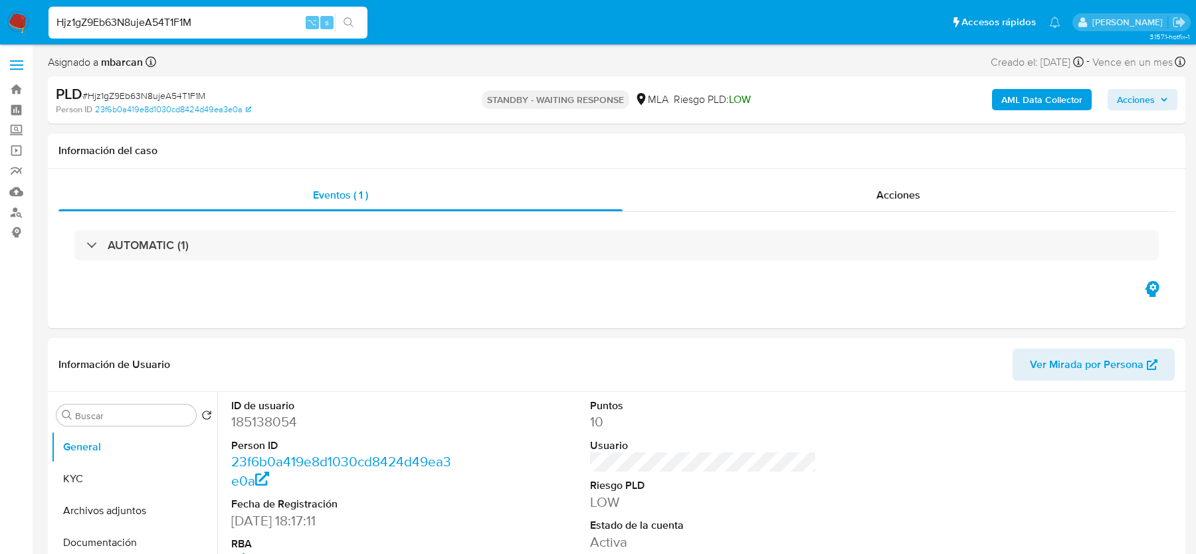
click at [159, 92] on span "# Hjz1gZ9Eb63N8ujeA54T1F1M" at bounding box center [143, 95] width 123 height 13
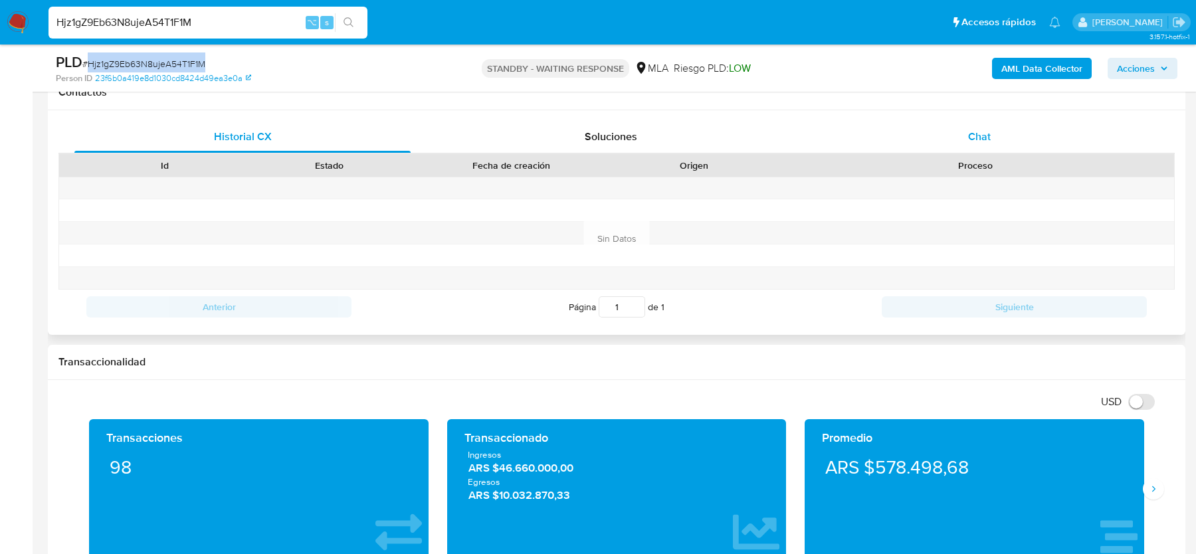
scroll to position [589, 0]
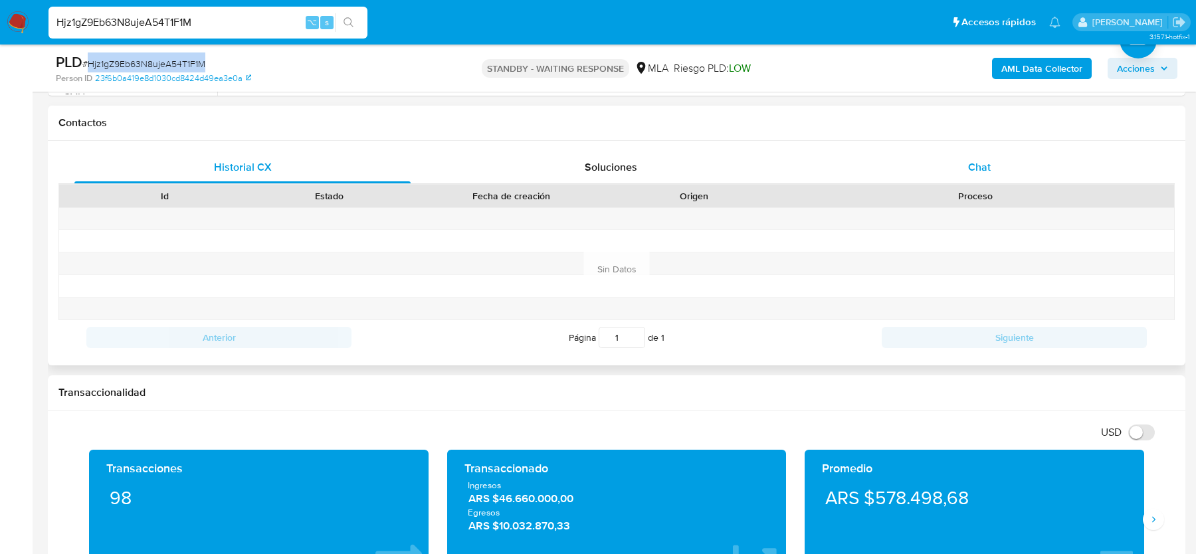
click at [988, 173] on span "Chat" at bounding box center [979, 166] width 23 height 15
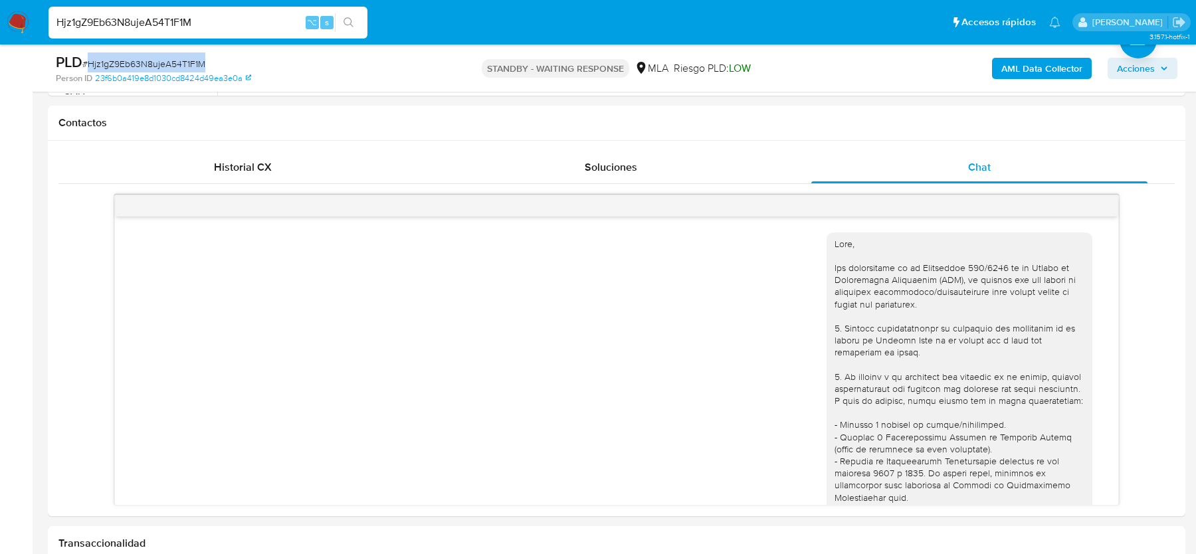
scroll to position [1413, 0]
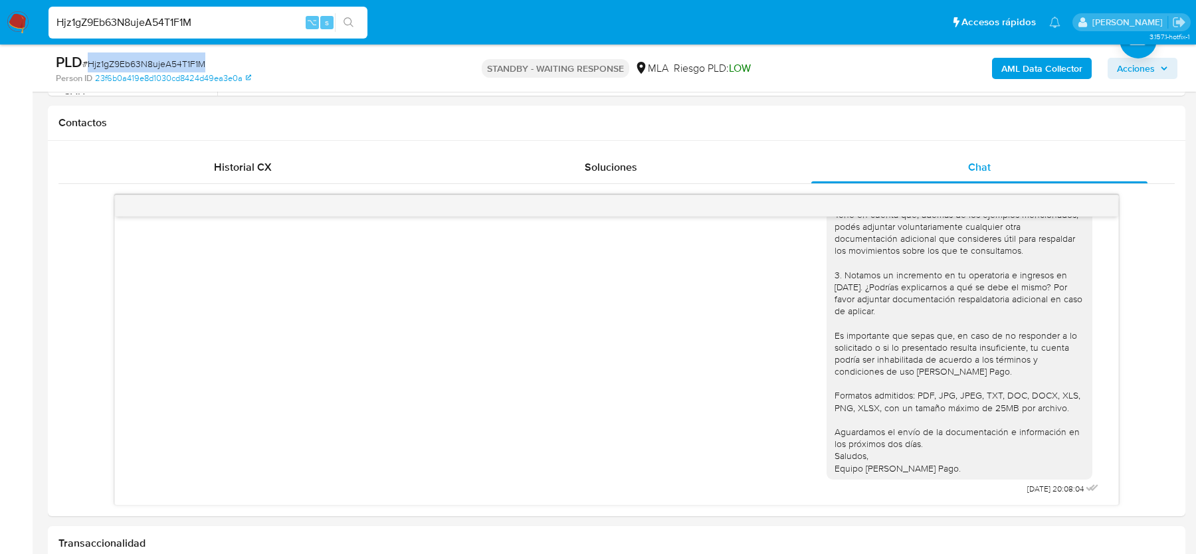
click at [138, 65] on span "# Hjz1gZ9Eb63N8ujeA54T1F1M" at bounding box center [143, 63] width 123 height 13
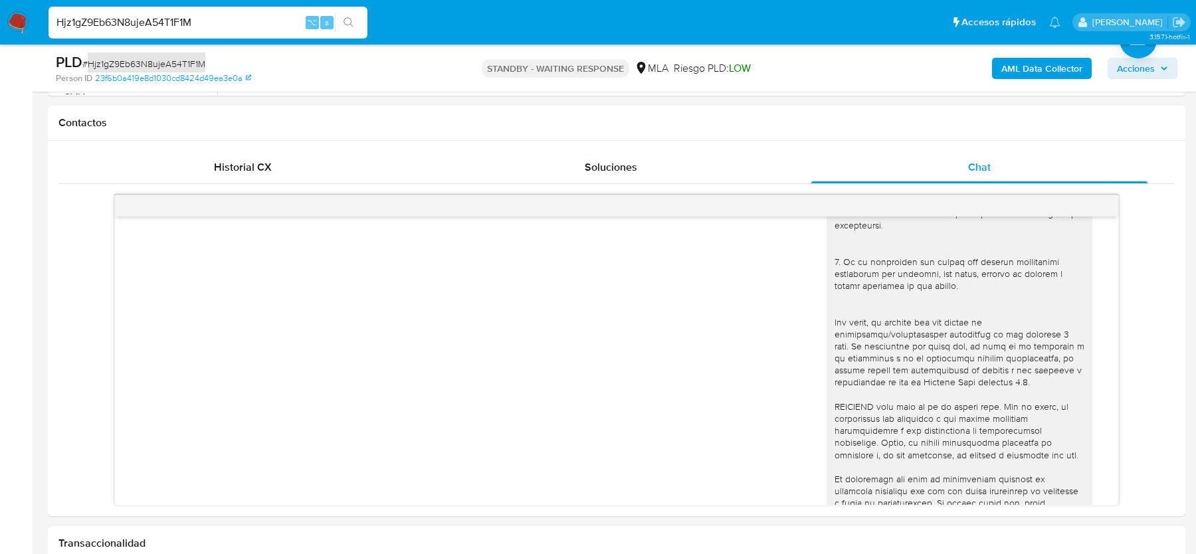
scroll to position [342, 0]
